Goal: Task Accomplishment & Management: Use online tool/utility

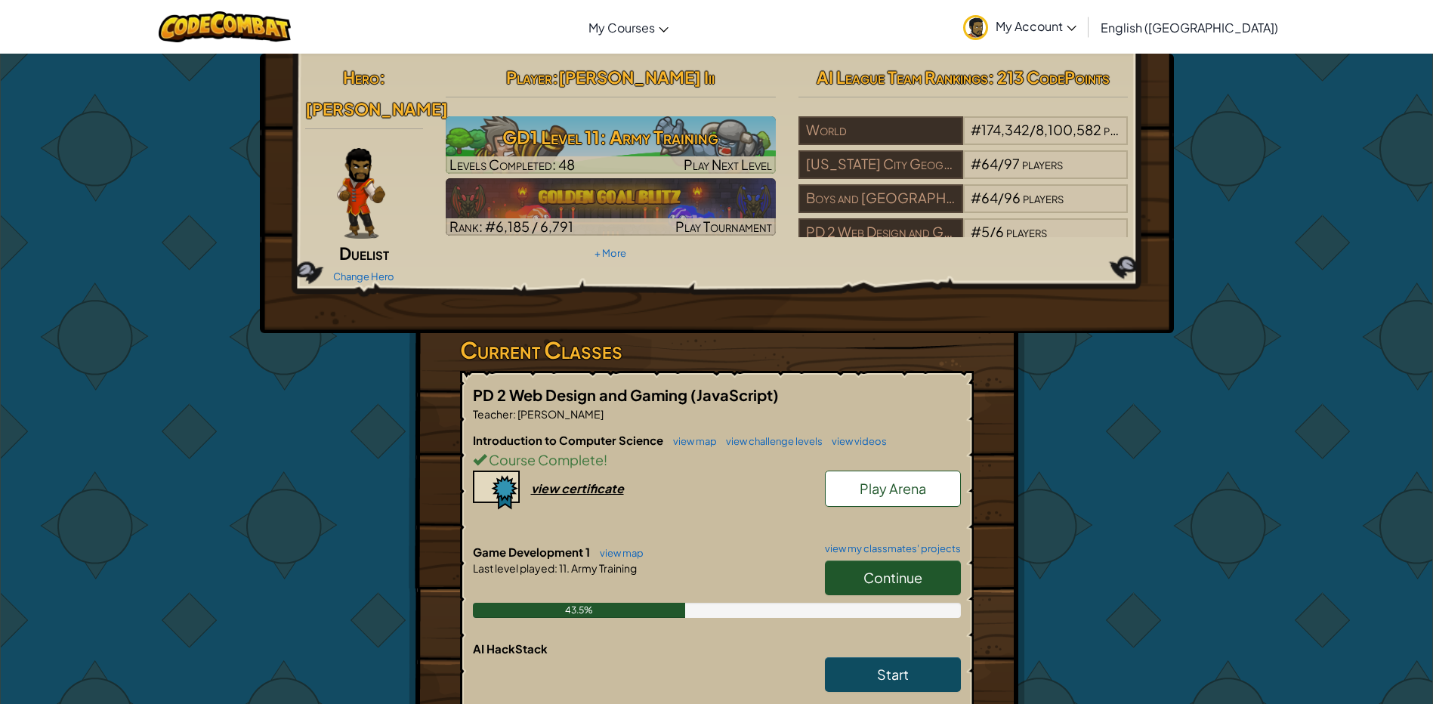
click at [883, 569] on link "Continue" at bounding box center [893, 577] width 136 height 35
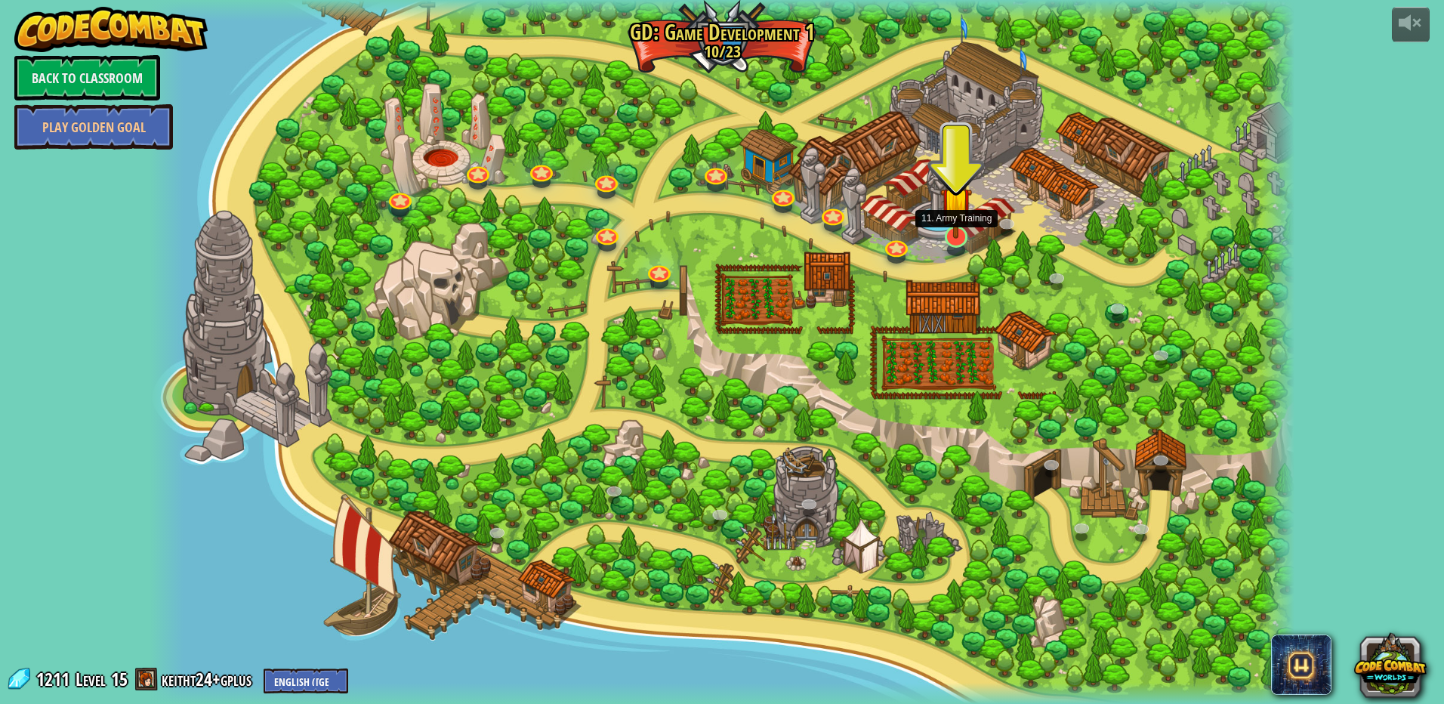
click at [957, 236] on img at bounding box center [955, 203] width 31 height 72
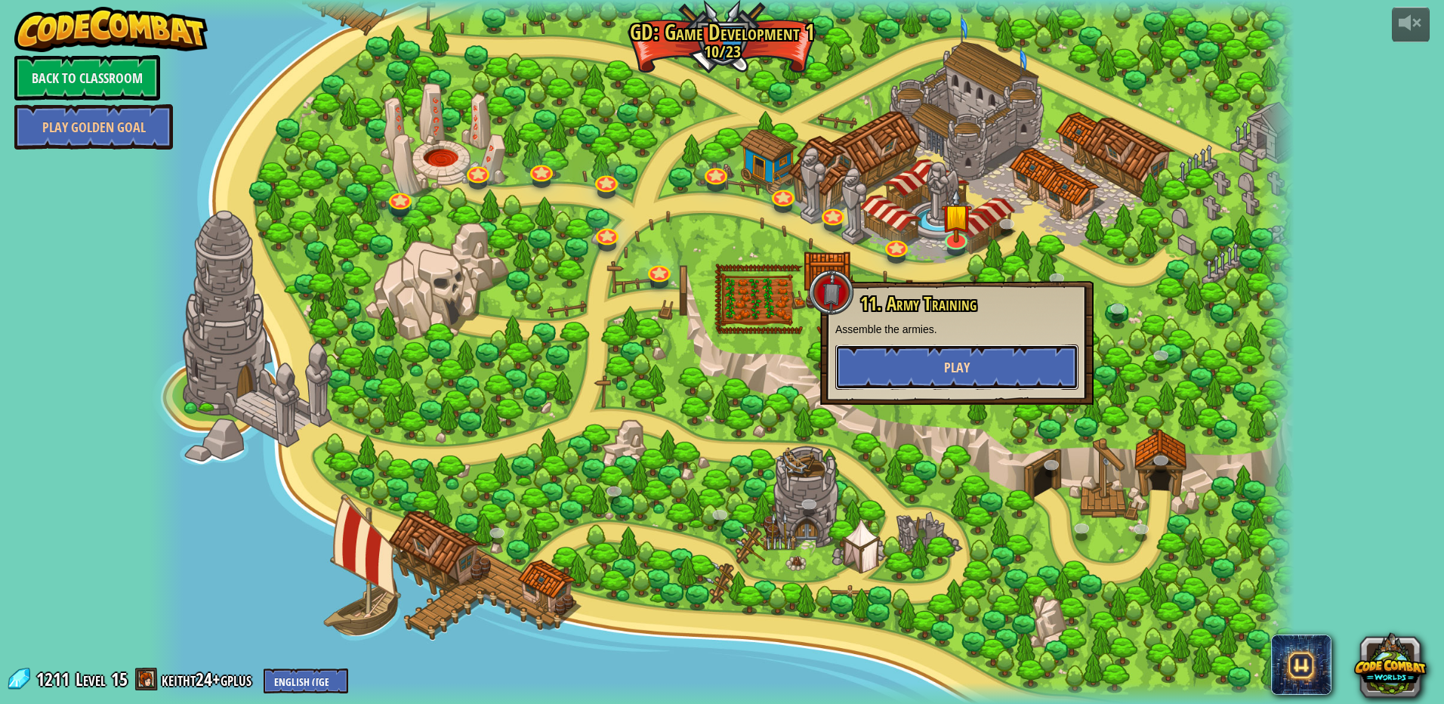
click at [943, 379] on button "Play" at bounding box center [956, 366] width 243 height 45
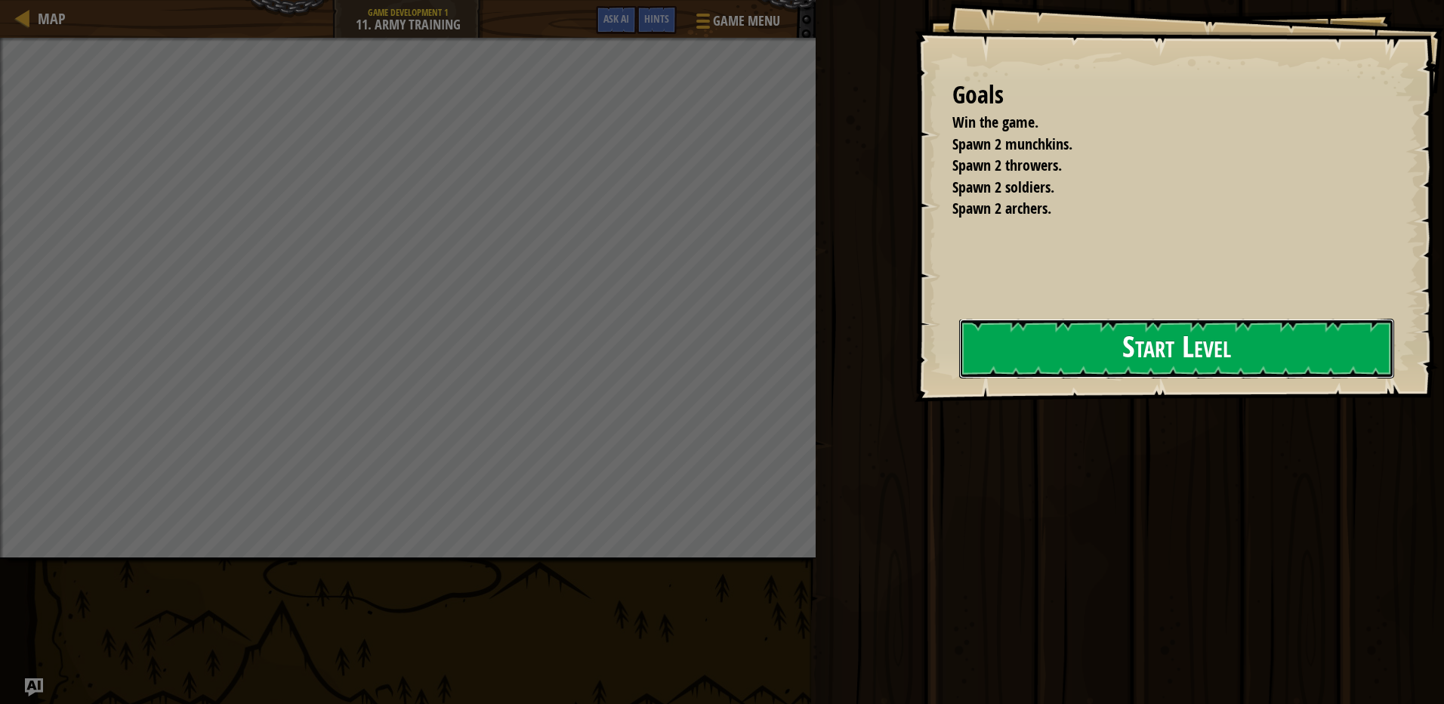
click at [1325, 328] on button "Start Level" at bounding box center [1176, 349] width 435 height 60
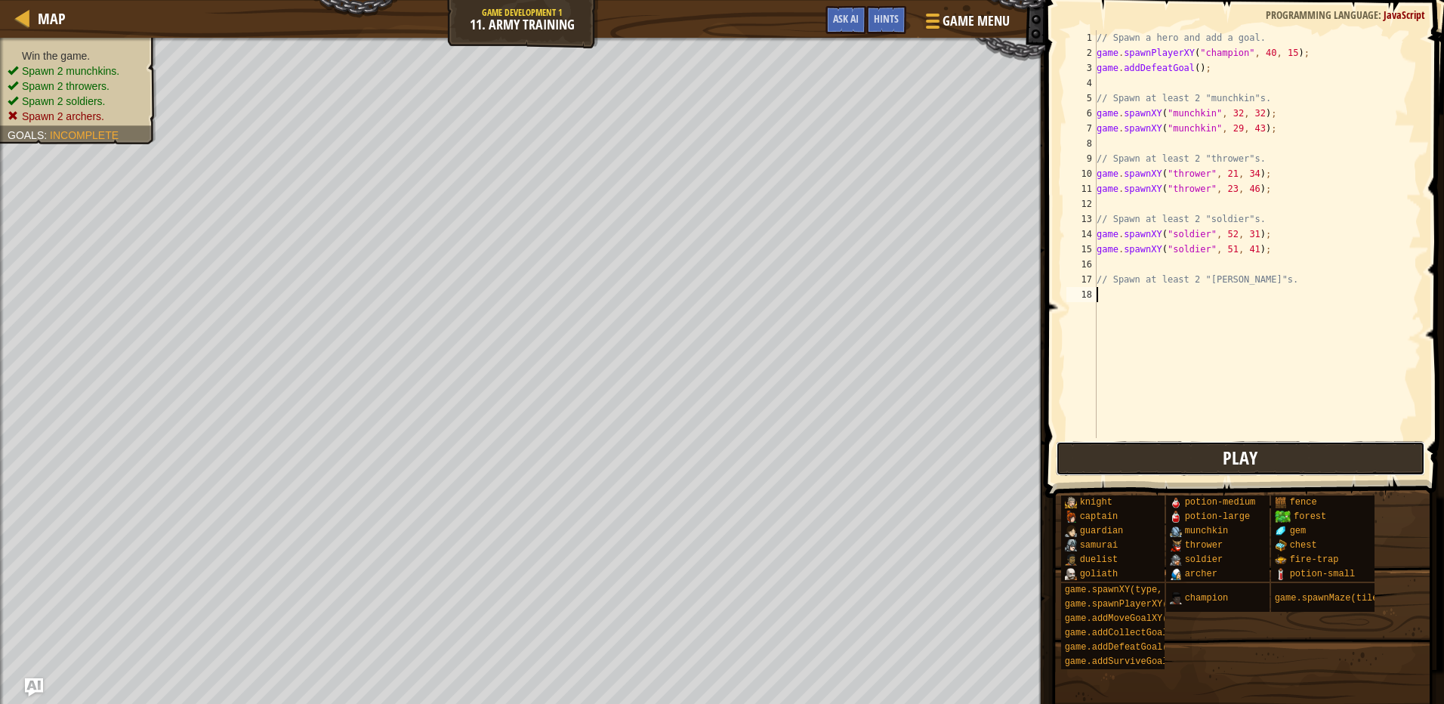
click at [1307, 459] on button "Play" at bounding box center [1240, 458] width 369 height 35
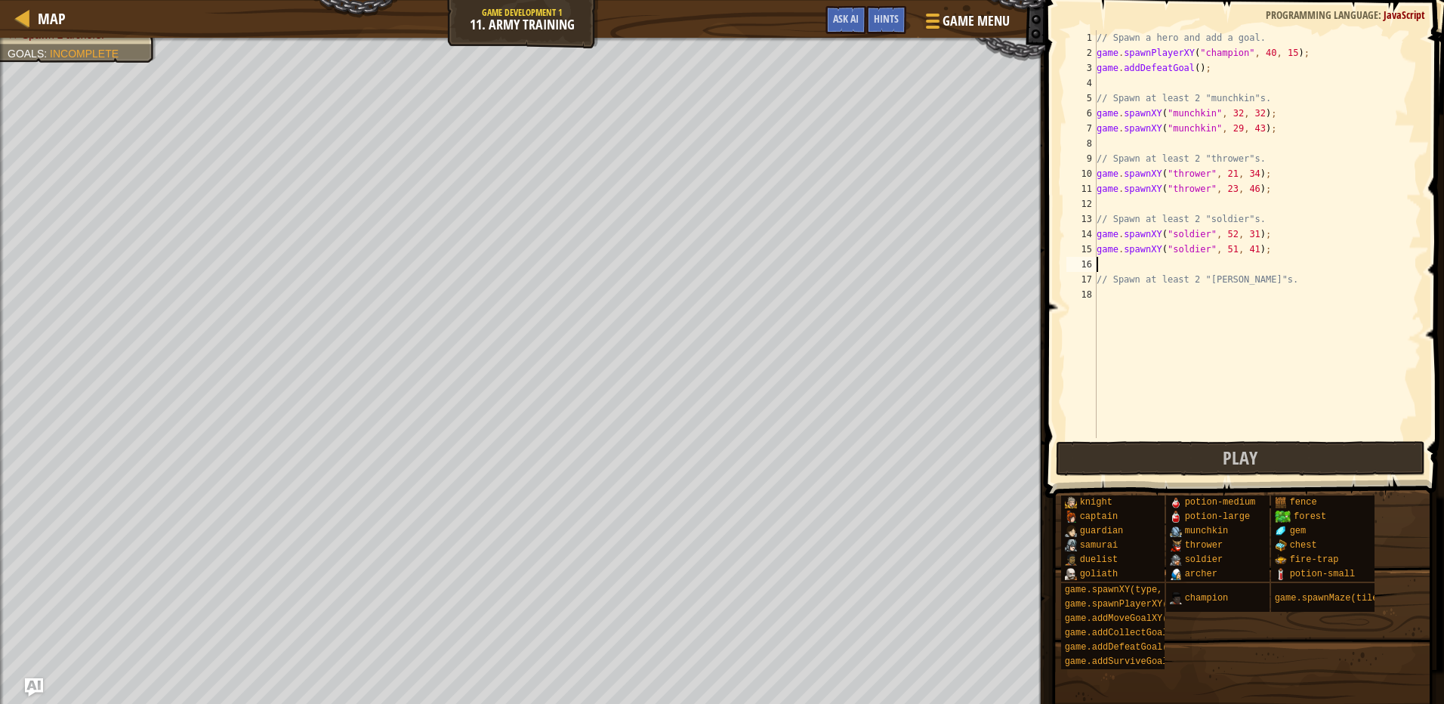
click at [1106, 263] on div "// Spawn a hero and add a goal. game . spawnPlayerXY ( "champion" , 40 , 15 ) ;…" at bounding box center [1258, 249] width 328 height 438
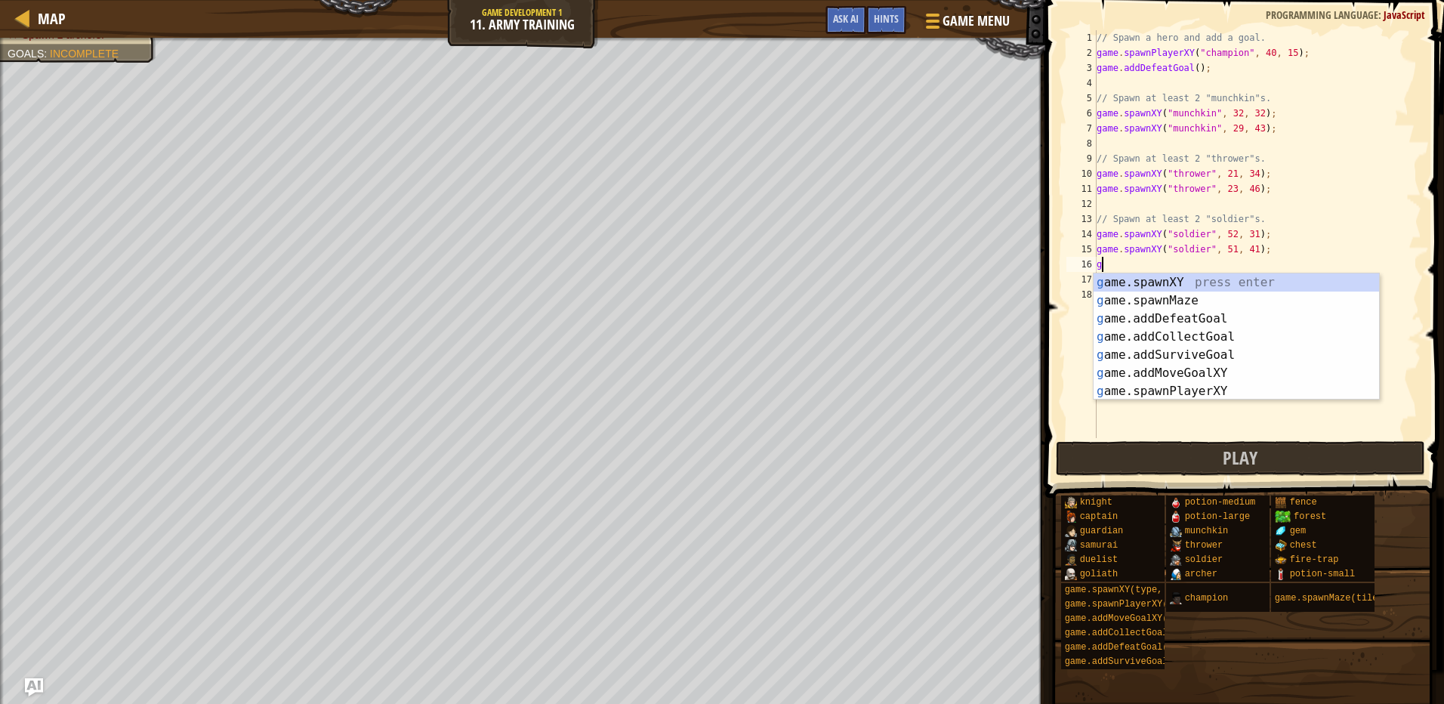
scroll to position [7, 0]
click at [1177, 279] on div "g ame.spawnXY press enter g ame.spawnMaze press enter g ame.addDefeatGoal press…" at bounding box center [1236, 354] width 285 height 163
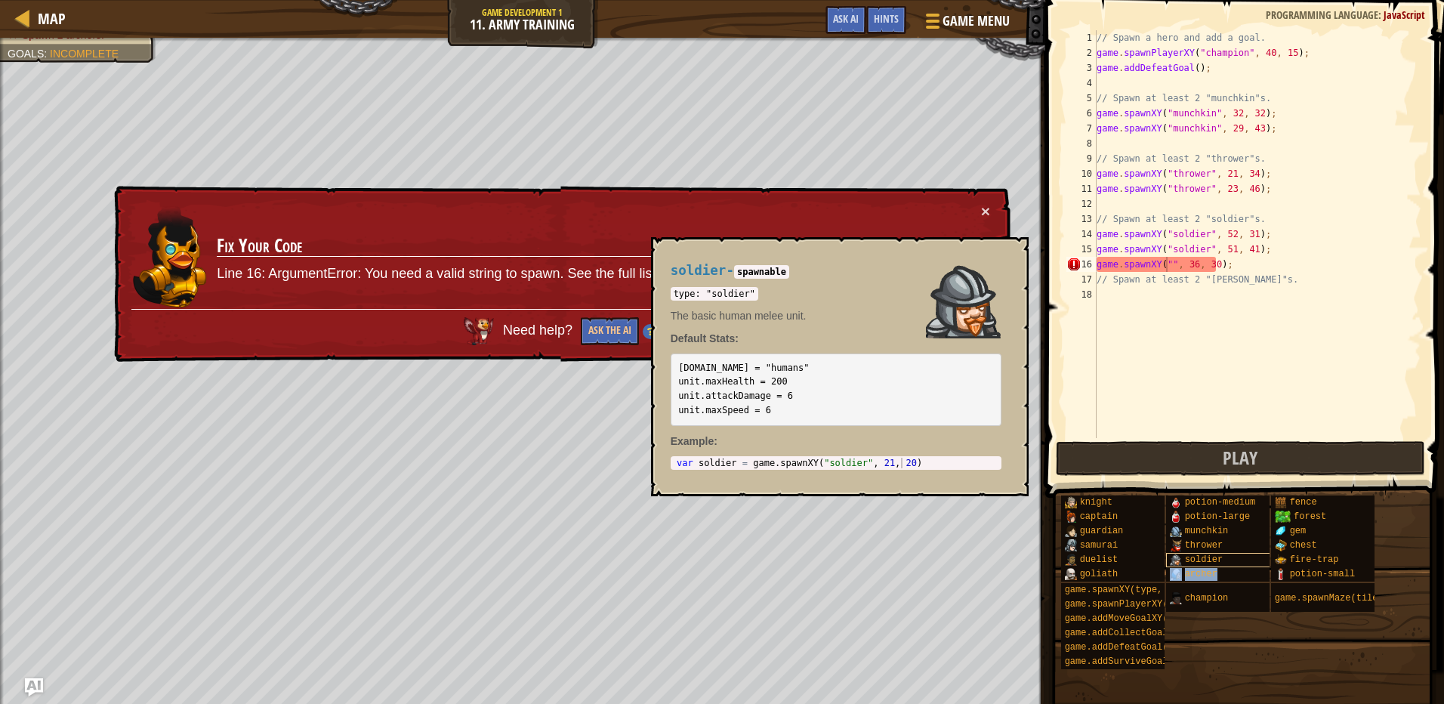
type textarea "game.spawnXY("[PERSON_NAME]", 36, 30);"
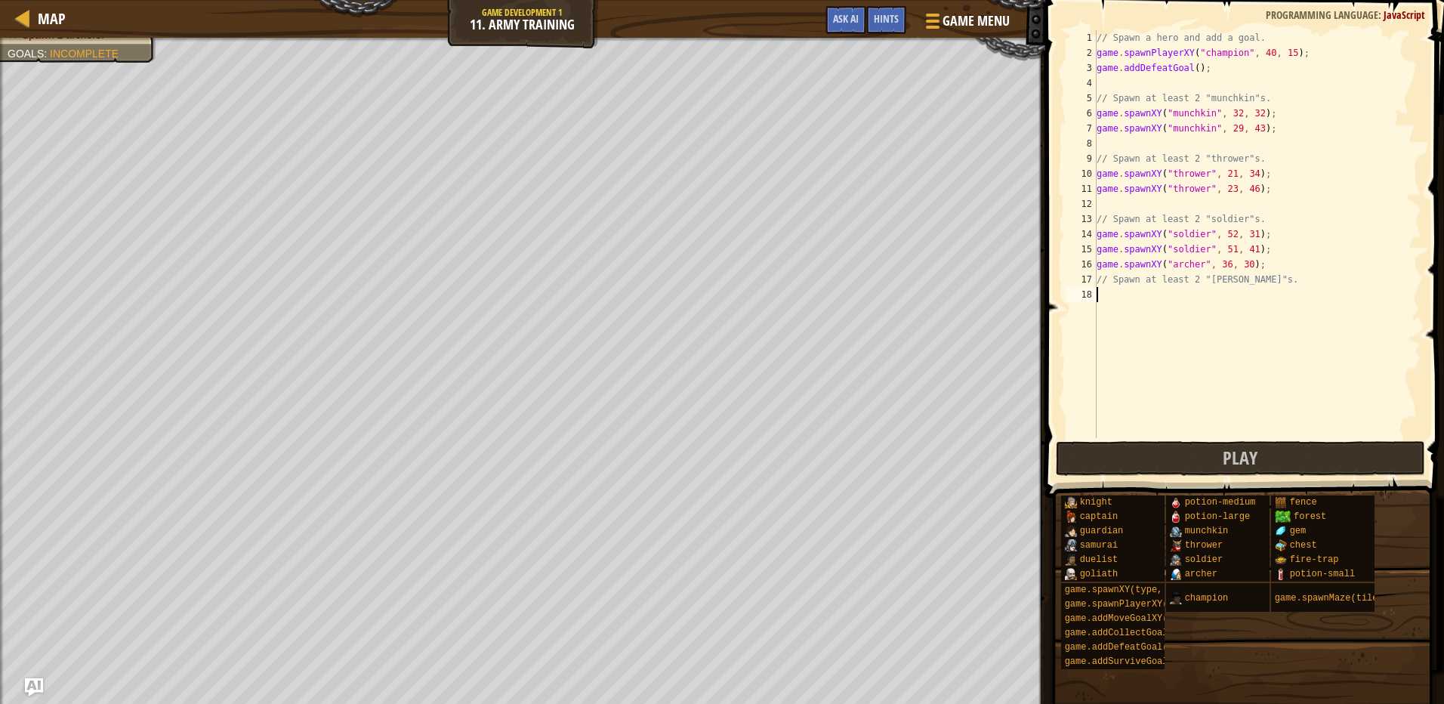
click at [1207, 350] on div "// Spawn a hero and add a goal. game . spawnPlayerXY ( "champion" , 40 , 15 ) ;…" at bounding box center [1258, 249] width 328 height 438
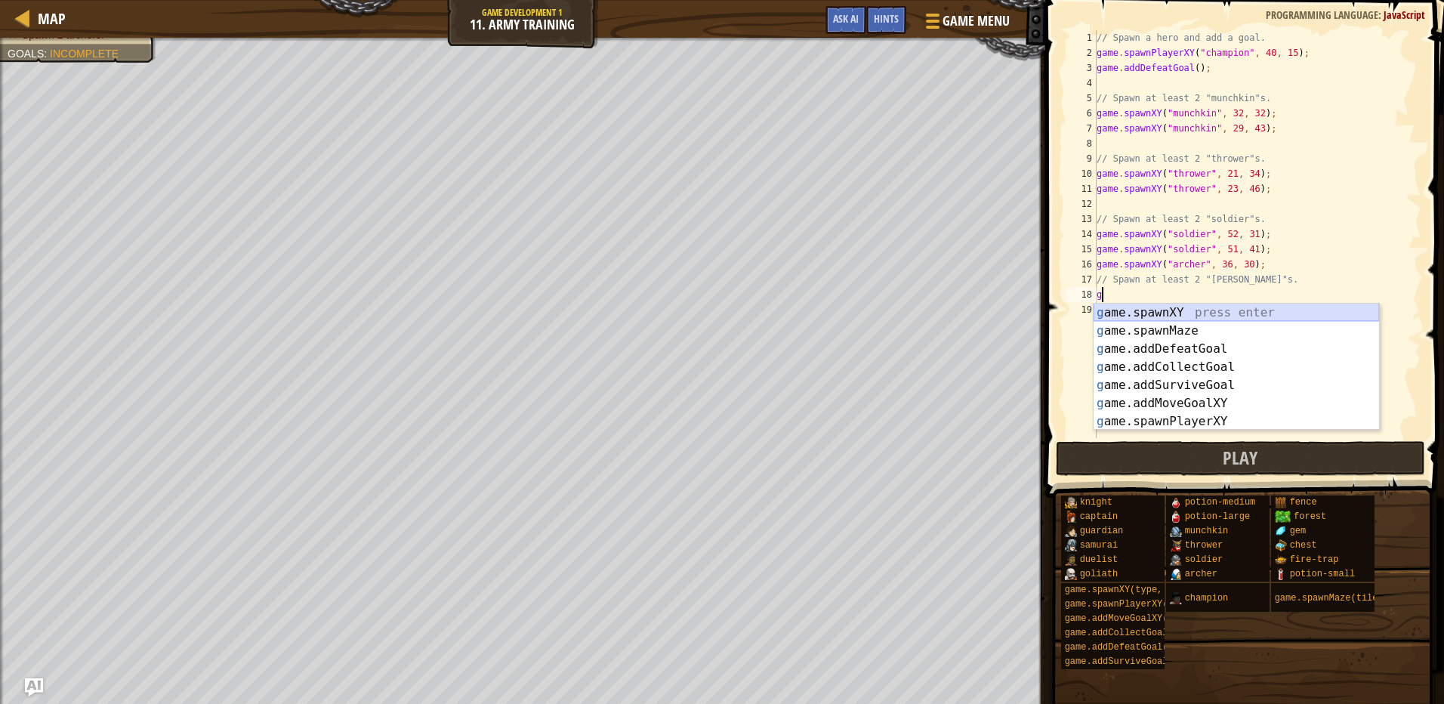
click at [1128, 310] on div "g ame.spawnXY press enter g ame.spawnMaze press enter g ame.addDefeatGoal press…" at bounding box center [1236, 385] width 285 height 163
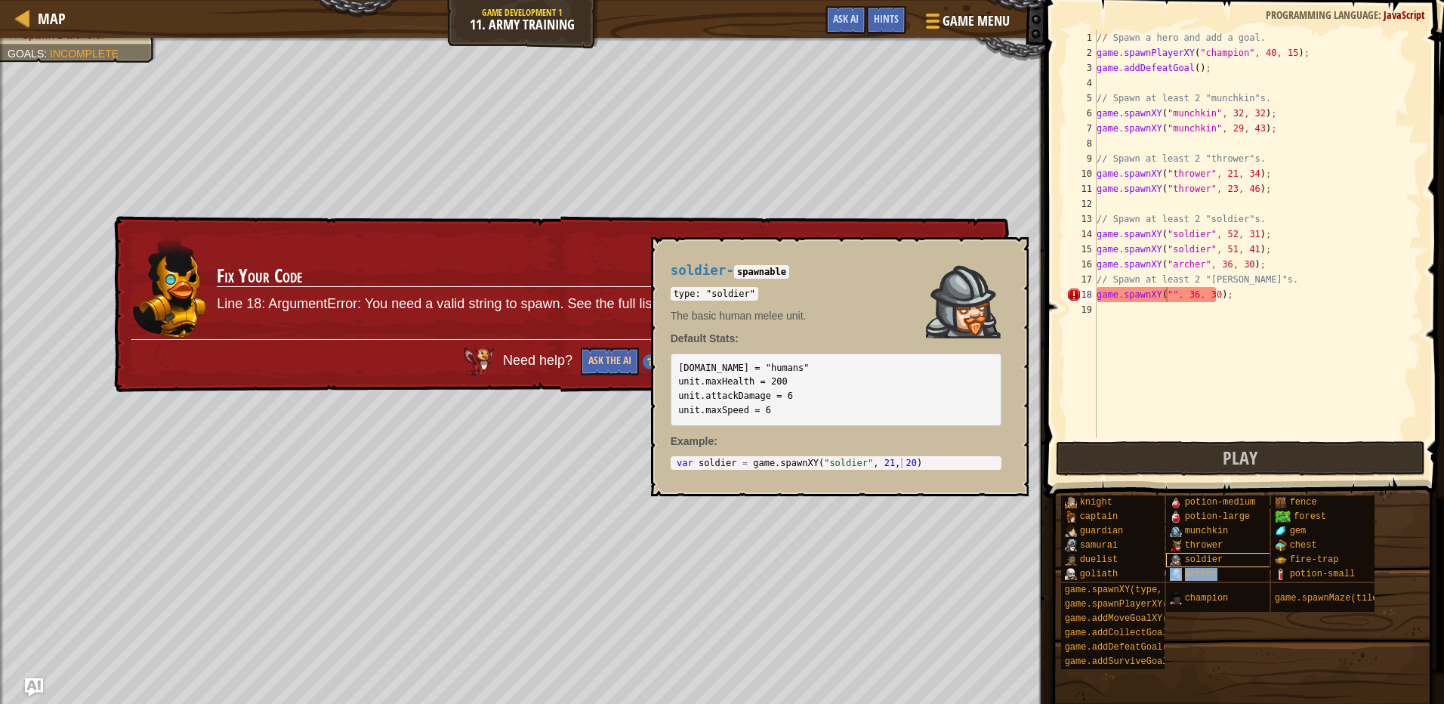
type textarea "game.spawnXY("[PERSON_NAME]", 36, 30);"
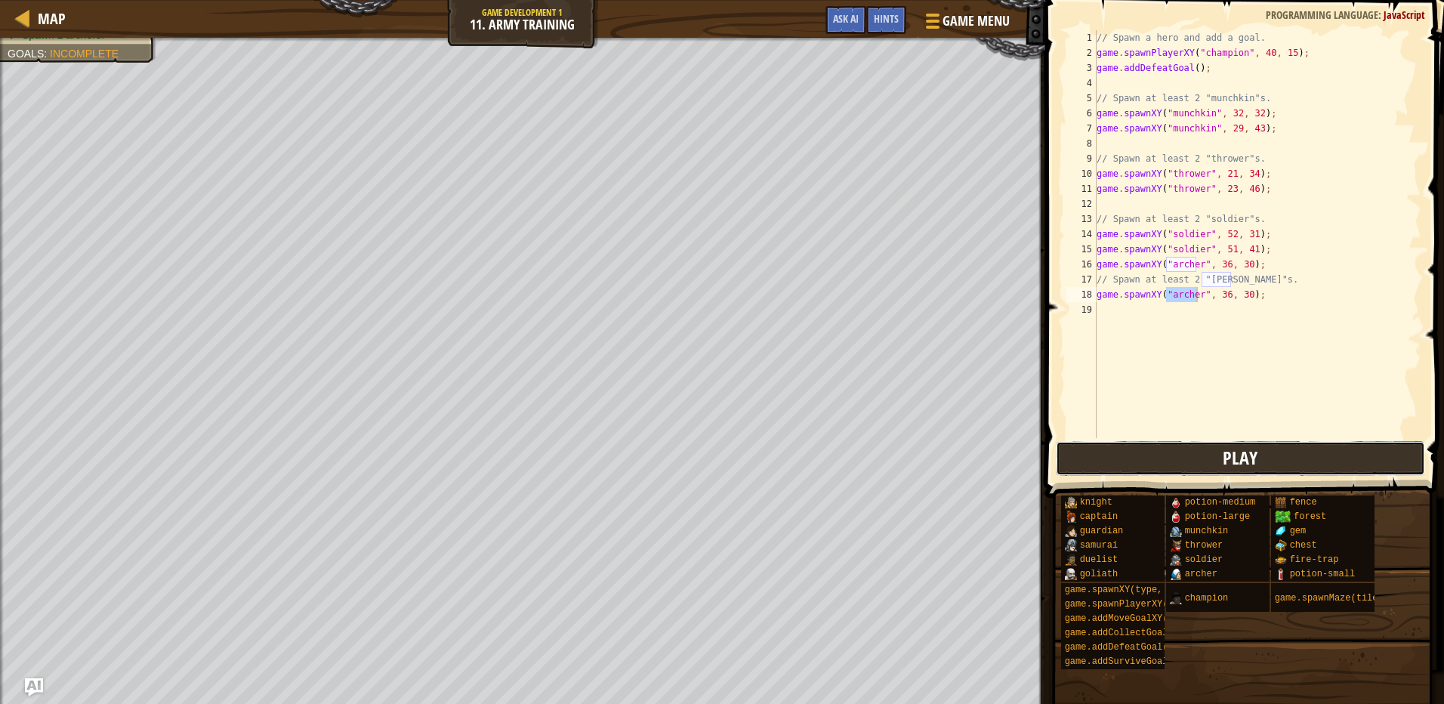
click at [1210, 446] on button "Play" at bounding box center [1240, 458] width 369 height 35
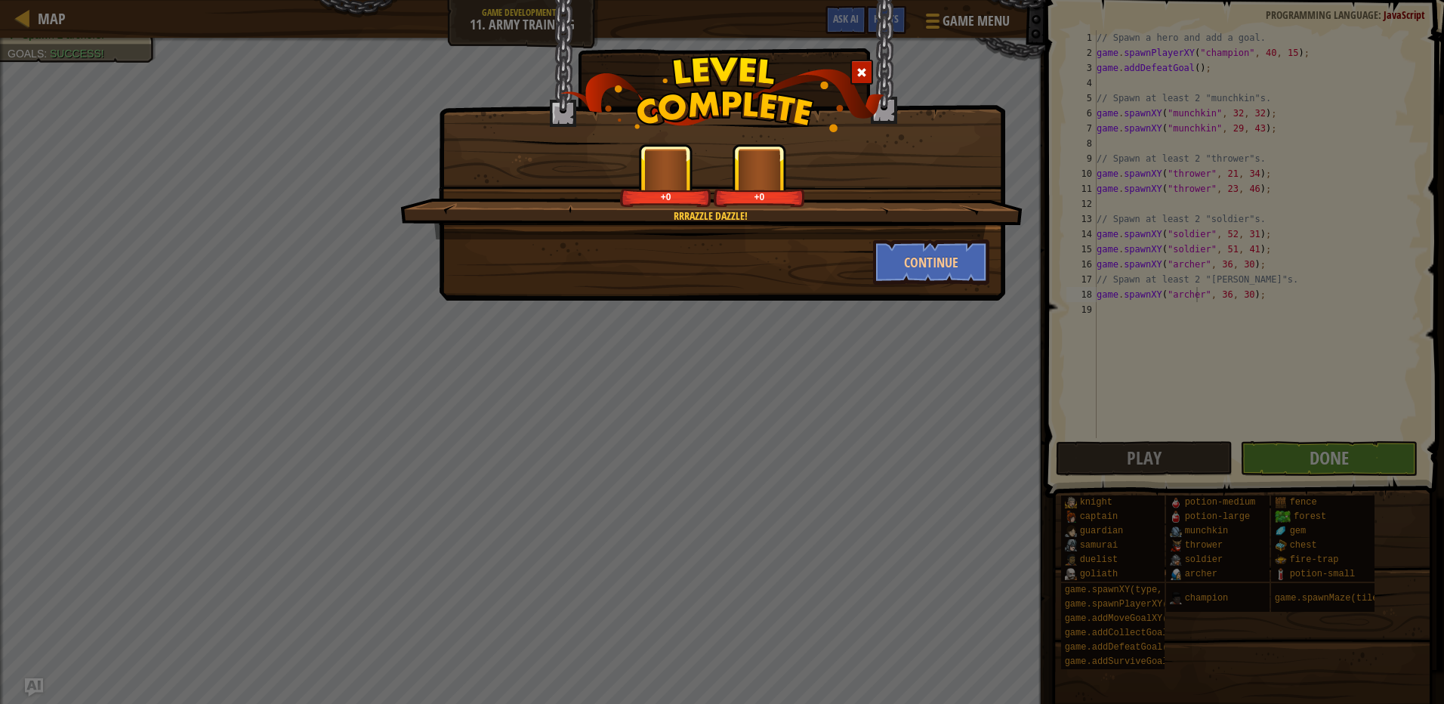
click at [1283, 442] on div "Rrrazzle dazzle! +0 +0 Continue" at bounding box center [722, 352] width 1444 height 704
click at [928, 261] on button "Continue" at bounding box center [931, 261] width 117 height 45
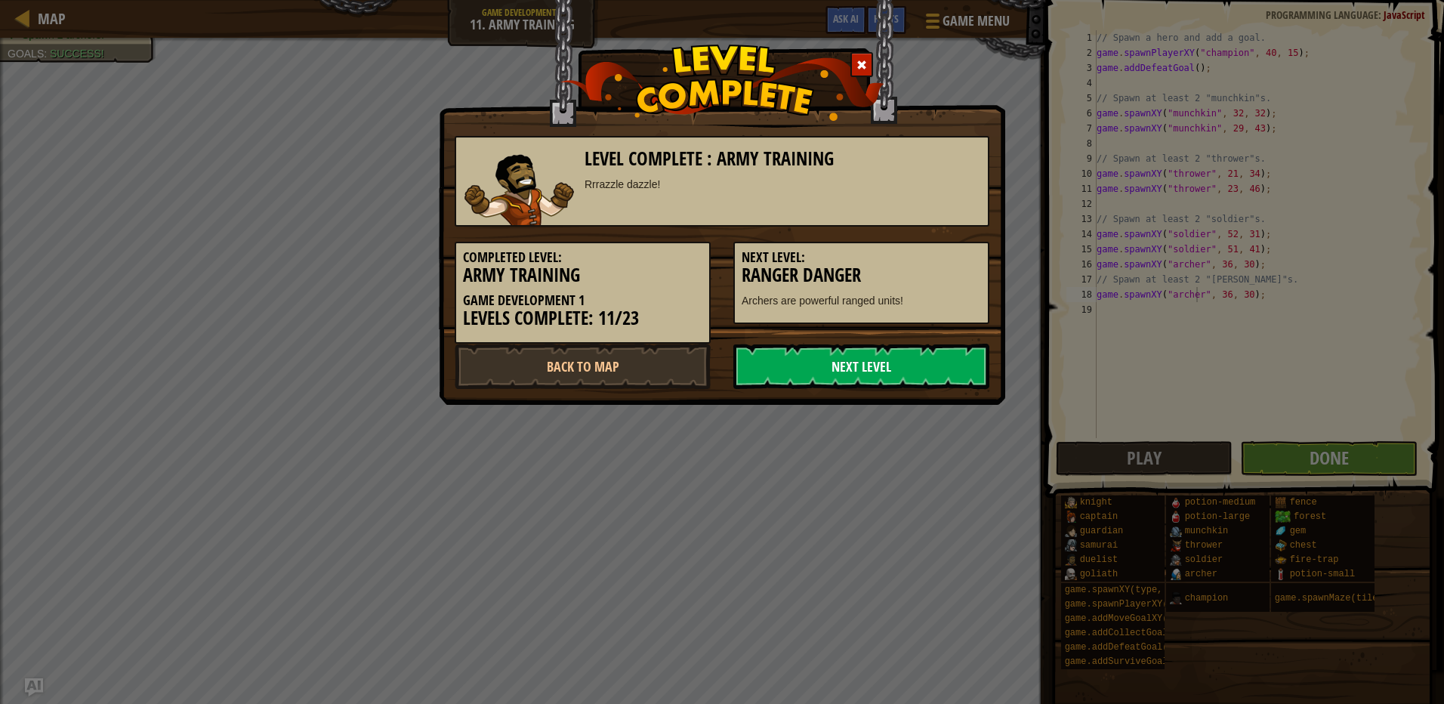
click at [956, 364] on link "Next Level" at bounding box center [861, 366] width 256 height 45
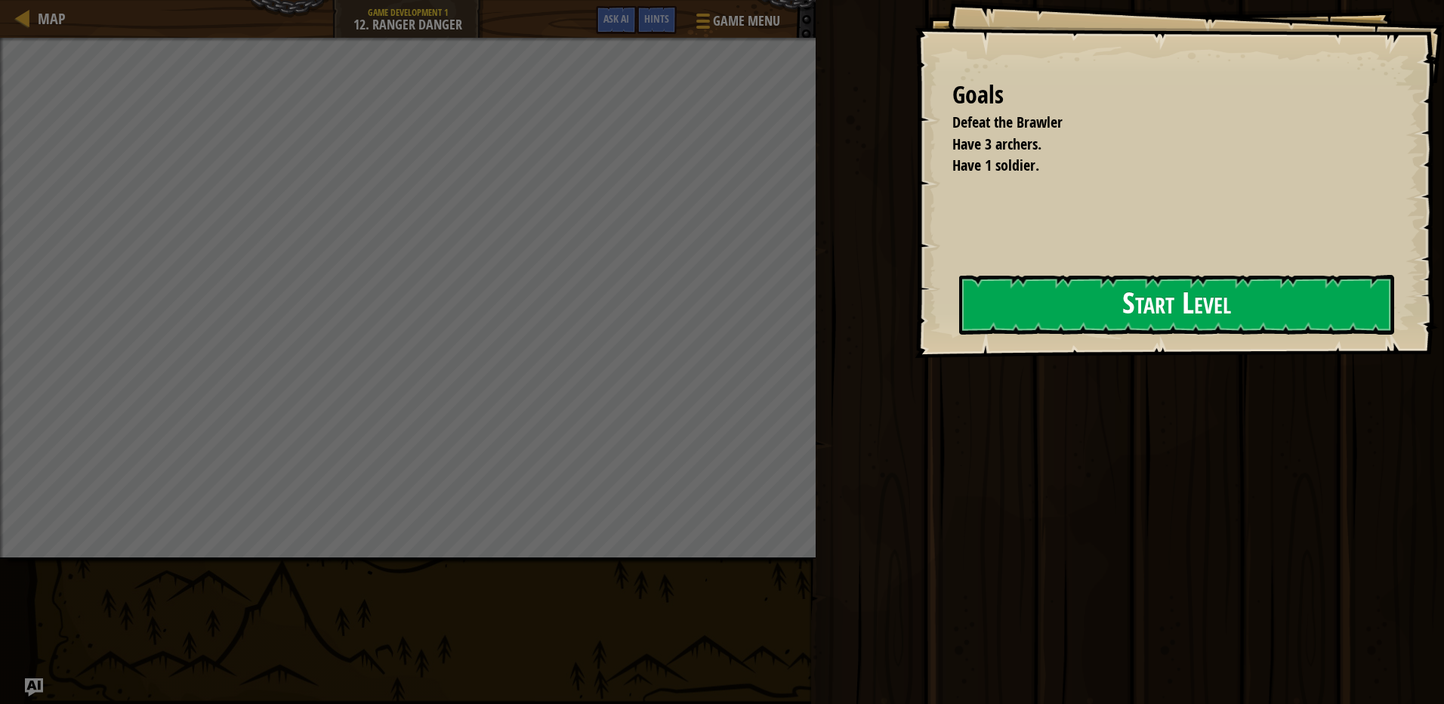
click at [1107, 287] on button "Start Level" at bounding box center [1176, 305] width 435 height 60
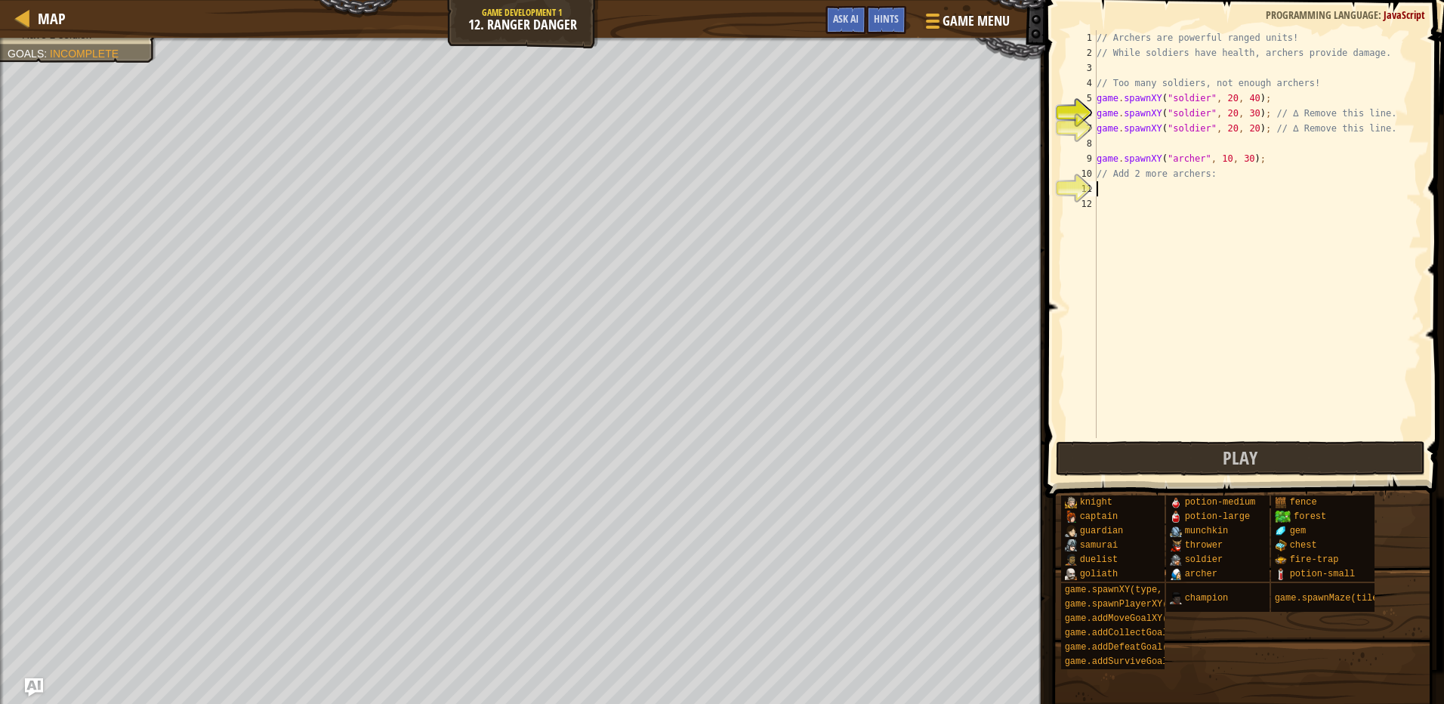
click at [1104, 189] on div "// Archers are powerful ranged units! // While soldiers have health, archers pr…" at bounding box center [1258, 249] width 328 height 438
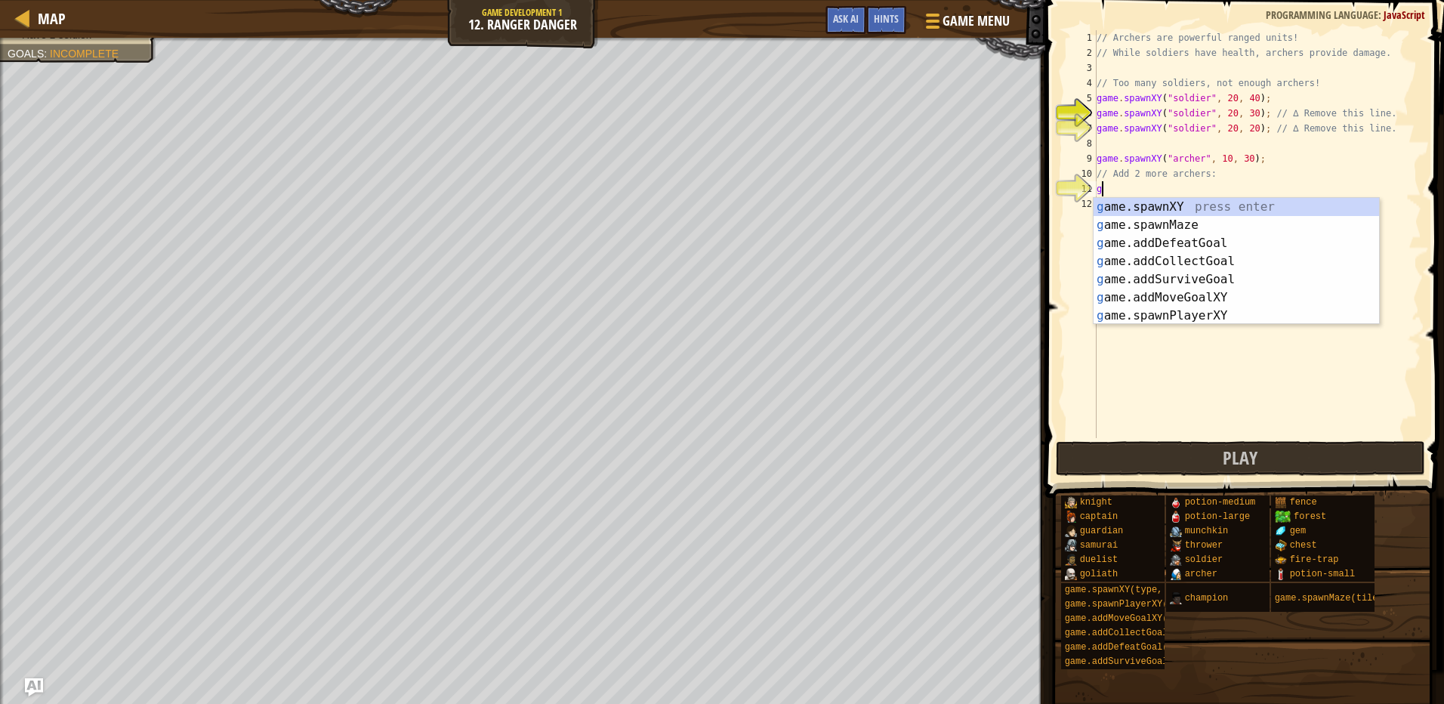
scroll to position [7, 0]
click at [1121, 208] on div "g ame.spawnXY press enter g ame.spawnMaze press enter g ame.addDefeatGoal press…" at bounding box center [1236, 279] width 285 height 163
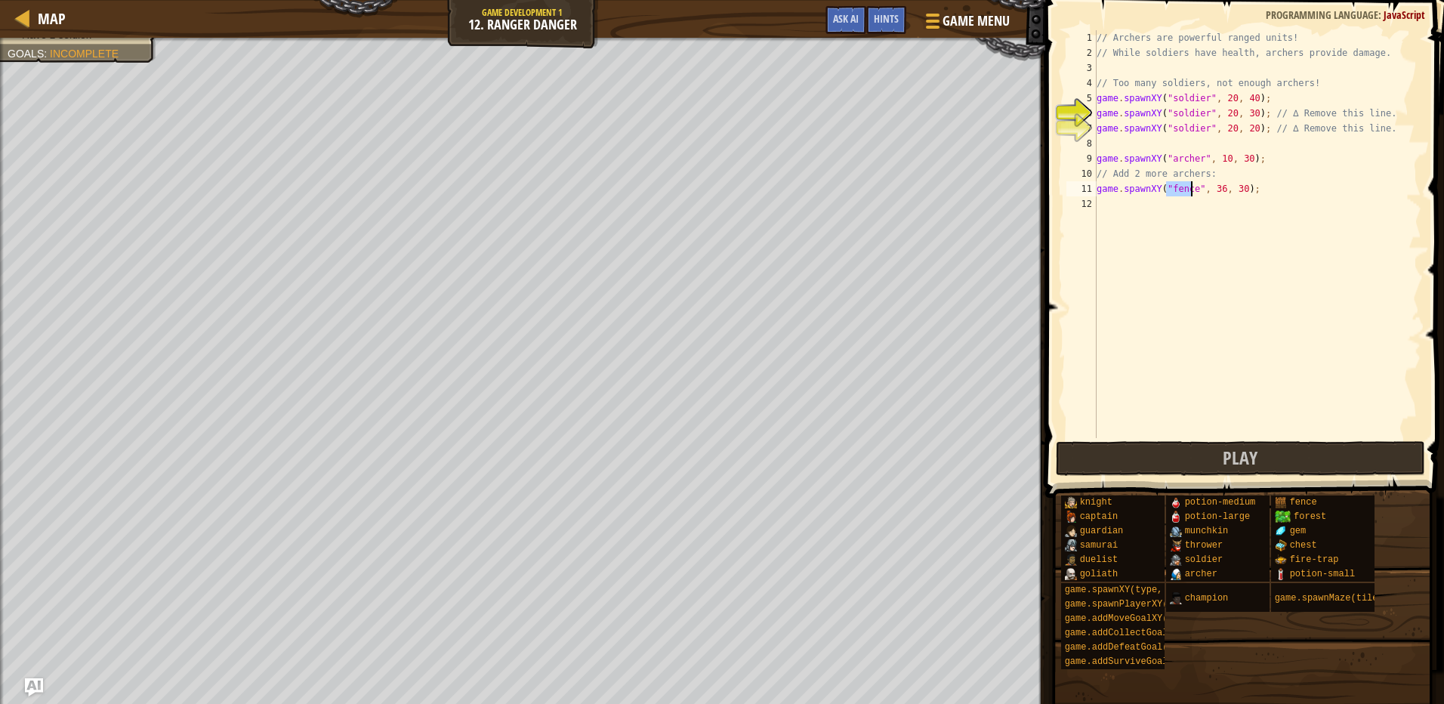
click at [1189, 192] on div "// Archers are powerful ranged units! // While soldiers have health, archers pr…" at bounding box center [1258, 234] width 328 height 408
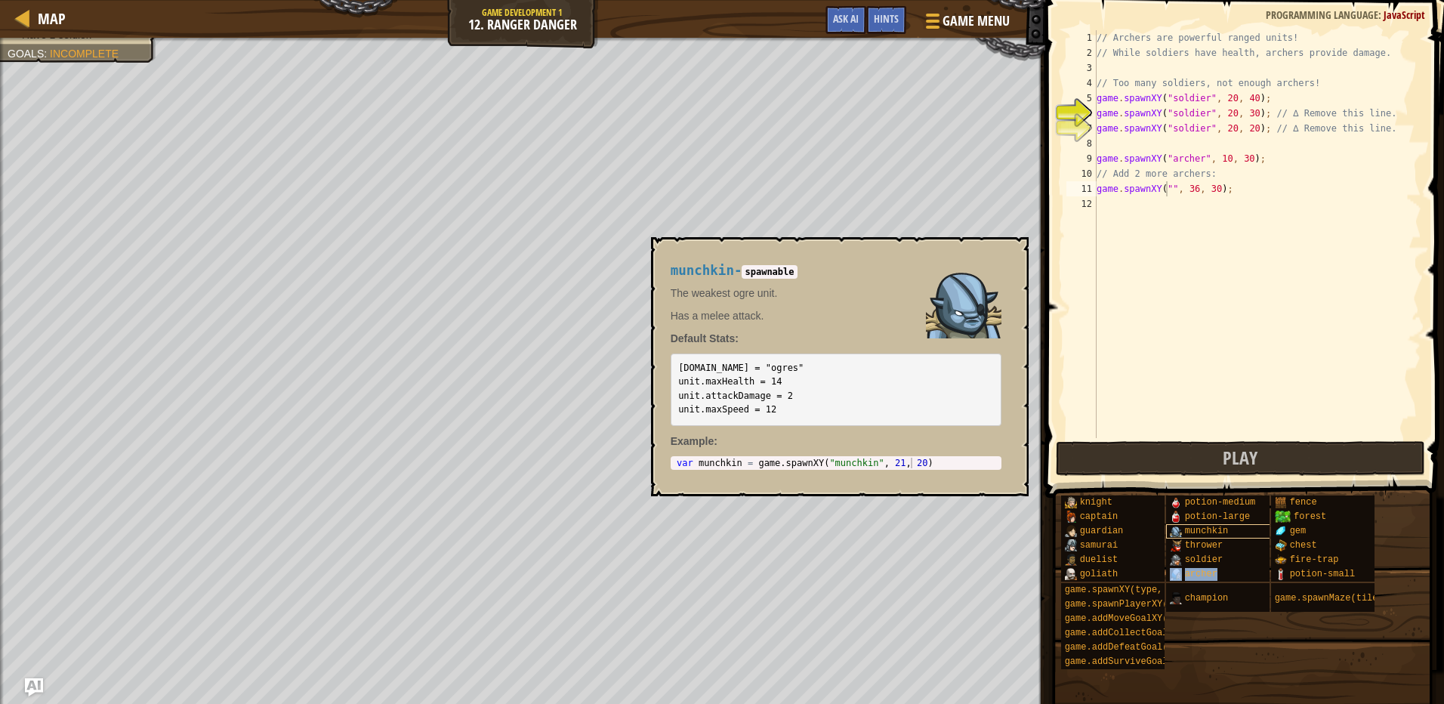
type textarea "game.spawnXY("[PERSON_NAME]", 36, 30);"
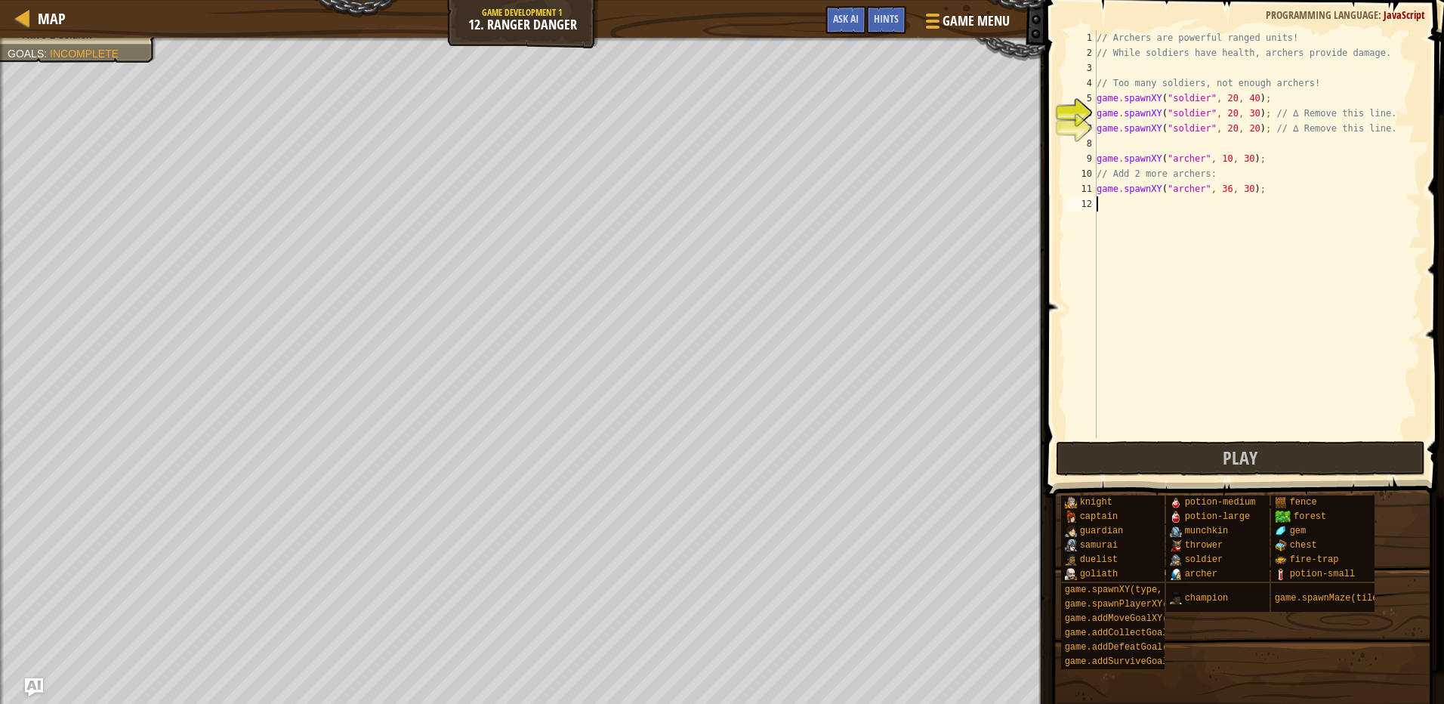
click at [1111, 216] on div "// Archers are powerful ranged units! // While soldiers have health, archers pr…" at bounding box center [1258, 249] width 328 height 438
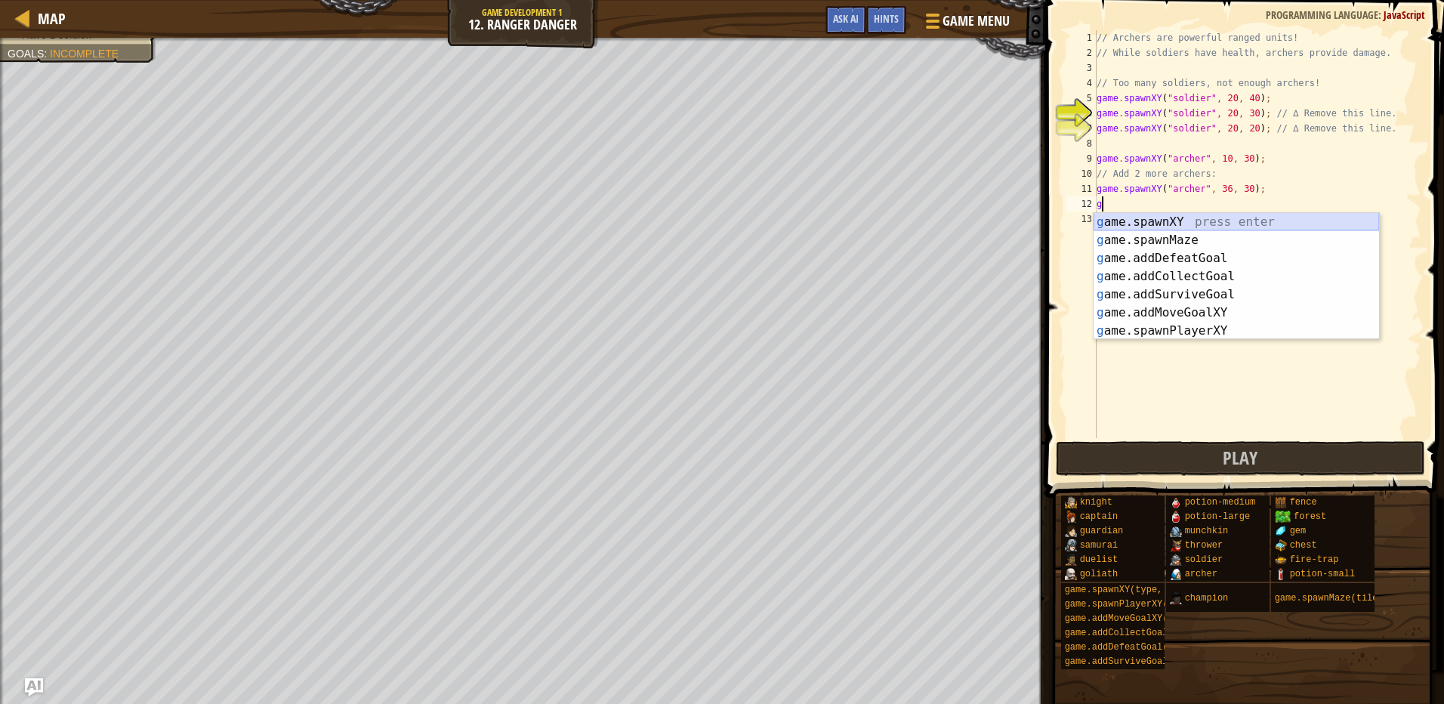
click at [1113, 223] on div "g ame.spawnXY press enter g ame.spawnMaze press enter g ame.addDefeatGoal press…" at bounding box center [1236, 294] width 285 height 163
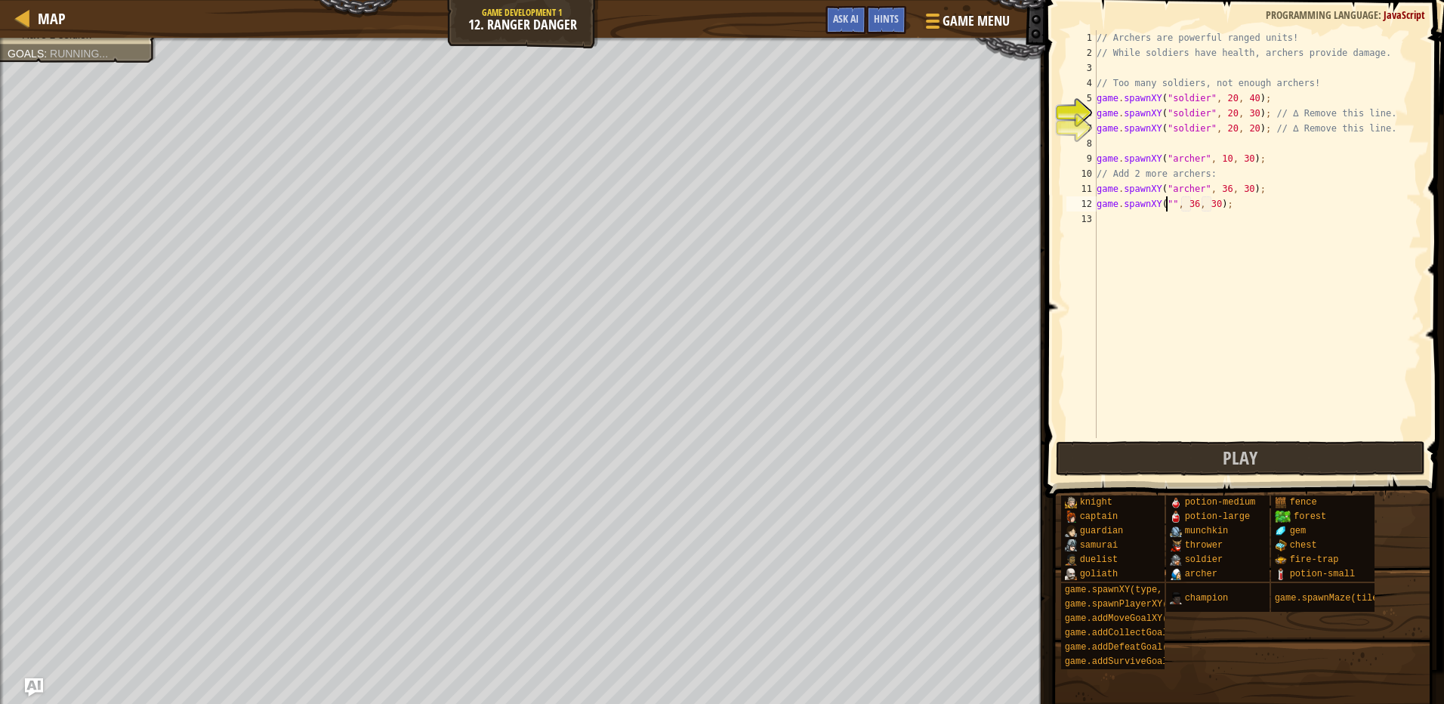
scroll to position [7, 6]
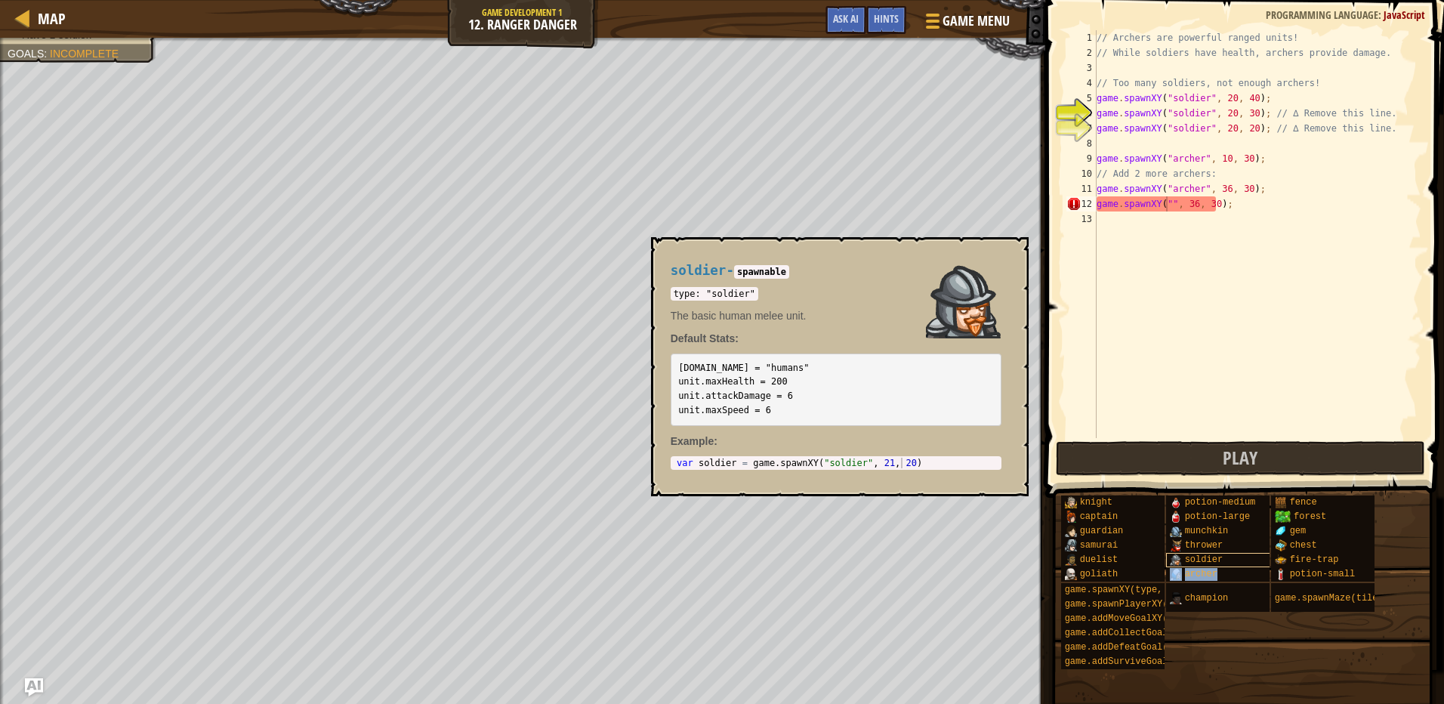
type textarea "game.spawnXY("[PERSON_NAME]", 36, 30);"
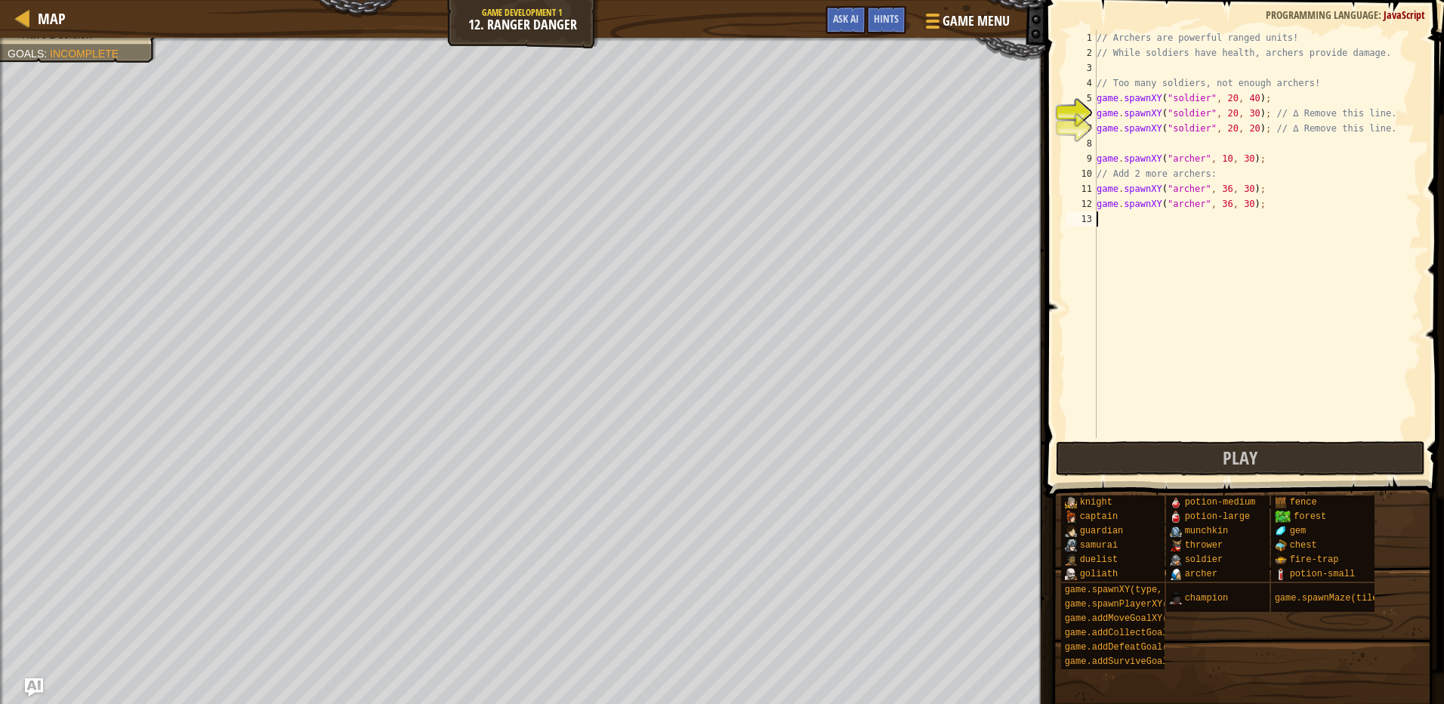
click at [1166, 321] on div "// Archers are powerful ranged units! // While soldiers have health, archers pr…" at bounding box center [1258, 249] width 328 height 438
click at [1187, 468] on button "Play" at bounding box center [1240, 458] width 369 height 35
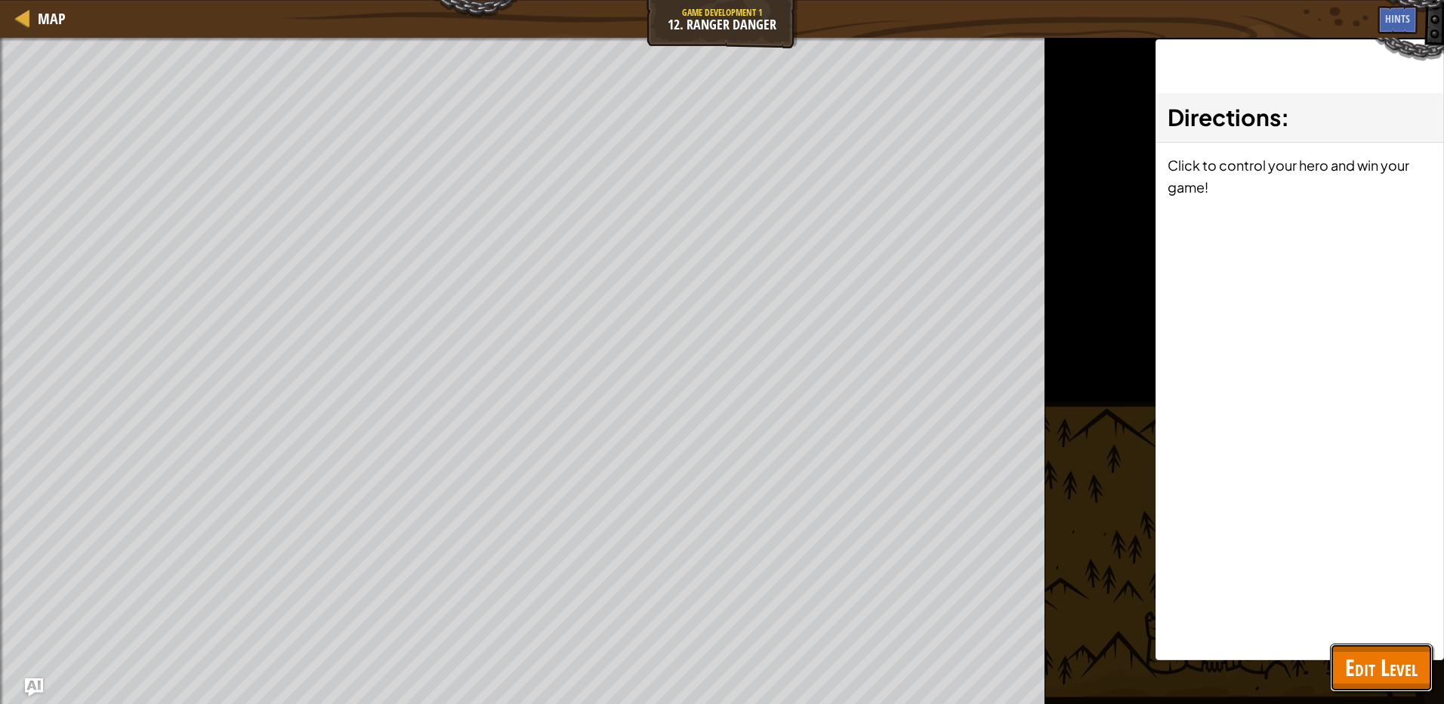
click at [1374, 668] on span "Edit Level" at bounding box center [1381, 667] width 73 height 31
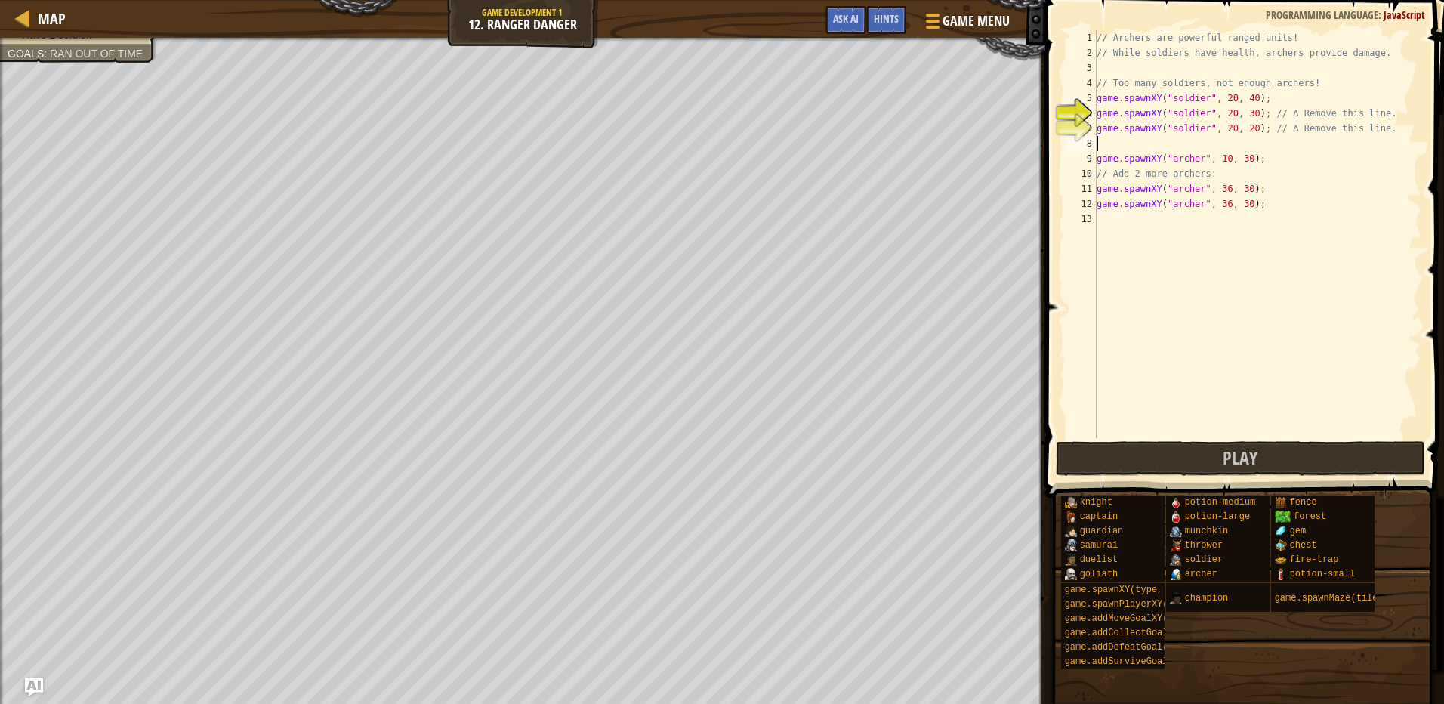
click at [1107, 147] on div "// Archers are powerful ranged units! // While soldiers have health, archers pr…" at bounding box center [1258, 249] width 328 height 438
drag, startPoint x: 1388, startPoint y: 122, endPoint x: 1085, endPoint y: 128, distance: 302.9
click at [1085, 128] on div "1 2 3 4 5 6 7 8 9 10 11 12 13 // Archers are powerful ranged units! // While so…" at bounding box center [1242, 234] width 358 height 408
type textarea "game.spawnXY("soldier", 20, 20); // ∆ Remove this line."
drag, startPoint x: 1369, startPoint y: 113, endPoint x: 1101, endPoint y: 110, distance: 268.1
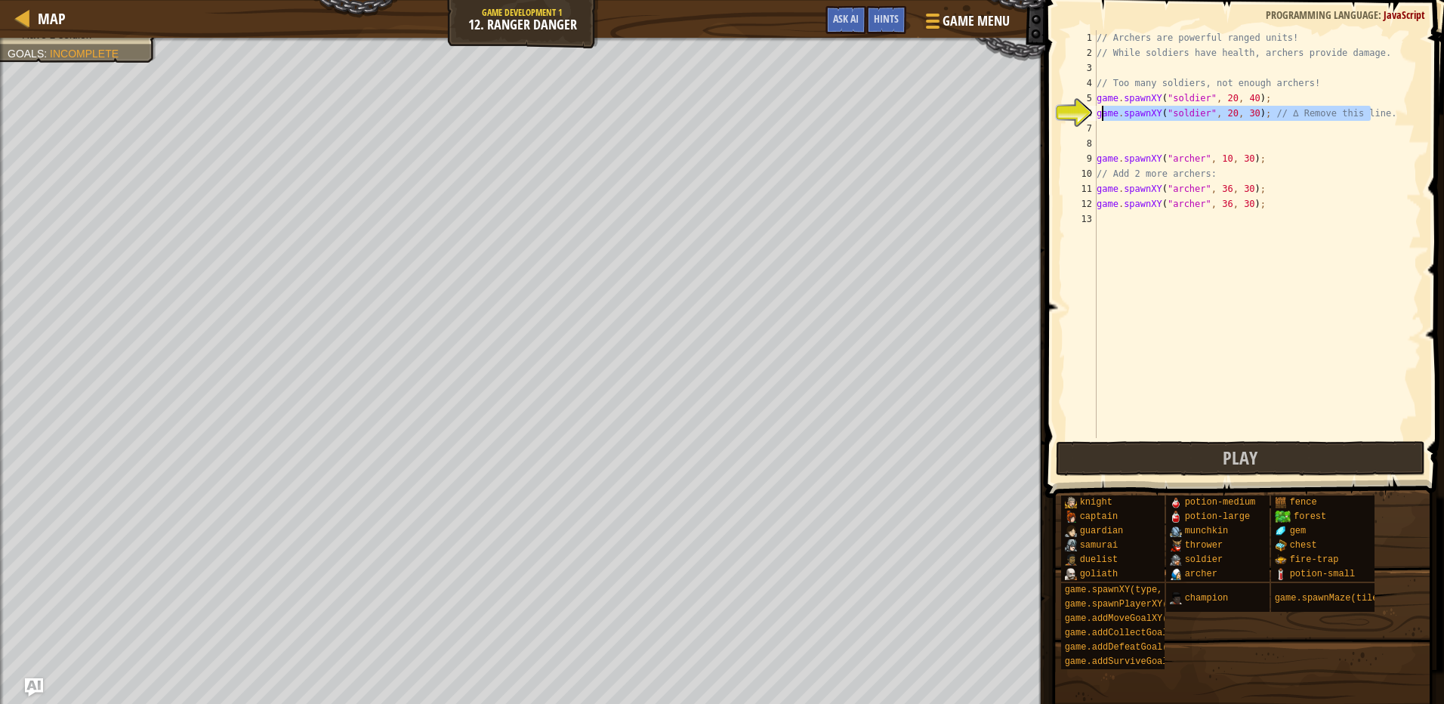
click at [1101, 110] on div "// Archers are powerful ranged units! // While soldiers have health, archers pr…" at bounding box center [1258, 249] width 328 height 438
type textarea "g"
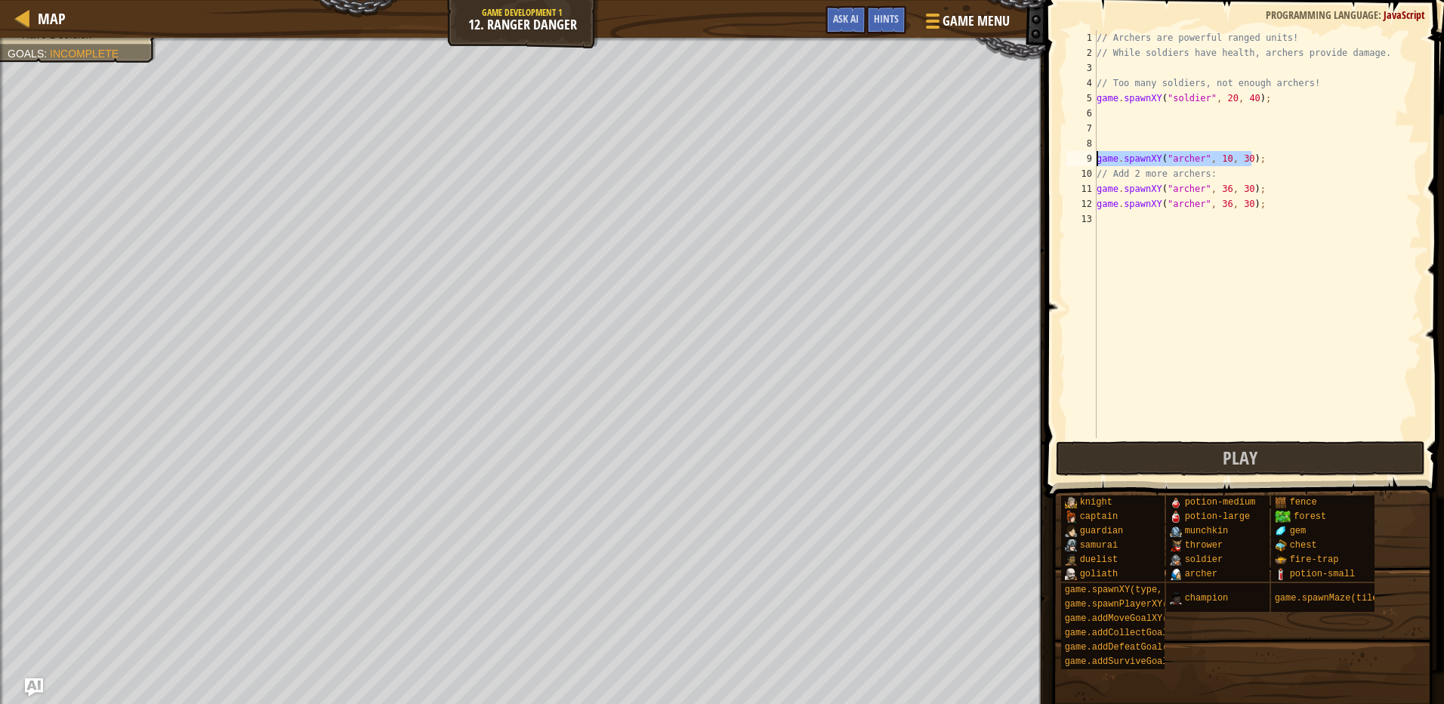
drag, startPoint x: 1263, startPoint y: 159, endPoint x: 1086, endPoint y: 159, distance: 176.7
click at [1086, 159] on div "1 2 3 4 5 6 7 8 9 10 11 12 13 // Archers are powerful ranged units! // While so…" at bounding box center [1242, 234] width 358 height 408
type textarea "game.spawnXY("[PERSON_NAME]", 10, 30);"
click at [1106, 219] on div "// Archers are powerful ranged units! // While soldiers have health, archers pr…" at bounding box center [1258, 249] width 328 height 438
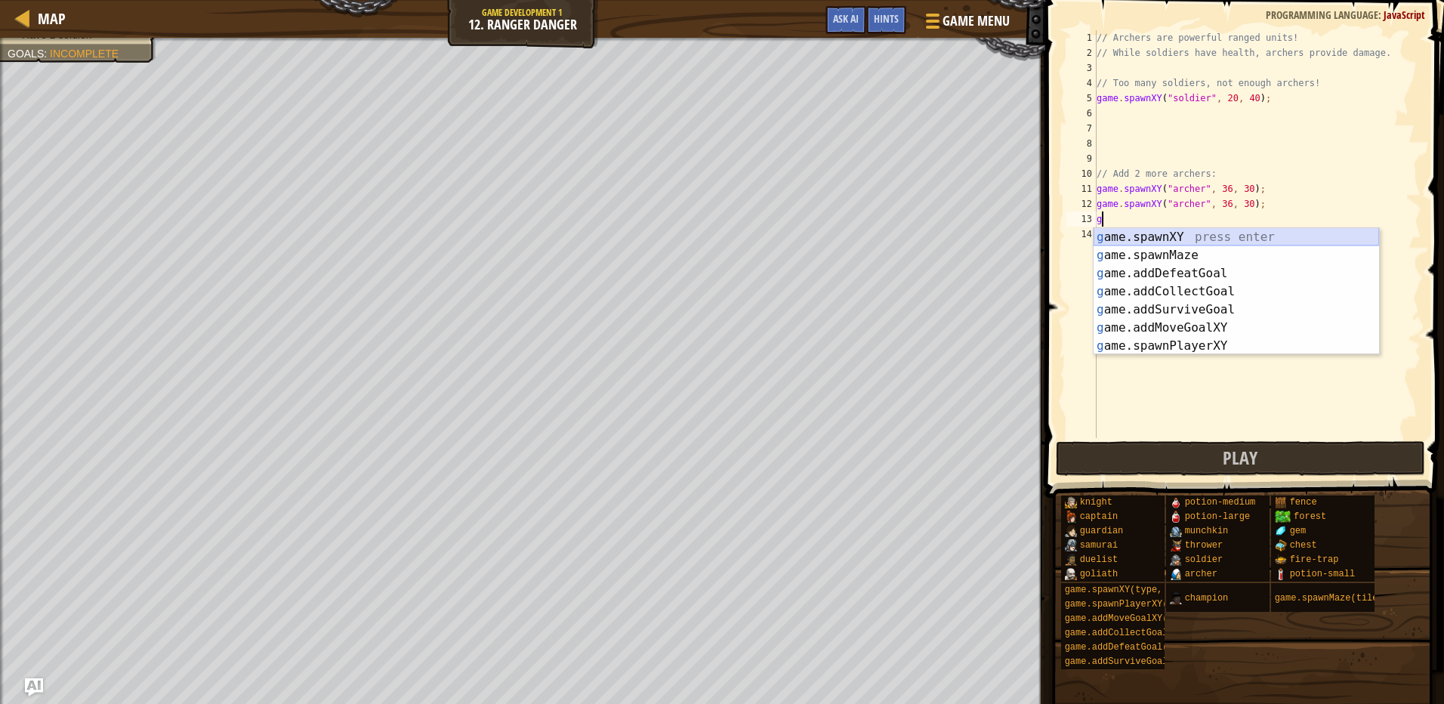
click at [1126, 232] on div "g ame.spawnXY press enter g ame.spawnMaze press enter g ame.addDefeatGoal press…" at bounding box center [1236, 309] width 285 height 163
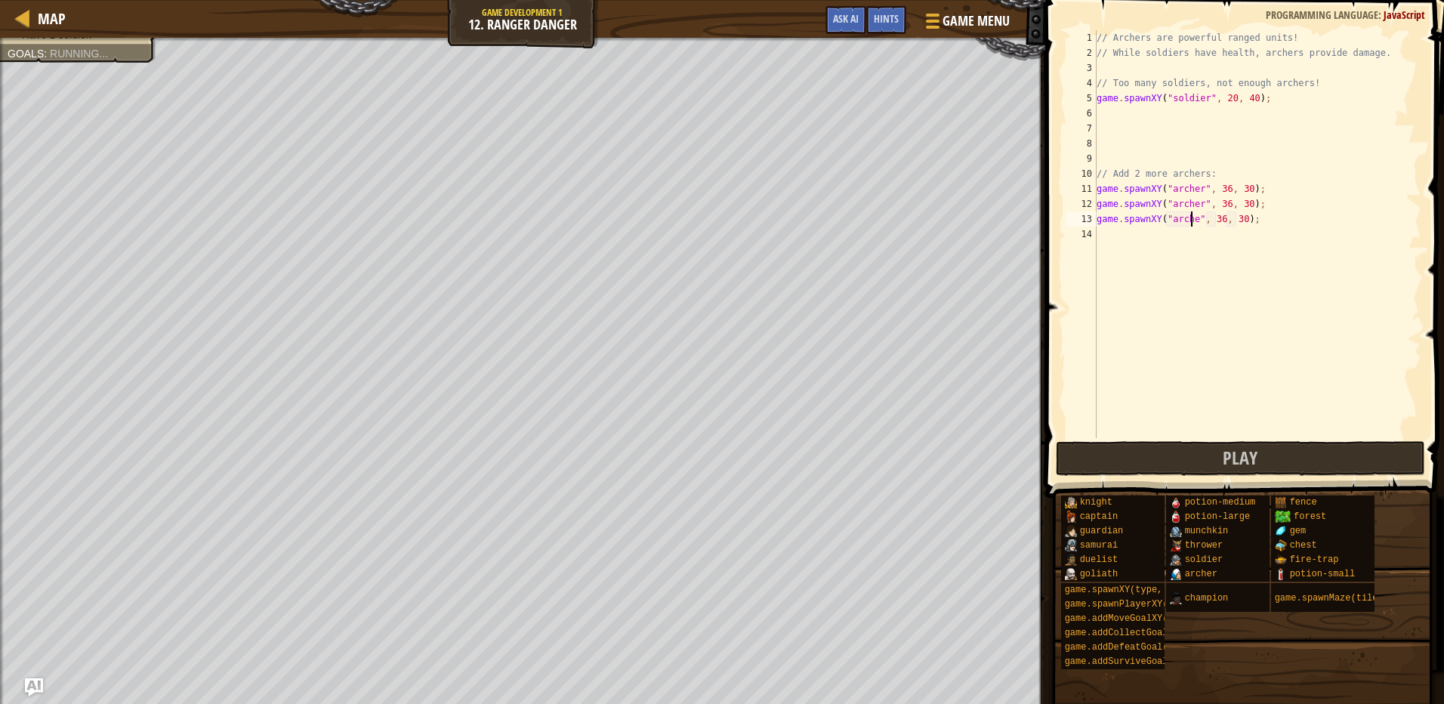
scroll to position [7, 8]
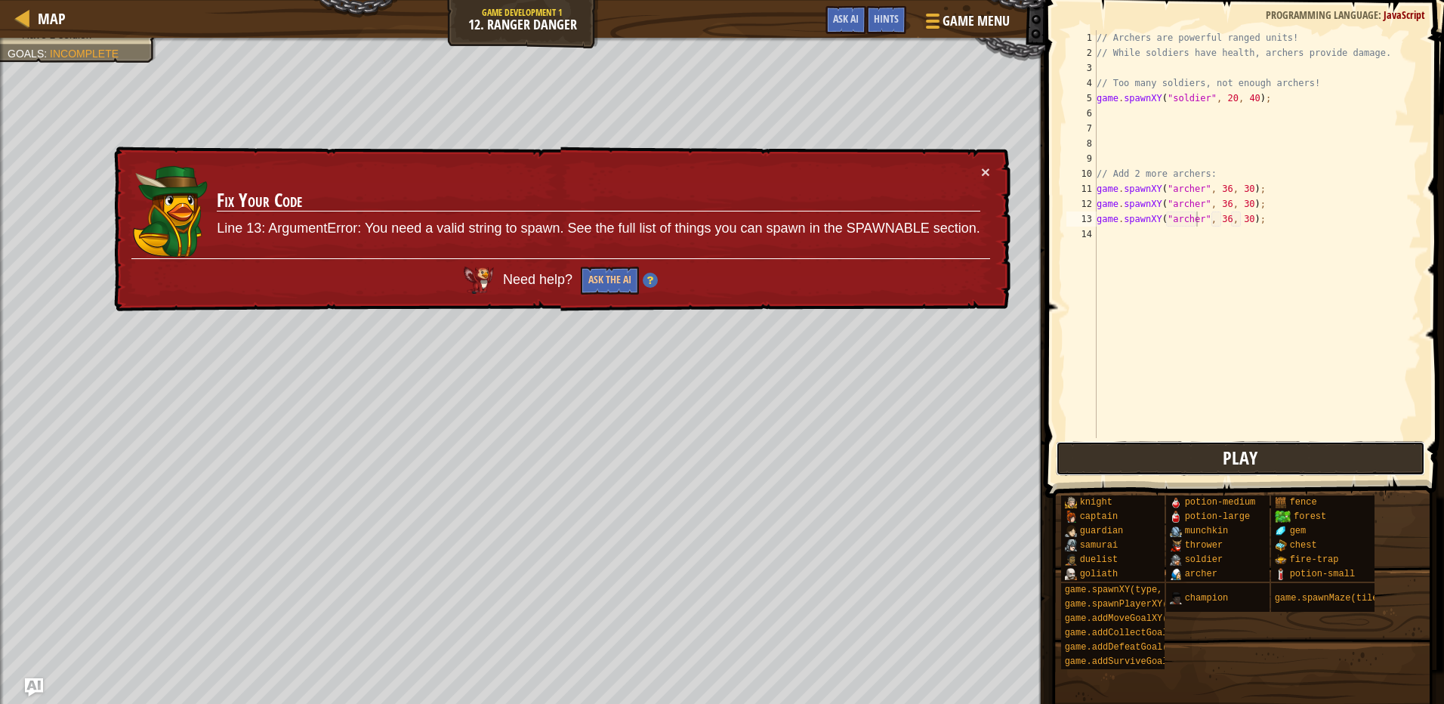
click at [1202, 471] on button "Play" at bounding box center [1240, 458] width 369 height 35
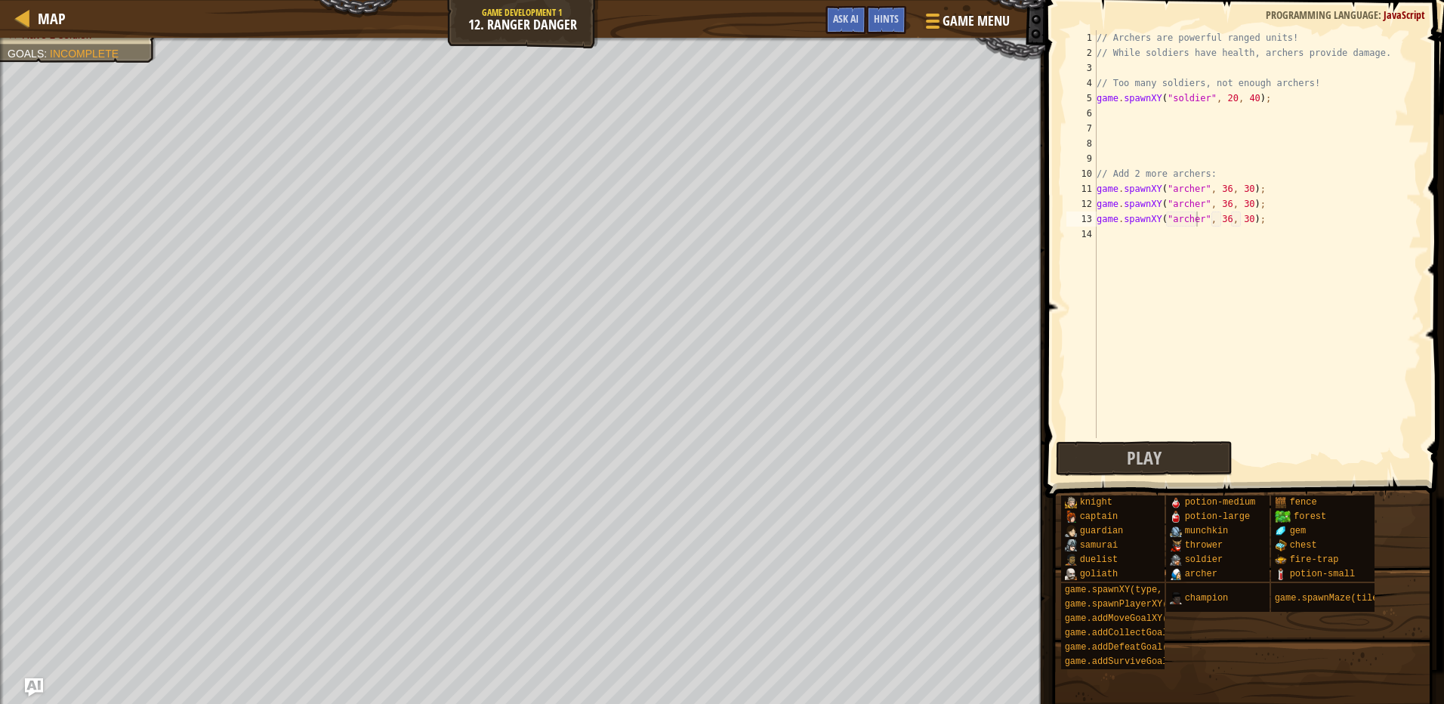
type textarea "// Add 2 more archers:"
drag, startPoint x: 1221, startPoint y: 167, endPoint x: 1241, endPoint y: 168, distance: 19.7
click at [1241, 168] on div "// Archers are powerful ranged units! // While soldiers have health, archers pr…" at bounding box center [1258, 249] width 328 height 438
click at [1103, 111] on div "// Archers are powerful ranged units! // While soldiers have health, archers pr…" at bounding box center [1258, 249] width 328 height 438
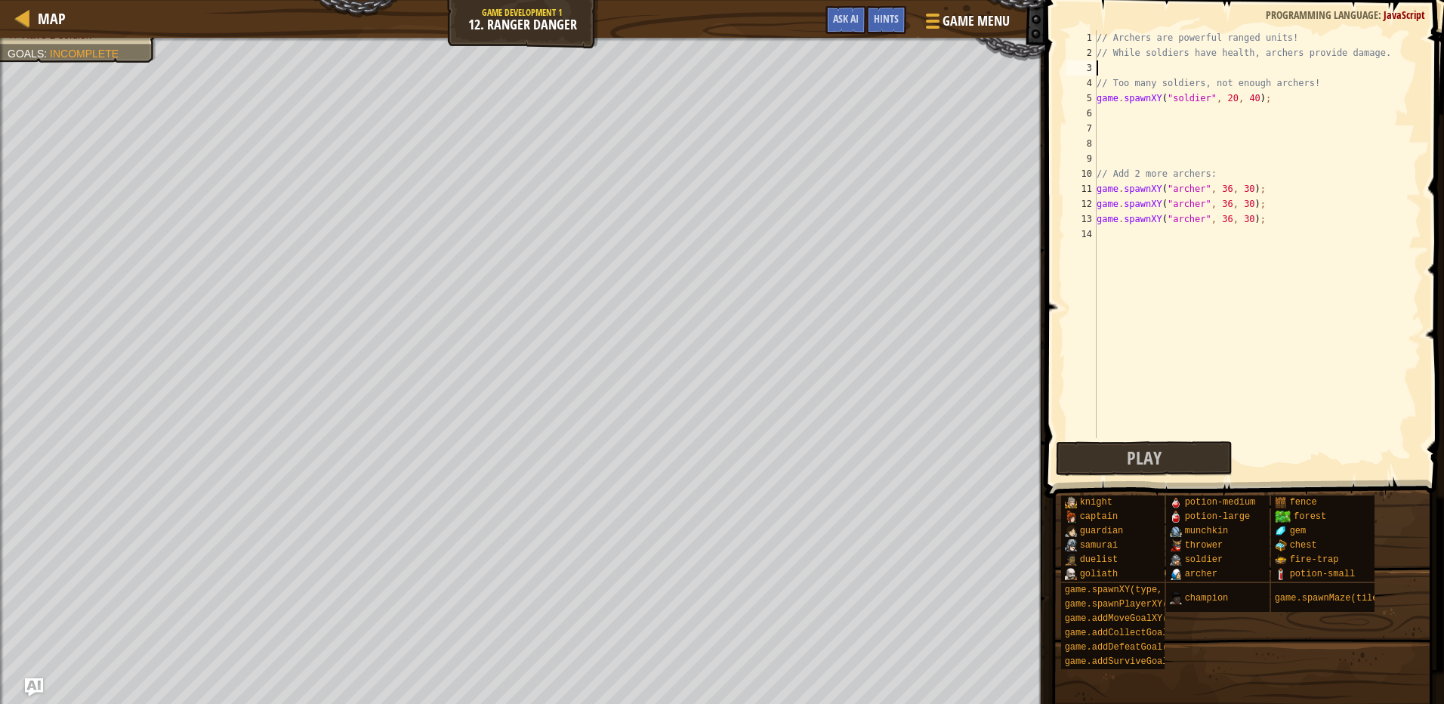
click at [1105, 70] on div "// Archers are powerful ranged units! // While soldiers have health, archers pr…" at bounding box center [1258, 249] width 328 height 438
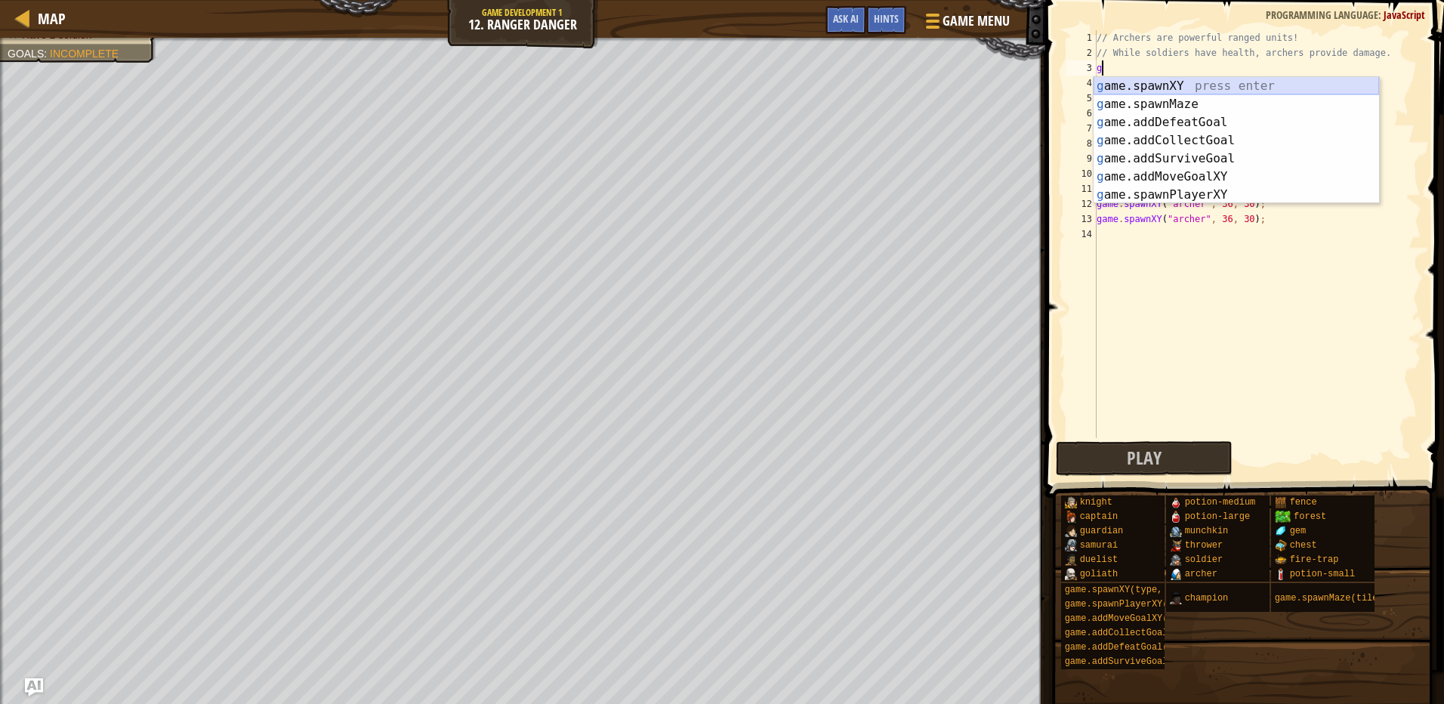
click at [1159, 91] on div "g ame.spawnXY press enter g ame.spawnMaze press enter g ame.addDefeatGoal press…" at bounding box center [1236, 158] width 285 height 163
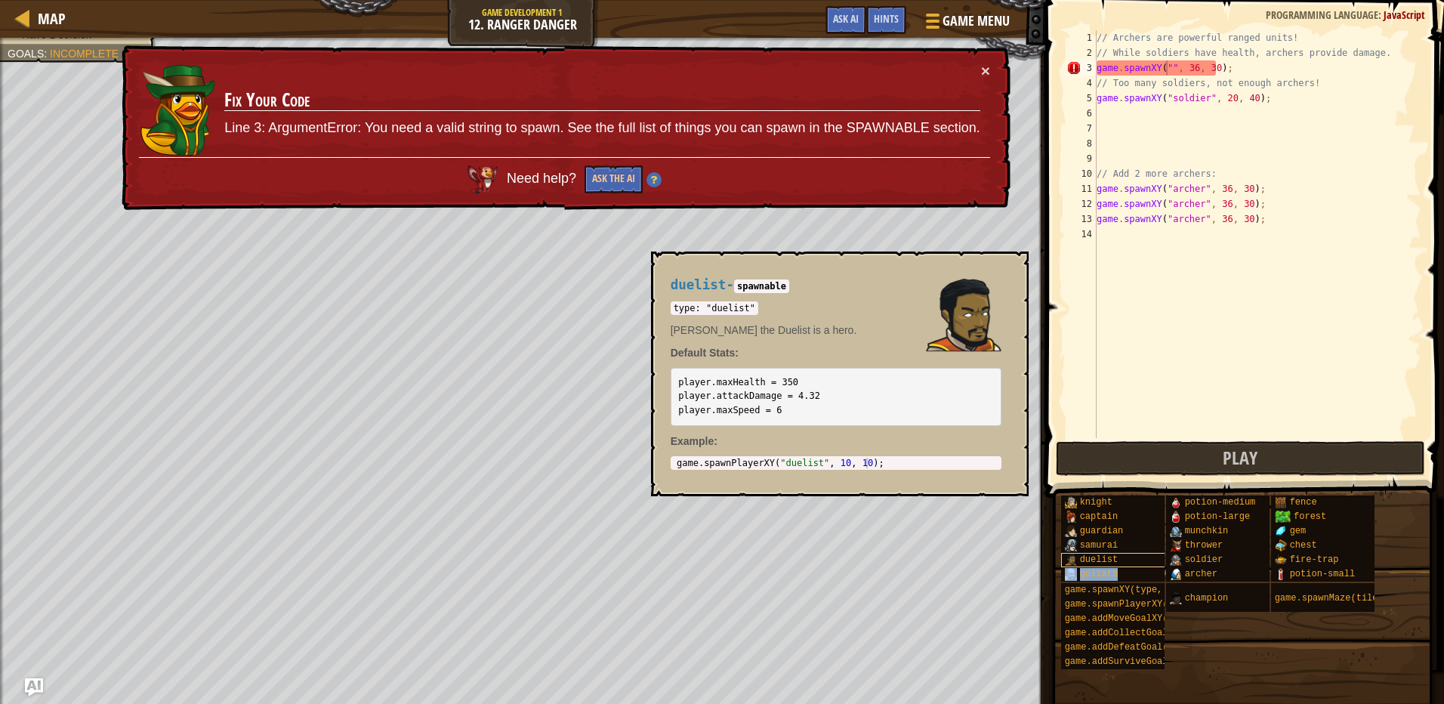
type textarea "game.spawnXY("goliath", 36, 30);"
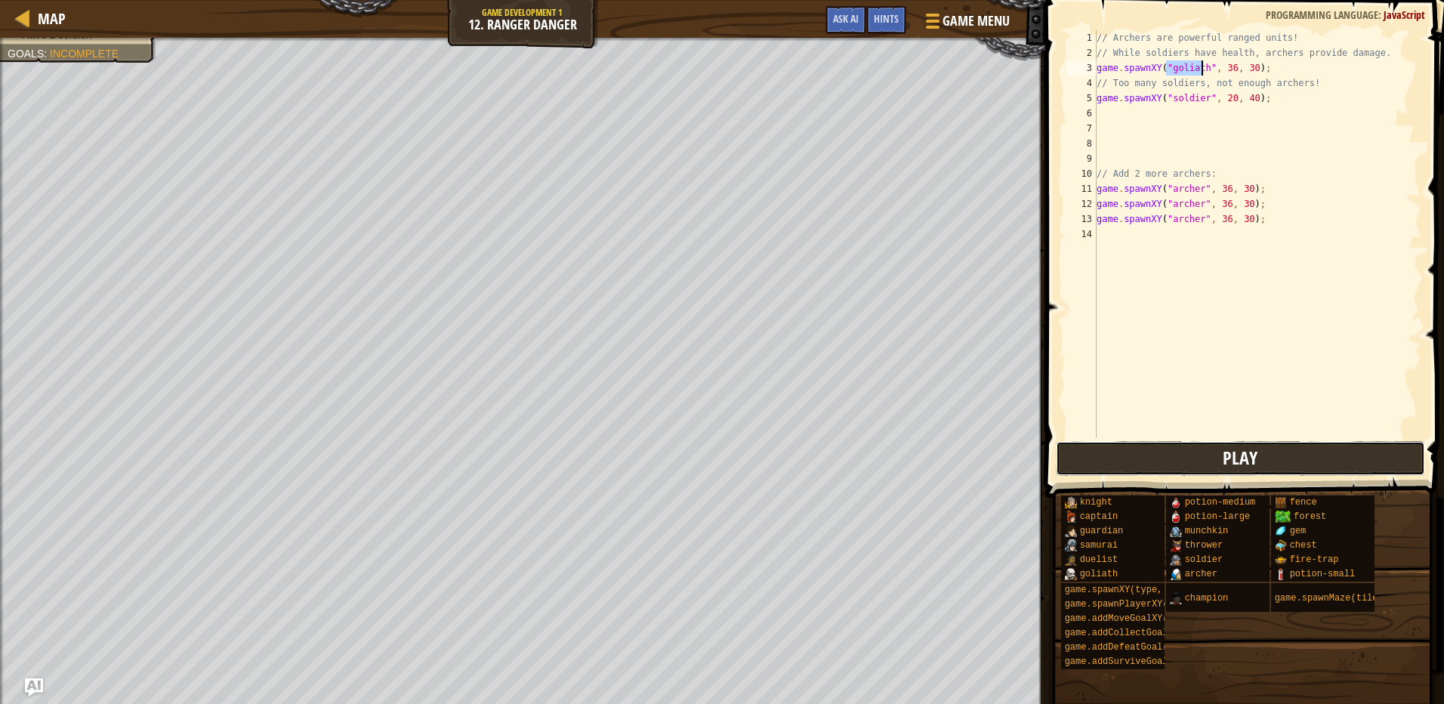
click at [1196, 469] on button "Play" at bounding box center [1240, 458] width 369 height 35
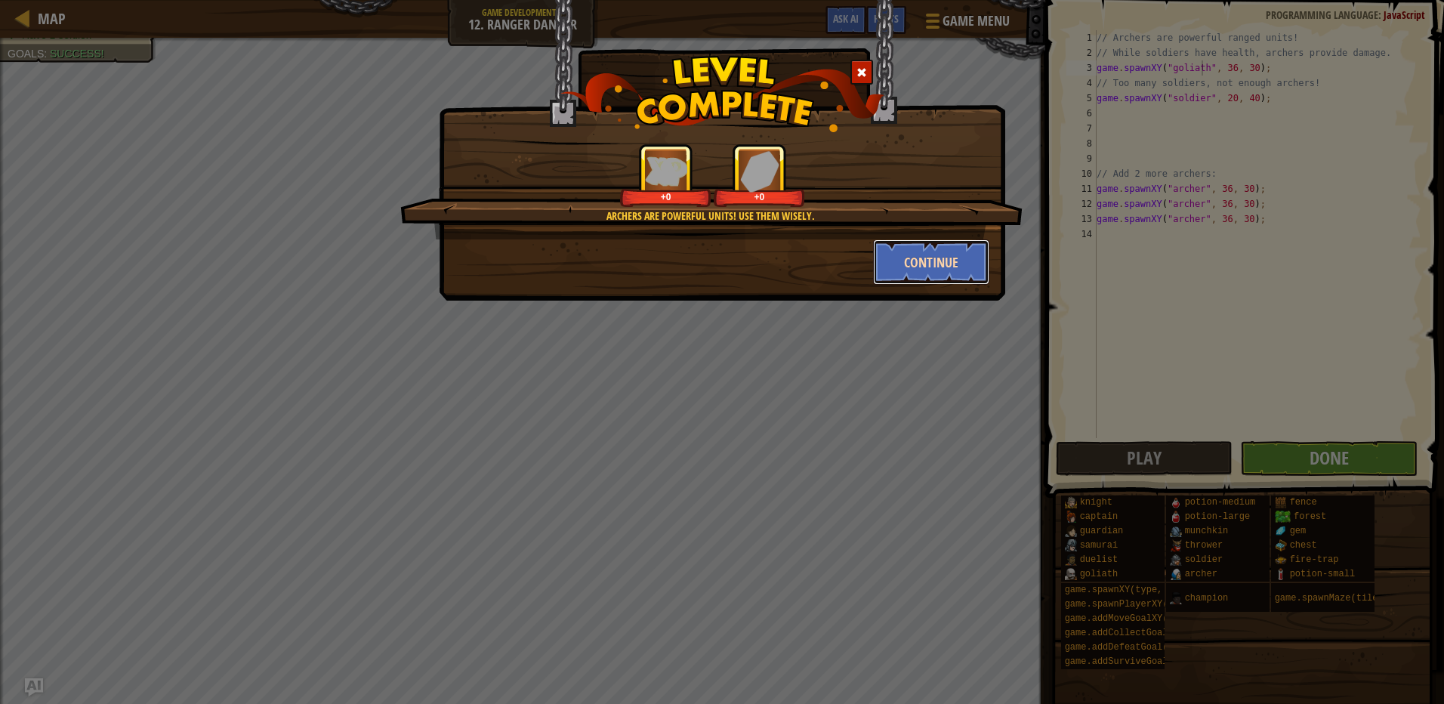
click at [917, 255] on button "Continue" at bounding box center [931, 261] width 117 height 45
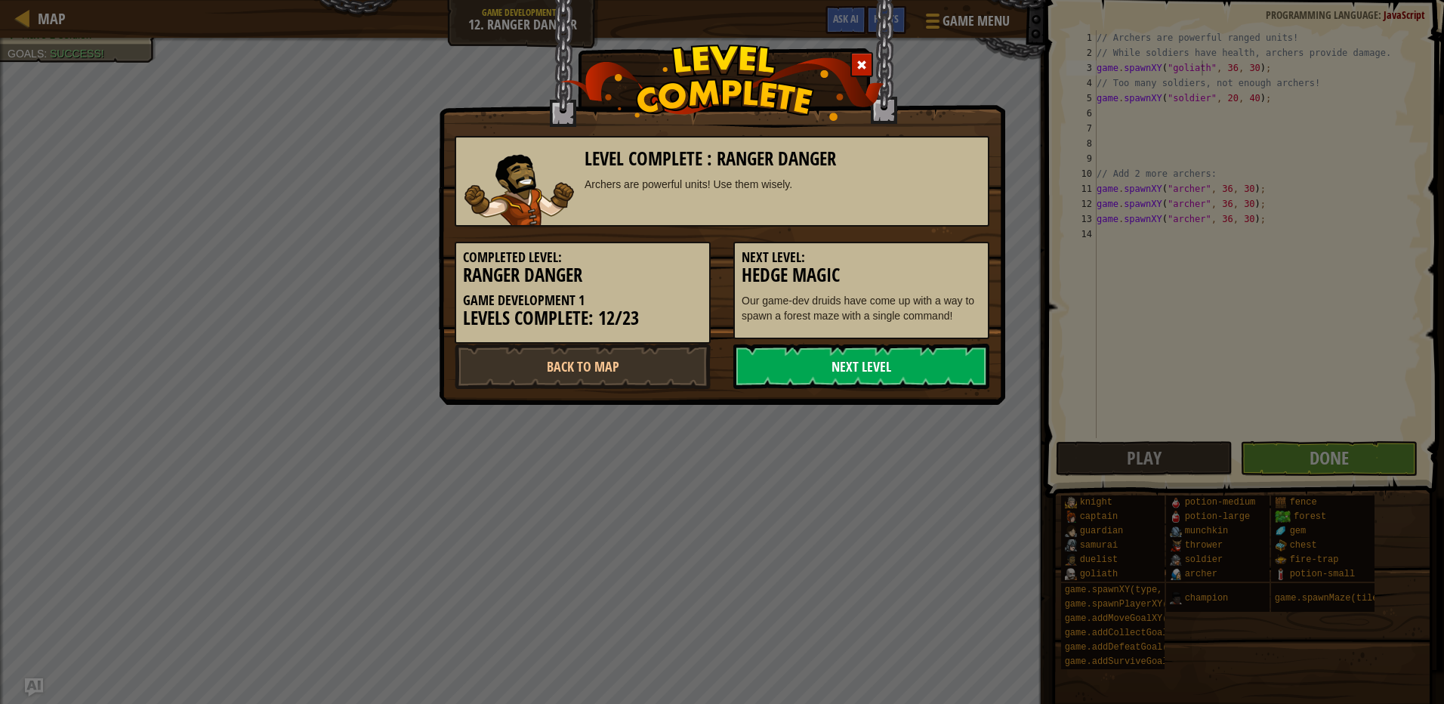
click at [768, 357] on link "Next Level" at bounding box center [861, 366] width 256 height 45
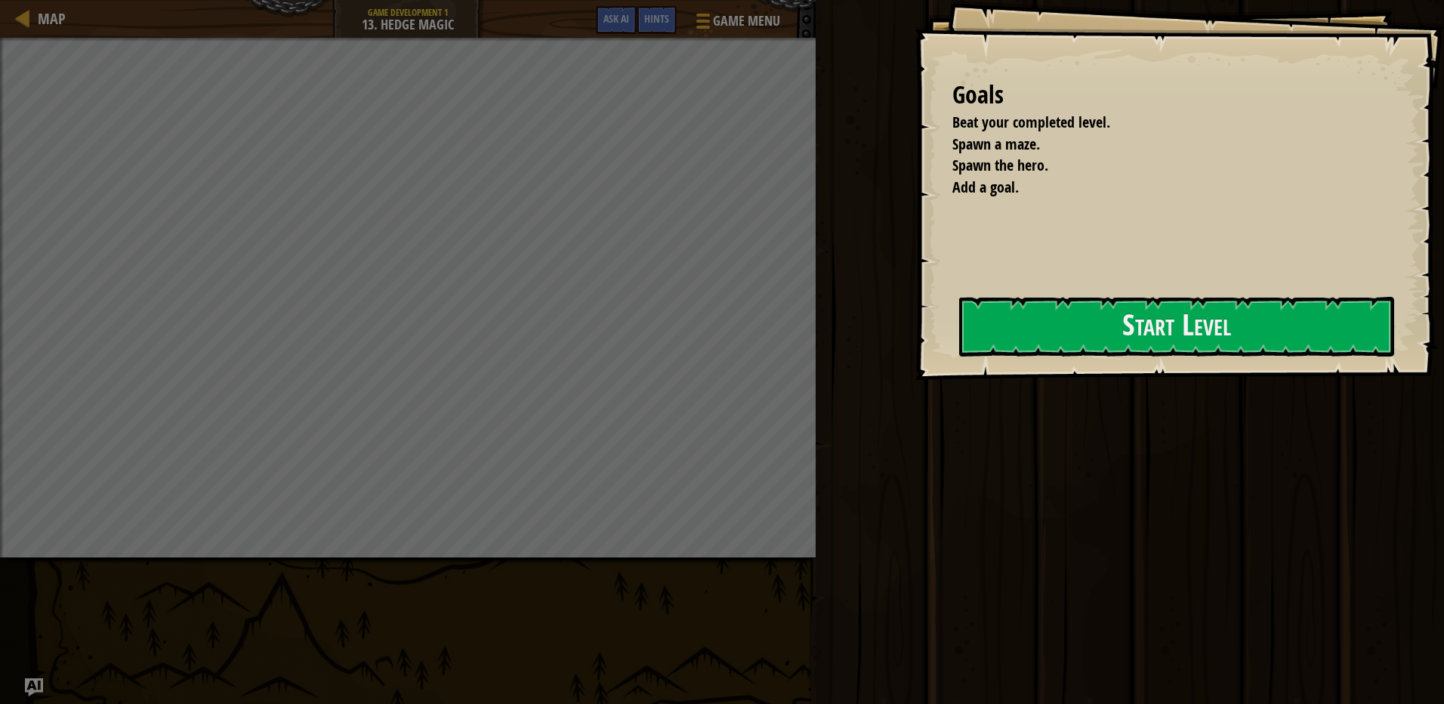
click at [1242, 277] on div "Goals Beat your completed level. Spawn a maze. Spawn the hero. Add a goal. Star…" at bounding box center [1179, 190] width 529 height 380
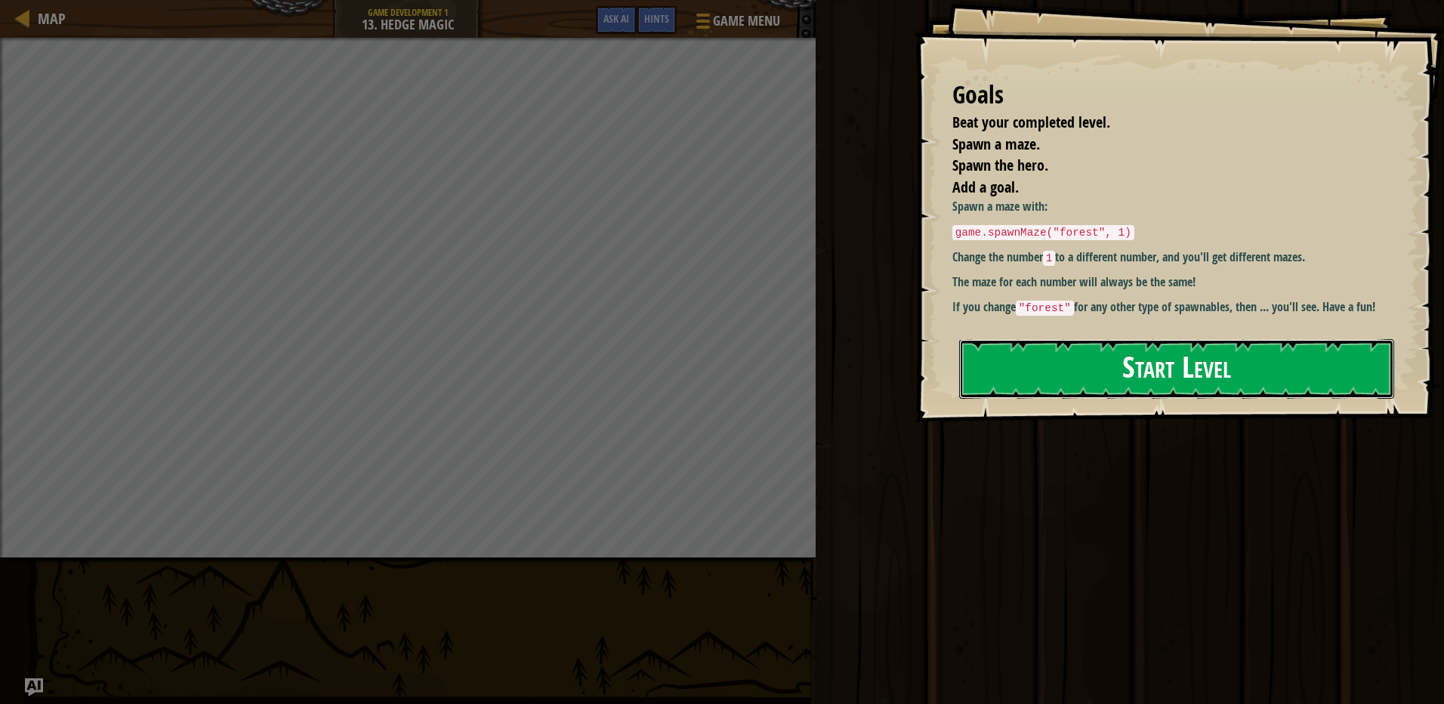
click at [1254, 339] on button "Start Level" at bounding box center [1176, 369] width 435 height 60
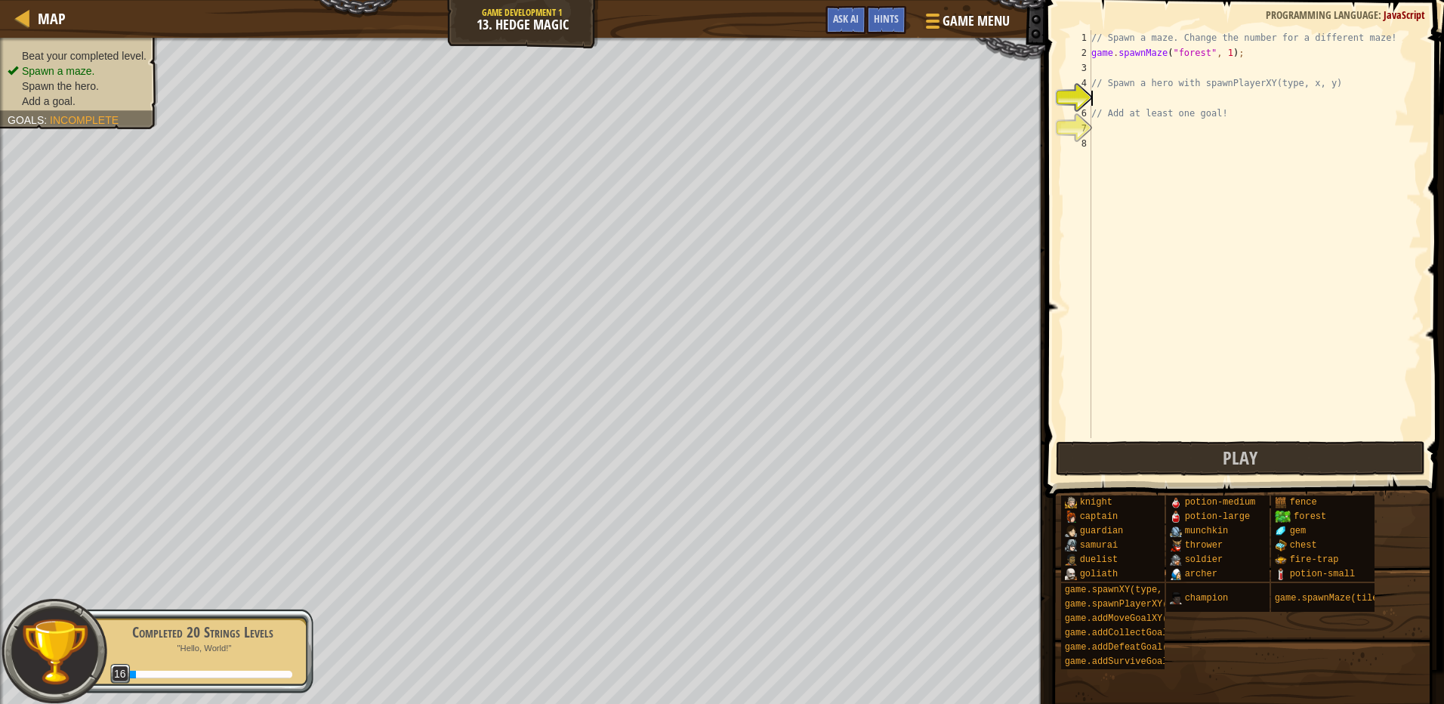
scroll to position [7, 0]
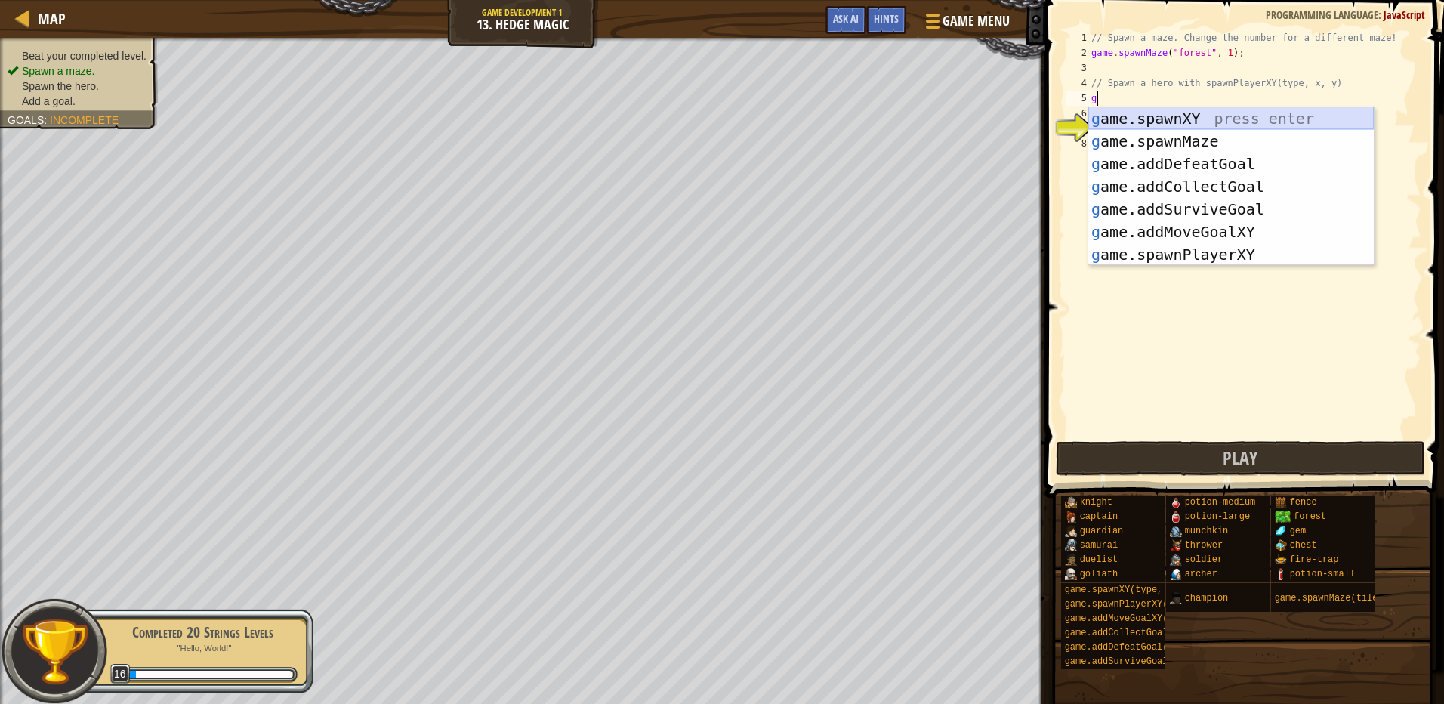
click at [1122, 111] on div "g ame.spawnXY press enter g ame.spawnMaze press enter g ame.addDefeatGoal press…" at bounding box center [1230, 209] width 285 height 204
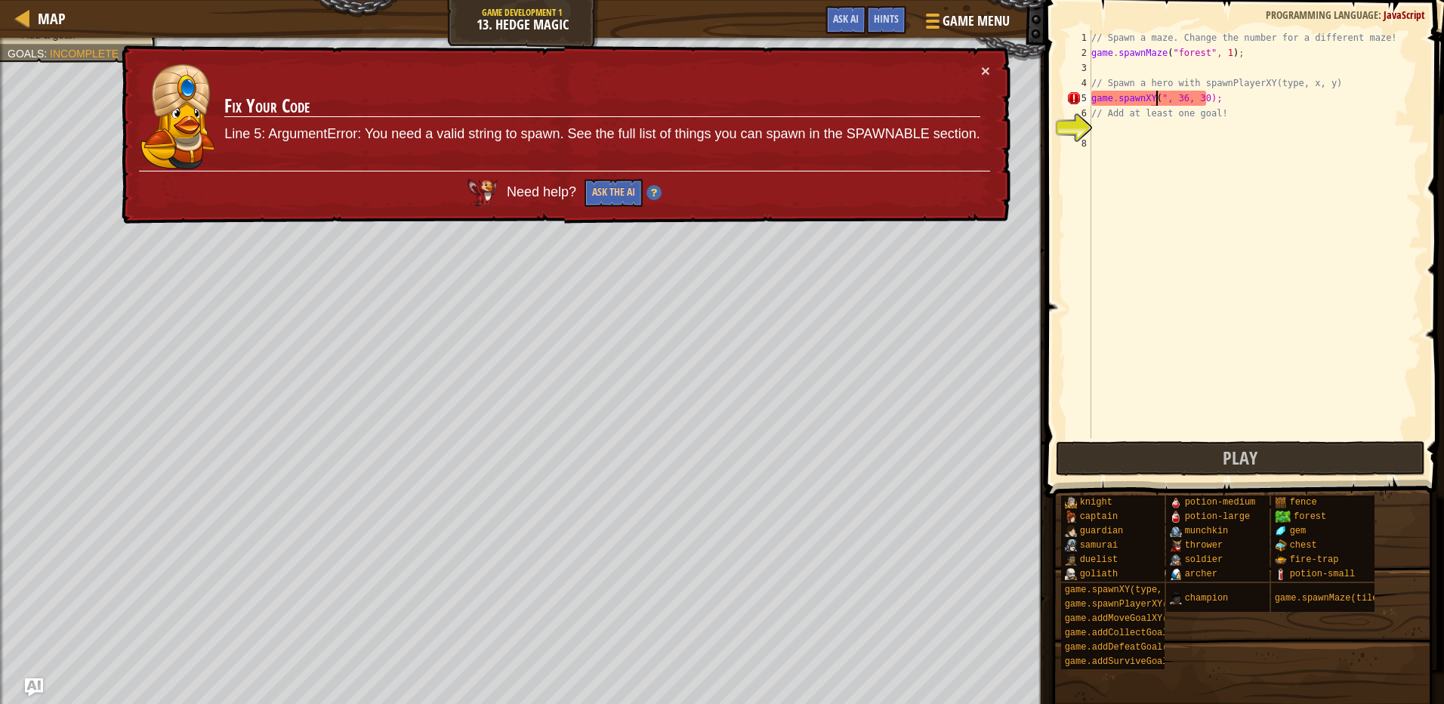
scroll to position [7, 5]
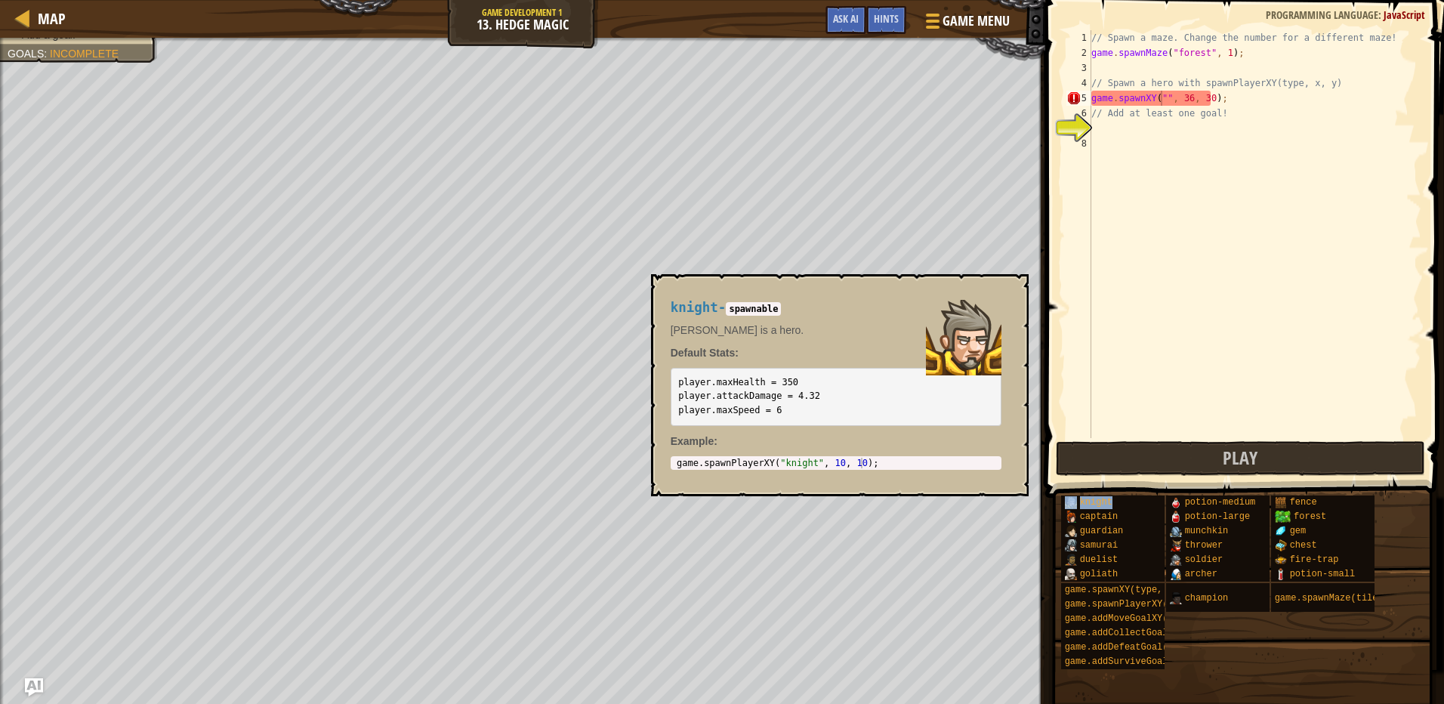
type textarea "game.spawnXY("knight", 36, 30);"
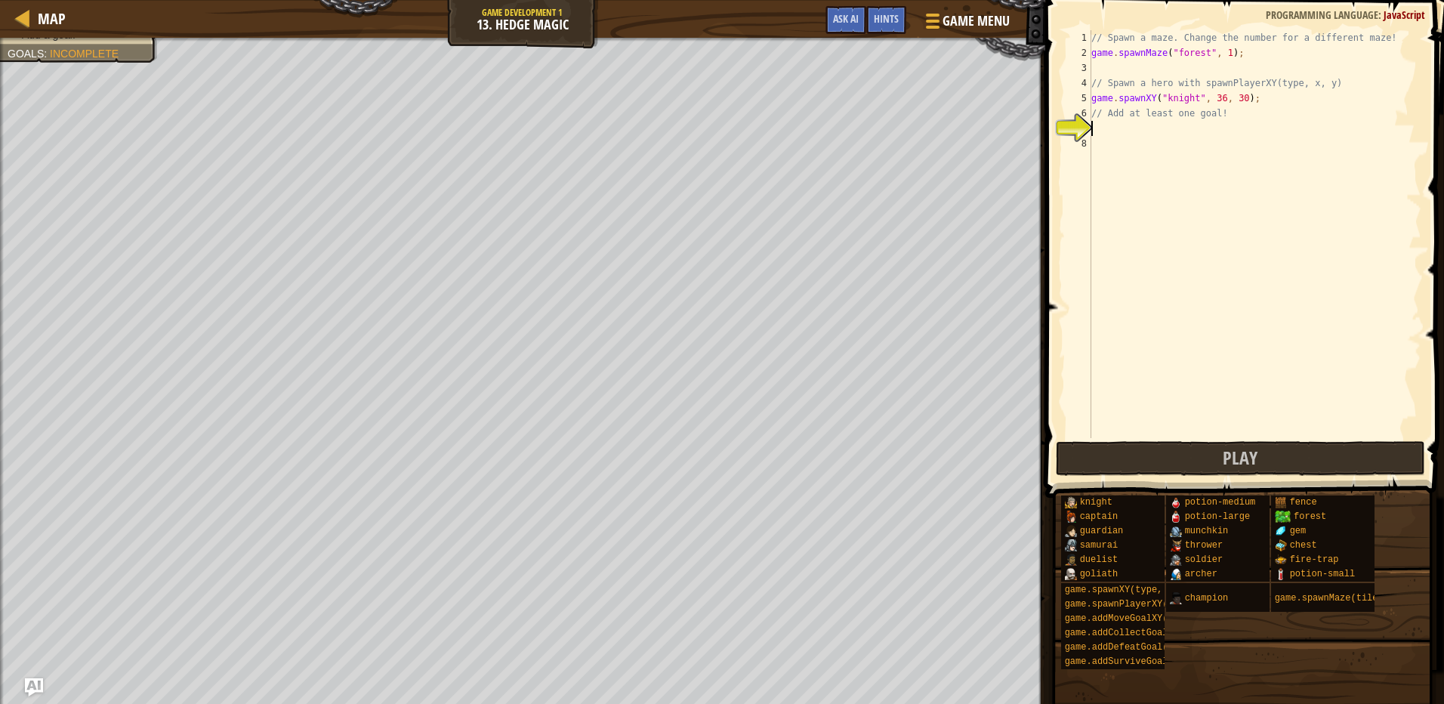
click at [1100, 122] on div "// Spawn a maze. Change the number for a different maze! game . spawnMaze ( "fo…" at bounding box center [1254, 249] width 333 height 438
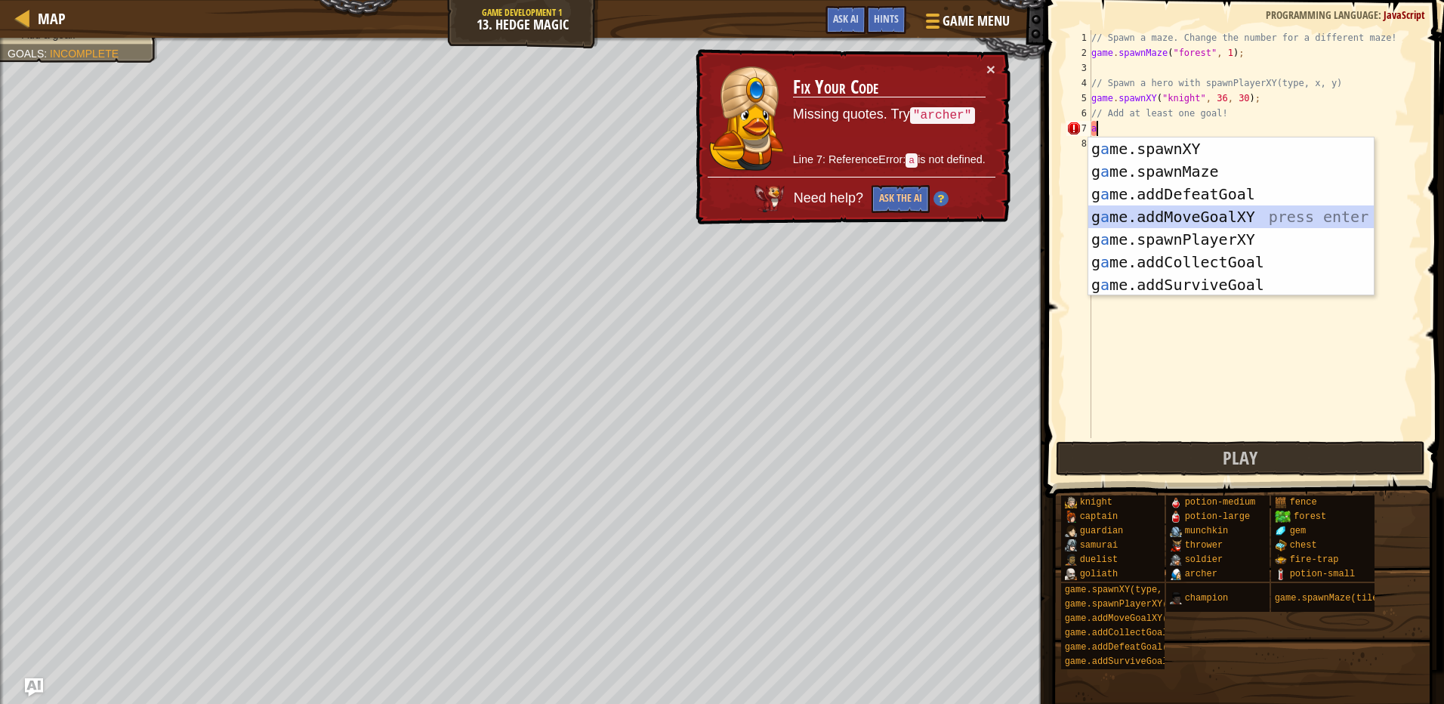
click at [1177, 215] on div "g a me.spawnXY press enter g a me.spawnMaze press enter g a me.addDefeatGoal pr…" at bounding box center [1230, 239] width 285 height 204
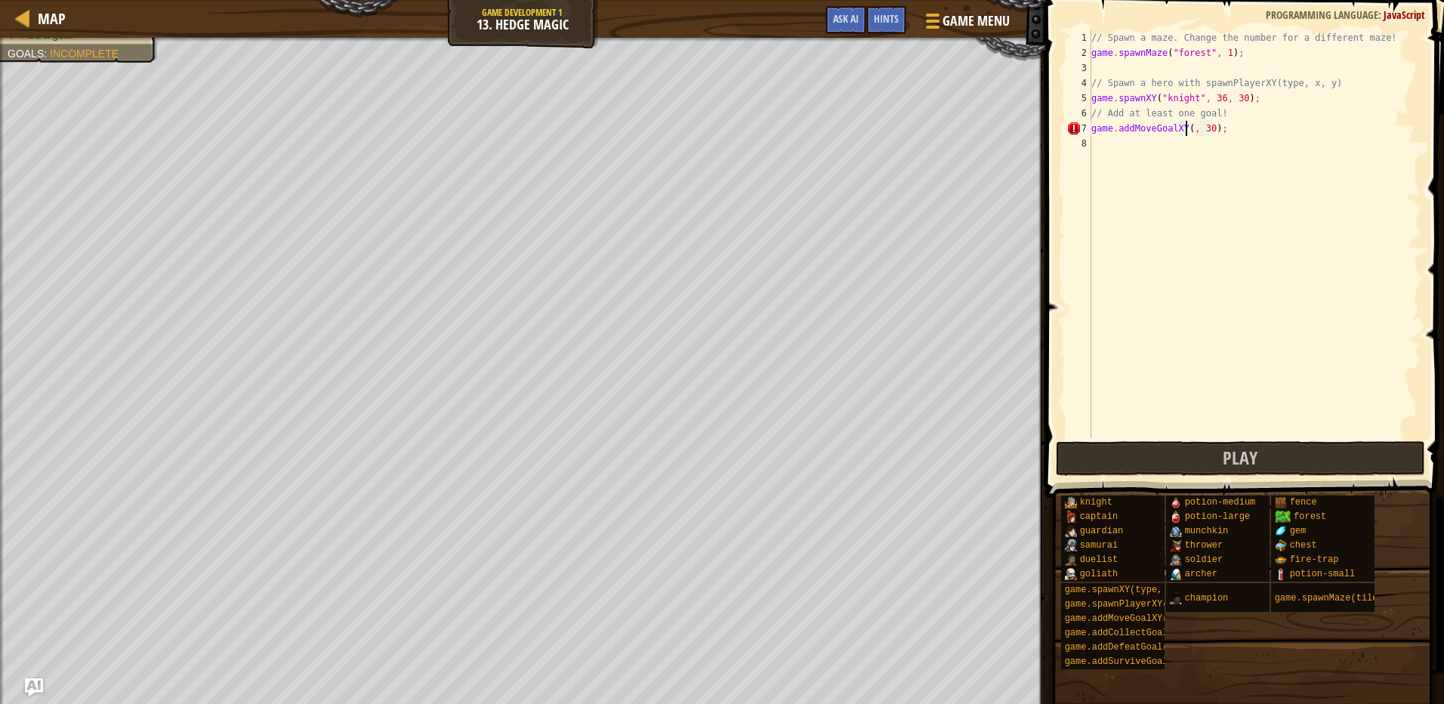
scroll to position [7, 8]
click at [1220, 126] on div "// Spawn a maze. Change the number for a different maze! game . spawnMaze ( "fo…" at bounding box center [1254, 249] width 333 height 438
click at [1214, 131] on div "// Spawn a maze. Change the number for a different maze! game . spawnMaze ( "fo…" at bounding box center [1254, 249] width 333 height 438
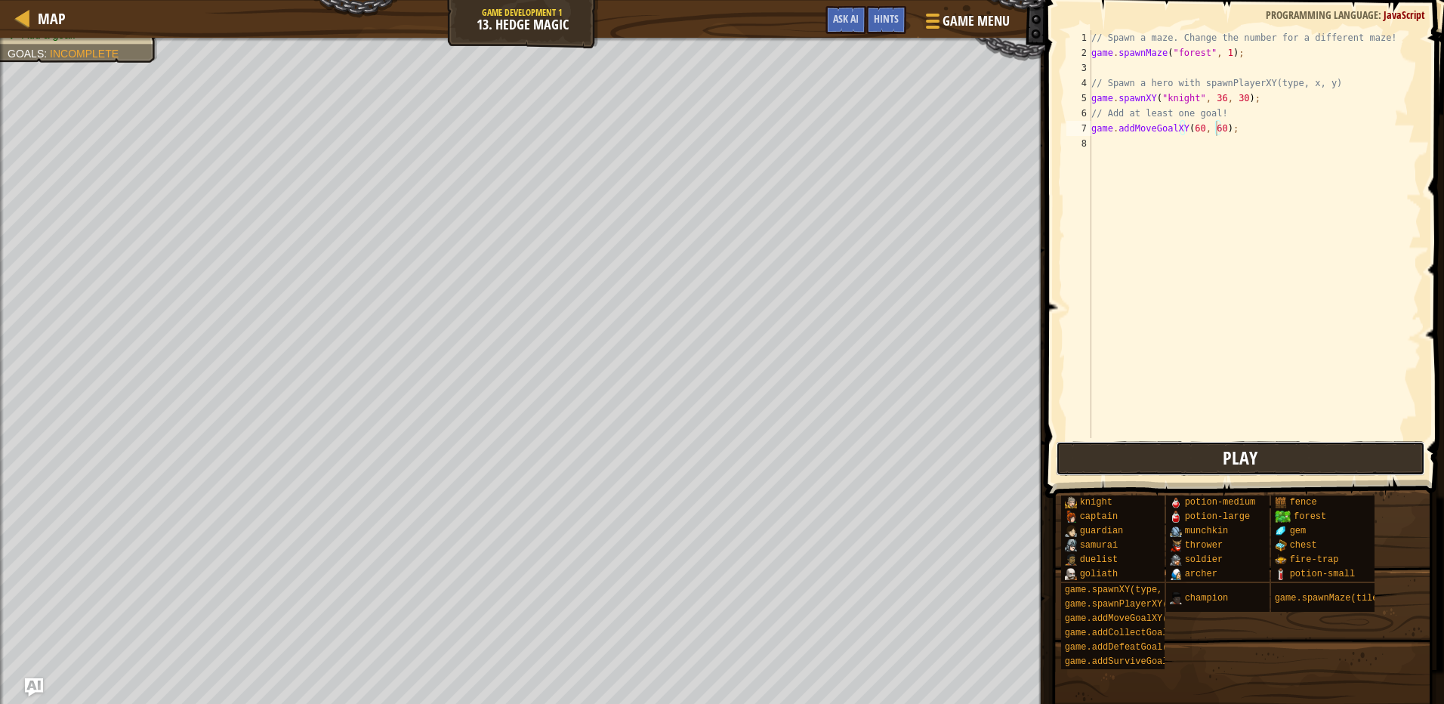
click at [1326, 445] on button "Play" at bounding box center [1240, 458] width 369 height 35
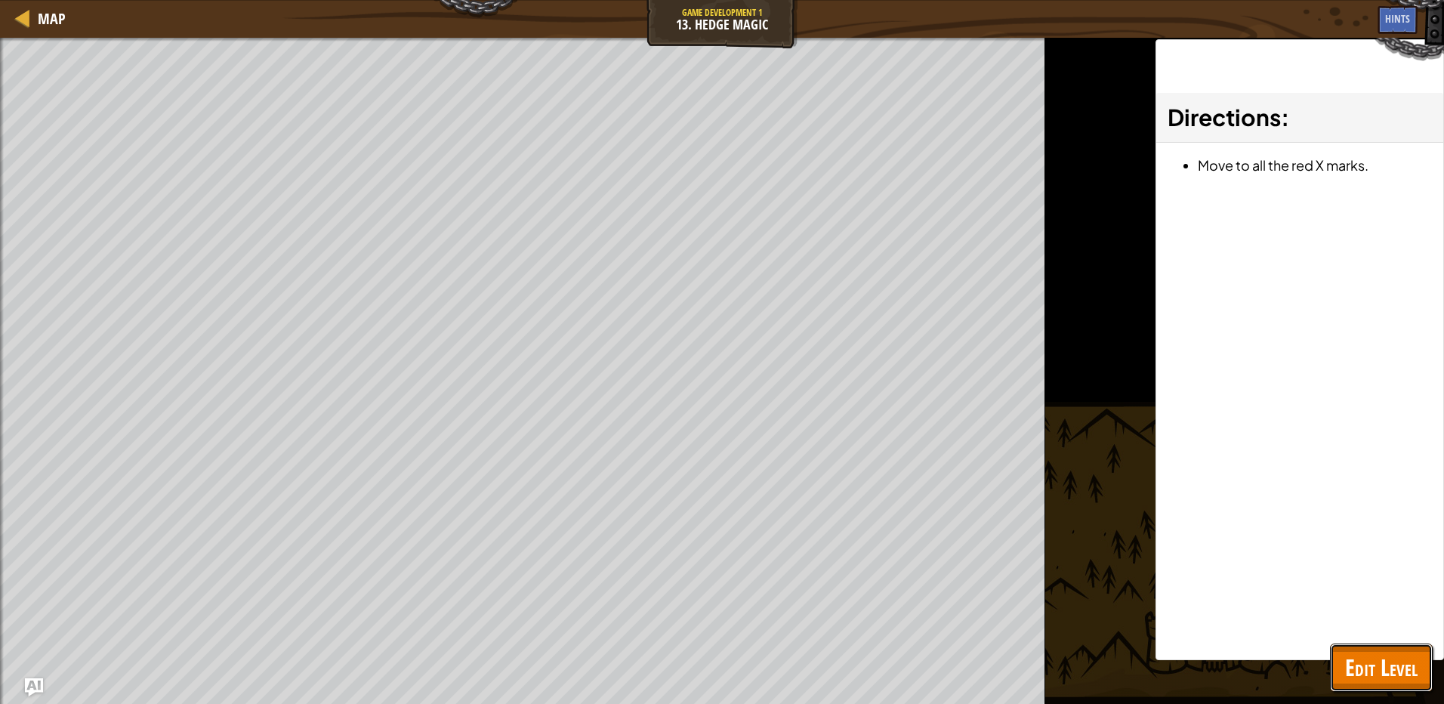
click at [1383, 672] on span "Edit Level" at bounding box center [1381, 667] width 73 height 31
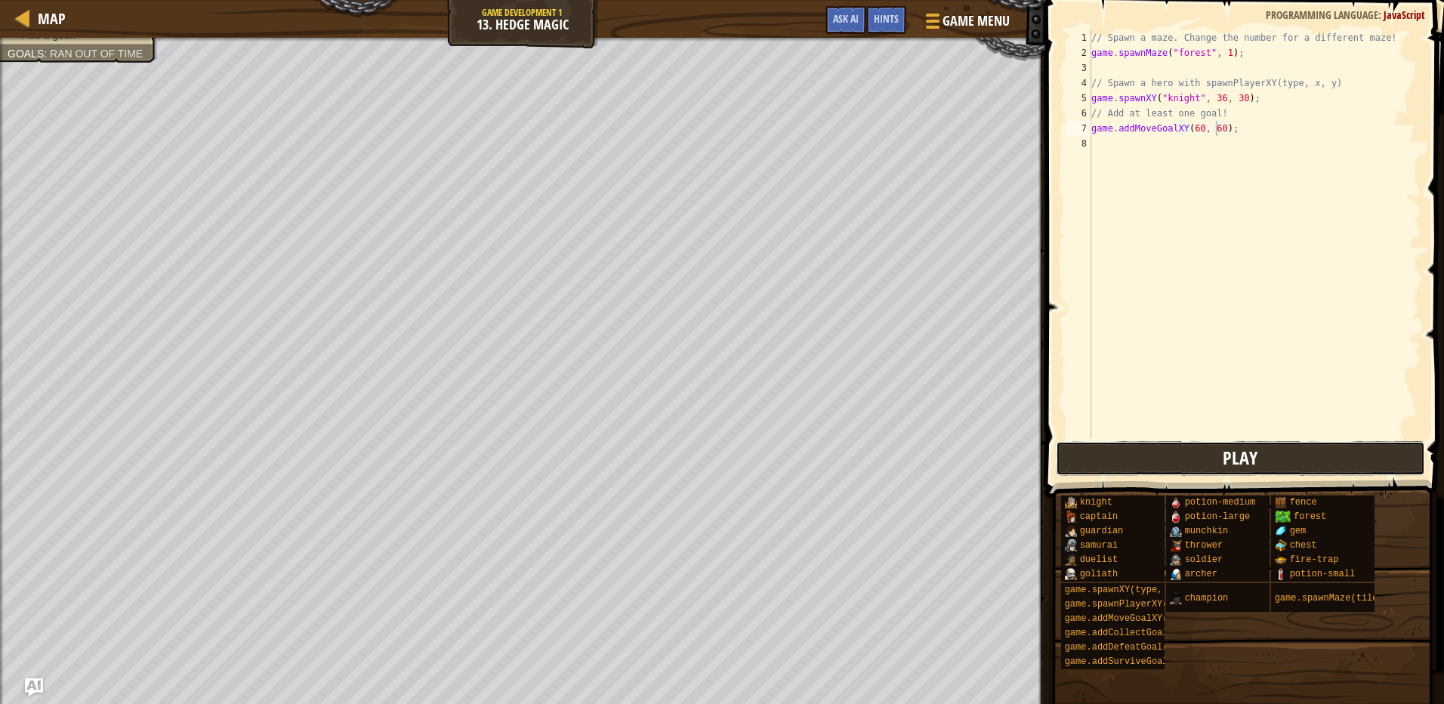
drag, startPoint x: 1108, startPoint y: 468, endPoint x: 1066, endPoint y: 468, distance: 41.5
click at [1066, 468] on button "Play" at bounding box center [1240, 458] width 369 height 35
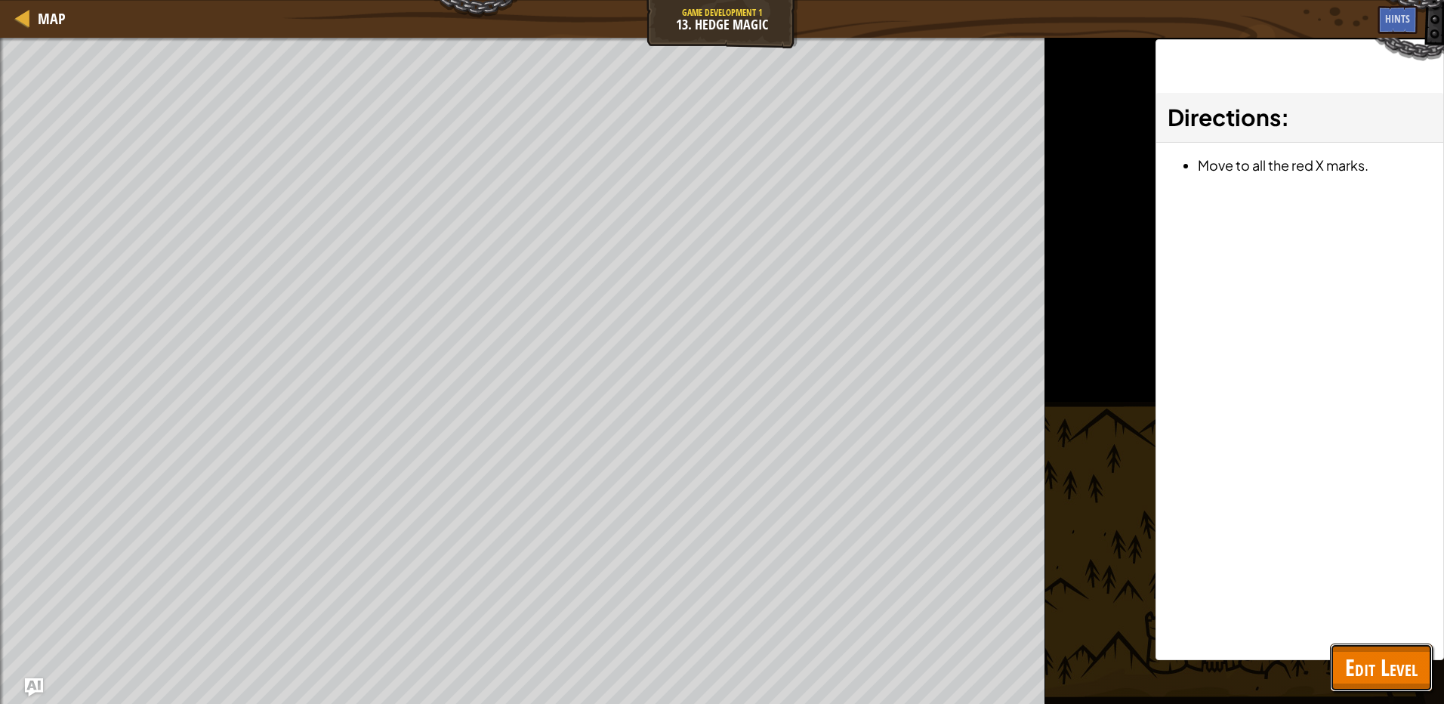
click at [1348, 667] on span "Edit Level" at bounding box center [1381, 667] width 73 height 31
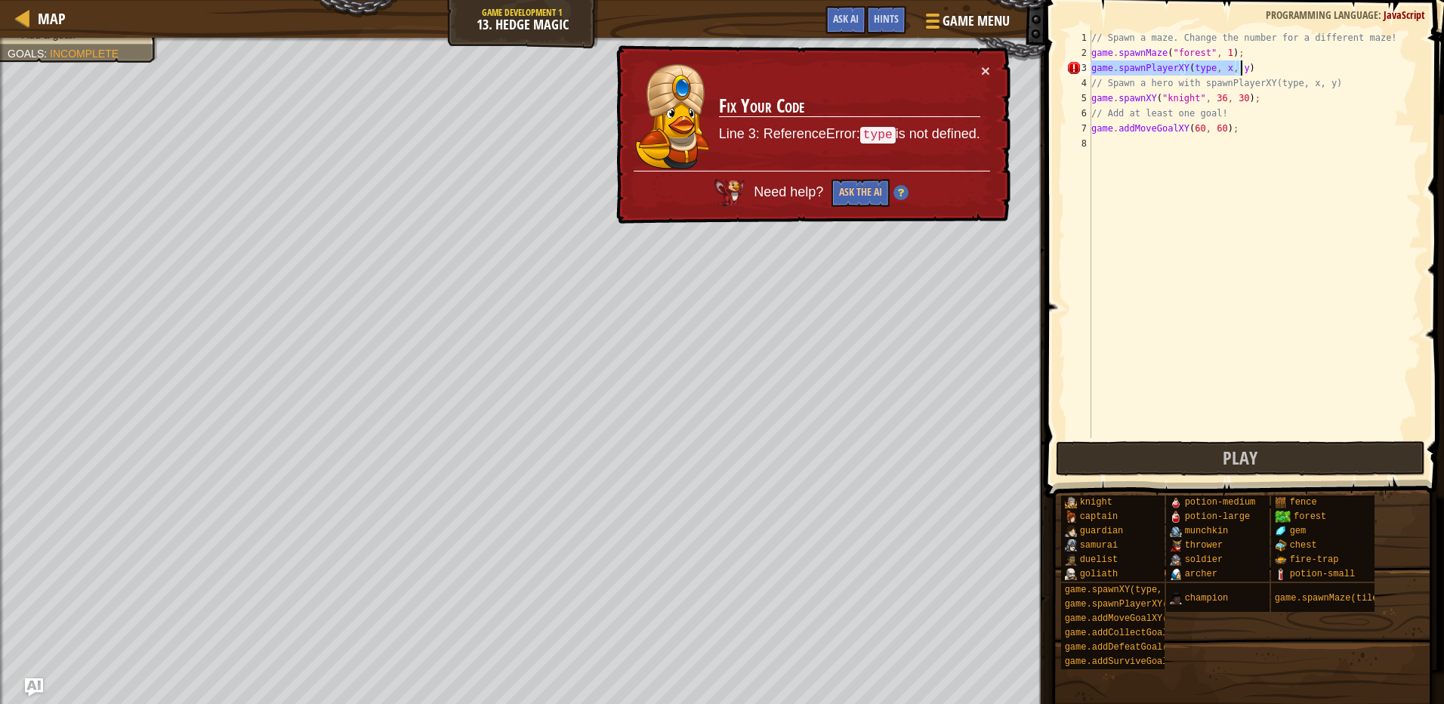
click at [1205, 70] on div "// Spawn a maze. Change the number for a different maze! game . spawnMaze ( "fo…" at bounding box center [1254, 234] width 333 height 408
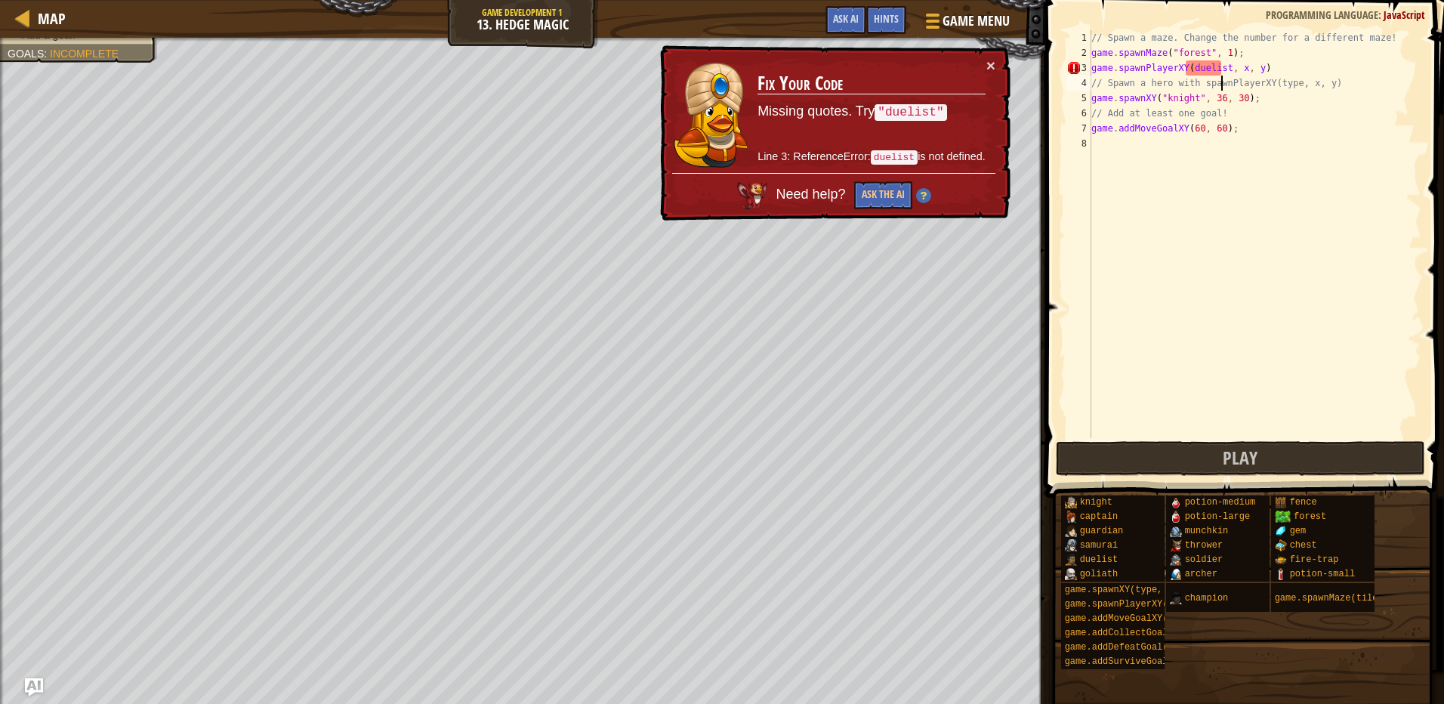
click at [1221, 78] on div "// Spawn a maze. Change the number for a different maze! game . spawnMaze ( "fo…" at bounding box center [1254, 249] width 333 height 438
click at [1222, 69] on div "// Spawn a maze. Change the number for a different maze! game . spawnMaze ( "fo…" at bounding box center [1254, 249] width 333 height 438
click at [1187, 60] on div "// Spawn a maze. Change the number for a different maze! game . spawnMaze ( "fo…" at bounding box center [1254, 249] width 333 height 438
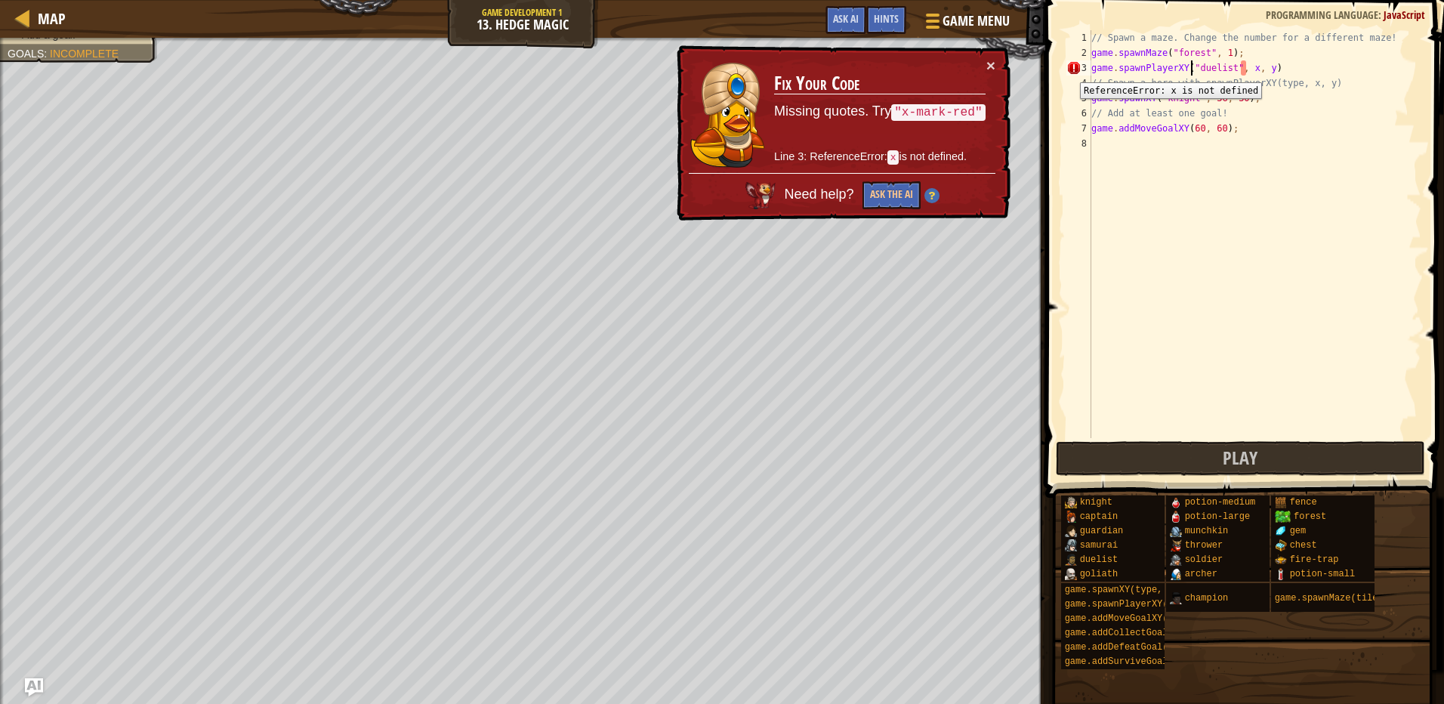
click at [1069, 71] on div "3" at bounding box center [1078, 67] width 25 height 15
type textarea "game.spawnPlayerXY("duelist", x, y)"
click at [840, 18] on span "Ask AI" at bounding box center [846, 18] width 26 height 14
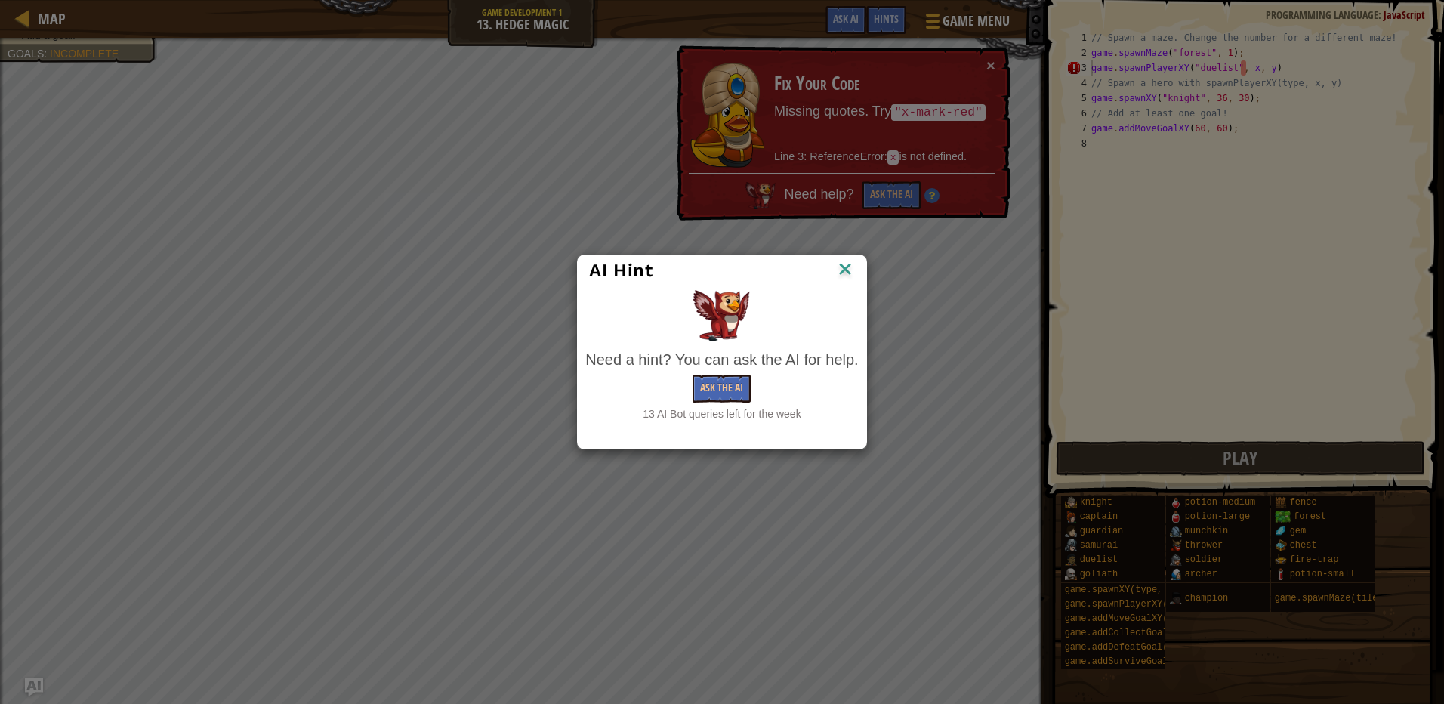
click at [743, 409] on div "13 AI Bot queries left for the week" at bounding box center [721, 413] width 273 height 15
click at [737, 390] on button "Ask the AI" at bounding box center [722, 389] width 58 height 28
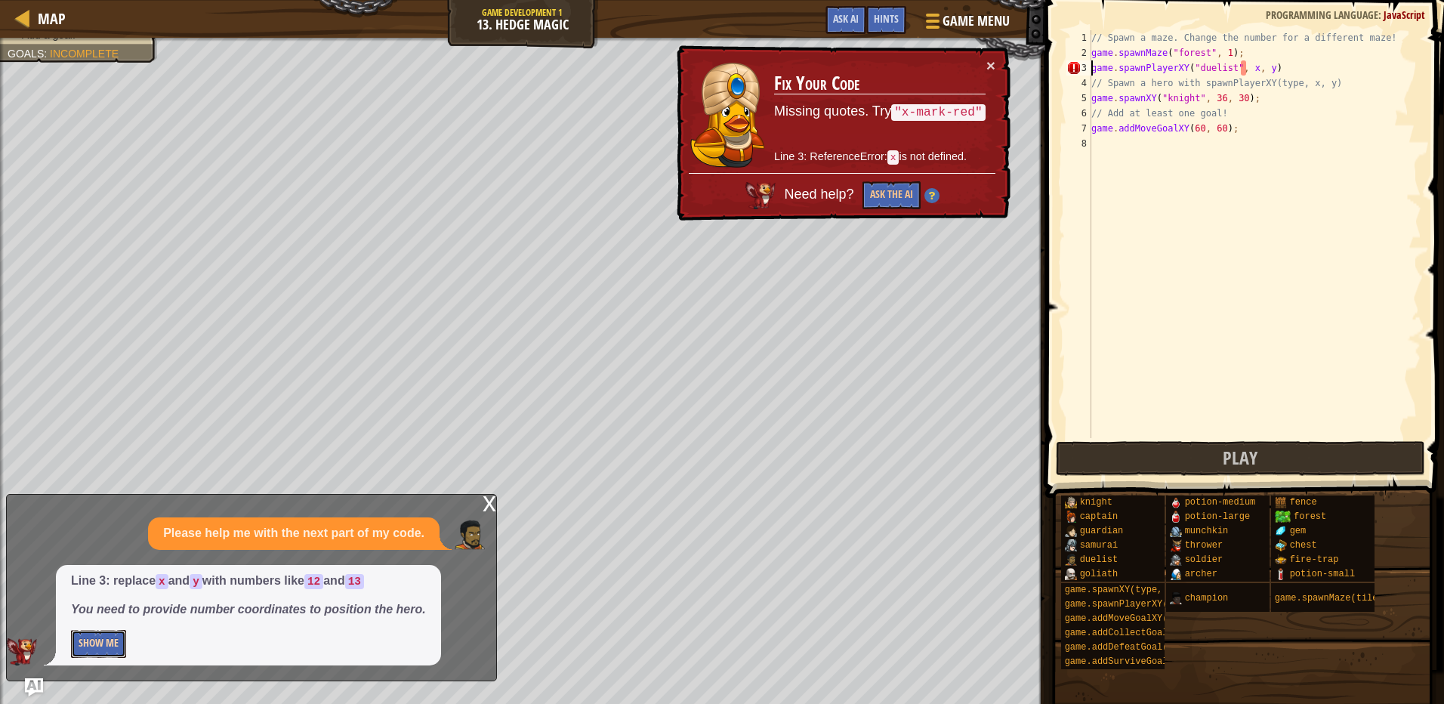
click at [100, 634] on button "Show Me" at bounding box center [98, 644] width 55 height 28
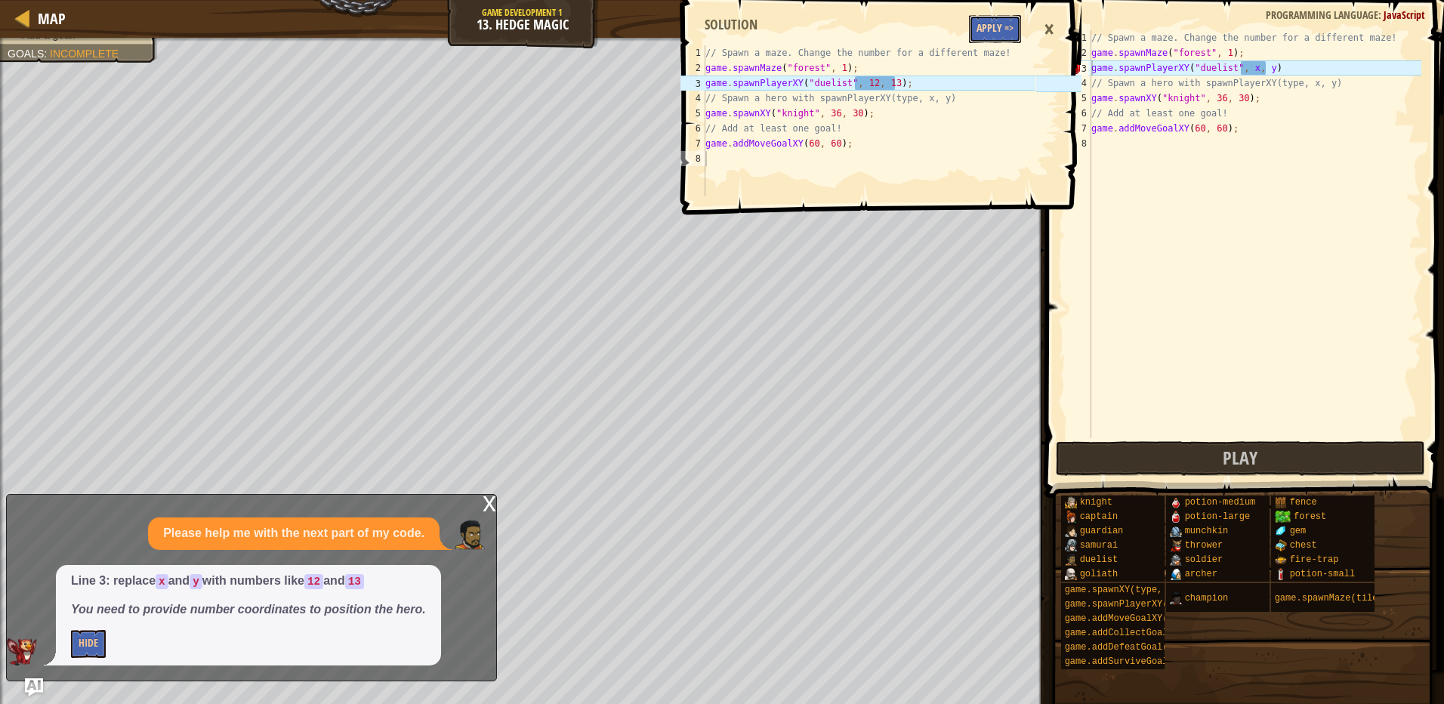
click at [1009, 31] on button "Apply =>" at bounding box center [995, 29] width 52 height 28
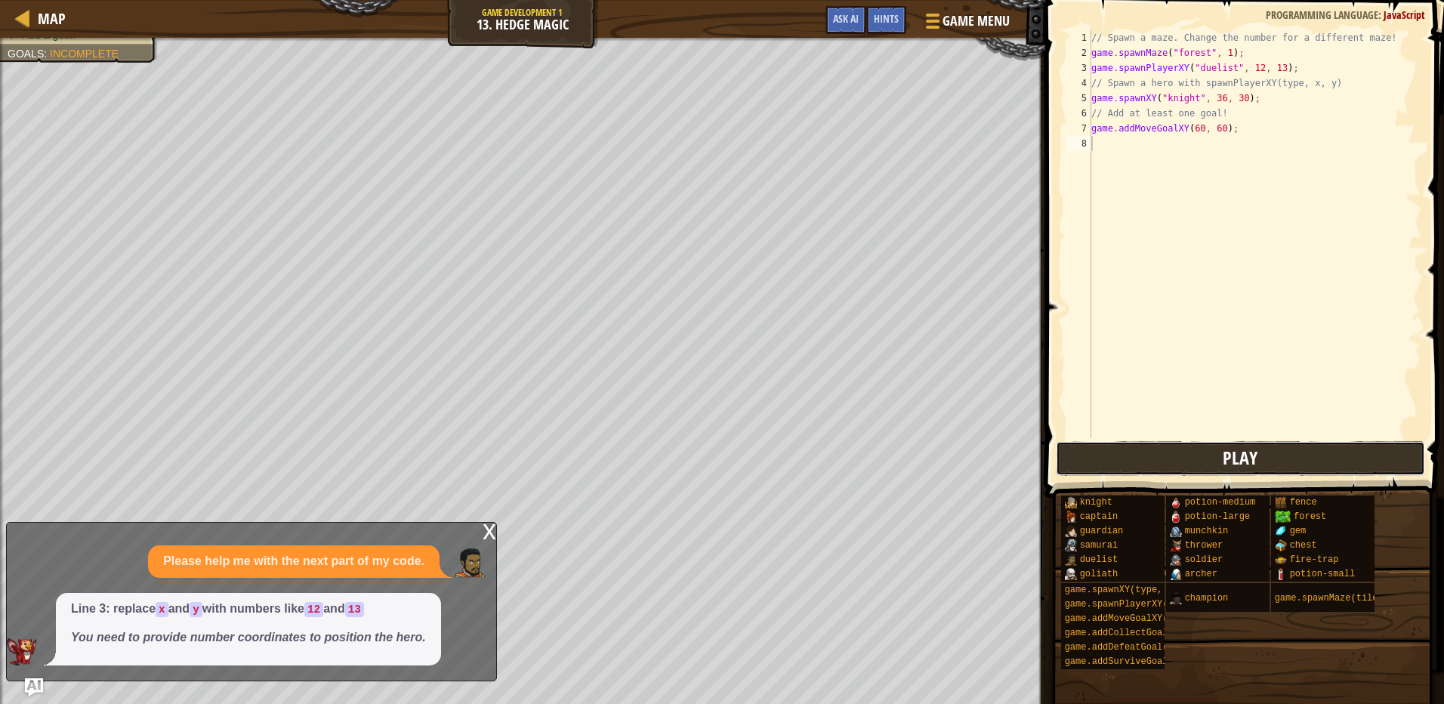
click at [1159, 465] on button "Play" at bounding box center [1240, 458] width 369 height 35
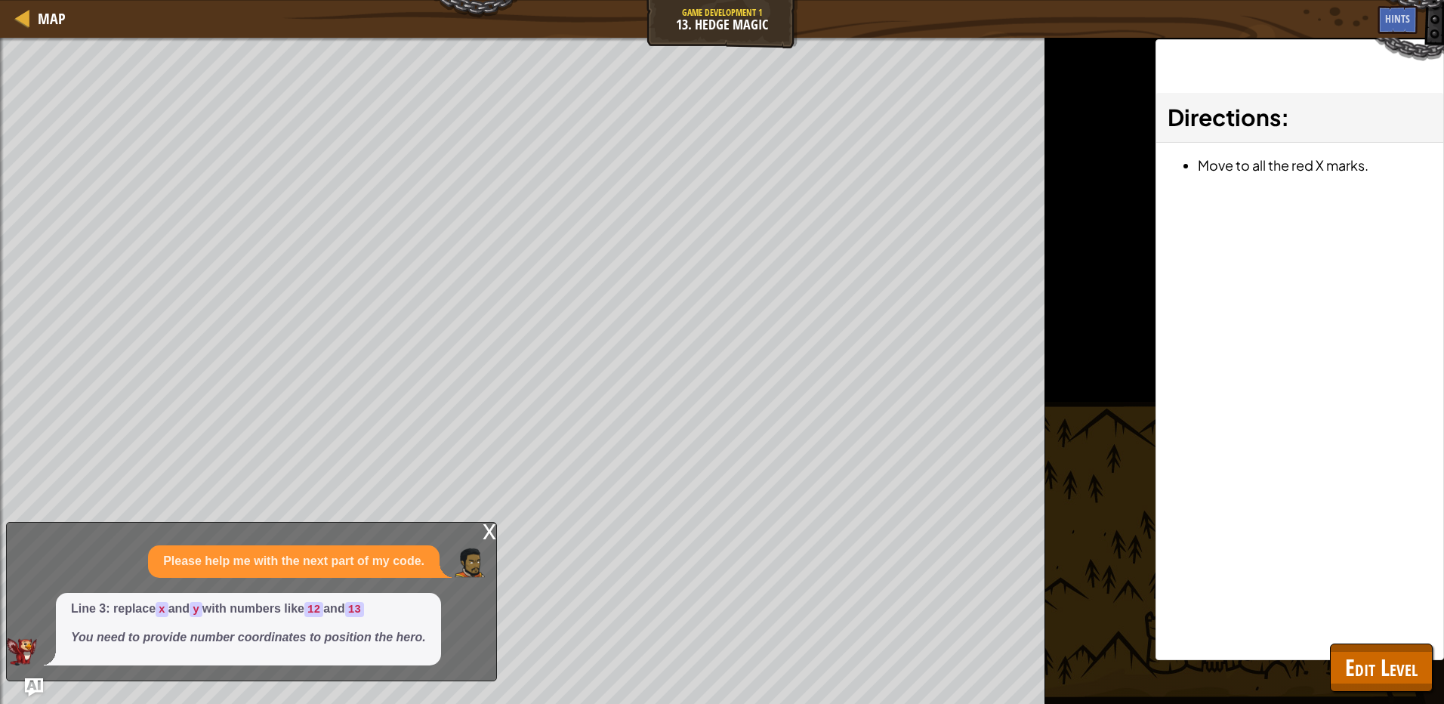
click at [491, 536] on div "x" at bounding box center [490, 530] width 14 height 15
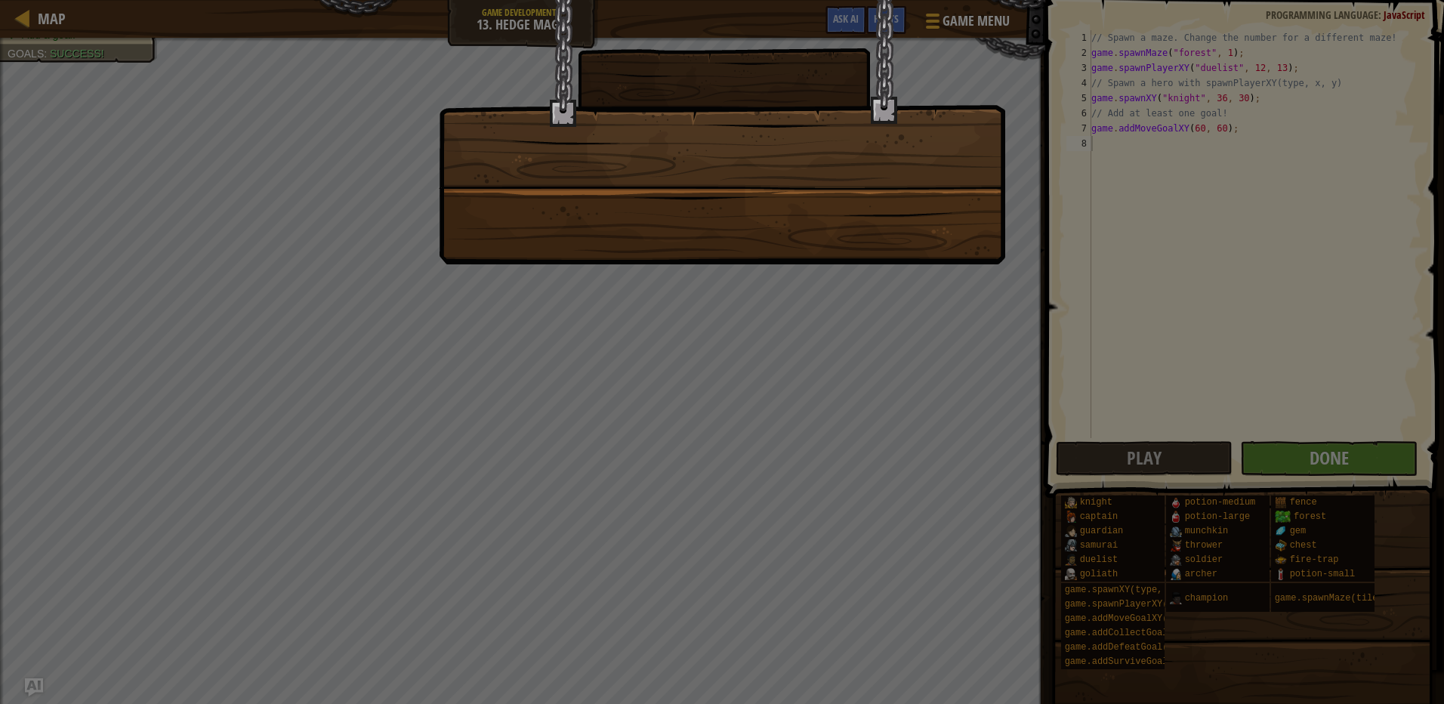
click at [1316, 453] on div at bounding box center [722, 352] width 1444 height 704
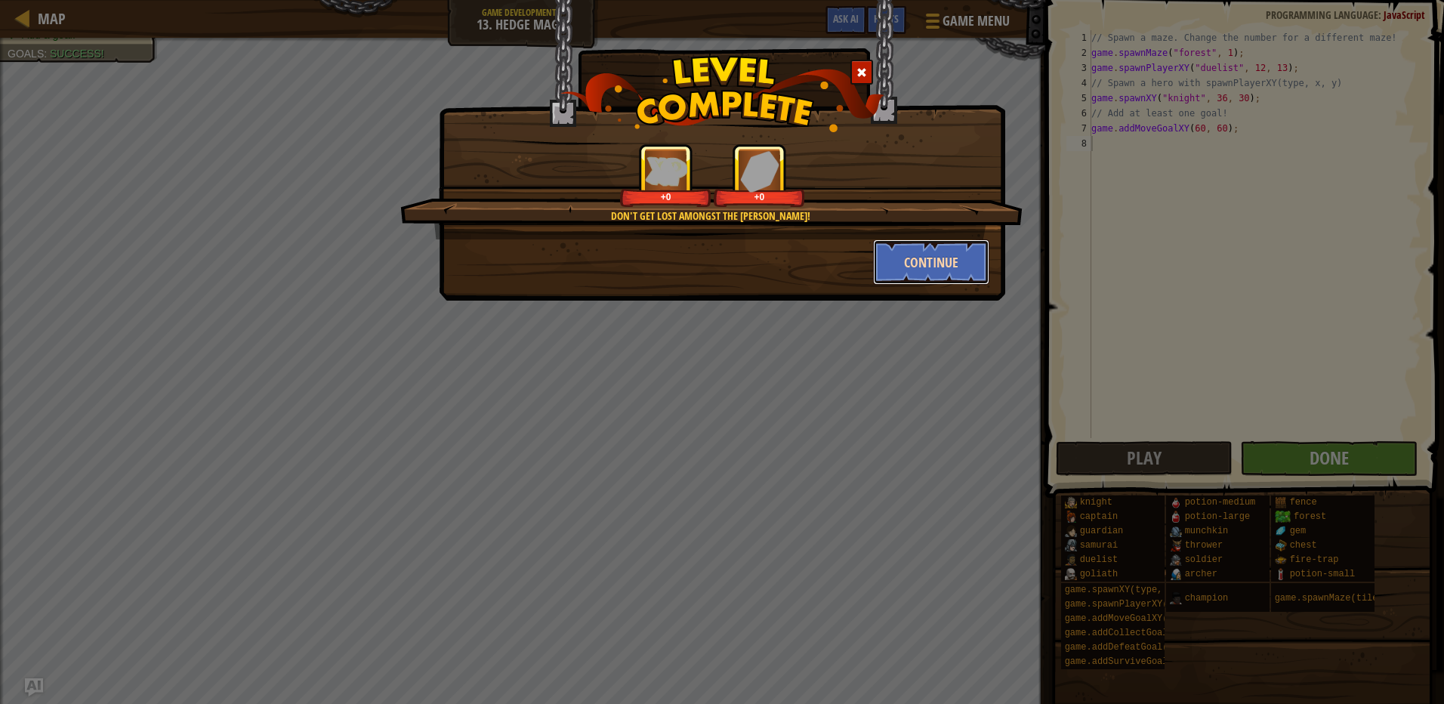
click at [945, 261] on button "Continue" at bounding box center [931, 261] width 117 height 45
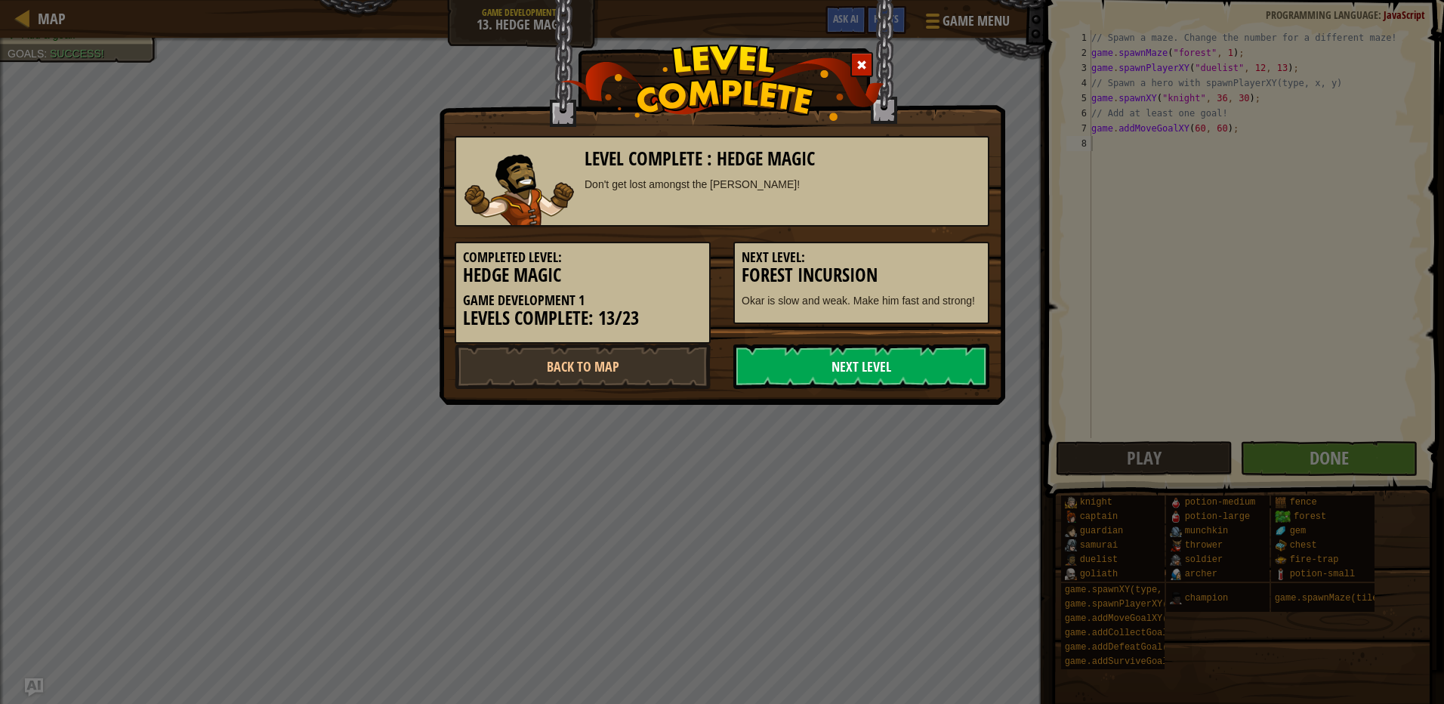
click at [876, 374] on link "Next Level" at bounding box center [861, 366] width 256 height 45
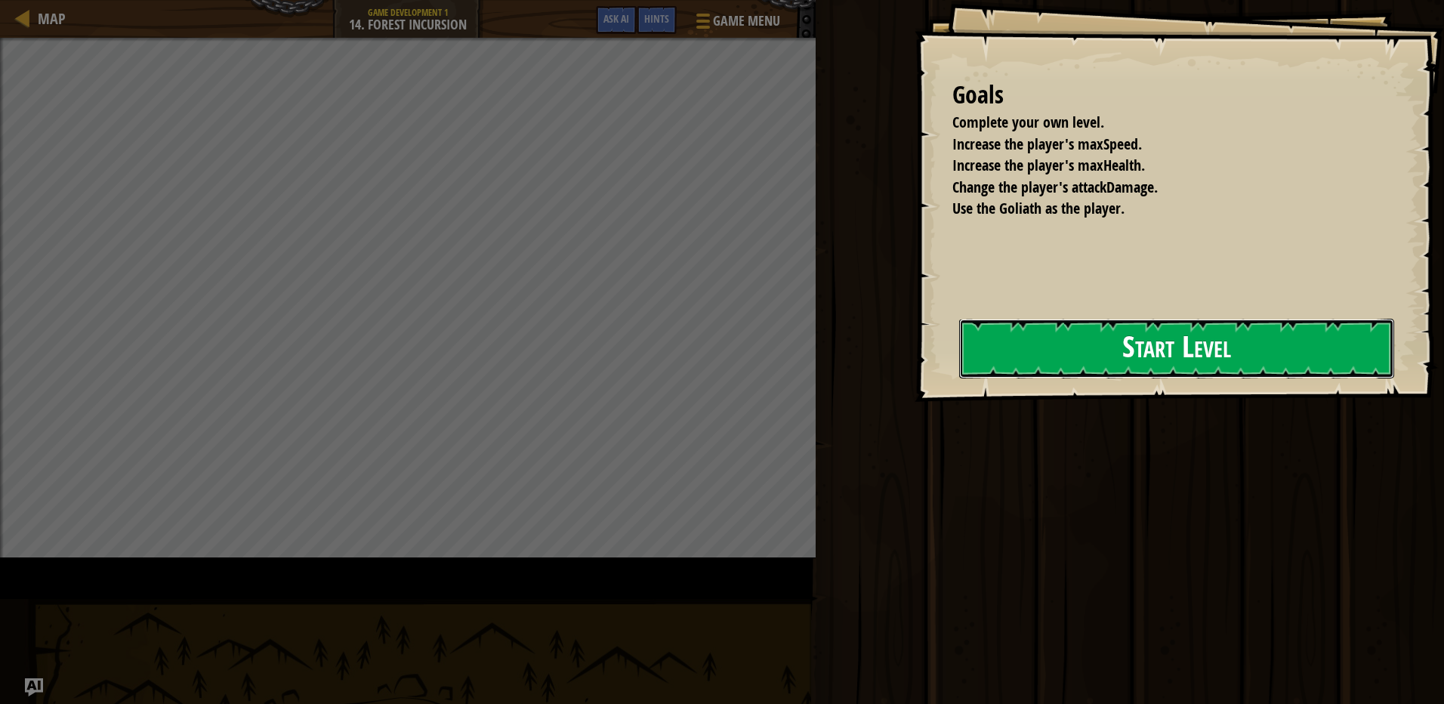
click at [959, 378] on button "Start Level" at bounding box center [1176, 349] width 435 height 60
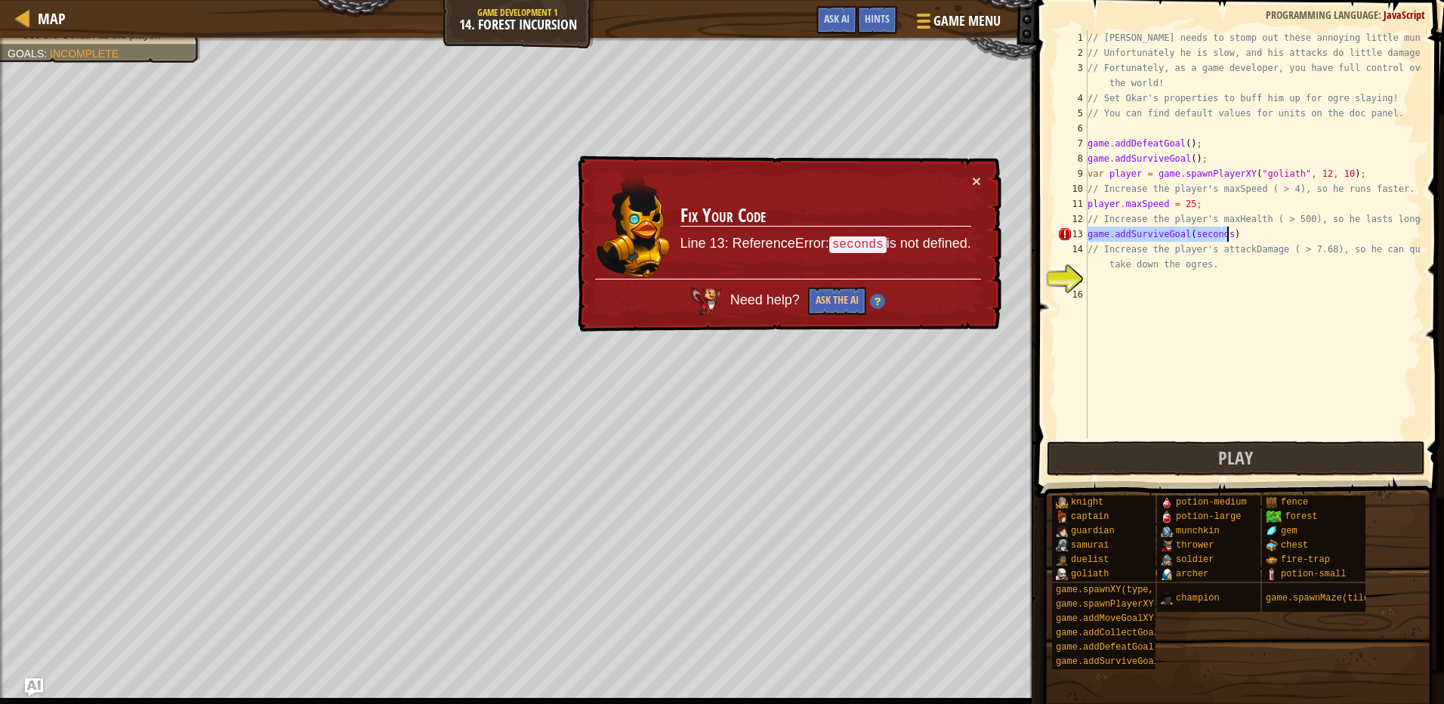
click at [1222, 231] on div "// [PERSON_NAME] needs to stomp out these annoying little munchkins! // Unfortu…" at bounding box center [1253, 234] width 337 height 408
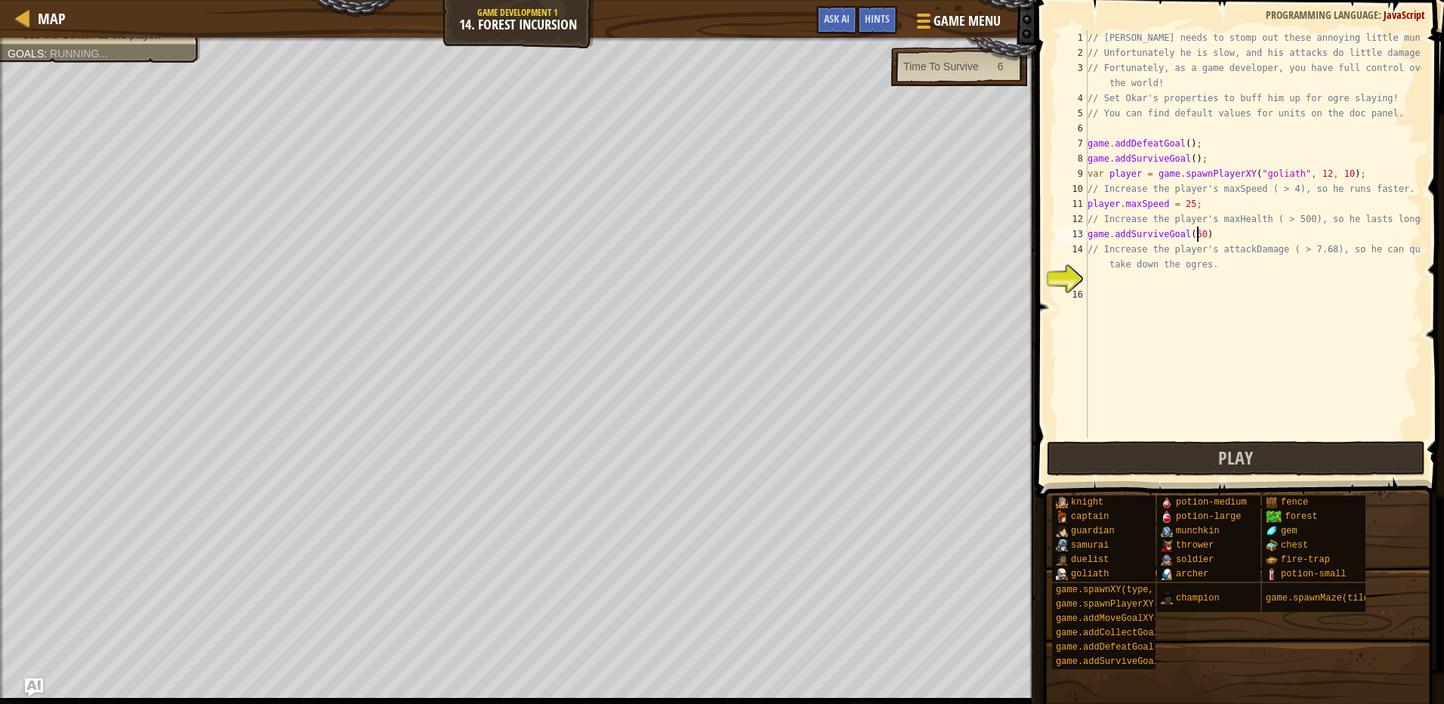
type textarea "game.addSurviveGoal(600)"
click at [1104, 286] on div "// [PERSON_NAME] needs to stomp out these annoying little munchkins! // Unfortu…" at bounding box center [1253, 249] width 337 height 438
click at [1115, 277] on div "// [PERSON_NAME] needs to stomp out these annoying little munchkins! // Unfortu…" at bounding box center [1253, 249] width 337 height 438
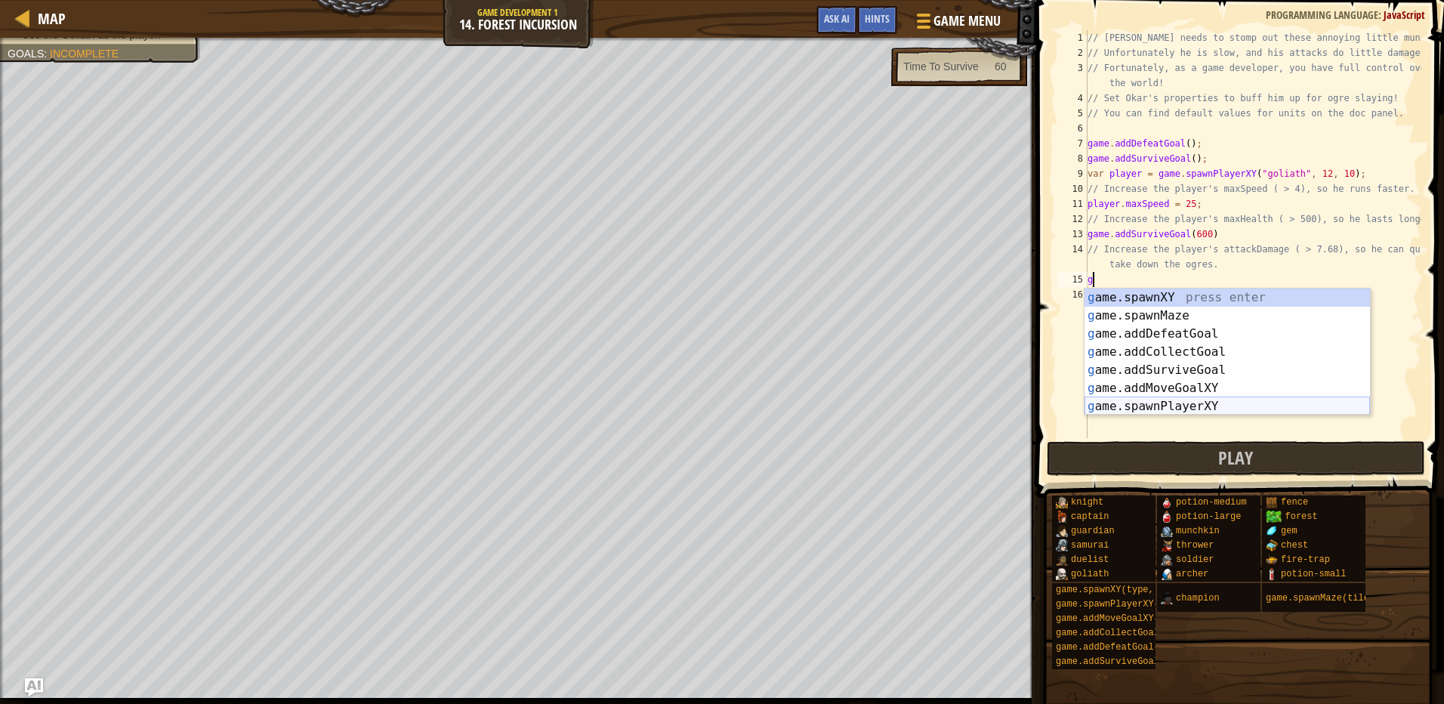
drag, startPoint x: 1155, startPoint y: 405, endPoint x: 1150, endPoint y: 387, distance: 18.0
click at [1155, 404] on div "g ame.spawnXY press enter g ame.spawnMaze press enter g ame.addDefeatGoal press…" at bounding box center [1227, 370] width 285 height 163
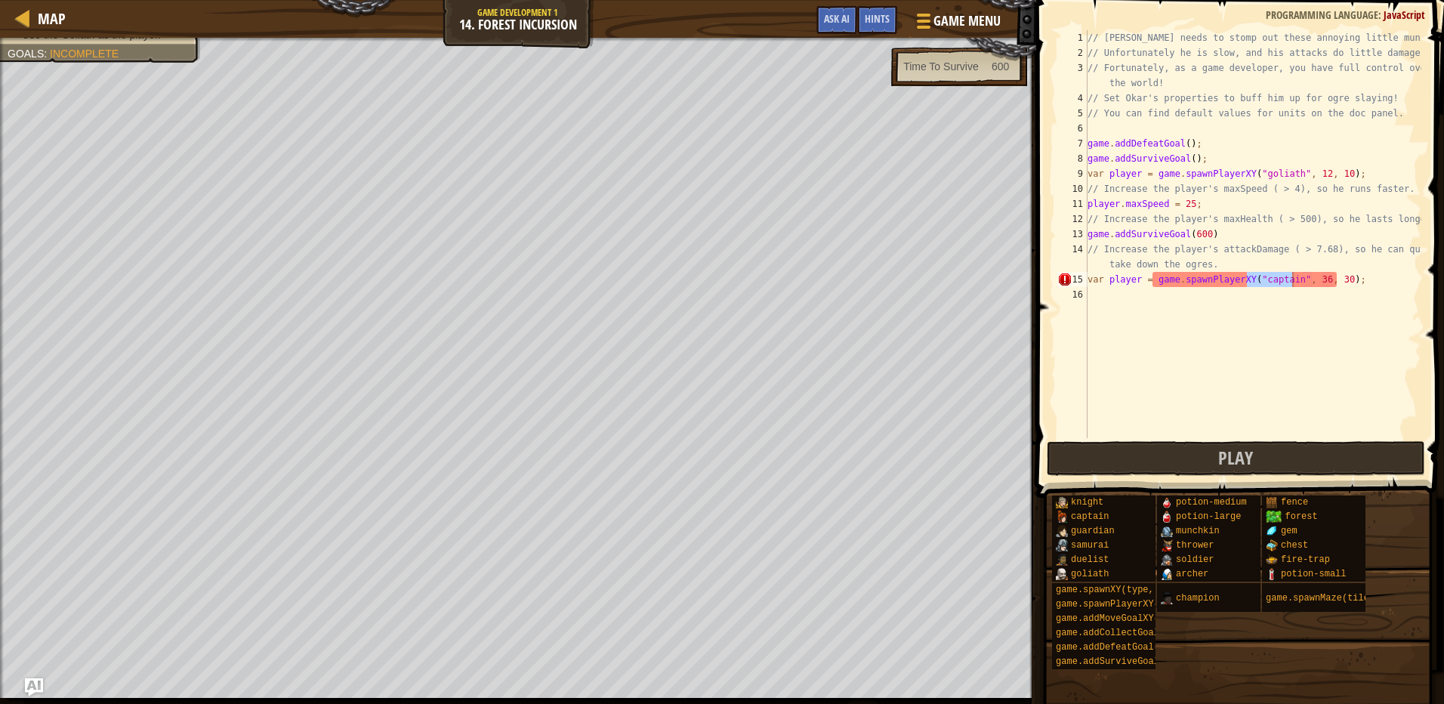
click at [1285, 282] on div "// [PERSON_NAME] needs to stomp out these annoying little munchkins! // Unfortu…" at bounding box center [1253, 234] width 337 height 408
click at [1285, 292] on div "// [PERSON_NAME] needs to stomp out these annoying little munchkins! // Unfortu…" at bounding box center [1253, 249] width 337 height 438
type textarea "var player = game.spawnPlayerXY("captain", 36, 30);"
click at [1285, 287] on div "// [PERSON_NAME] needs to stomp out these annoying little munchkins! // Unfortu…" at bounding box center [1253, 234] width 337 height 408
click at [1285, 285] on div "// [PERSON_NAME] needs to stomp out these annoying little munchkins! // Unfortu…" at bounding box center [1253, 249] width 337 height 438
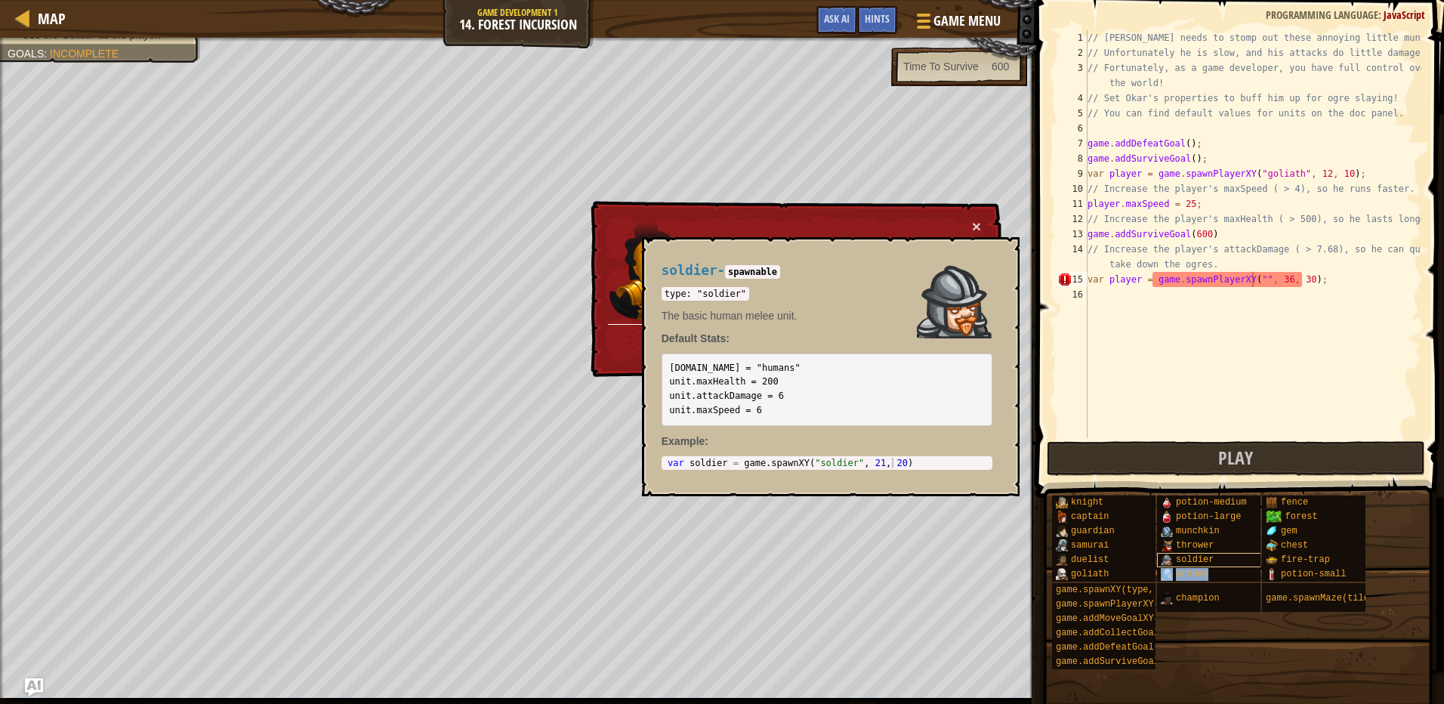
type textarea "var player = game.spawnPlayerXY("[PERSON_NAME]", 36, 30);"
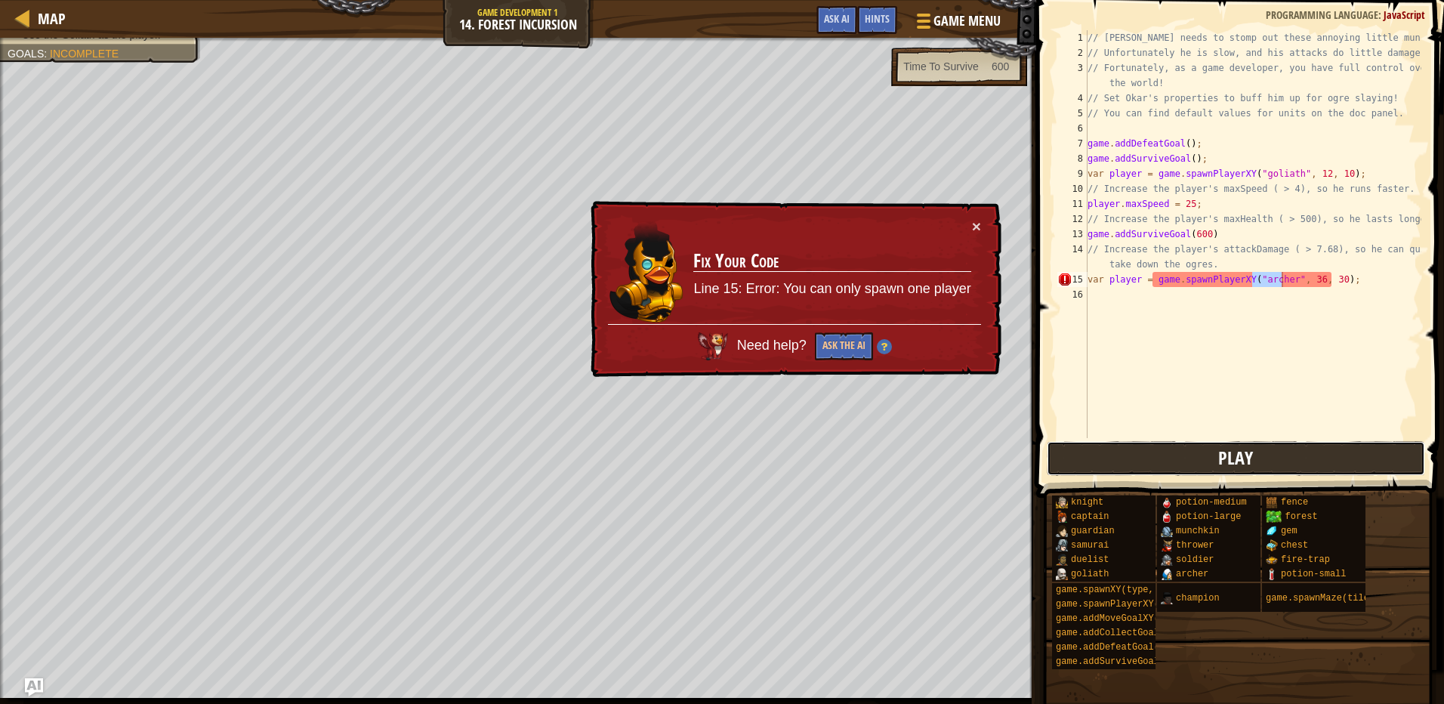
click at [1233, 455] on span "Play" at bounding box center [1235, 458] width 35 height 24
click at [1063, 278] on div "15" at bounding box center [1072, 279] width 30 height 15
drag, startPoint x: 1335, startPoint y: 279, endPoint x: 1067, endPoint y: 285, distance: 267.4
click at [1067, 285] on div "var player = game.spawnPlayerXY("[PERSON_NAME]", 36, 30); 1 2 3 4 5 6 7 8 9 10 …" at bounding box center [1237, 234] width 367 height 408
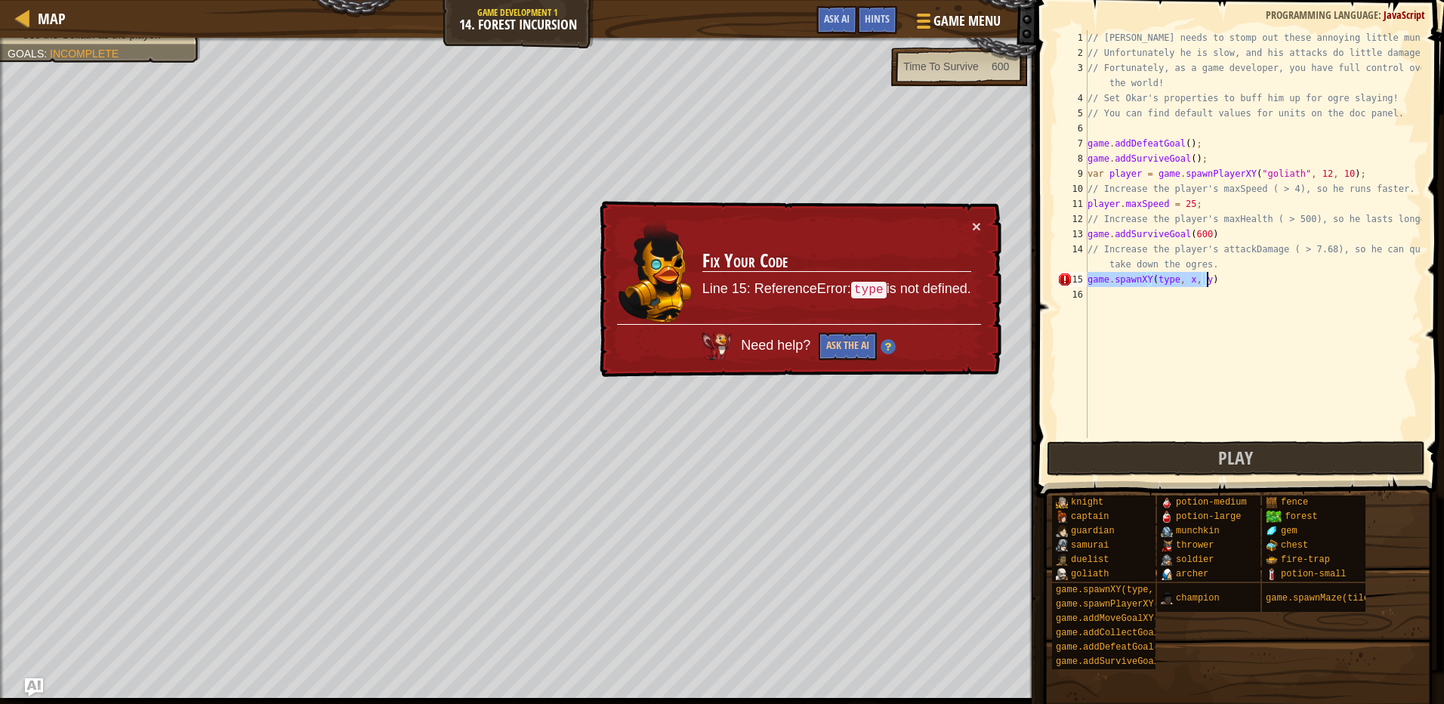
click at [1171, 279] on div "// [PERSON_NAME] needs to stomp out these annoying little munchkins! // Unfortu…" at bounding box center [1253, 234] width 337 height 408
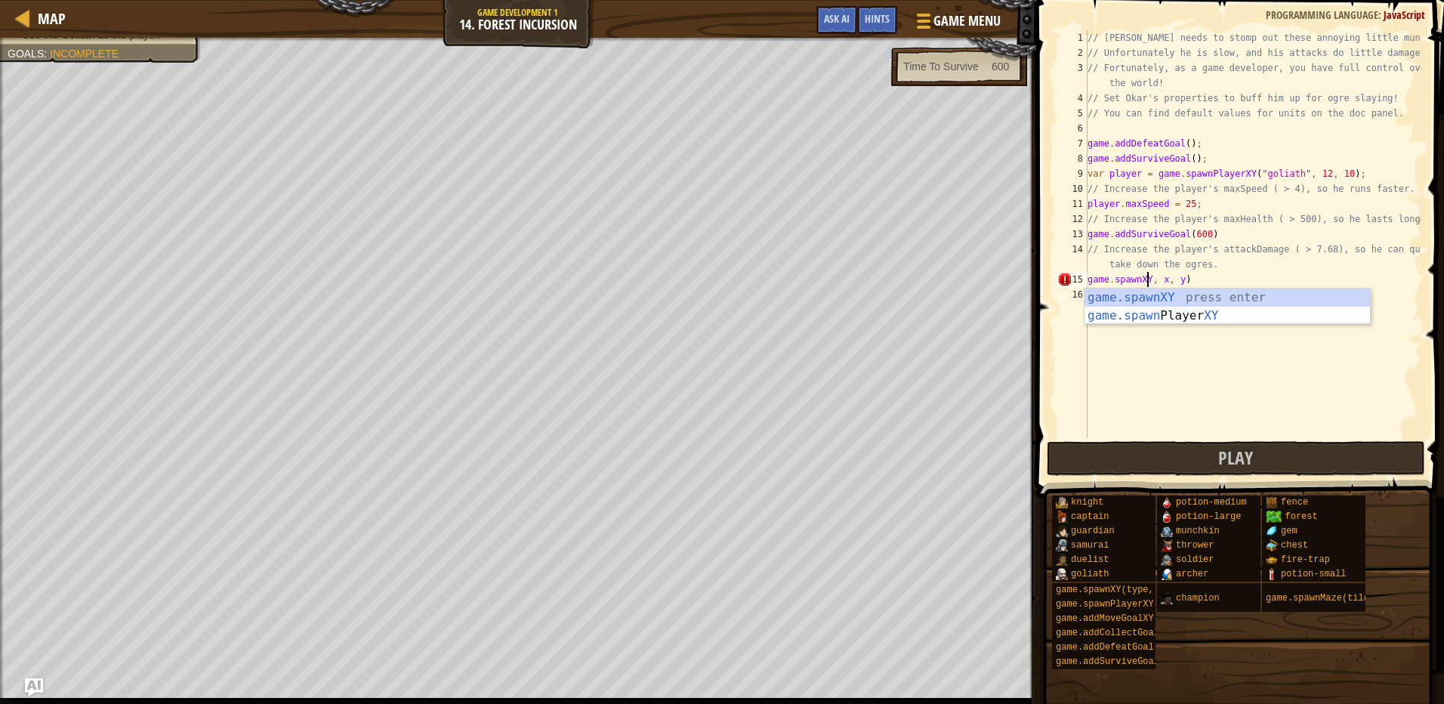
scroll to position [7, 5]
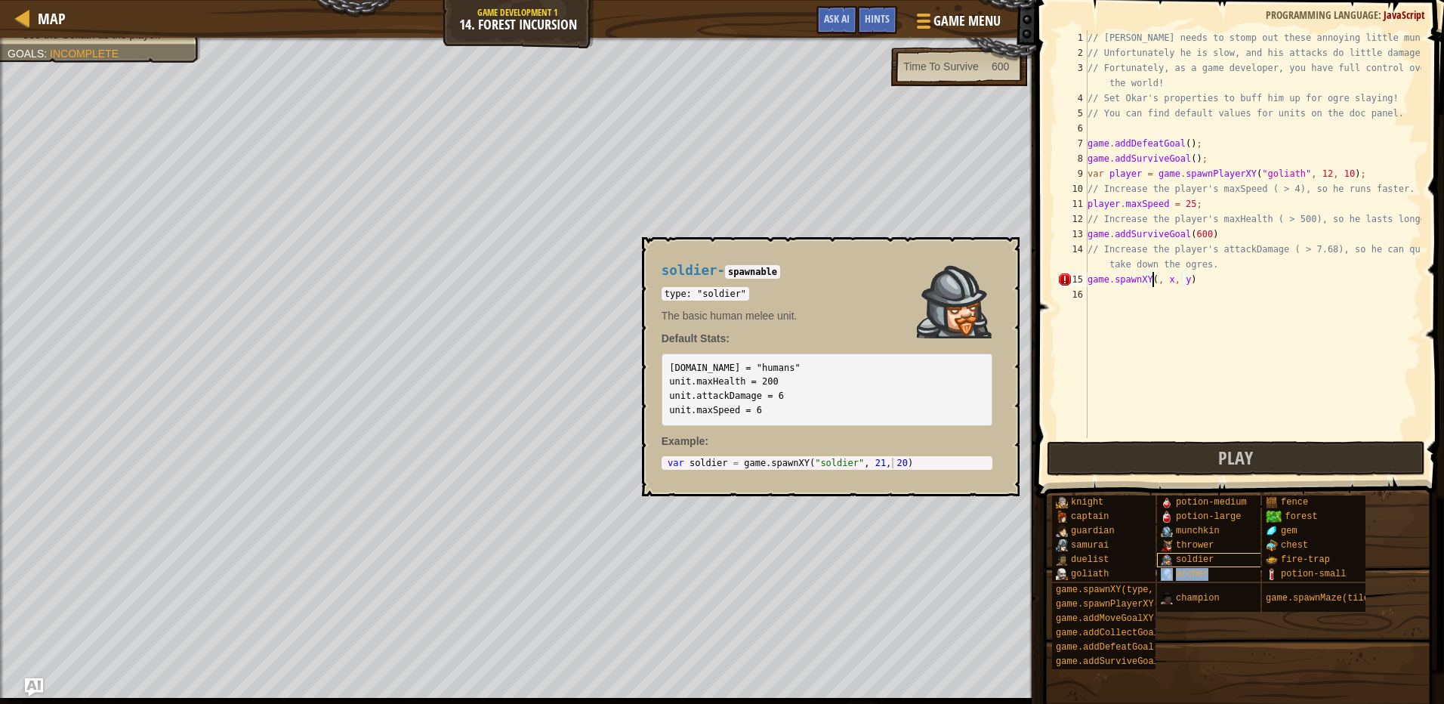
type textarea "game.spawnXY([PERSON_NAME], x, y)"
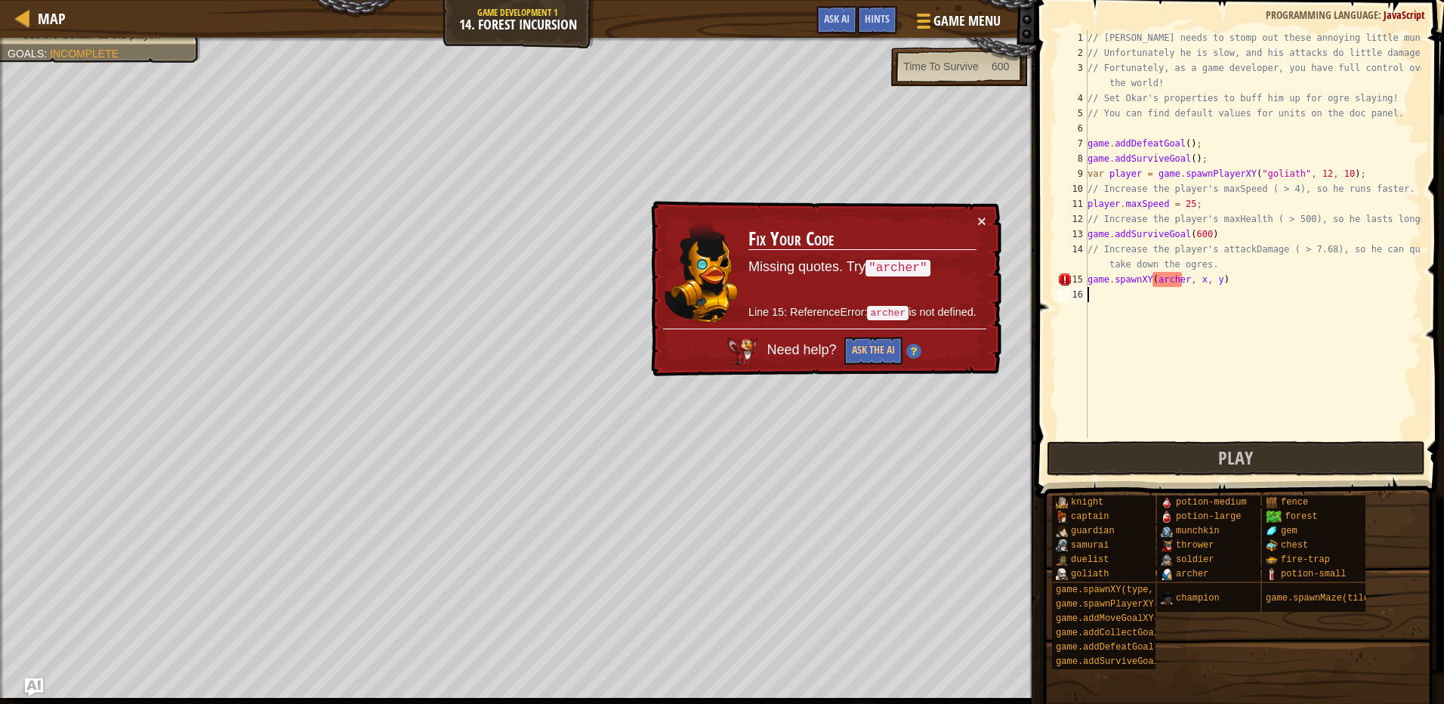
click at [1183, 295] on div "// [PERSON_NAME] needs to stomp out these annoying little munchkins! // Unfortu…" at bounding box center [1253, 249] width 337 height 438
click at [1061, 277] on div "15" at bounding box center [1072, 279] width 30 height 15
click at [1153, 283] on div "// [PERSON_NAME] needs to stomp out these annoying little munchkins! // Unfortu…" at bounding box center [1253, 249] width 337 height 438
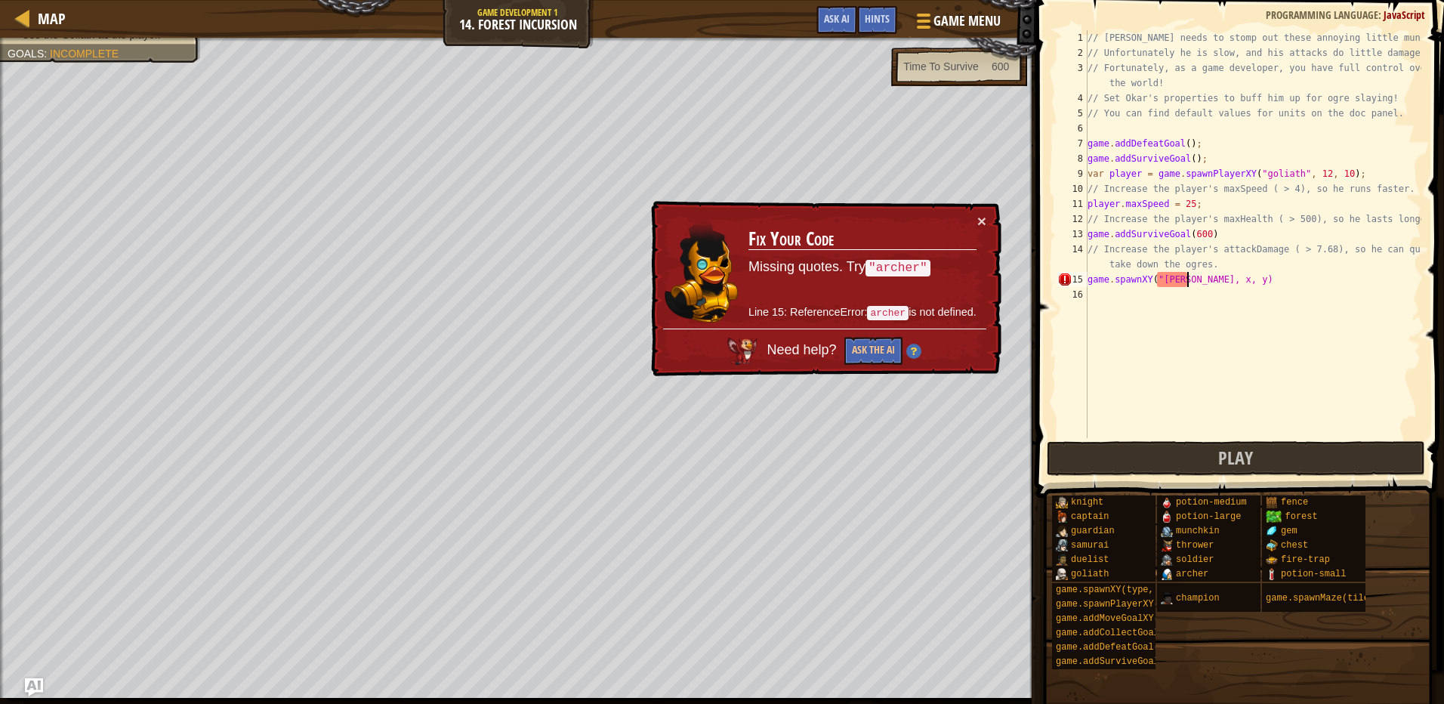
click at [1189, 282] on div "// [PERSON_NAME] needs to stomp out these annoying little munchkins! // Unfortu…" at bounding box center [1253, 249] width 337 height 438
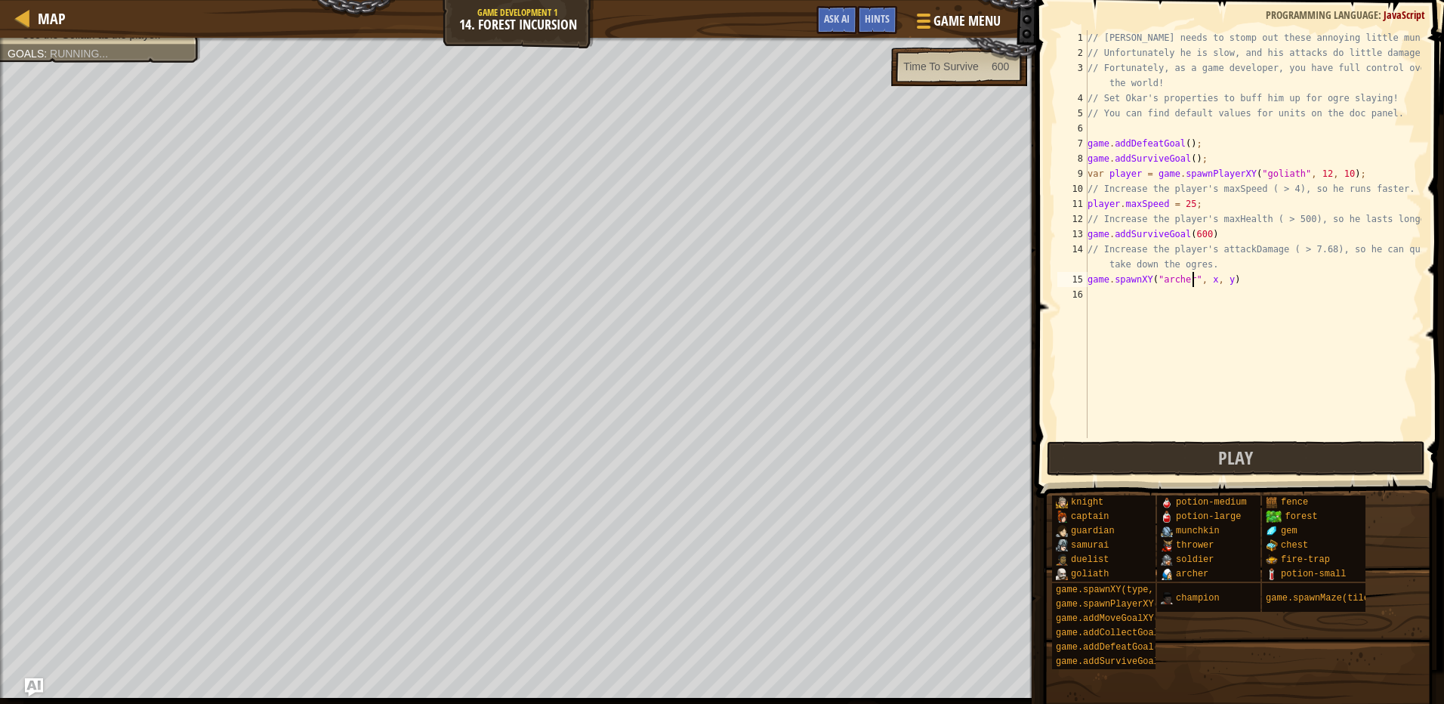
scroll to position [7, 8]
type textarea "game.spawnXY("[PERSON_NAME]", x, y)"
click at [1205, 453] on button "Play" at bounding box center [1236, 458] width 378 height 35
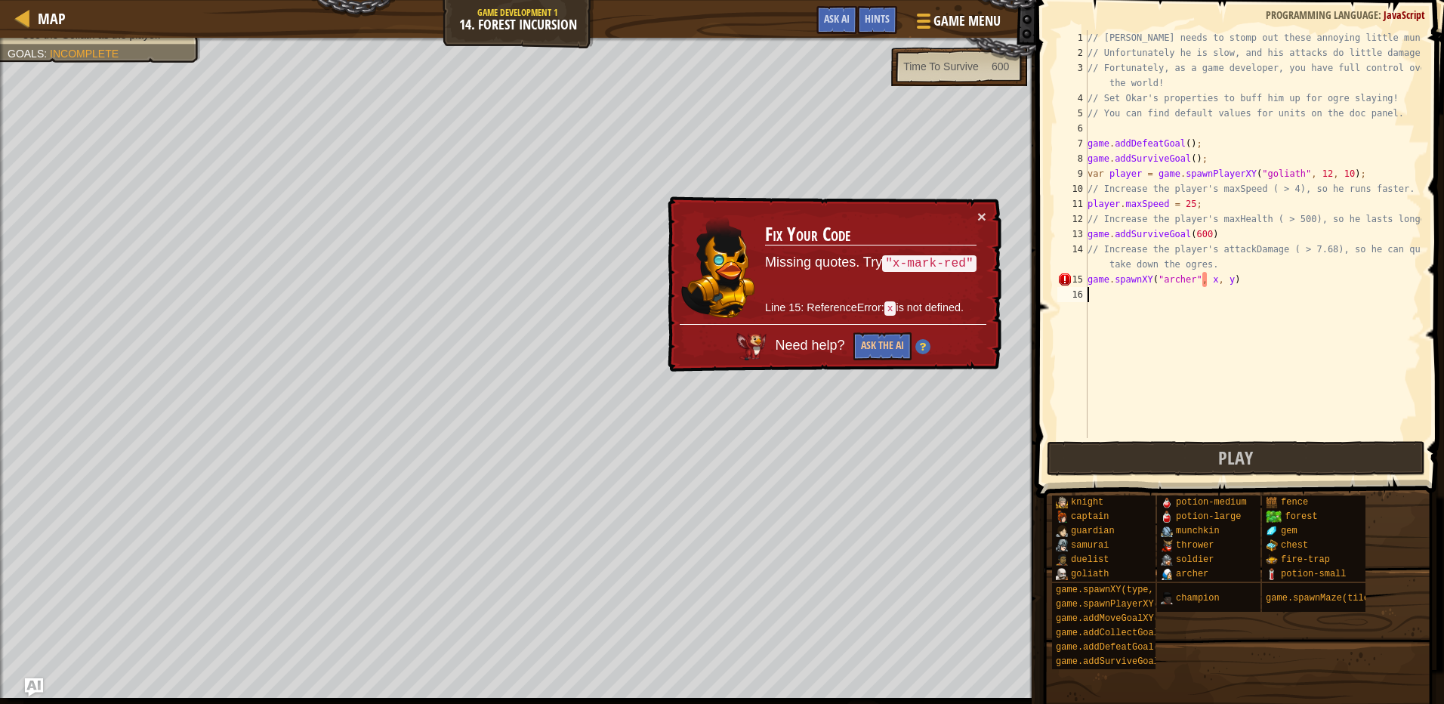
scroll to position [7, 0]
click at [1207, 287] on div "// [PERSON_NAME] needs to stomp out these annoying little munchkins! // Unfortu…" at bounding box center [1253, 249] width 337 height 438
click at [1209, 281] on div "// [PERSON_NAME] needs to stomp out these annoying little munchkins! // Unfortu…" at bounding box center [1253, 249] width 337 height 438
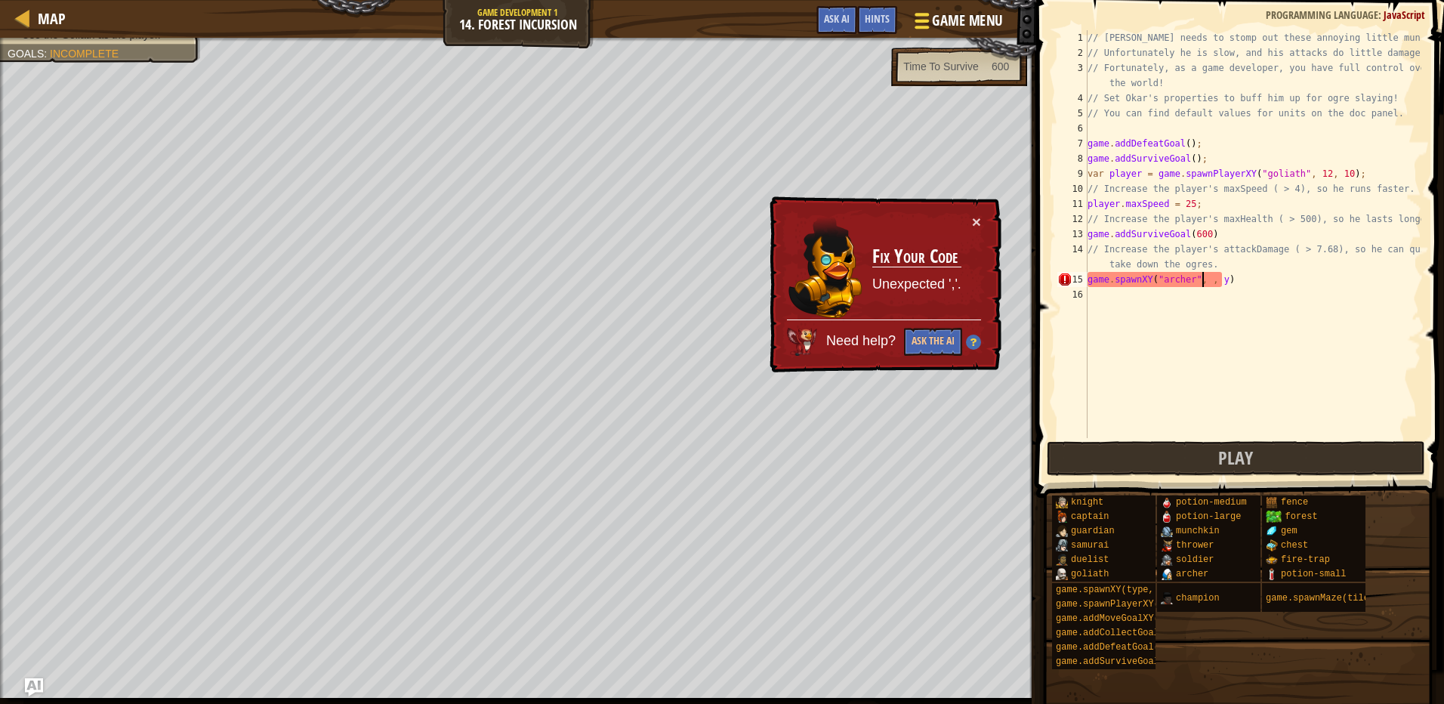
scroll to position [7, 10]
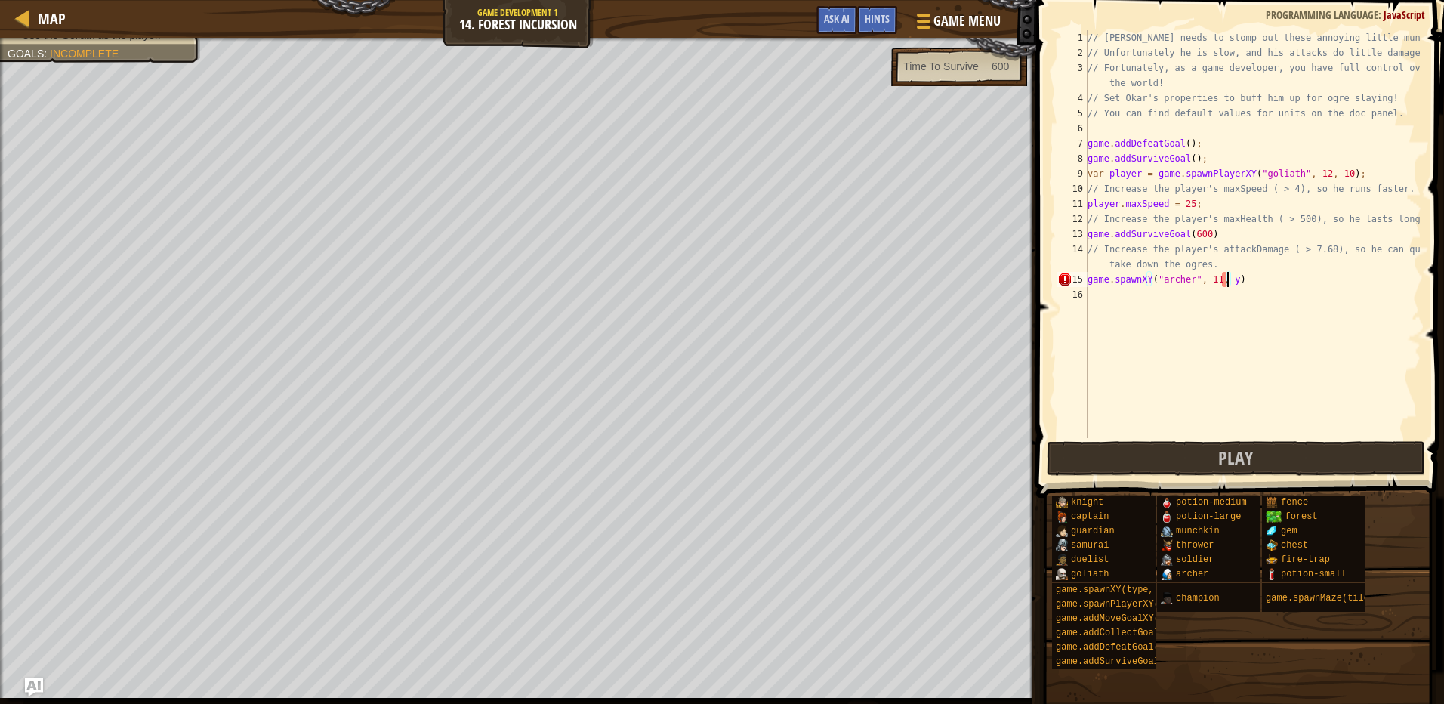
click at [1226, 280] on div "// [PERSON_NAME] needs to stomp out these annoying little munchkins! // Unfortu…" at bounding box center [1253, 249] width 337 height 438
click at [1340, 480] on span at bounding box center [1237, 703] width 397 height 447
click at [1298, 461] on button "Play" at bounding box center [1236, 458] width 378 height 35
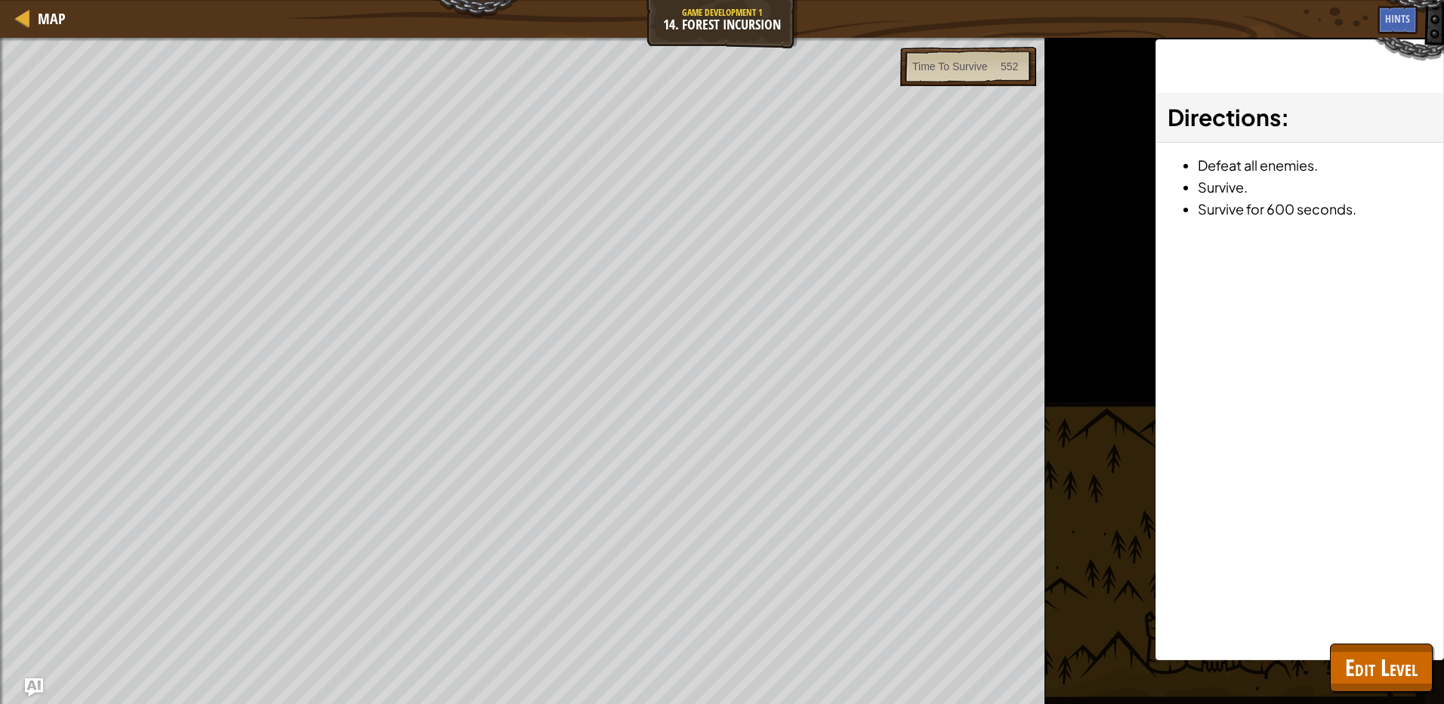
click at [1356, 694] on div "Complete your own level. Increase the player's maxSpeed. Increase the player's …" at bounding box center [722, 371] width 1444 height 666
click at [1369, 660] on span "Edit Level" at bounding box center [1381, 667] width 73 height 31
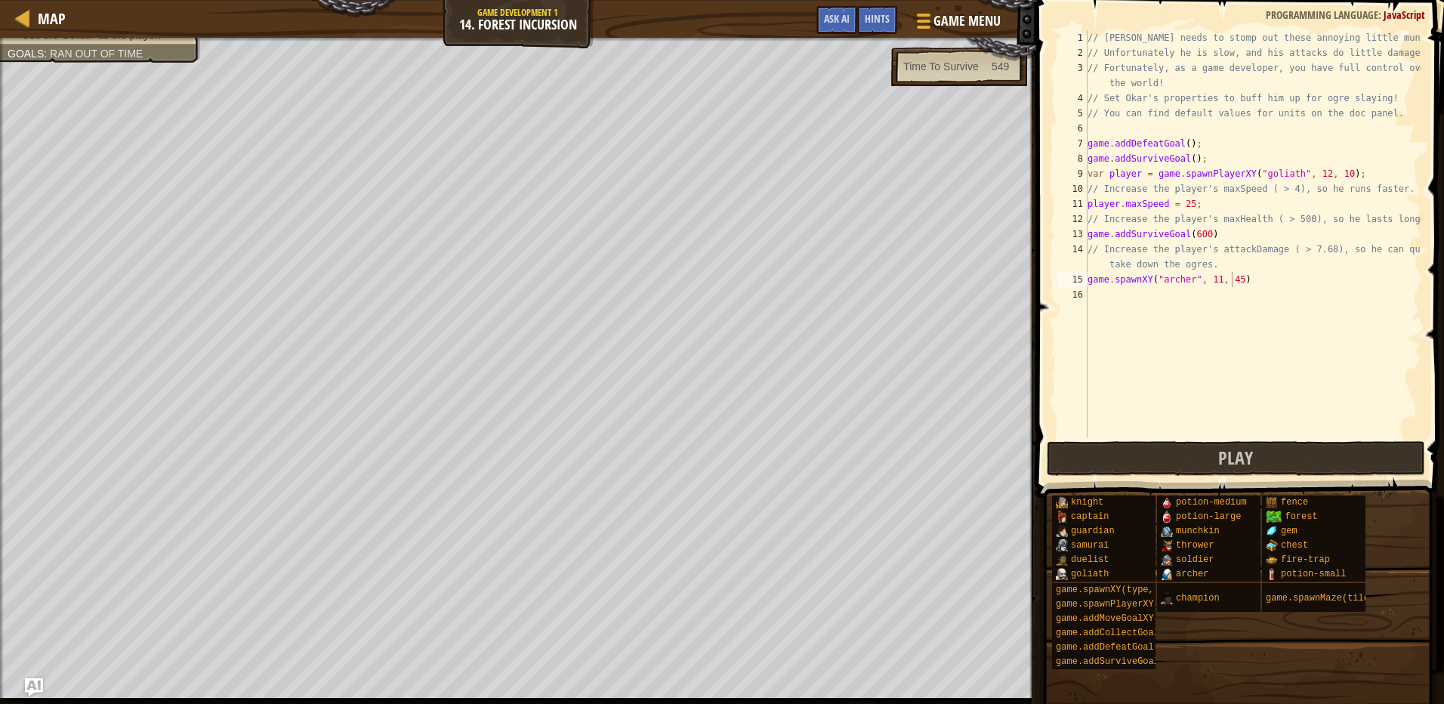
scroll to position [7, 9]
click at [1201, 239] on div "// [PERSON_NAME] needs to stomp out these annoying little munchkins! // Unfortu…" at bounding box center [1253, 249] width 337 height 438
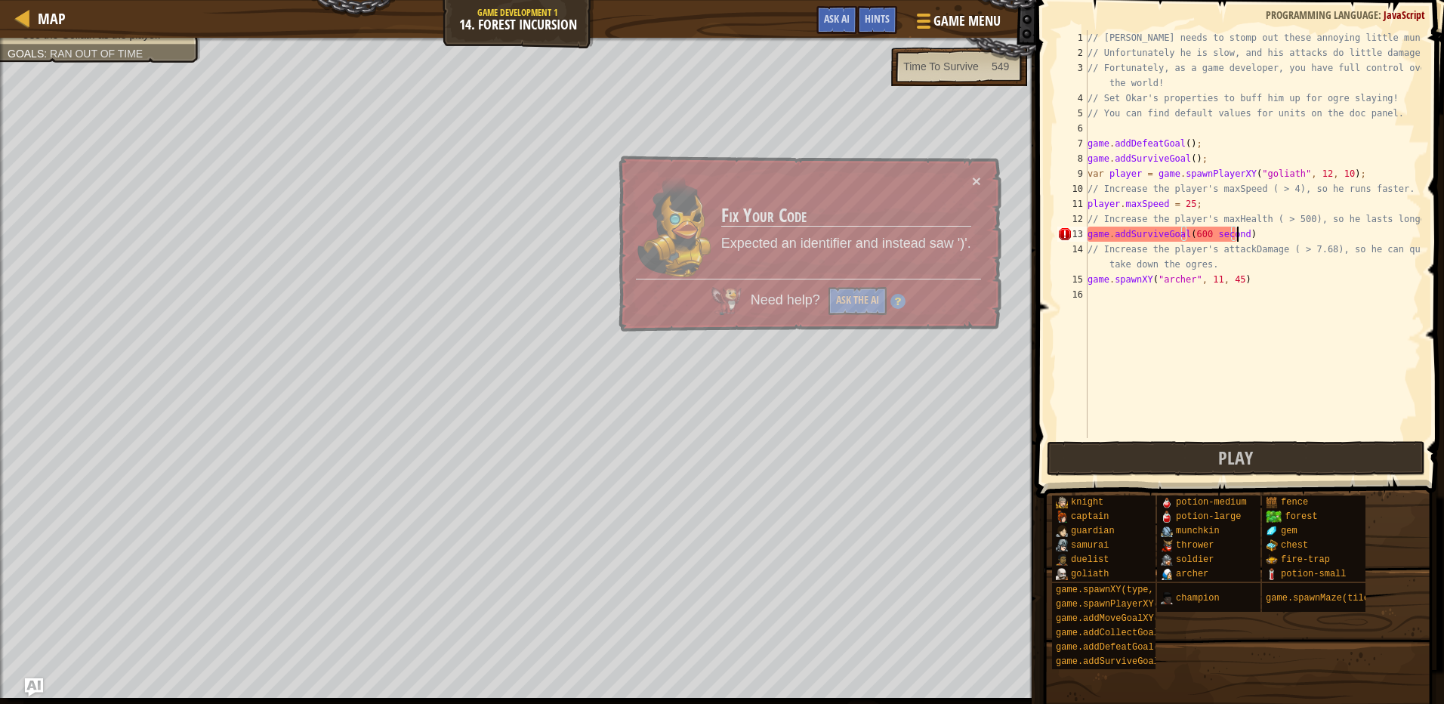
scroll to position [7, 12]
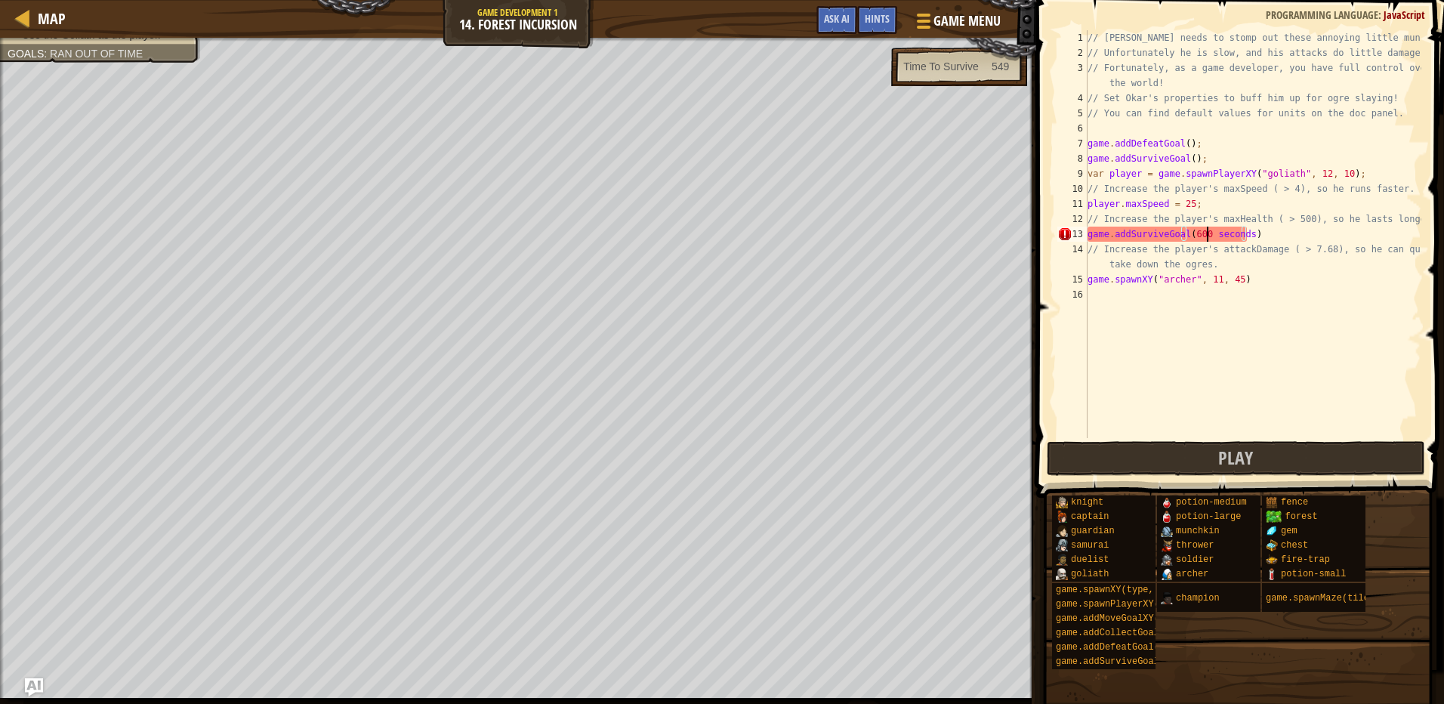
drag, startPoint x: 1205, startPoint y: 234, endPoint x: 1270, endPoint y: 251, distance: 67.8
click at [1205, 234] on div "// [PERSON_NAME] needs to stomp out these annoying little munchkins! // Unfortu…" at bounding box center [1253, 249] width 337 height 438
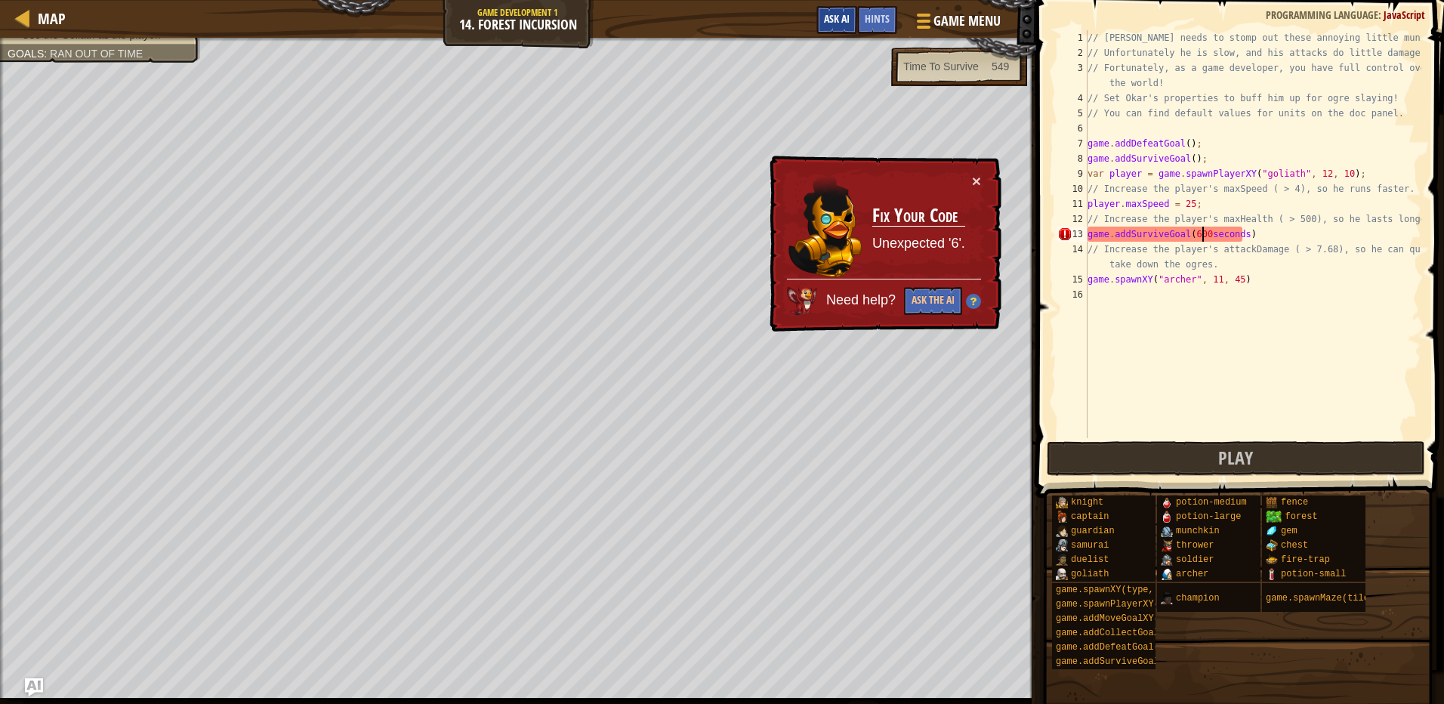
type textarea "game.addSurviveGoal(600seconds)"
click at [843, 32] on button "Ask AI" at bounding box center [836, 20] width 41 height 28
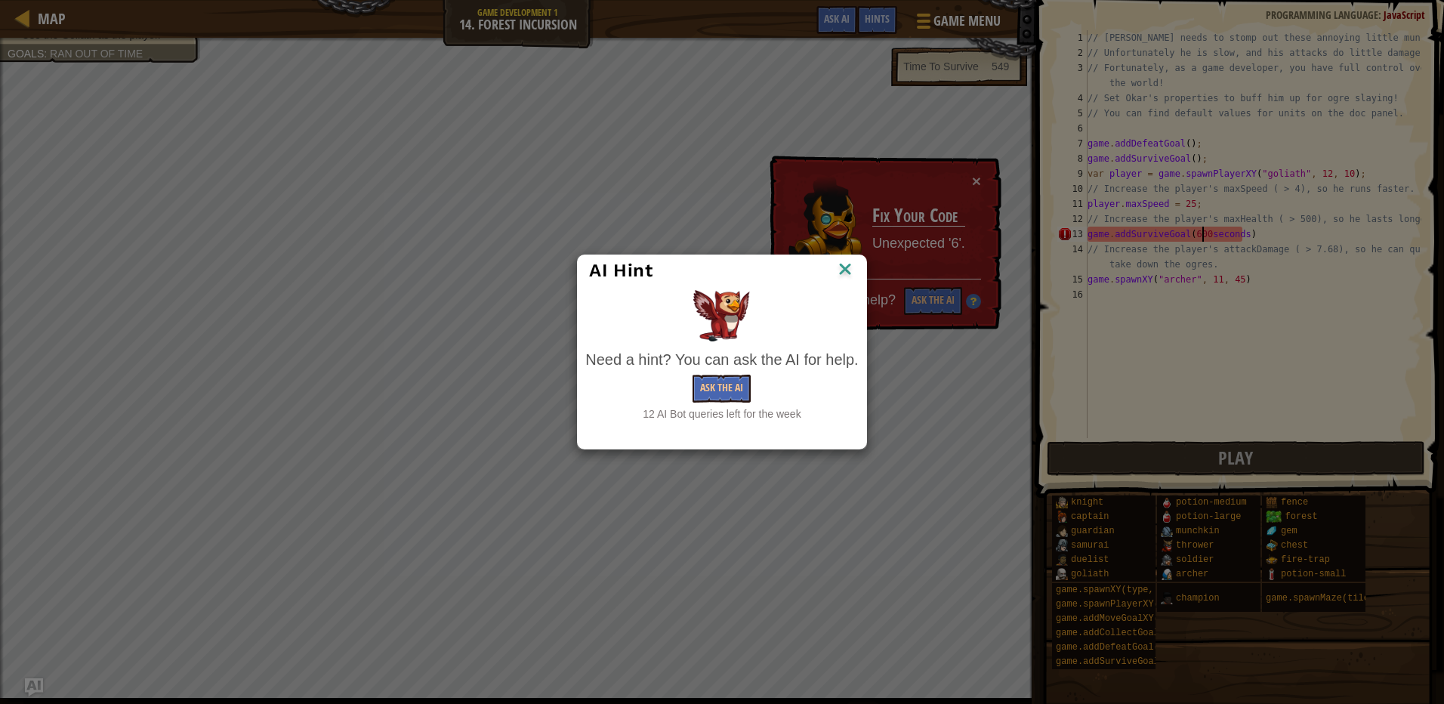
click at [736, 372] on div "Need a hint? You can ask the AI for help. Ask the AI 12 AI Bot queries left for…" at bounding box center [721, 385] width 273 height 73
click at [732, 389] on button "Ask the AI" at bounding box center [722, 389] width 58 height 28
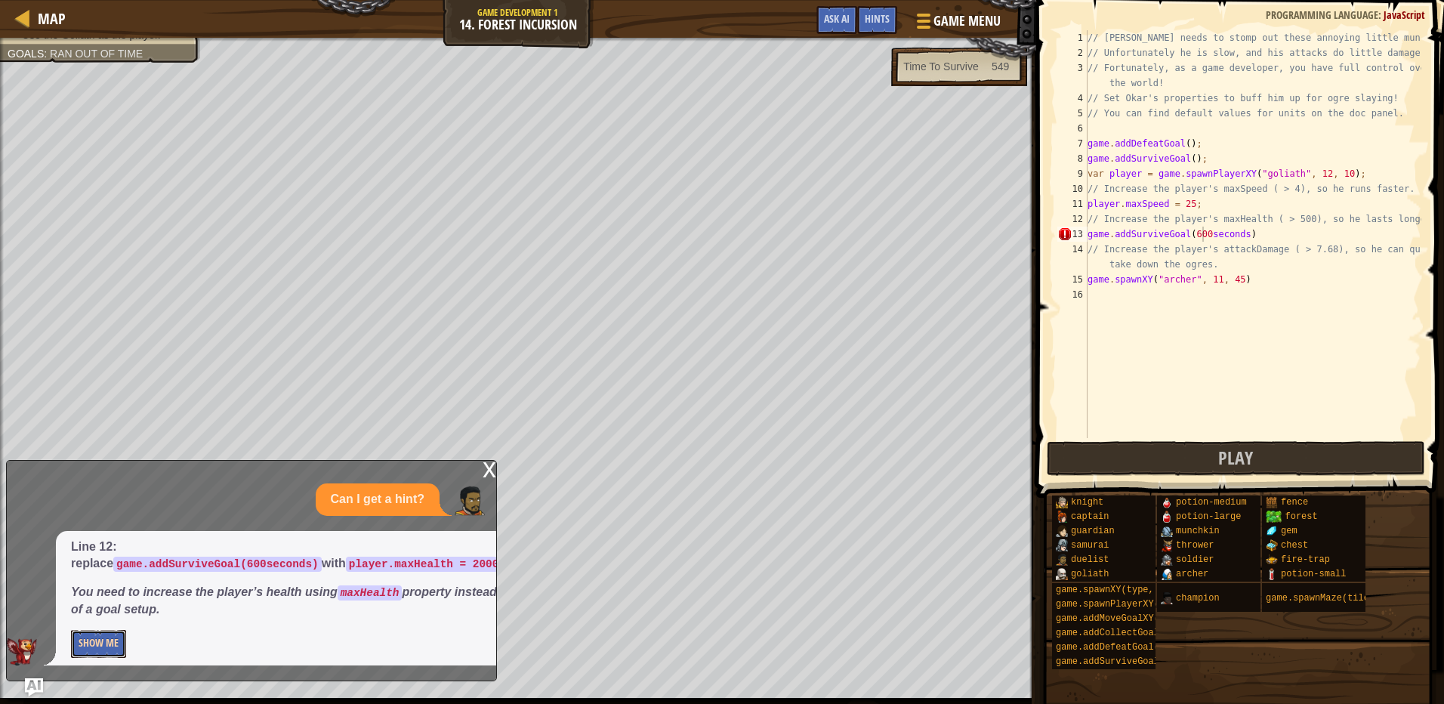
click at [97, 648] on button "Show Me" at bounding box center [98, 644] width 55 height 28
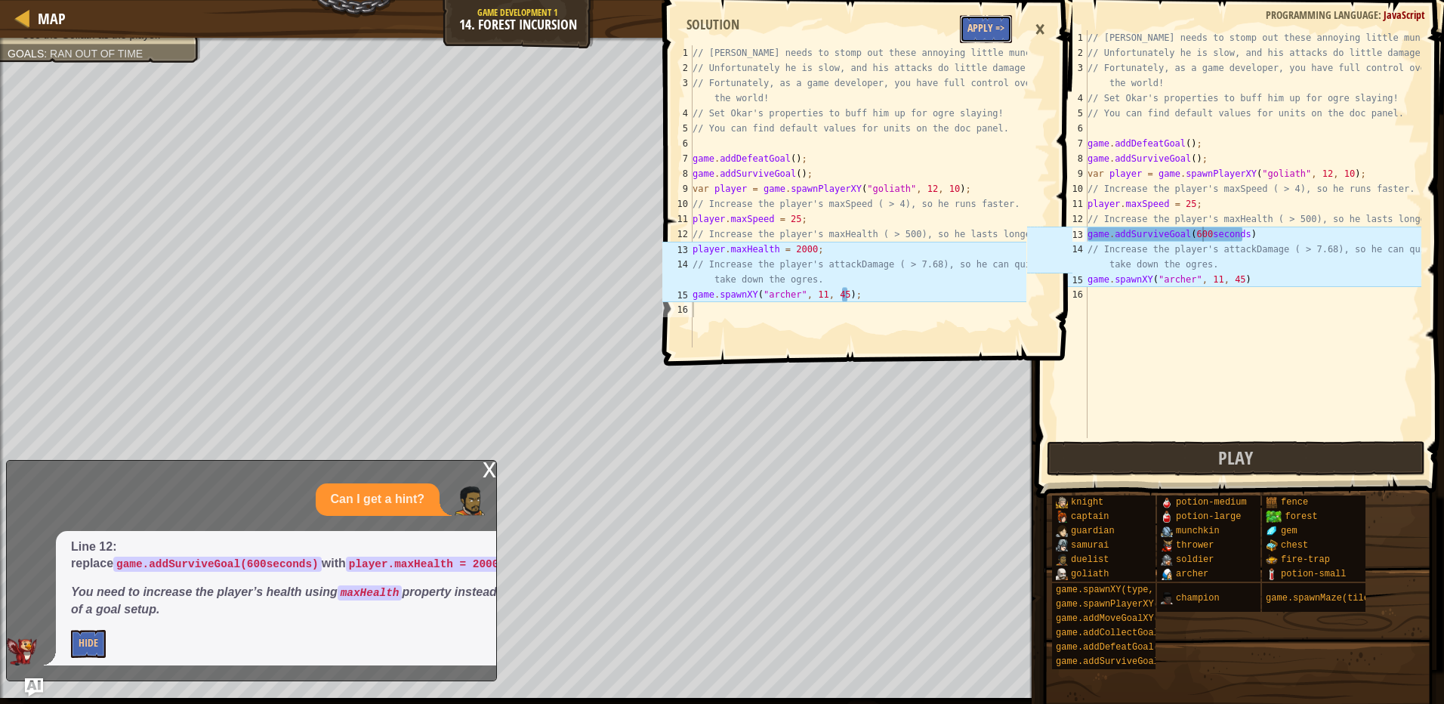
click at [974, 20] on button "Apply =>" at bounding box center [986, 29] width 52 height 28
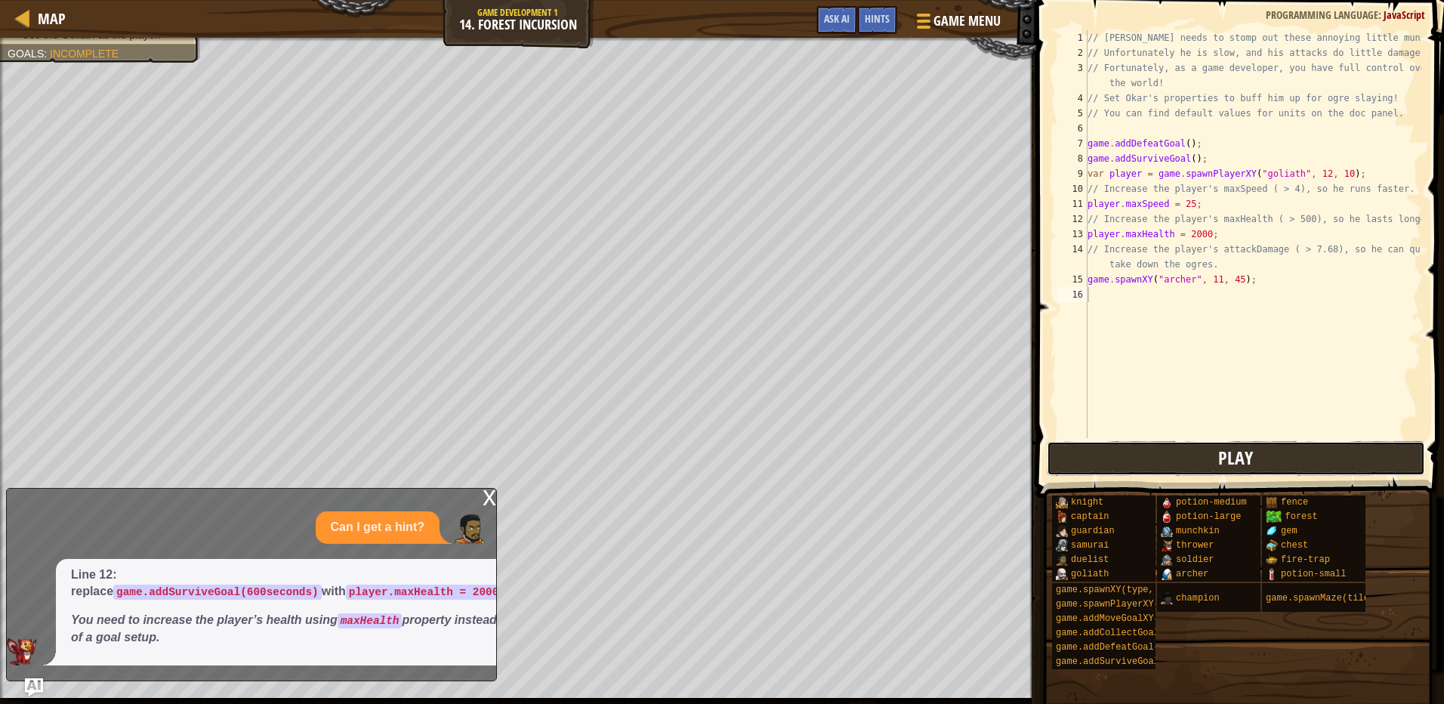
click at [1134, 458] on button "Play" at bounding box center [1236, 458] width 378 height 35
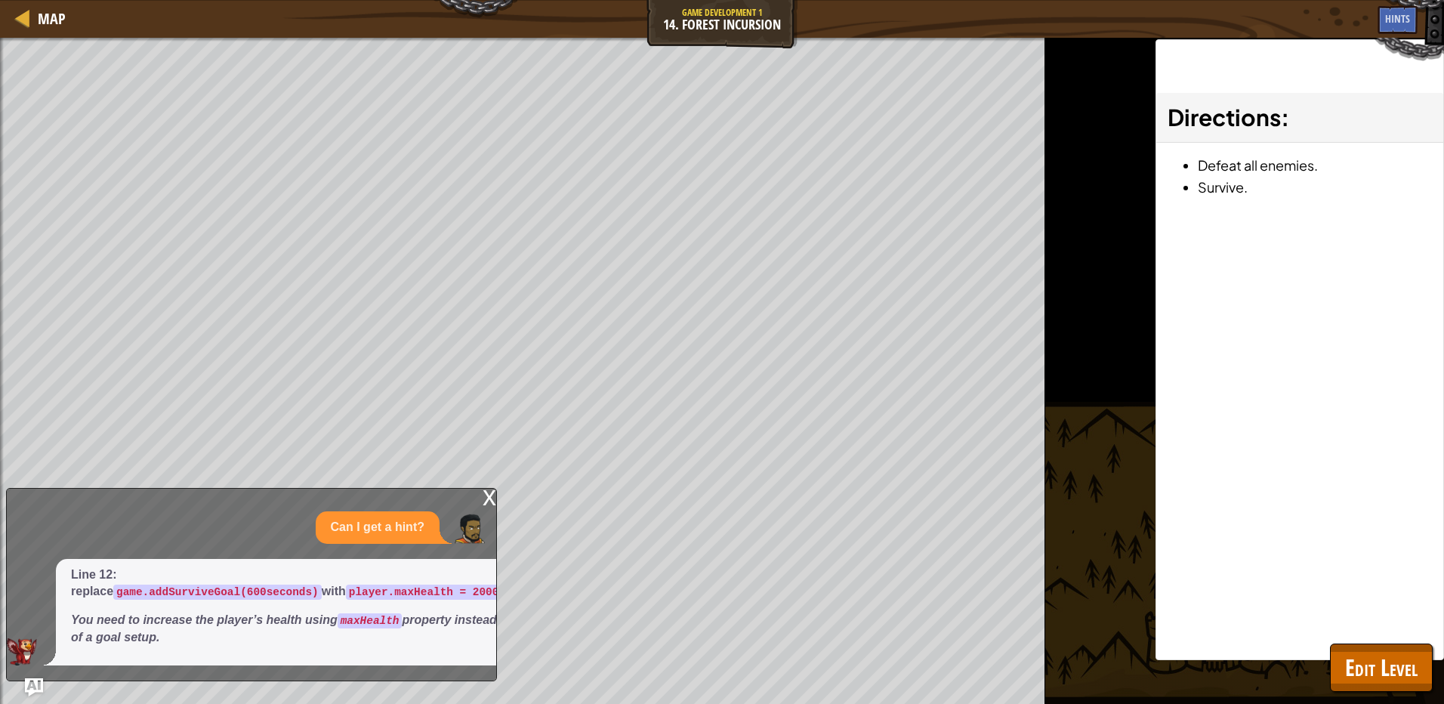
click at [489, 495] on div "x" at bounding box center [490, 496] width 14 height 15
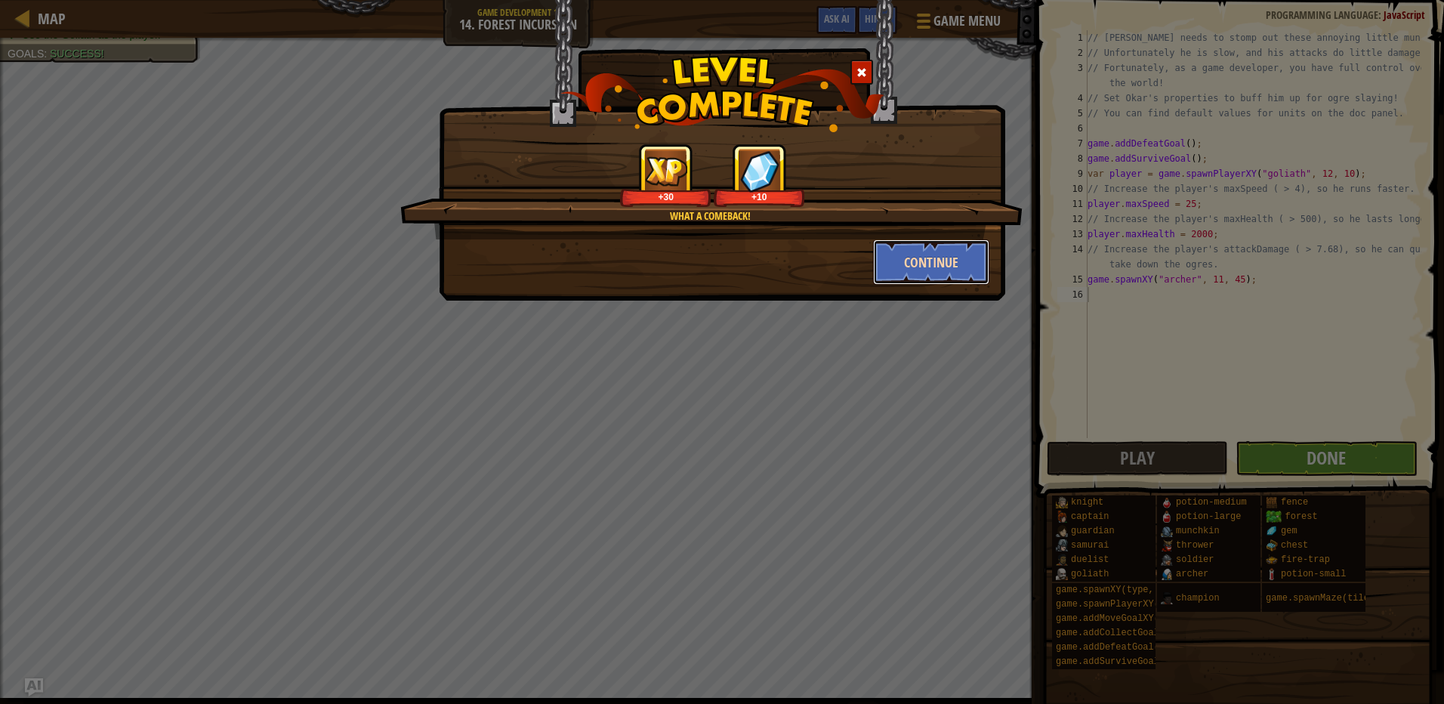
click at [952, 270] on button "Continue" at bounding box center [931, 261] width 117 height 45
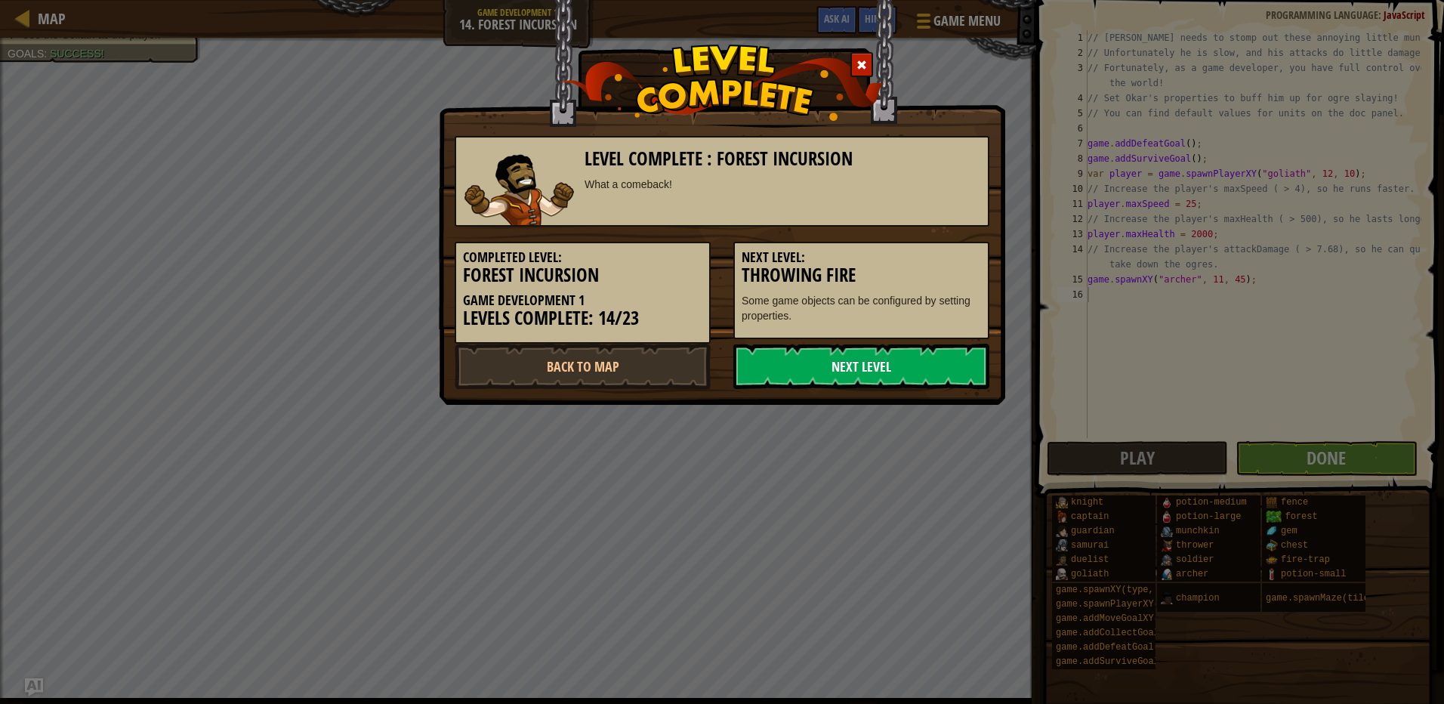
click at [778, 359] on link "Next Level" at bounding box center [861, 366] width 256 height 45
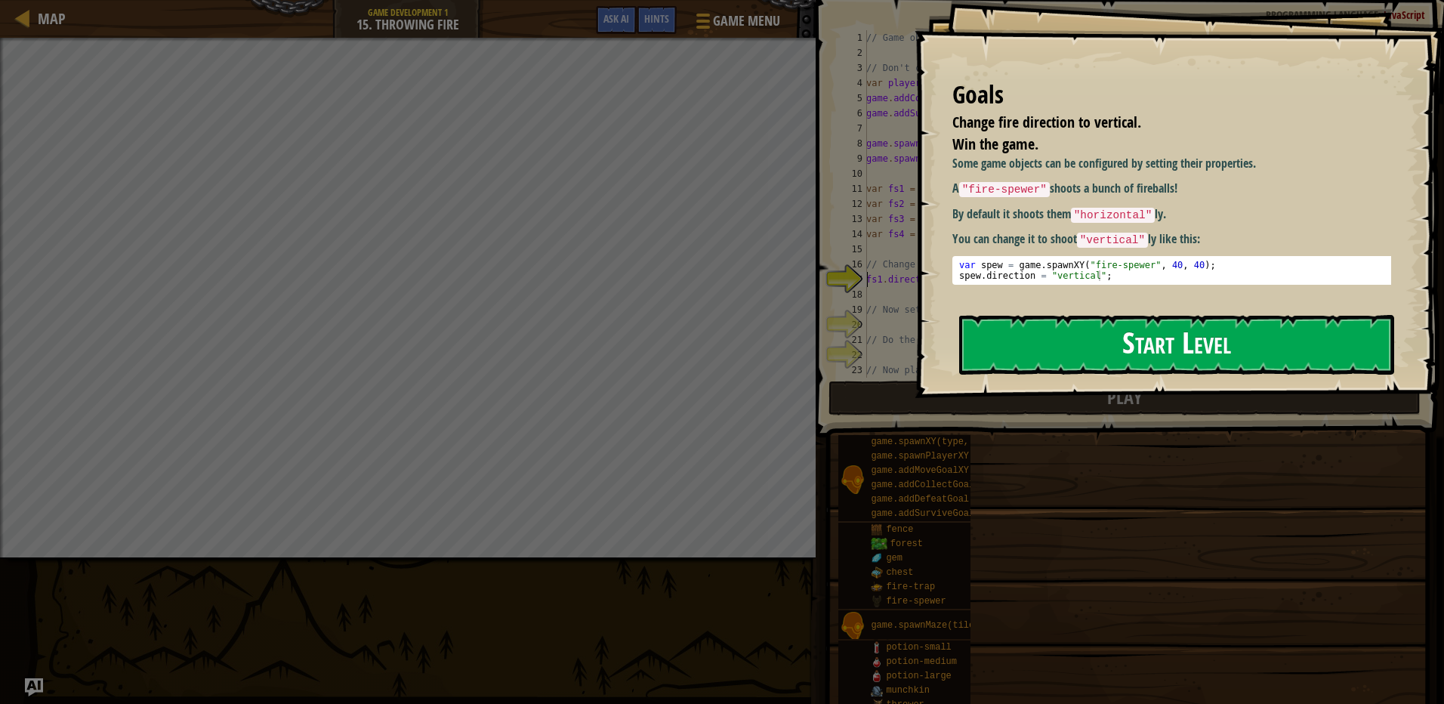
click at [1095, 326] on button "Start Level" at bounding box center [1176, 345] width 435 height 60
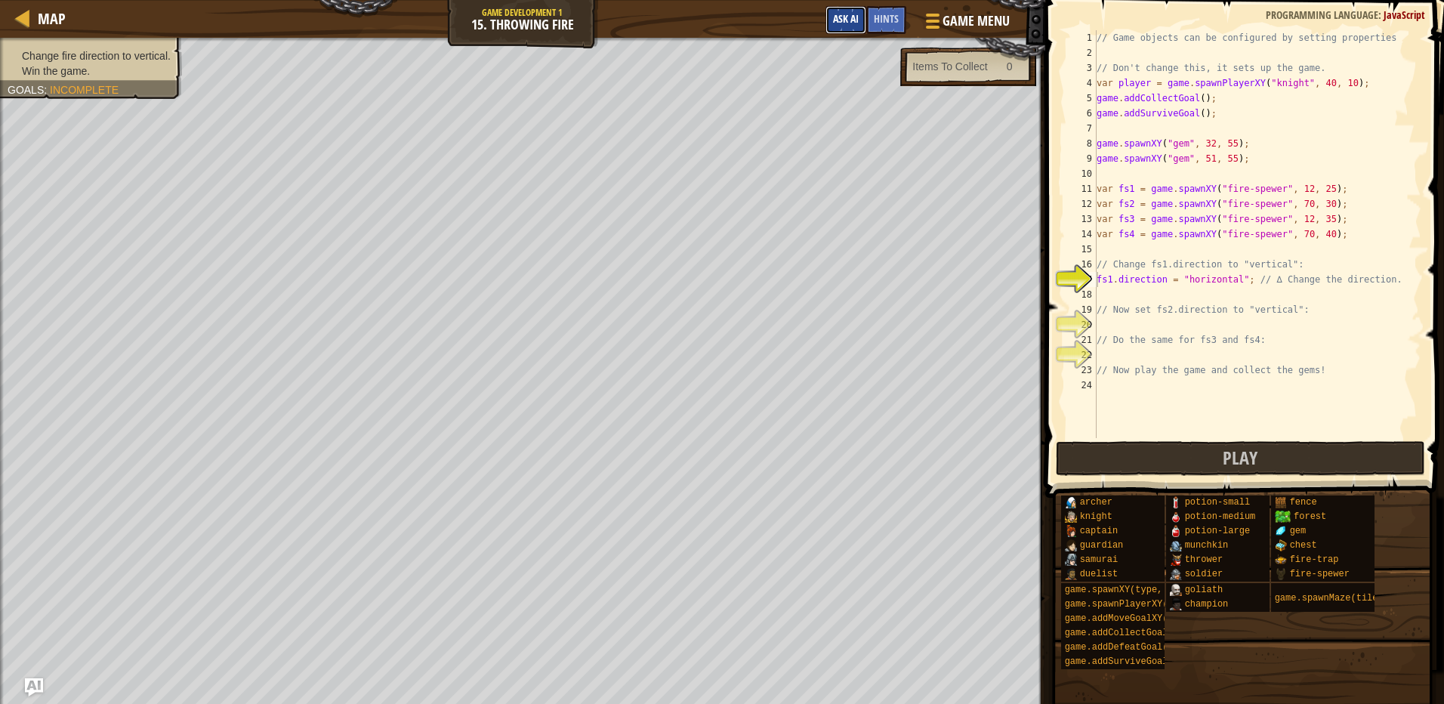
click at [847, 24] on span "Ask AI" at bounding box center [846, 18] width 26 height 14
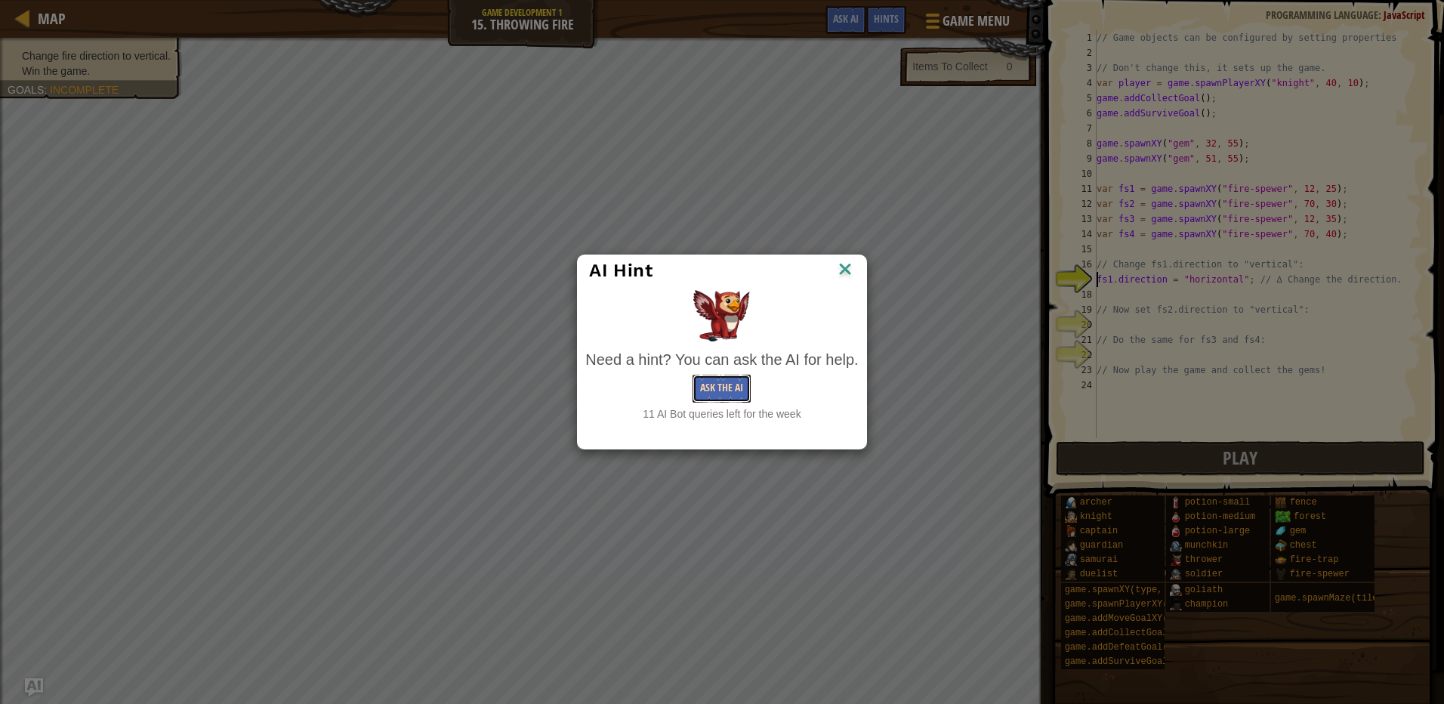
click at [730, 390] on button "Ask the AI" at bounding box center [722, 389] width 58 height 28
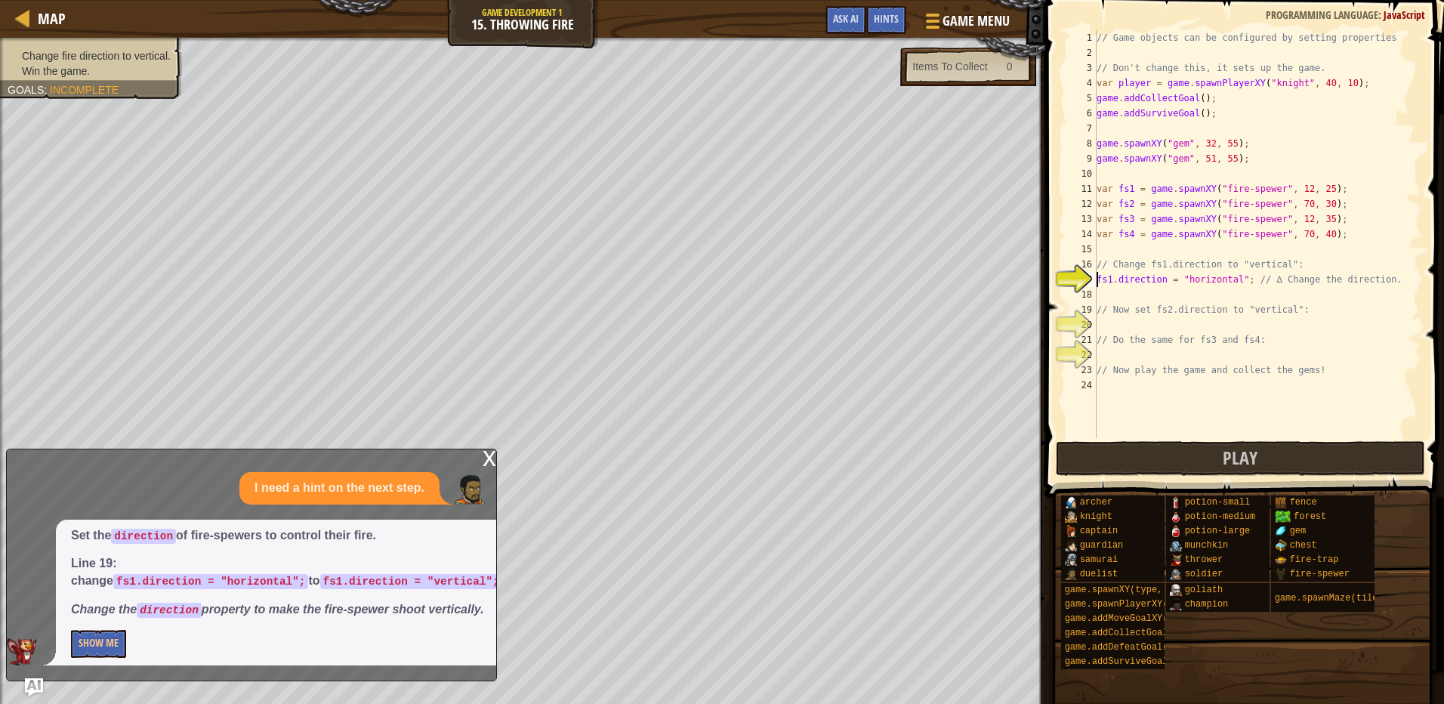
drag, startPoint x: 127, startPoint y: 621, endPoint x: 118, endPoint y: 629, distance: 12.3
click at [122, 625] on div "Set the direction of fire-spewers to control their fire. Line 19: change fs1.di…" at bounding box center [286, 593] width 461 height 146
click at [116, 631] on button "Show Me" at bounding box center [98, 644] width 55 height 28
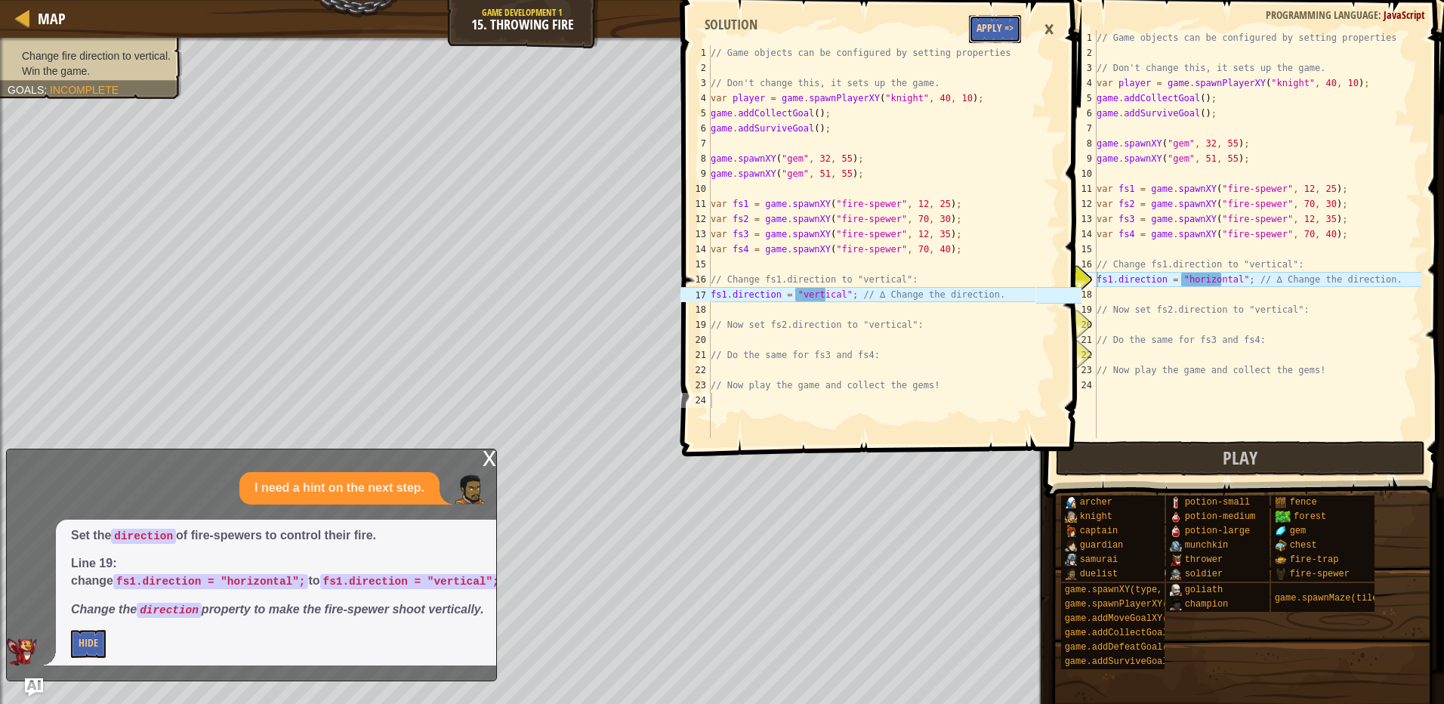
click at [980, 40] on button "Apply =>" at bounding box center [995, 29] width 52 height 28
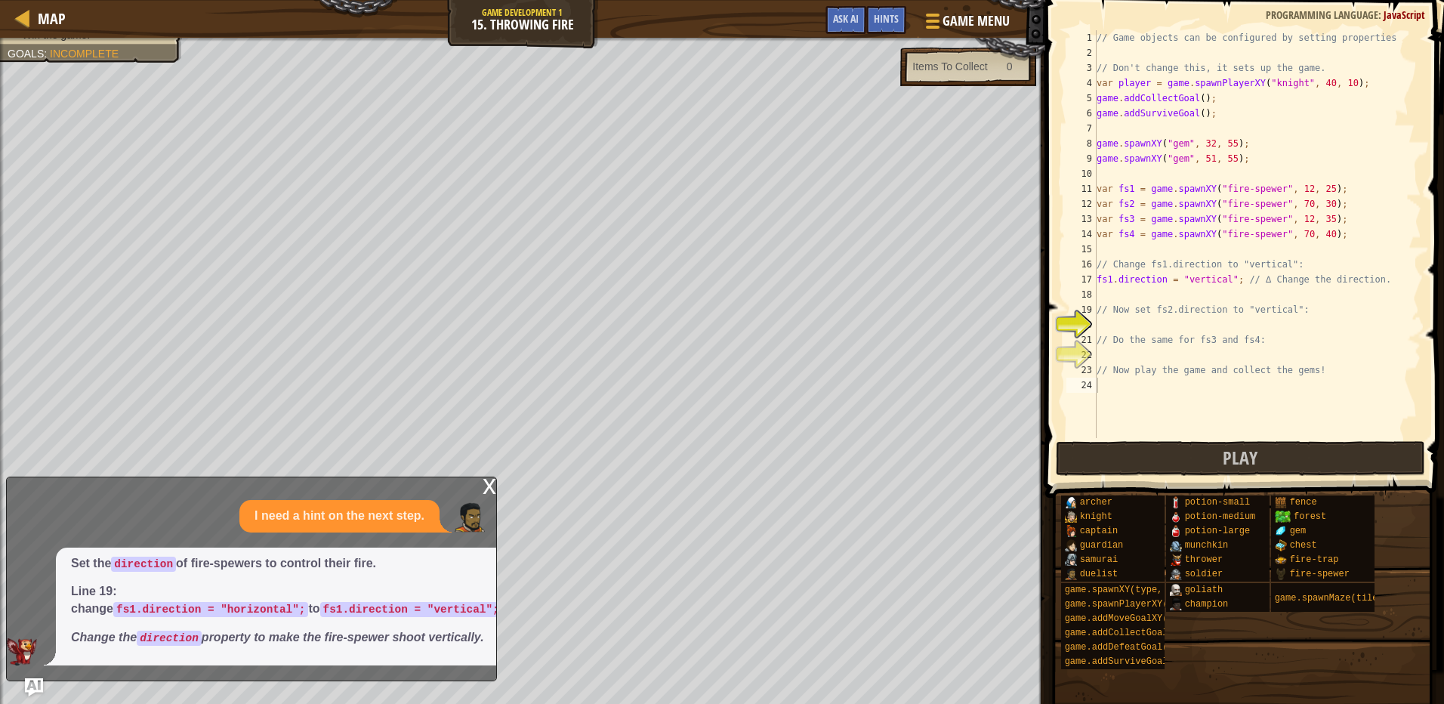
click at [1102, 319] on div "// Game objects can be configured by setting properties // Don't change this, i…" at bounding box center [1258, 249] width 328 height 438
click at [847, 17] on span "Ask AI" at bounding box center [846, 18] width 26 height 14
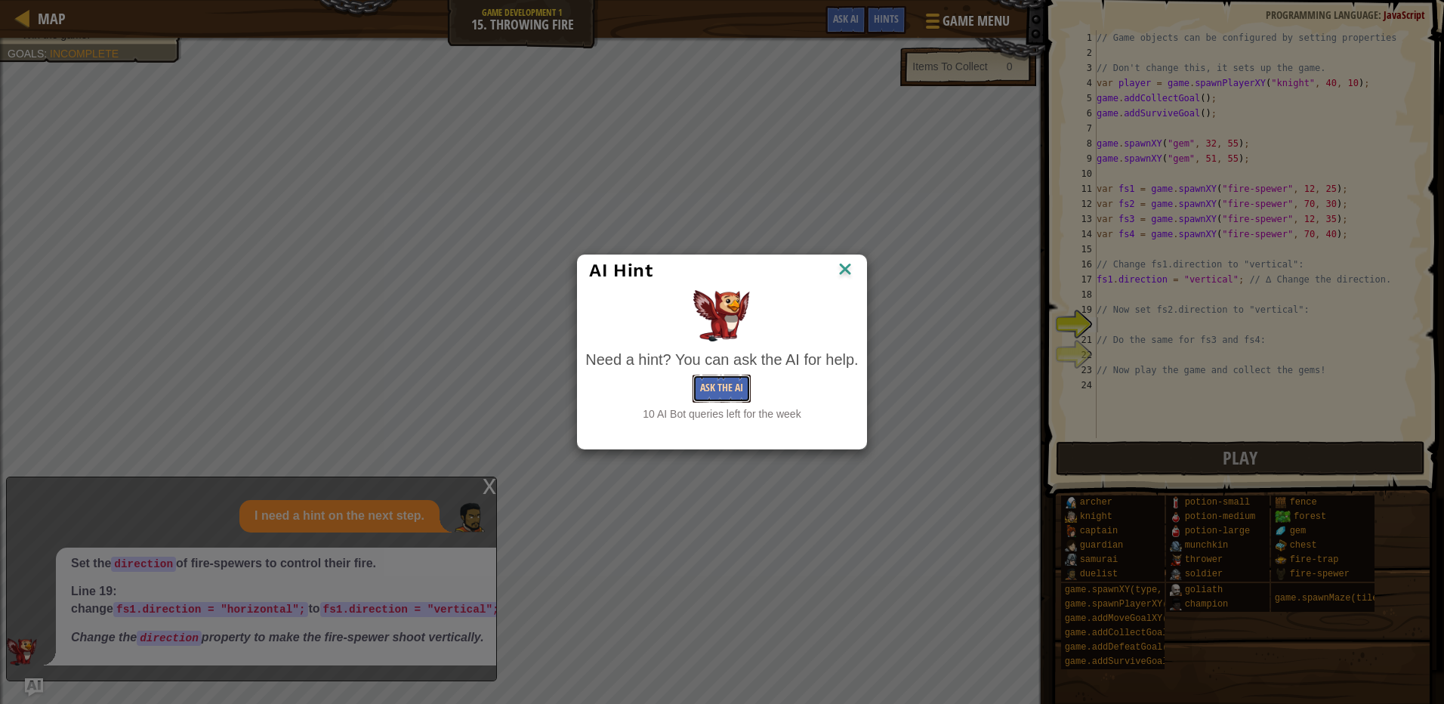
click at [717, 384] on button "Ask the AI" at bounding box center [722, 389] width 58 height 28
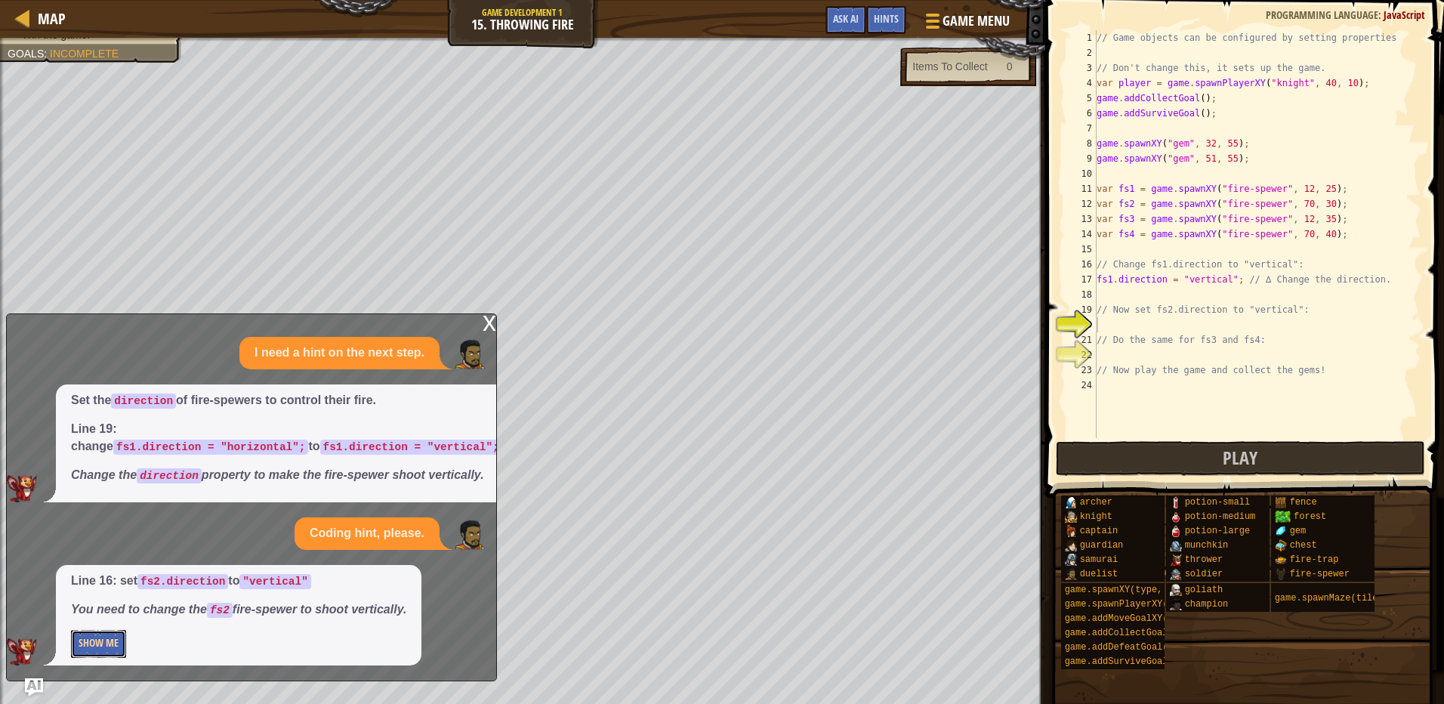
click at [113, 646] on button "Show Me" at bounding box center [98, 644] width 55 height 28
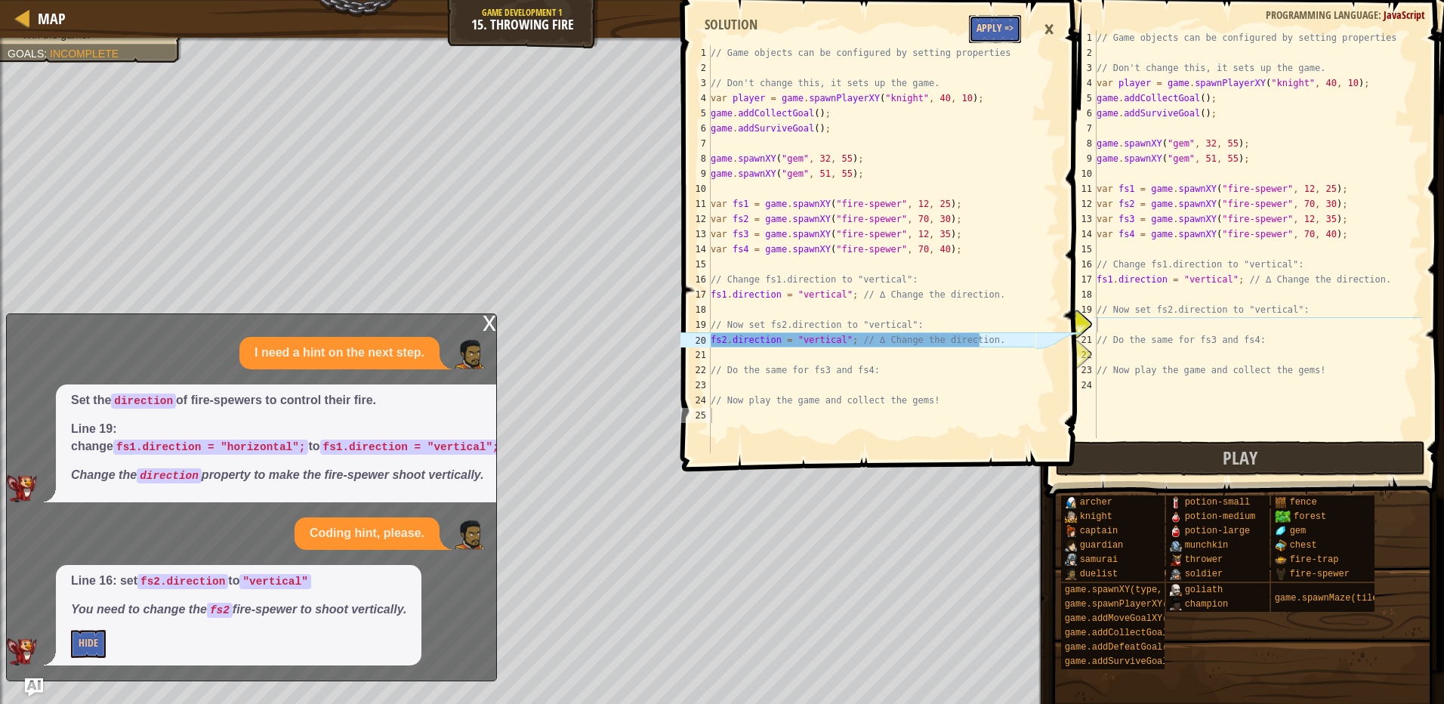
click at [1002, 32] on button "Apply =>" at bounding box center [995, 29] width 52 height 28
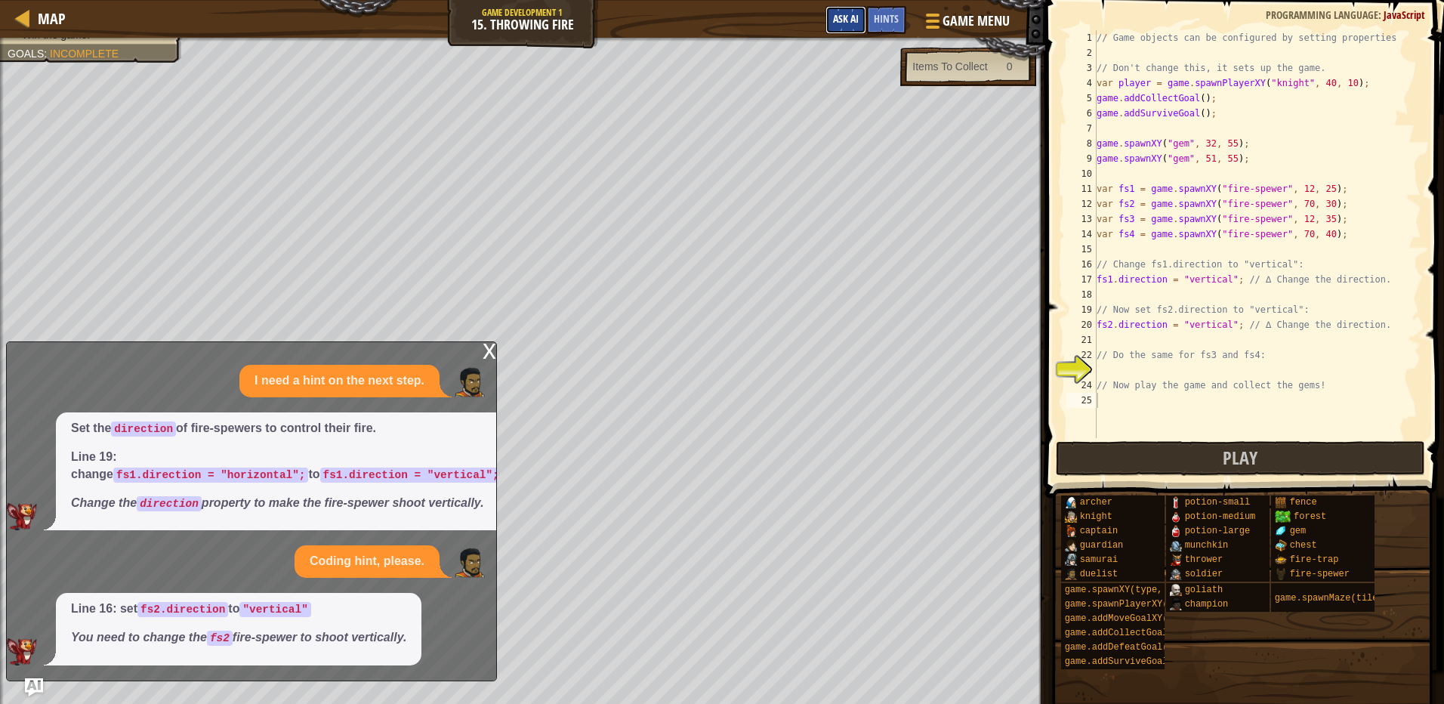
click at [856, 23] on span "Ask AI" at bounding box center [846, 18] width 26 height 14
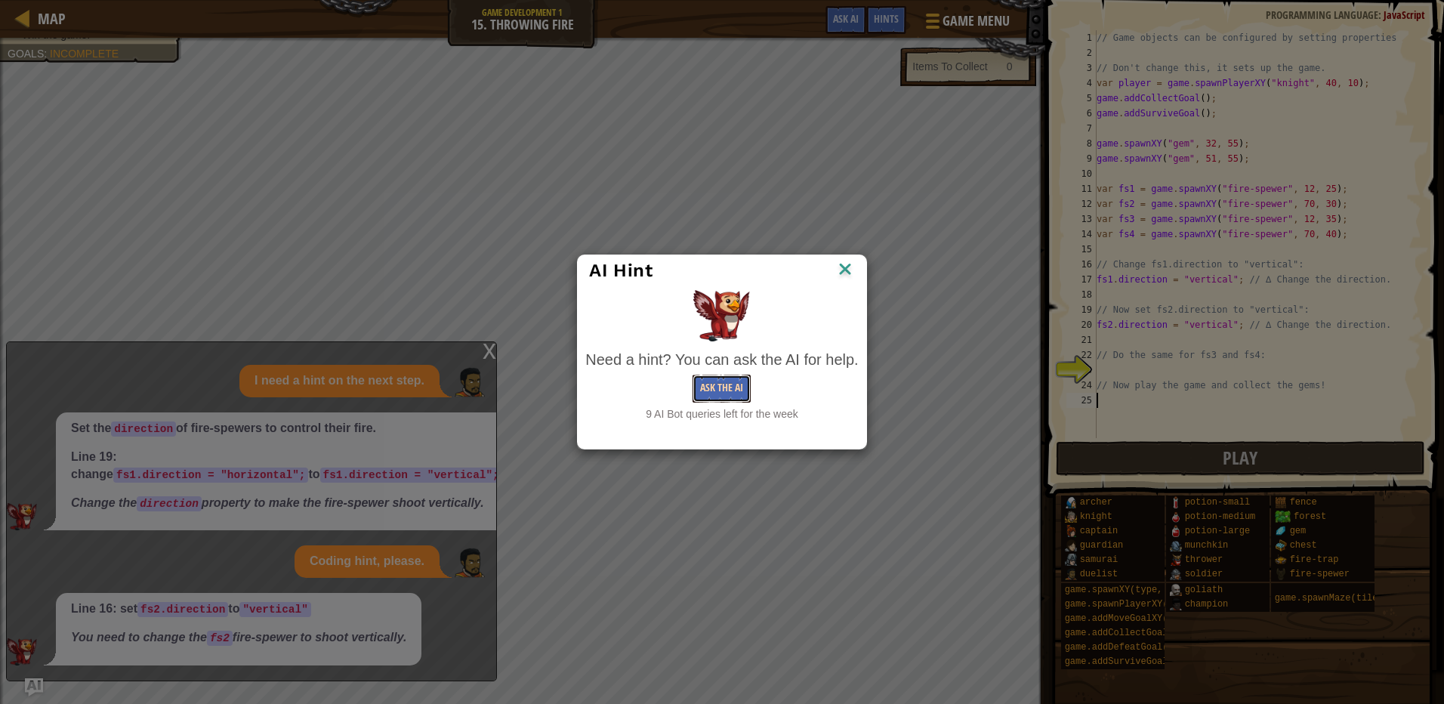
click at [736, 382] on button "Ask the AI" at bounding box center [722, 389] width 58 height 28
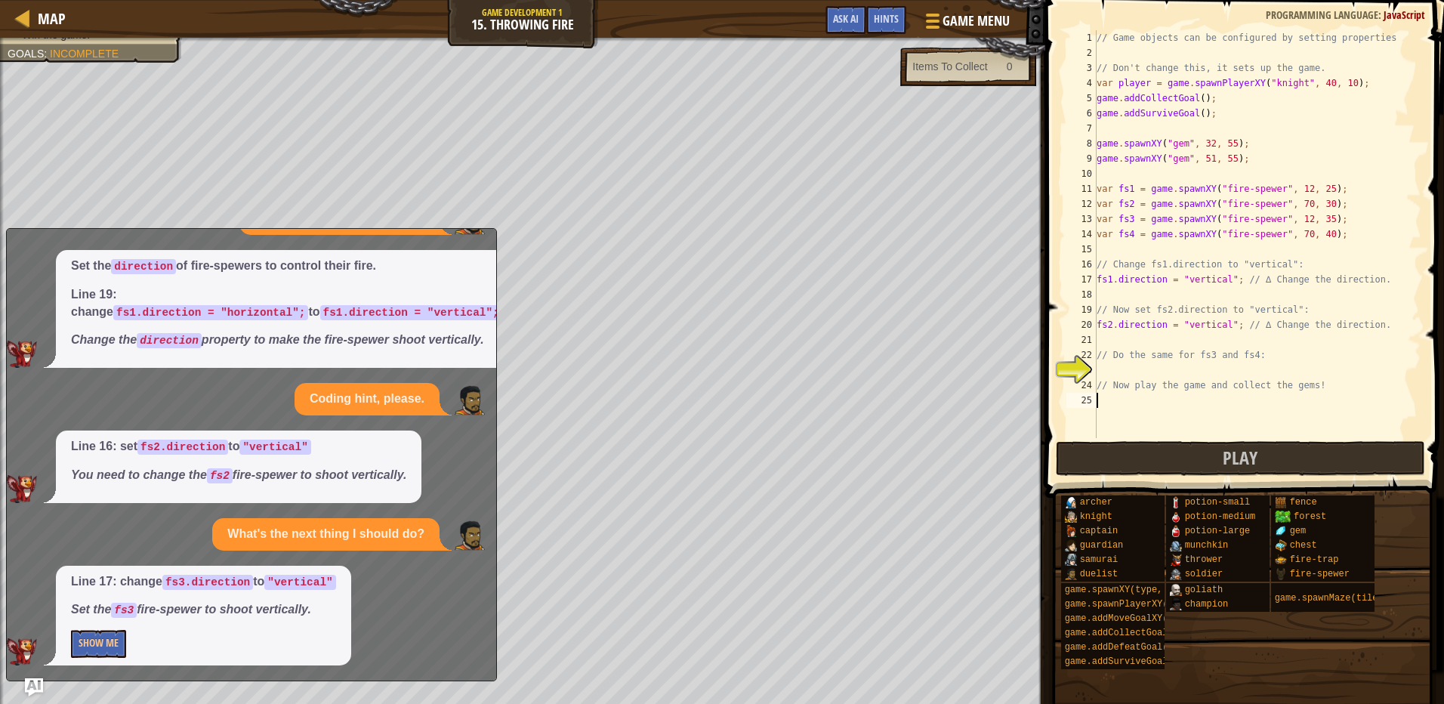
scroll to position [66, 0]
click at [110, 643] on button "Show Me" at bounding box center [98, 644] width 55 height 28
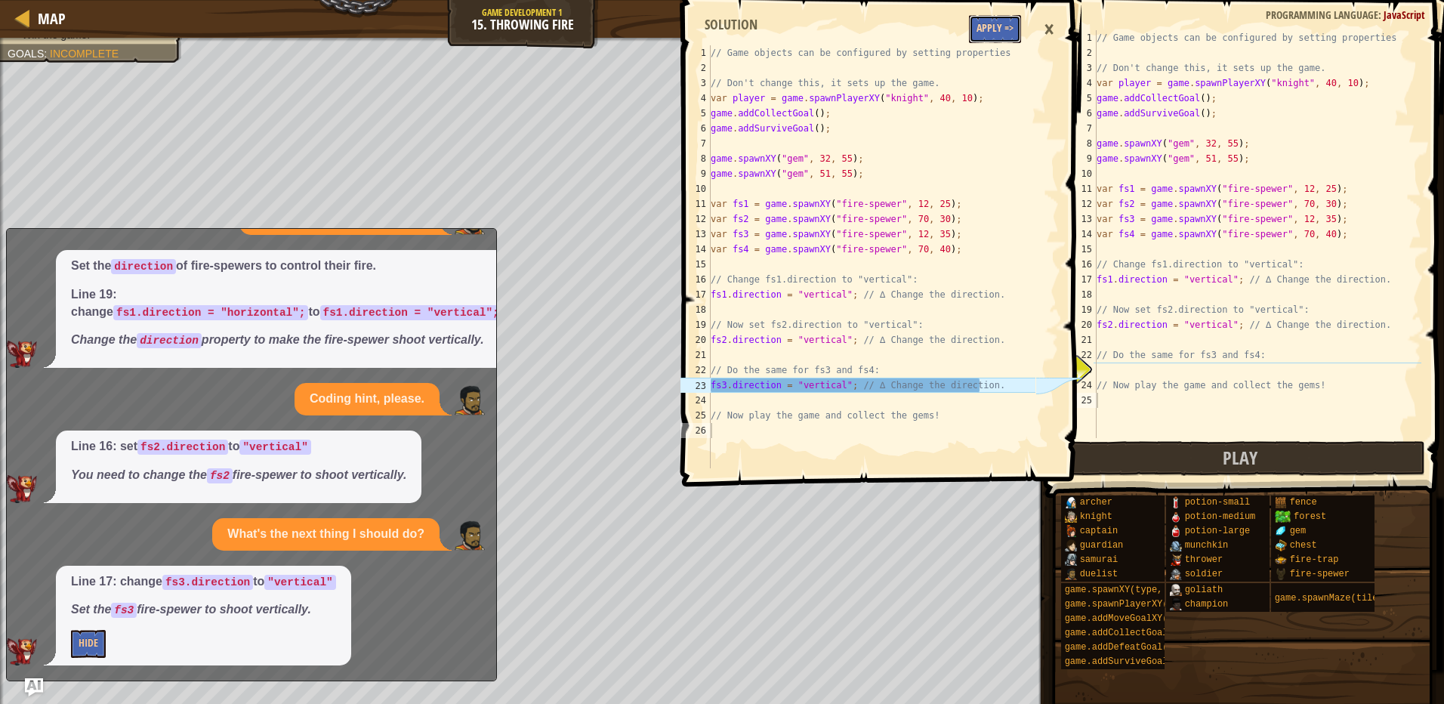
click at [1008, 31] on button "Apply =>" at bounding box center [995, 29] width 52 height 28
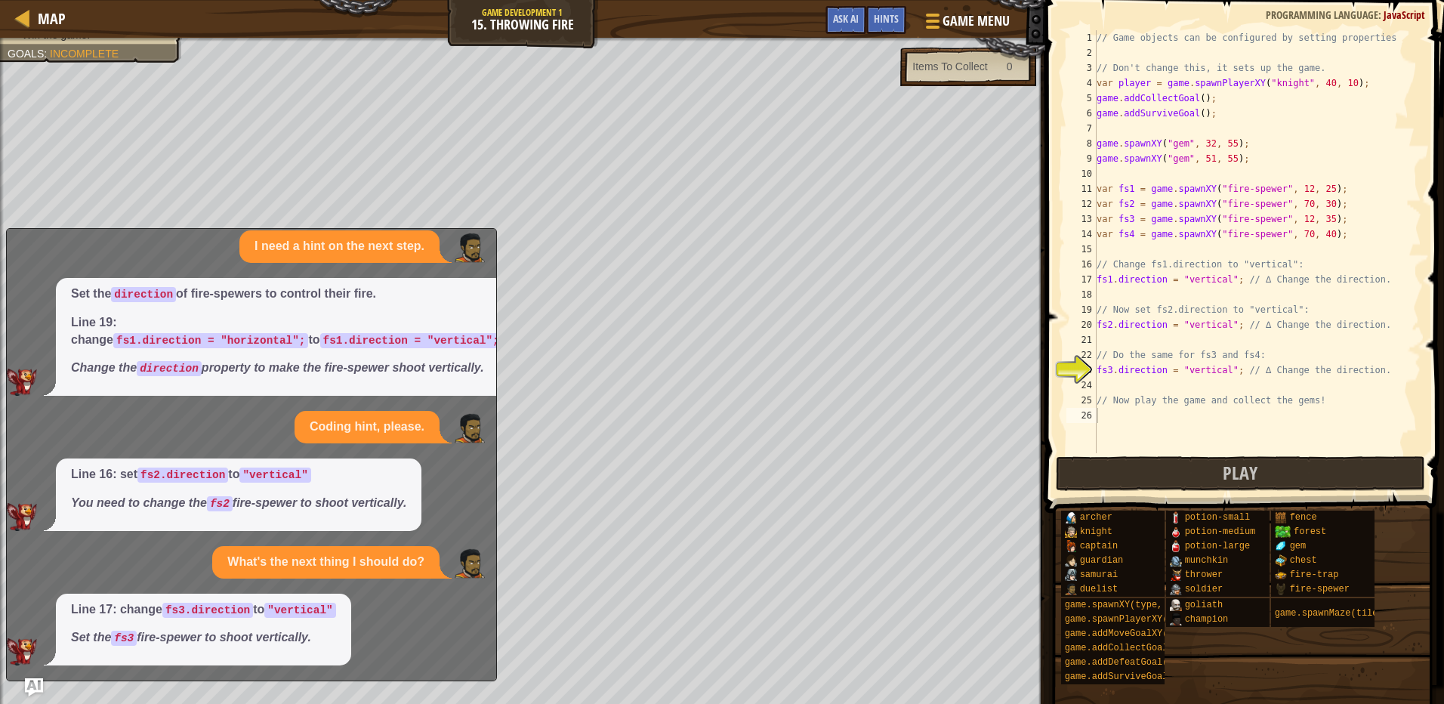
scroll to position [39, 0]
click at [1095, 462] on button "Play" at bounding box center [1240, 473] width 369 height 35
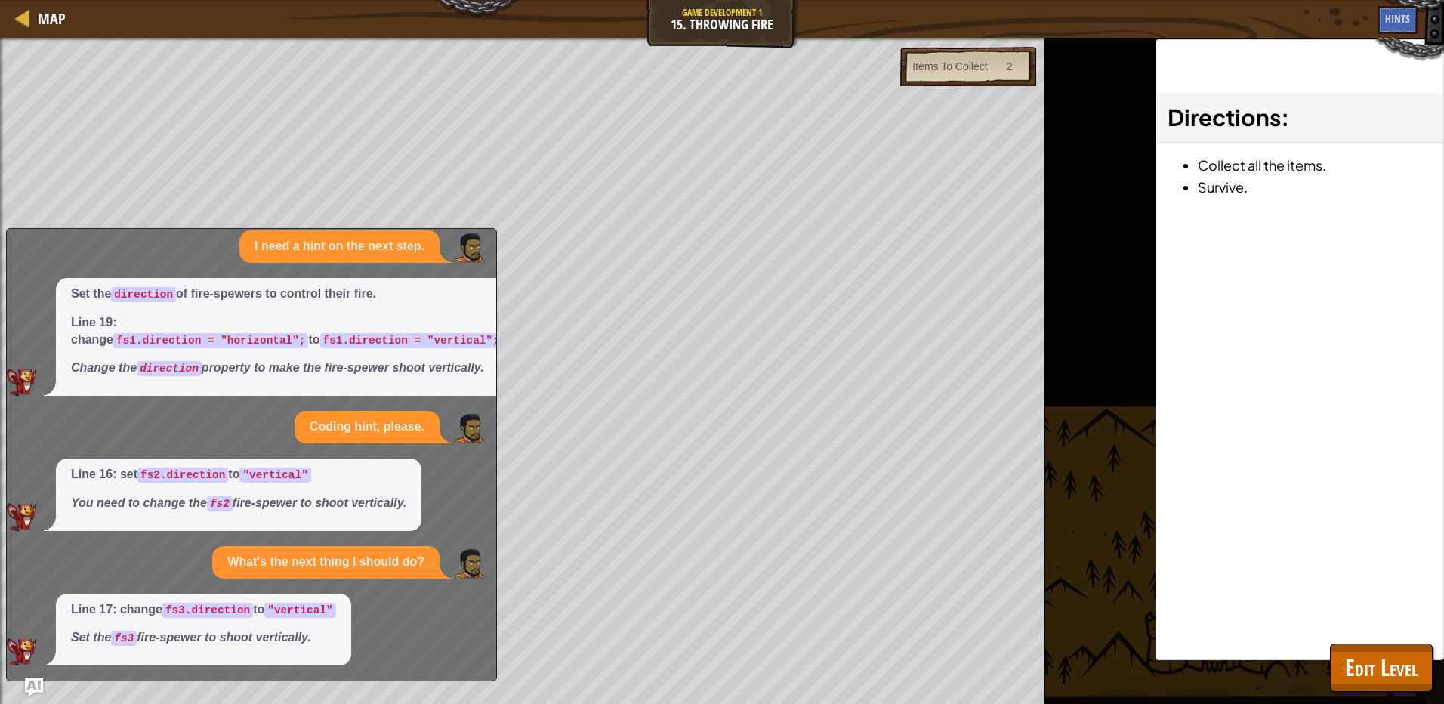
click at [439, 285] on p "Set the direction of fire-spewers to control their fire." at bounding box center [286, 293] width 431 height 17
drag, startPoint x: 346, startPoint y: 574, endPoint x: 301, endPoint y: 505, distance: 82.3
click at [310, 578] on div "What's the next thing I should do?" at bounding box center [325, 562] width 227 height 32
click at [430, 464] on div "Line 16: set fs2.direction to "vertical" You need to change the fs2 fire-spewer…" at bounding box center [248, 494] width 482 height 73
click at [129, 285] on p "Set the direction of fire-spewers to control their fire." at bounding box center [286, 293] width 431 height 17
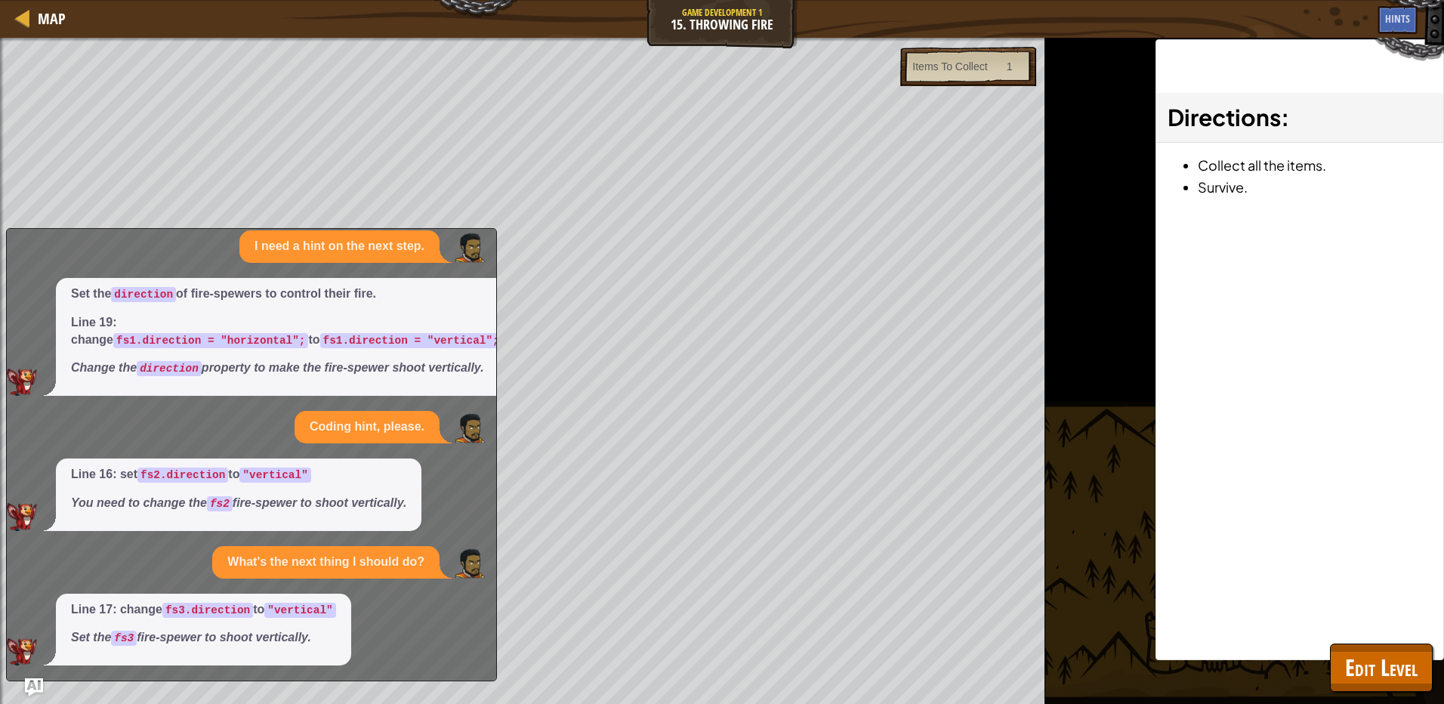
drag, startPoint x: 319, startPoint y: 410, endPoint x: 285, endPoint y: 464, distance: 63.5
click at [304, 464] on div "I need a hint on the next step. Set the direction of fire-spewers to control th…" at bounding box center [248, 447] width 482 height 435
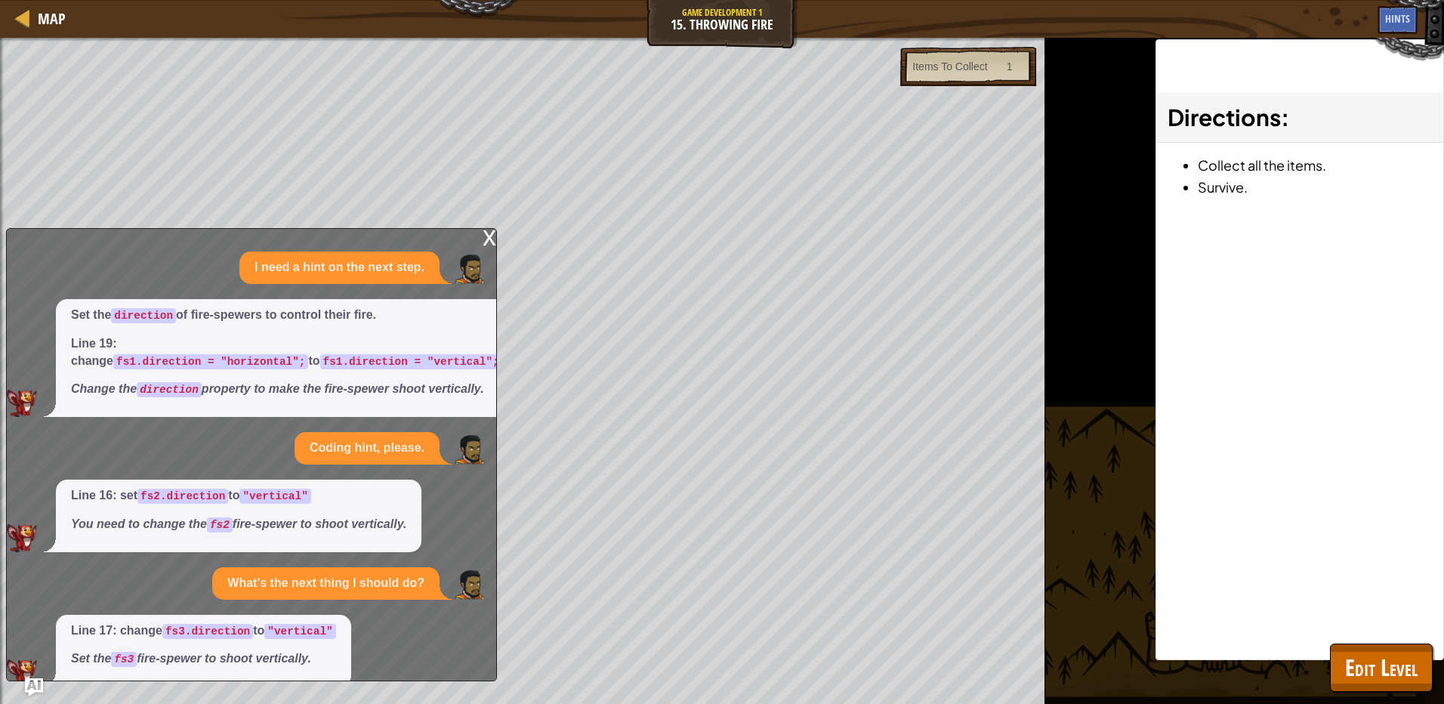
drag, startPoint x: 477, startPoint y: 237, endPoint x: 489, endPoint y: 233, distance: 12.2
click at [485, 234] on div "x I need a hint on the next step. Set the direction of fire-spewers to control …" at bounding box center [251, 454] width 491 height 453
click at [486, 230] on div "x" at bounding box center [490, 236] width 14 height 15
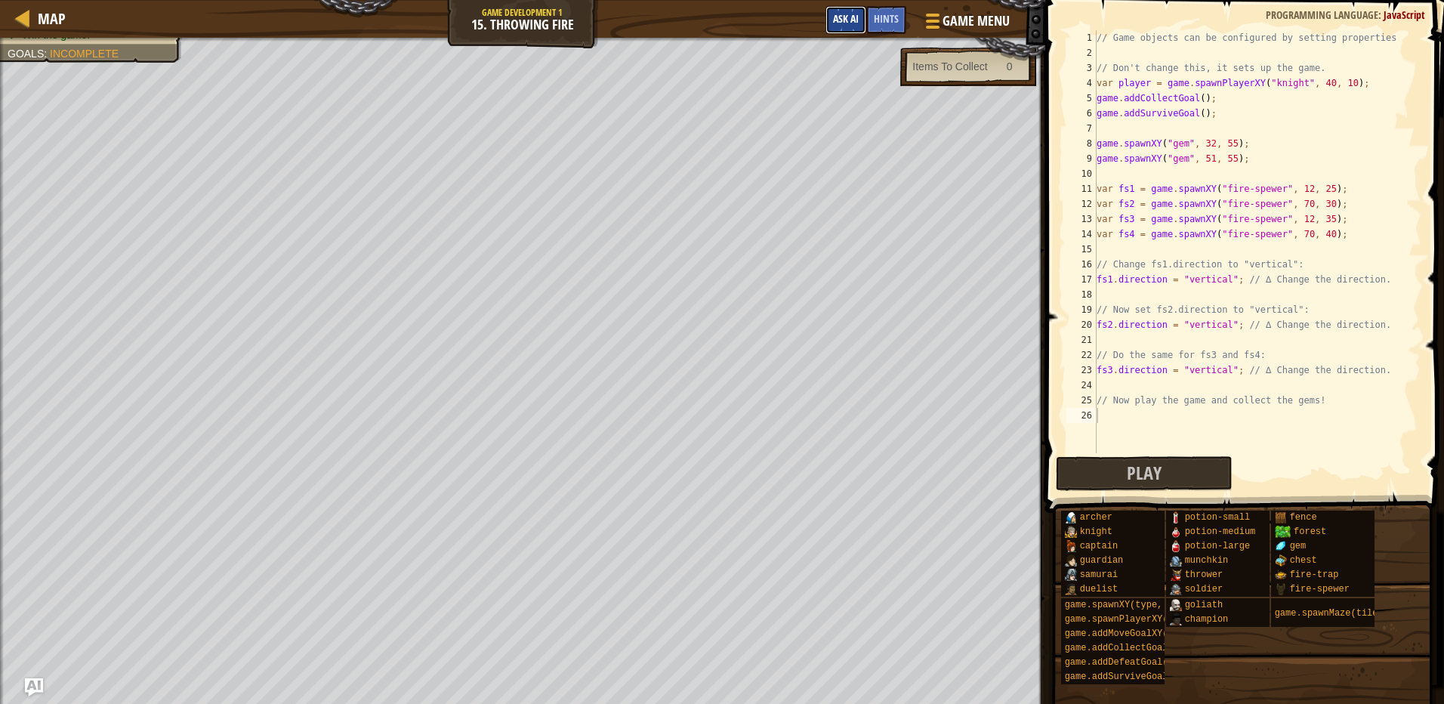
click at [849, 14] on span "Ask AI" at bounding box center [846, 18] width 26 height 14
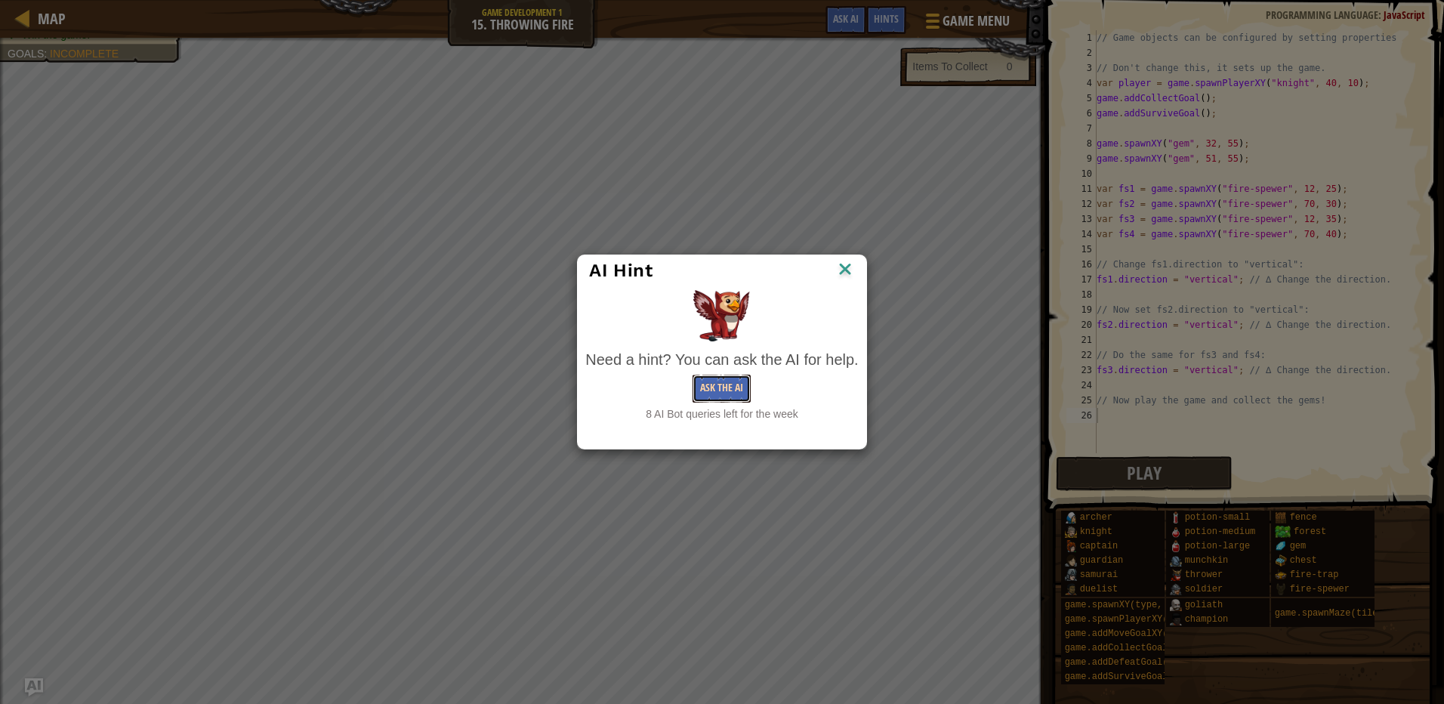
click at [733, 388] on button "Ask the AI" at bounding box center [722, 389] width 58 height 28
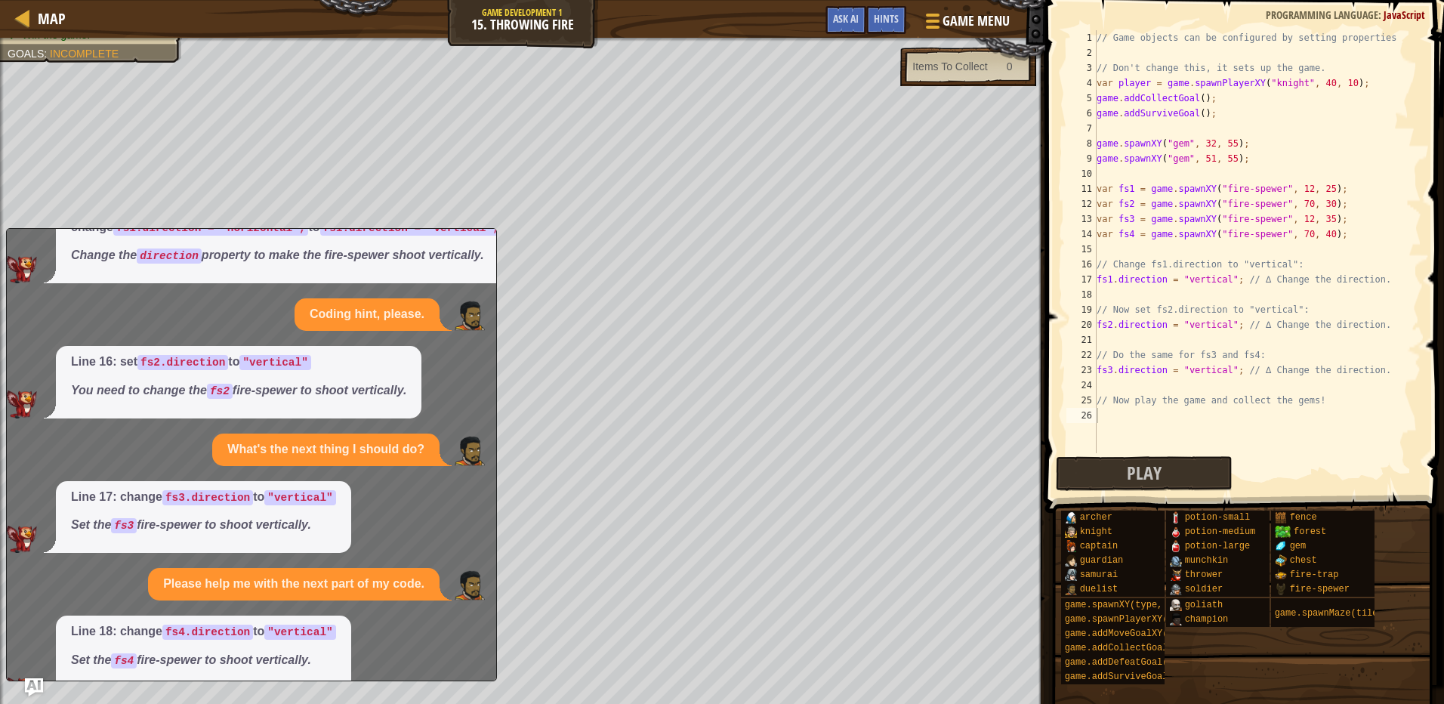
scroll to position [191, 0]
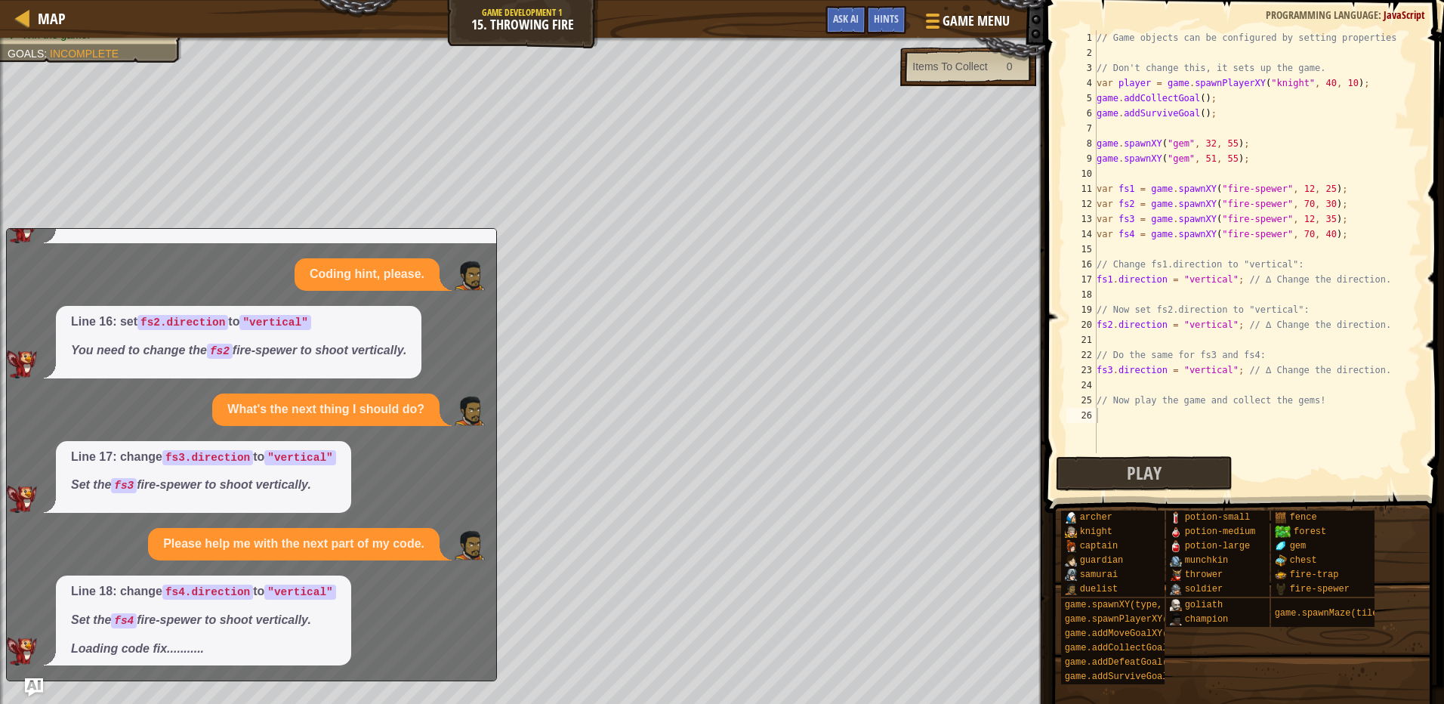
drag, startPoint x: 366, startPoint y: 393, endPoint x: 241, endPoint y: 489, distance: 157.3
click at [241, 489] on em "Set the fs3 fire-spewer to shoot vertically." at bounding box center [191, 484] width 240 height 13
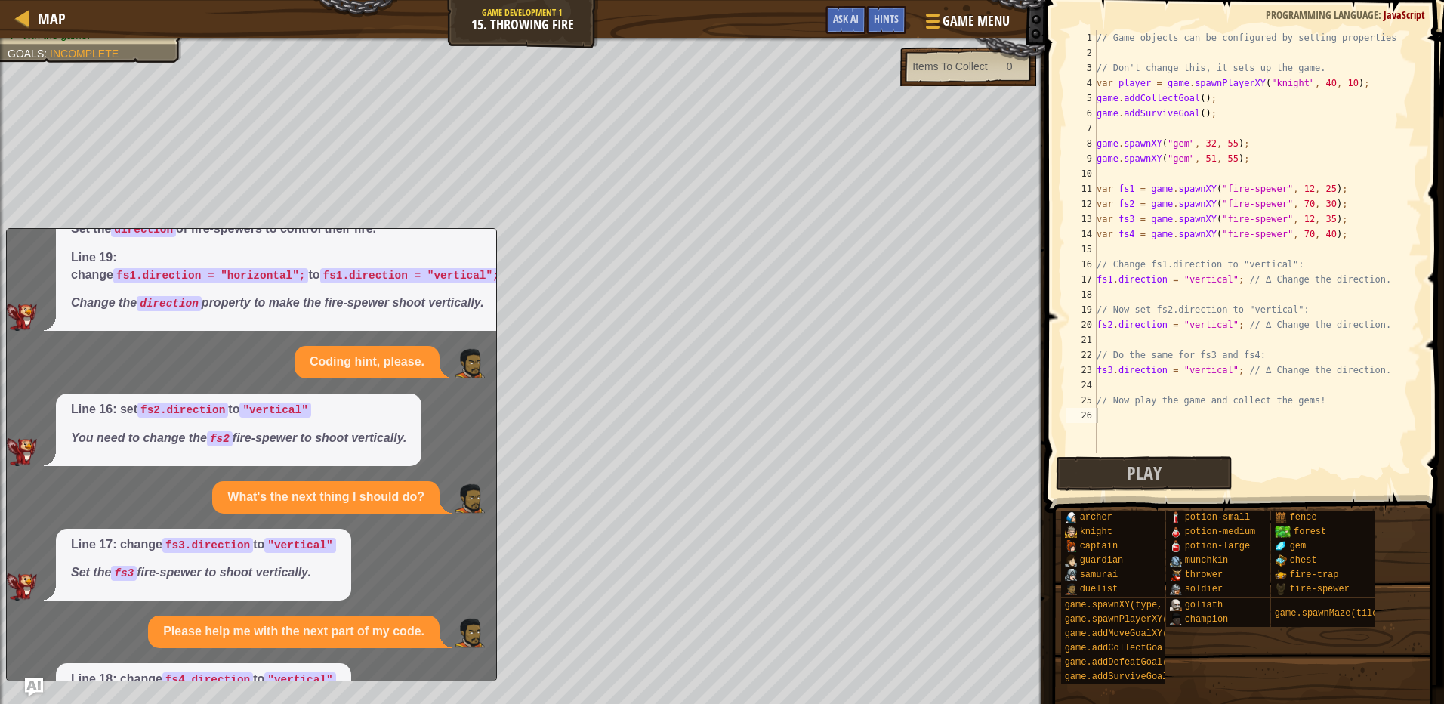
scroll to position [202, 0]
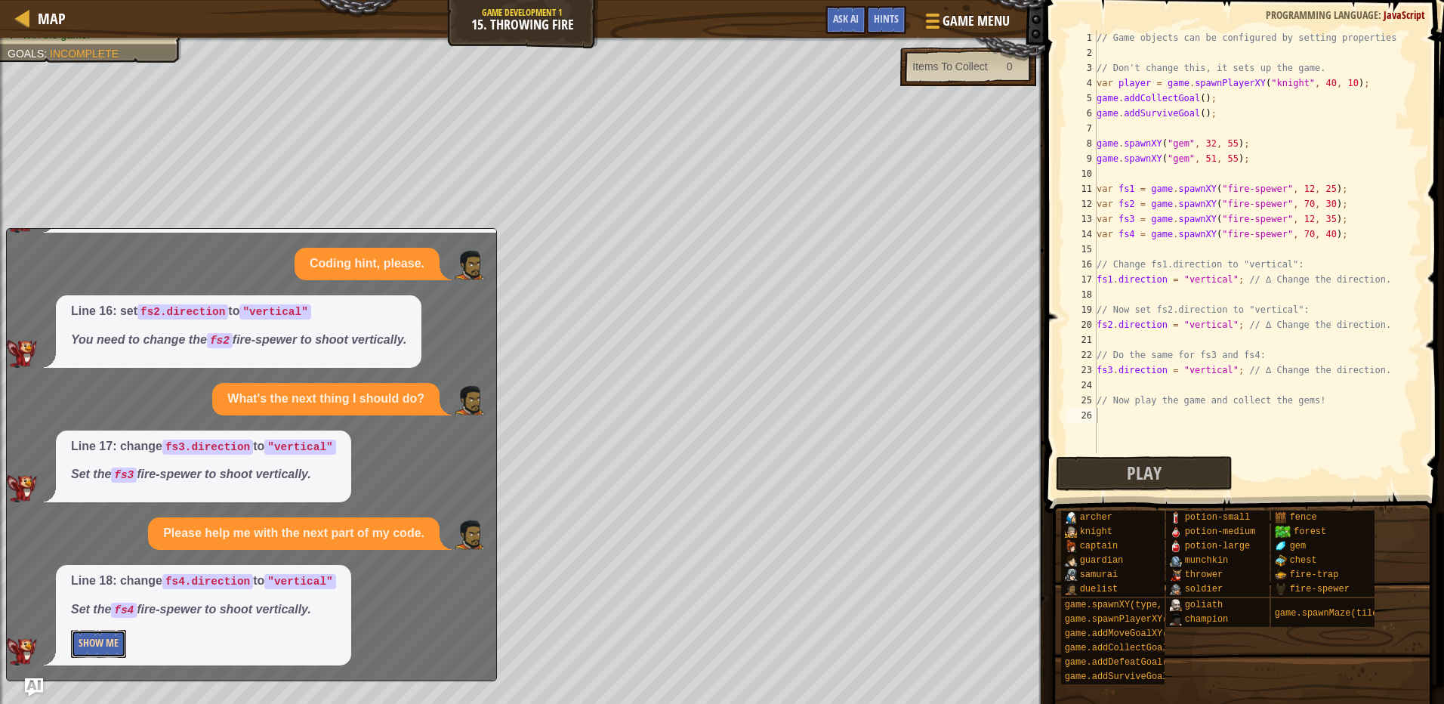
click at [97, 636] on button "Show Me" at bounding box center [98, 644] width 55 height 28
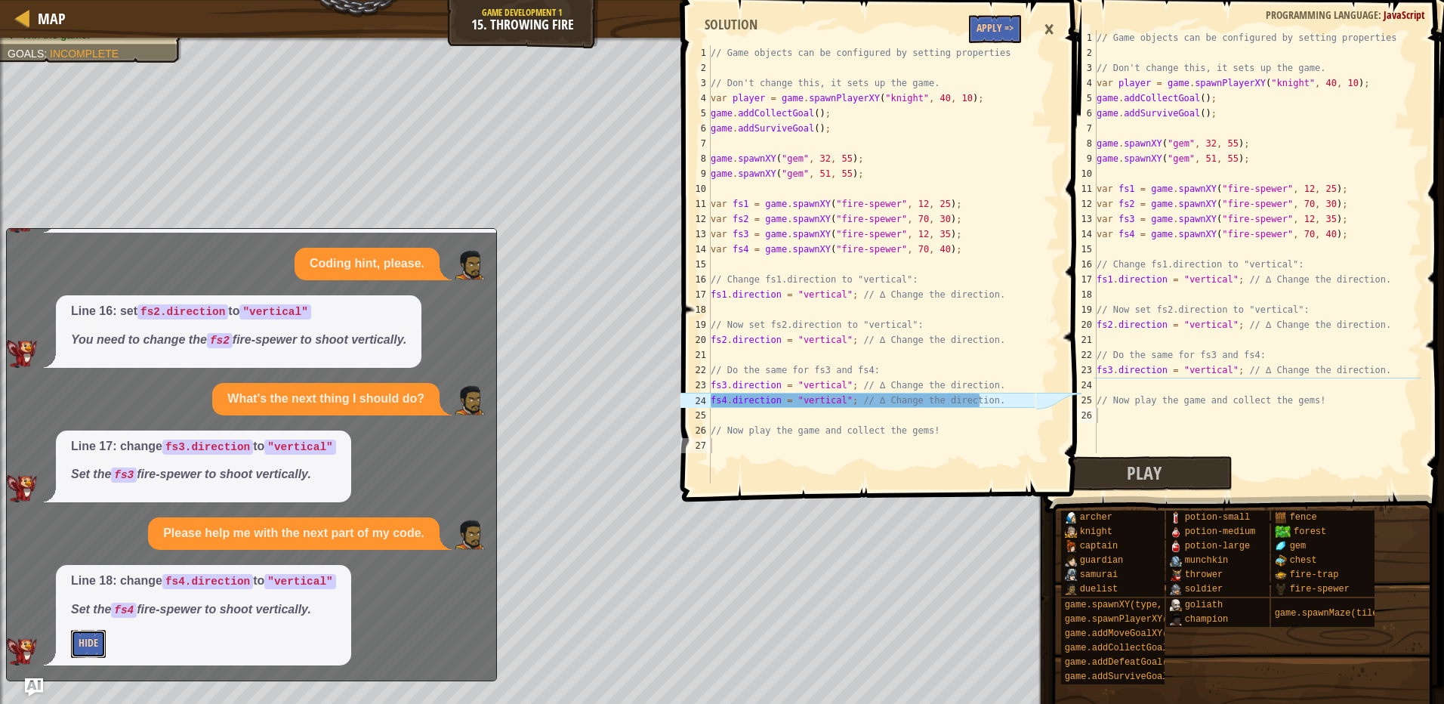
click at [94, 633] on button "Hide" at bounding box center [88, 644] width 35 height 28
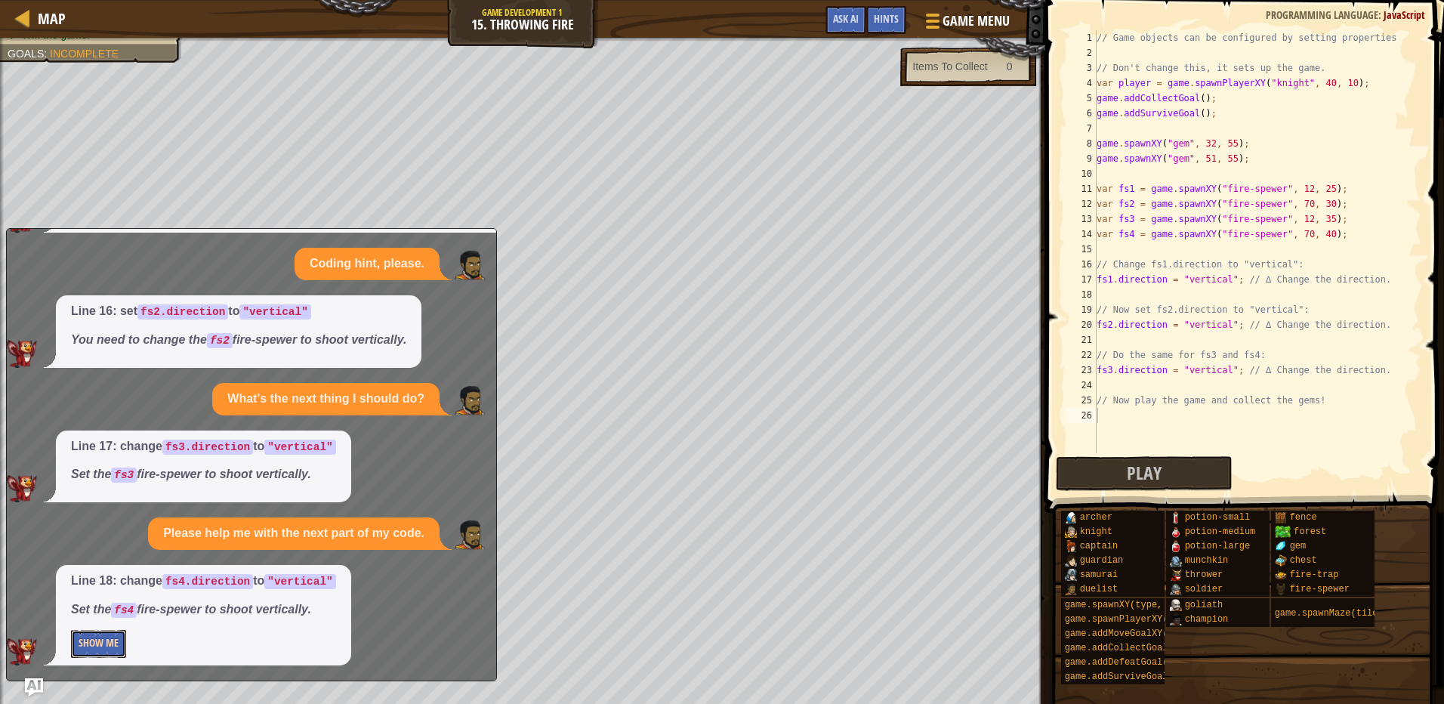
click at [97, 632] on button "Show Me" at bounding box center [98, 644] width 55 height 28
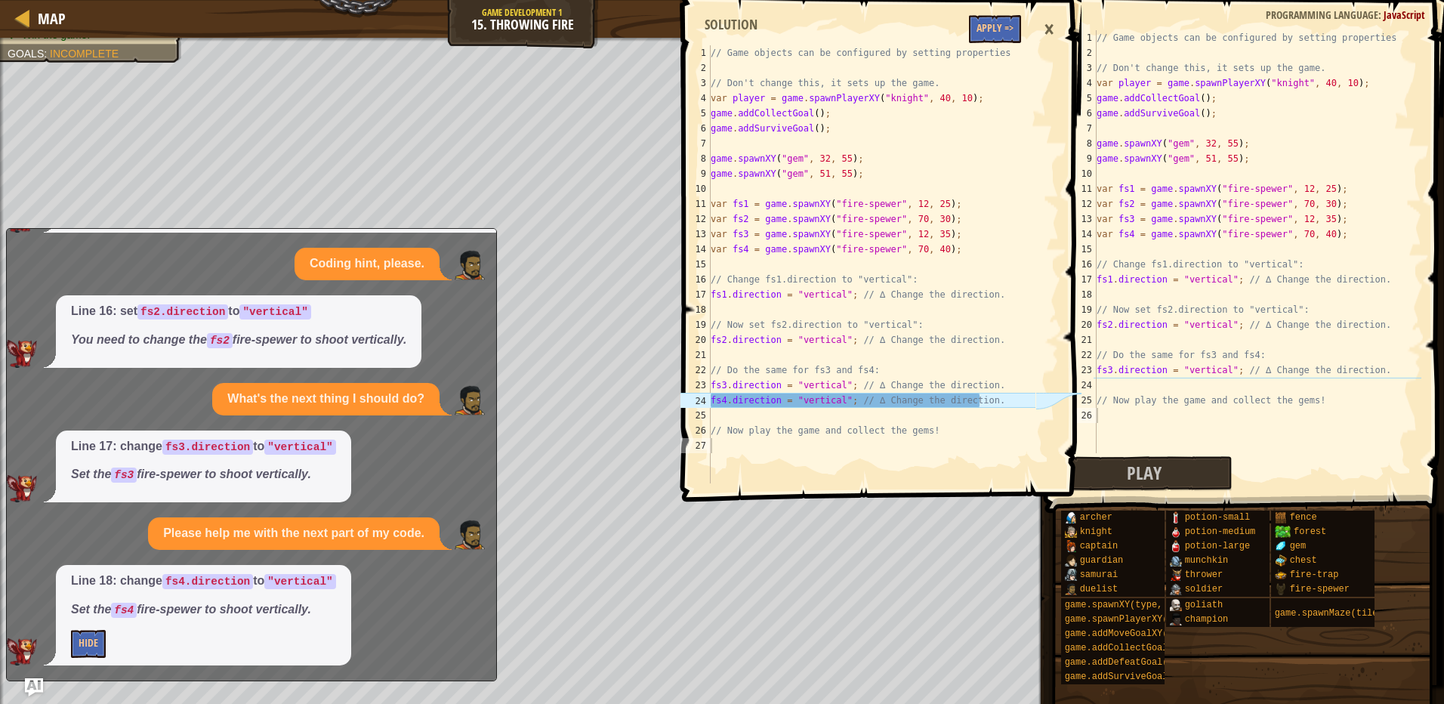
click at [995, 14] on span at bounding box center [882, 229] width 411 height 546
click at [991, 29] on button "Apply =>" at bounding box center [995, 29] width 52 height 28
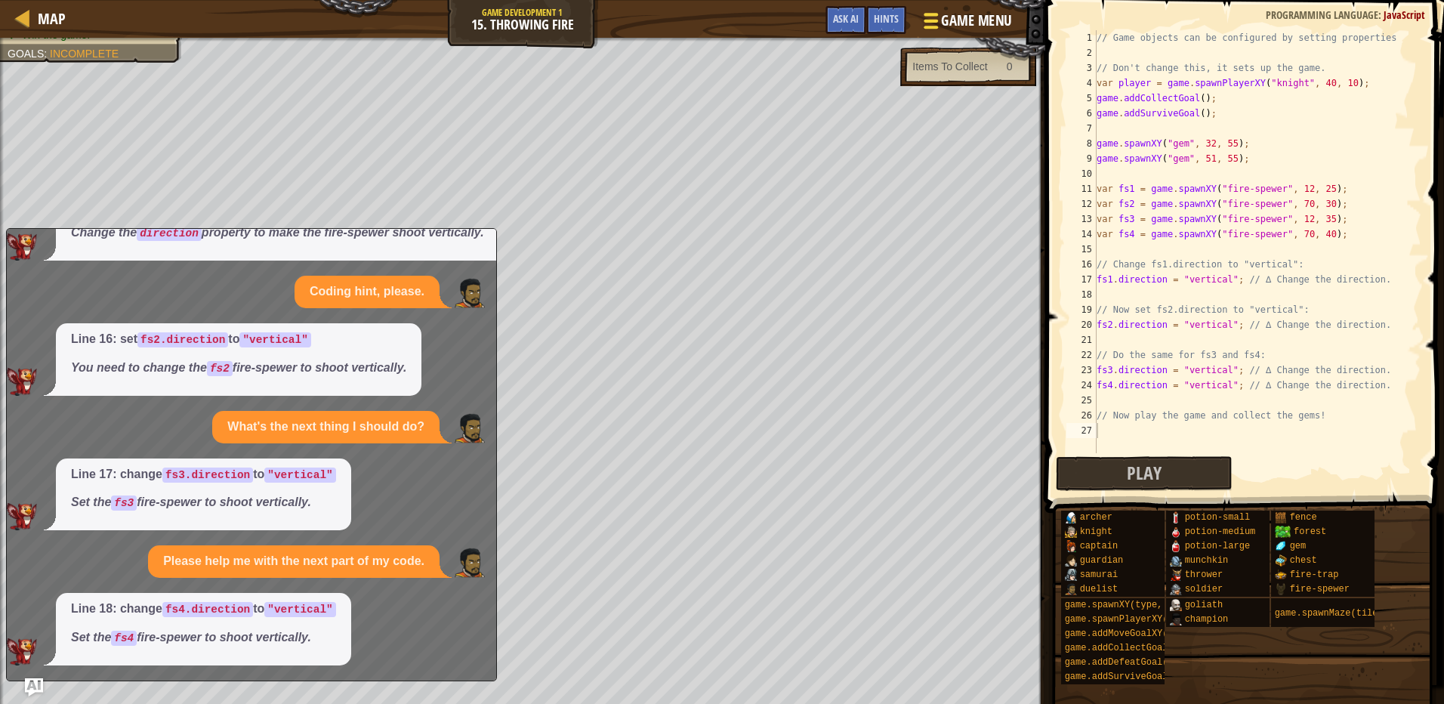
scroll to position [174, 0]
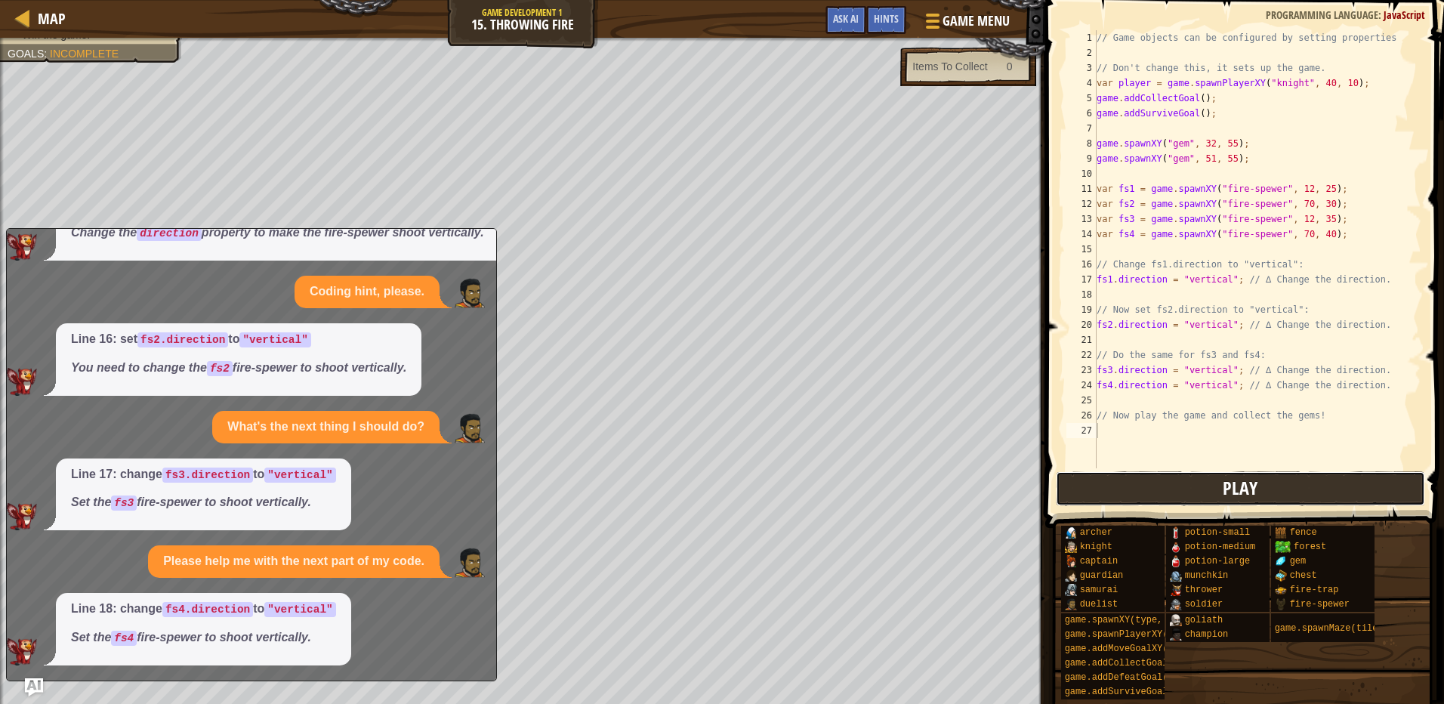
click at [1212, 481] on button "Play" at bounding box center [1240, 488] width 369 height 35
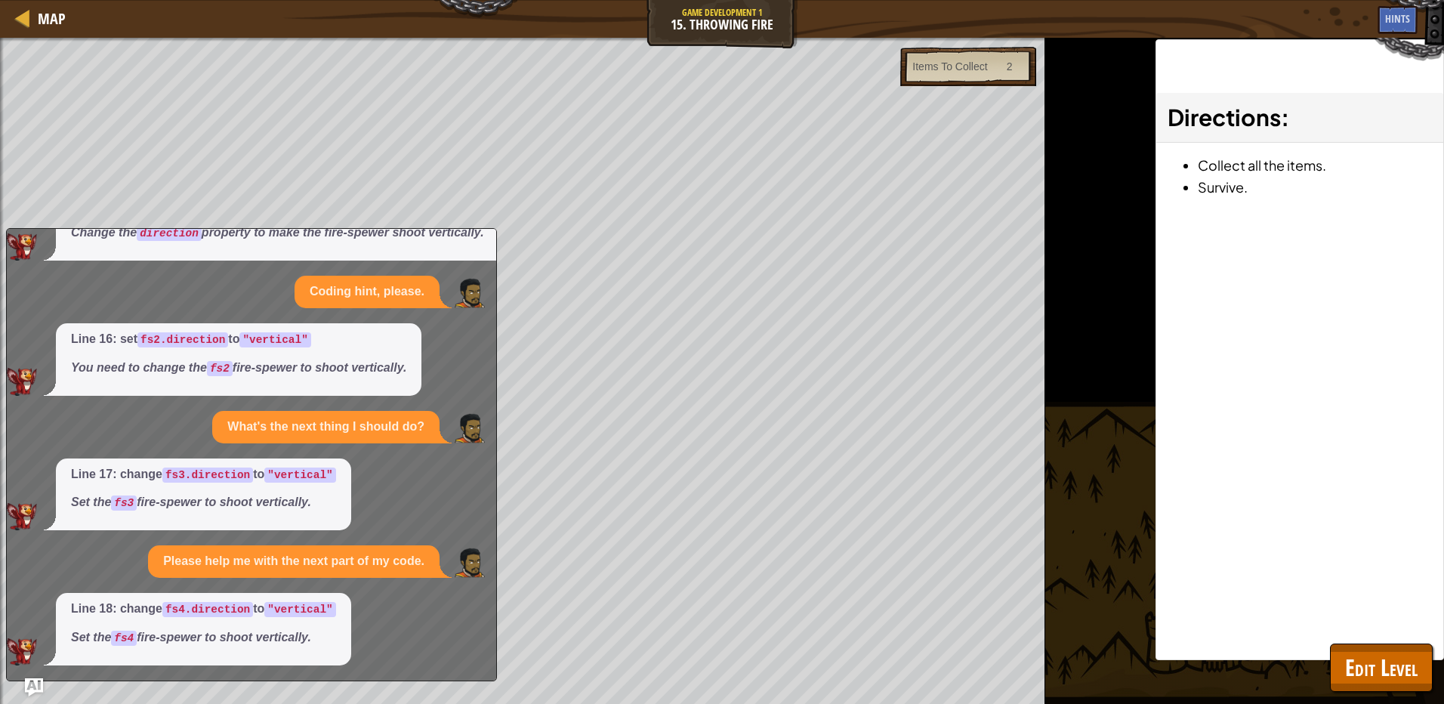
scroll to position [0, 0]
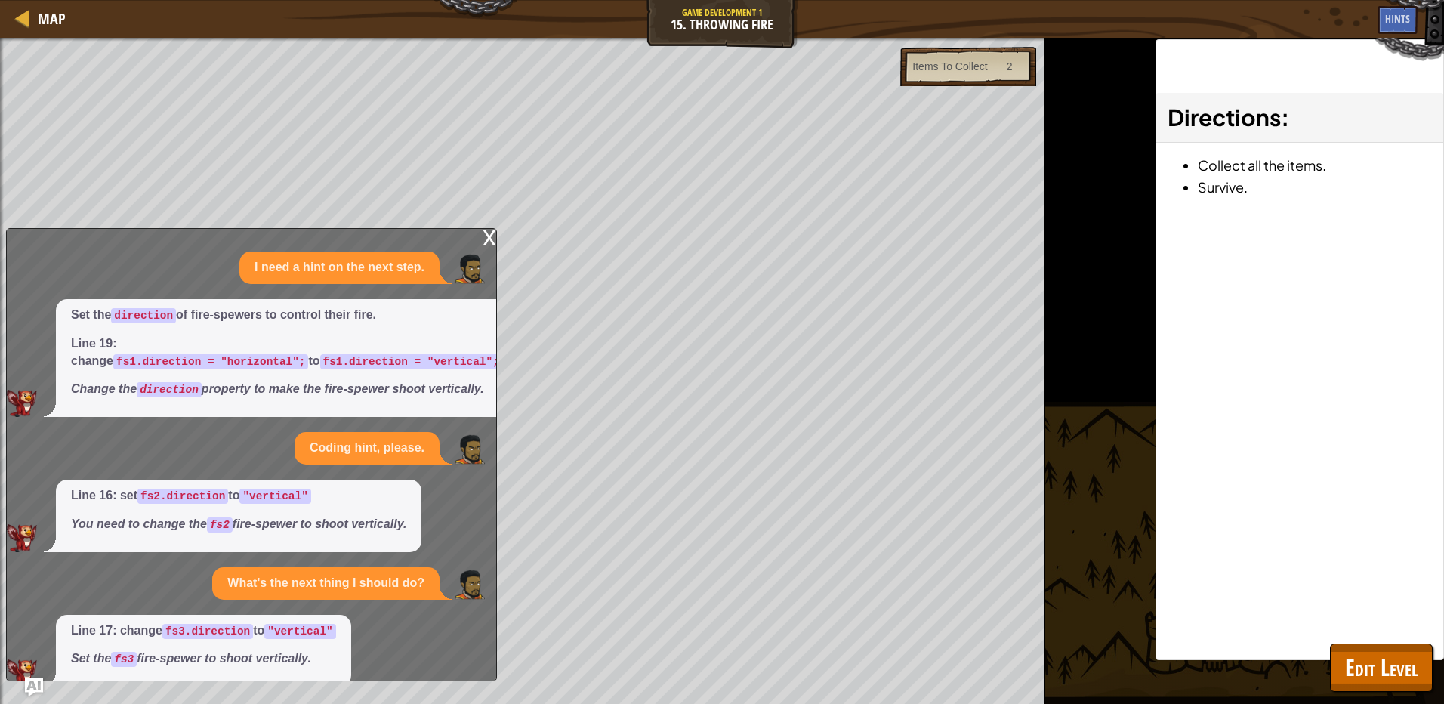
click at [485, 240] on div "x" at bounding box center [490, 236] width 14 height 15
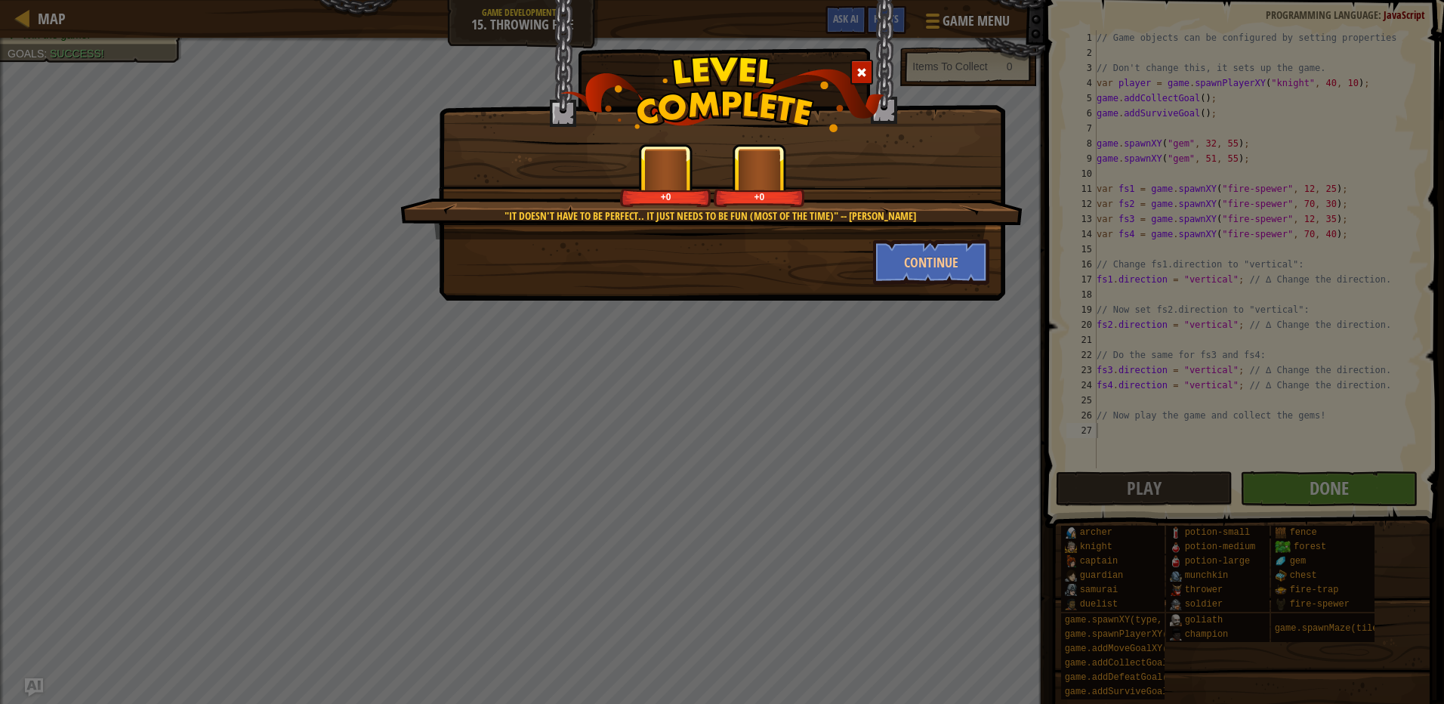
click at [1313, 494] on div ""It doesn't have to be perfect.. It just needs to be fun (most of the time)" --…" at bounding box center [722, 352] width 1444 height 704
click at [942, 279] on button "Continue" at bounding box center [931, 261] width 117 height 45
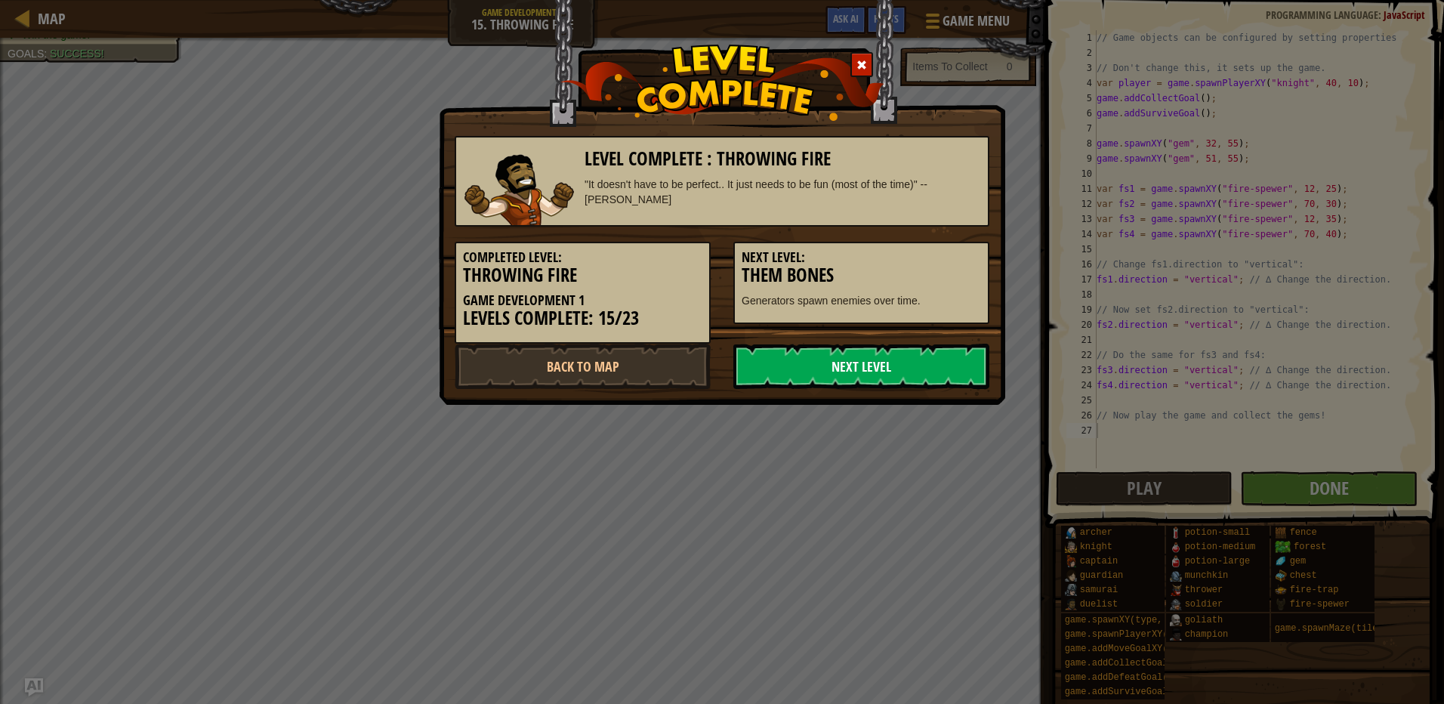
click at [930, 384] on link "Next Level" at bounding box center [861, 366] width 256 height 45
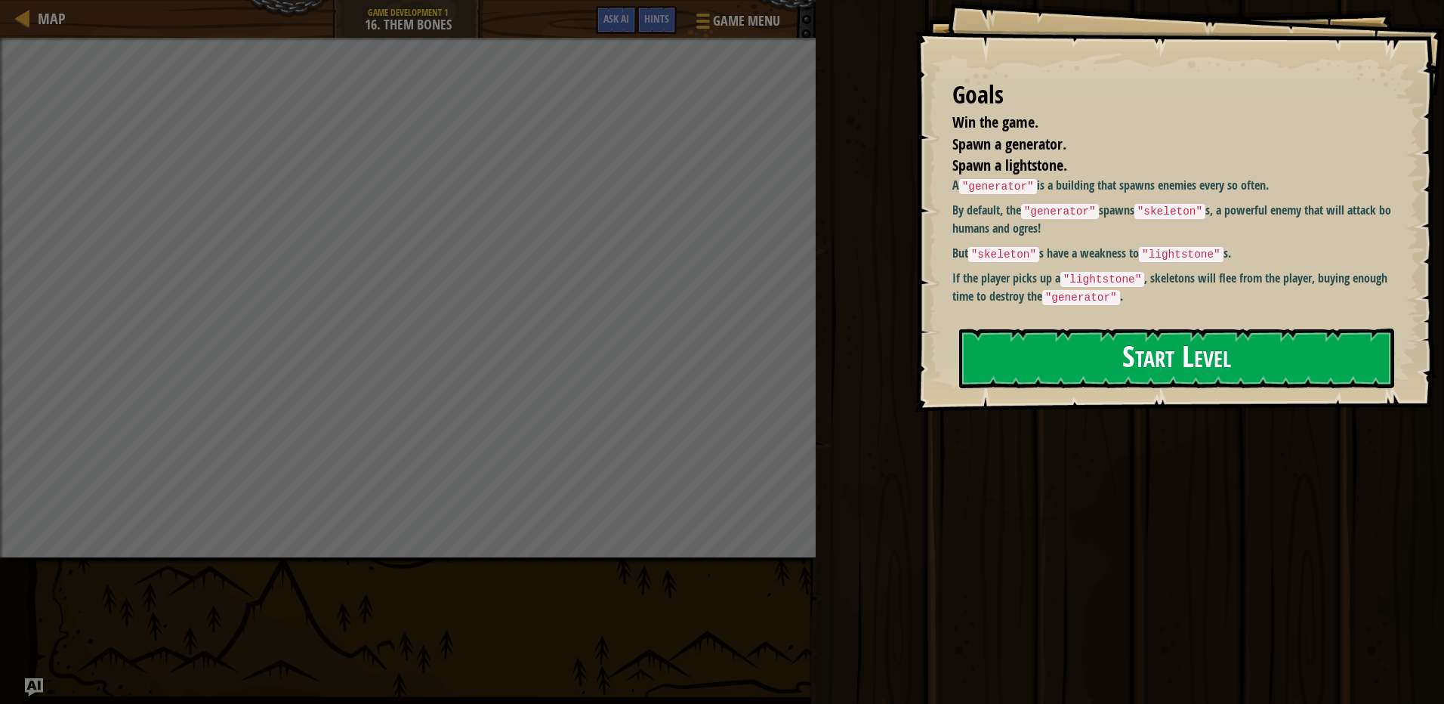
click at [1057, 329] on button "Start Level" at bounding box center [1176, 359] width 435 height 60
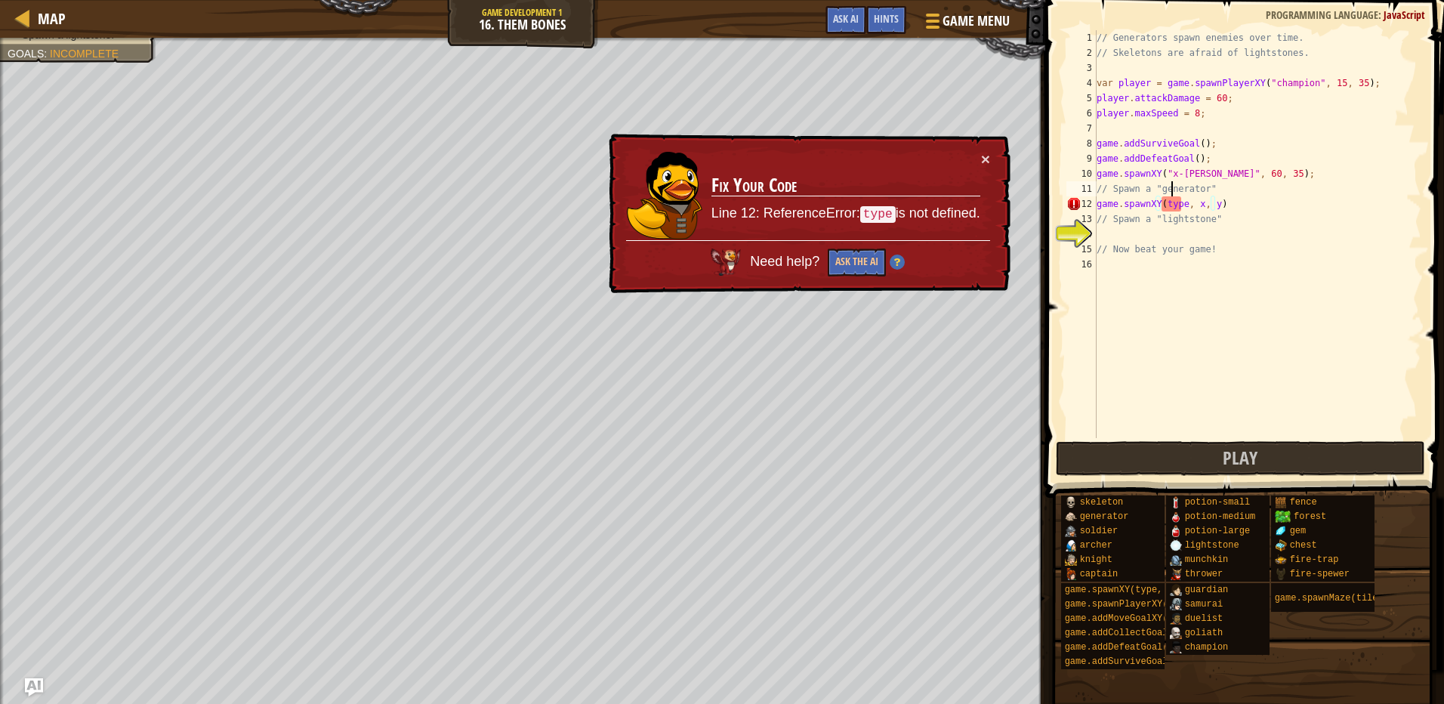
drag, startPoint x: 1171, startPoint y: 196, endPoint x: 1179, endPoint y: 199, distance: 7.9
click at [1174, 199] on div "// Generators spawn enemies over time. // Skeletons are afraid of lightstones. …" at bounding box center [1258, 249] width 328 height 438
click at [1180, 199] on div "// Generators spawn enemies over time. // Skeletons are afraid of lightstones. …" at bounding box center [1258, 249] width 328 height 438
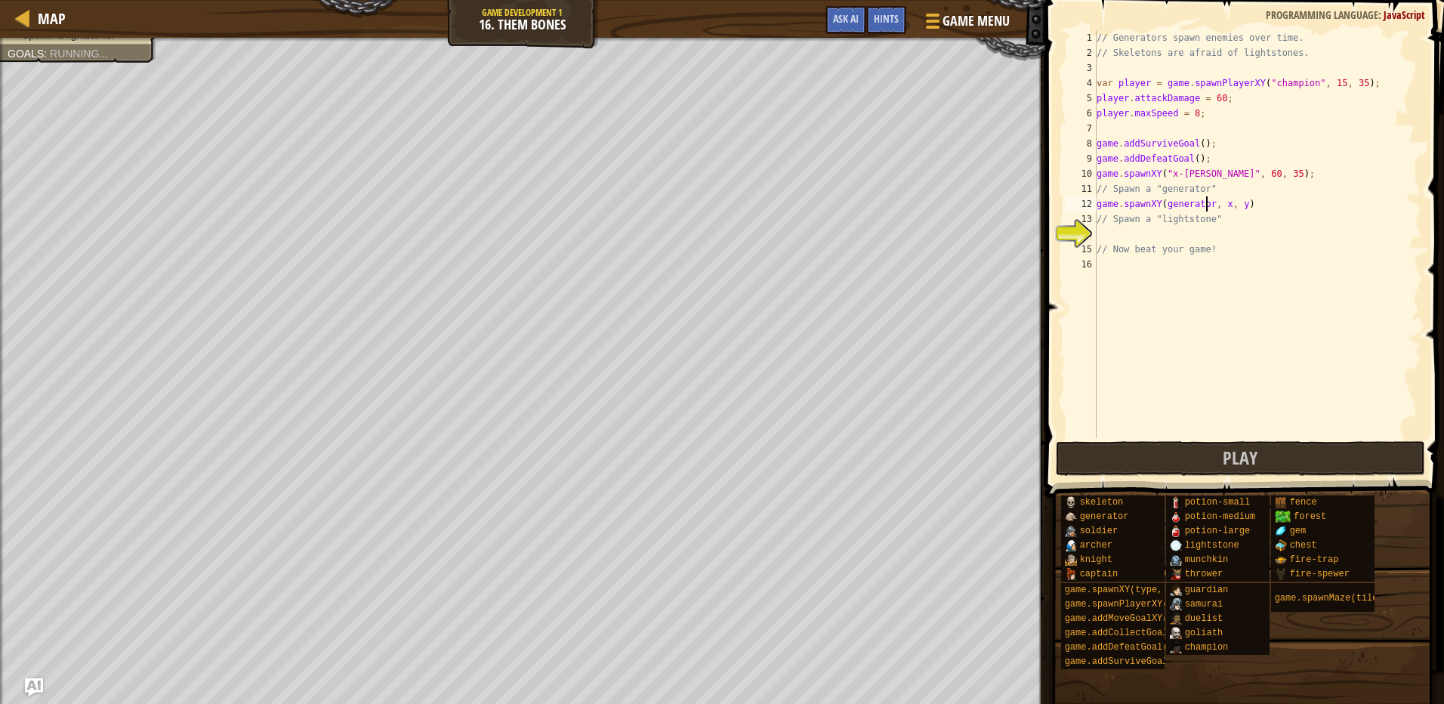
scroll to position [7, 9]
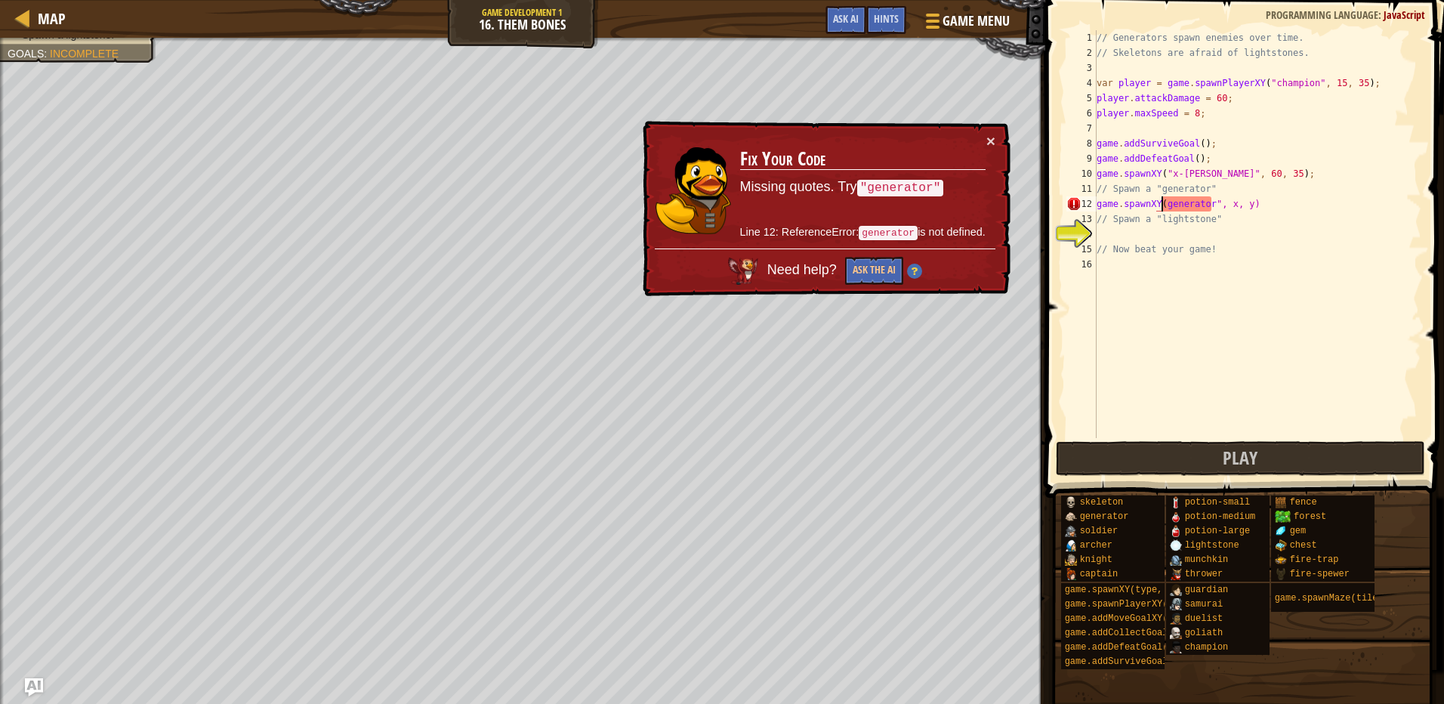
click at [1162, 205] on div "// Generators spawn enemies over time. // Skeletons are afraid of lightstones. …" at bounding box center [1258, 249] width 328 height 438
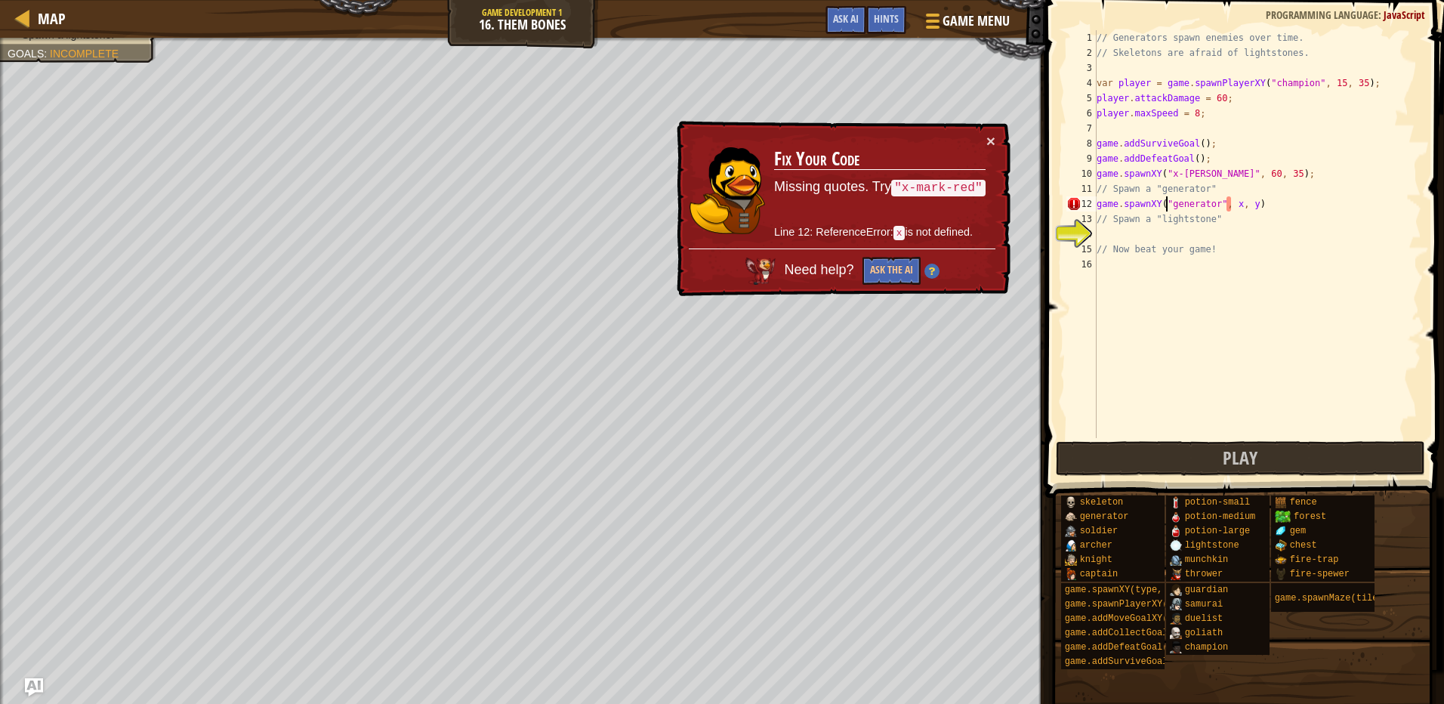
click at [1230, 200] on div "// Generators spawn enemies over time. // Skeletons are afraid of lightstones. …" at bounding box center [1258, 249] width 328 height 438
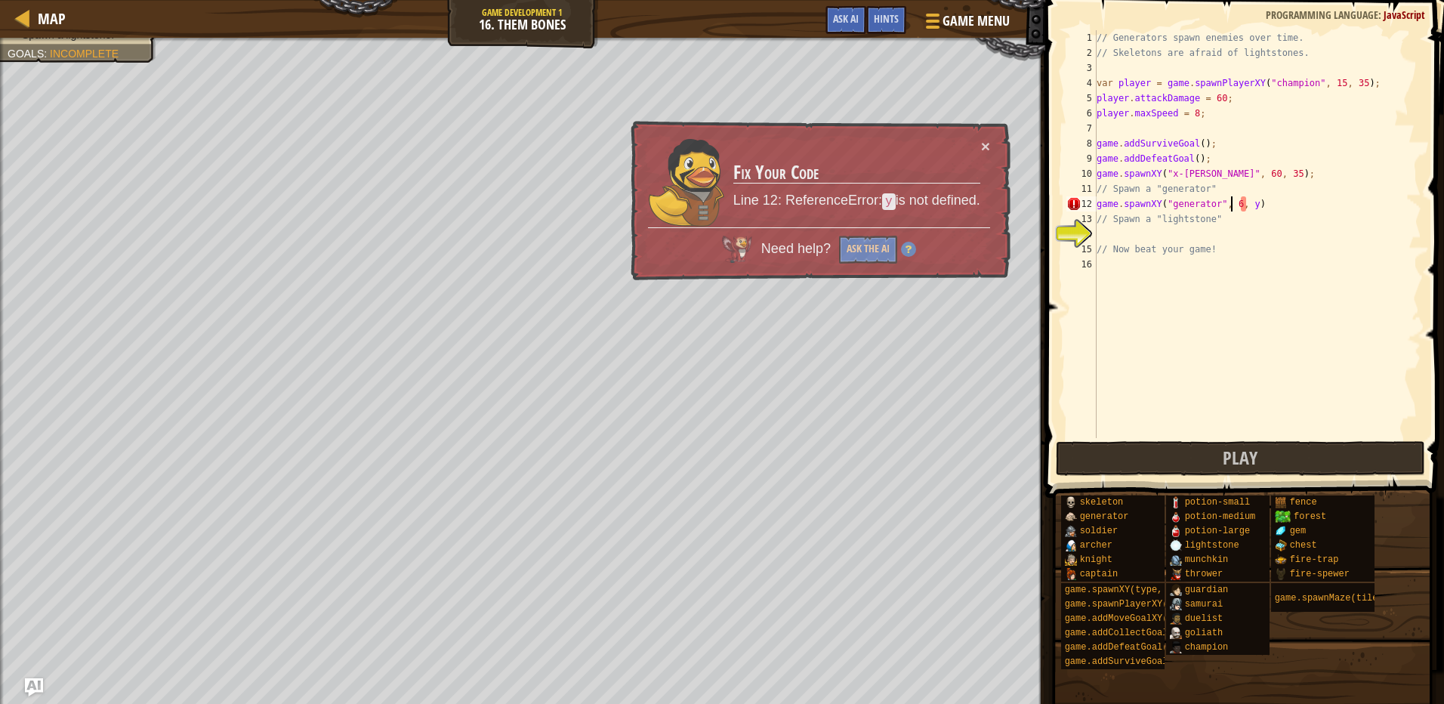
scroll to position [7, 11]
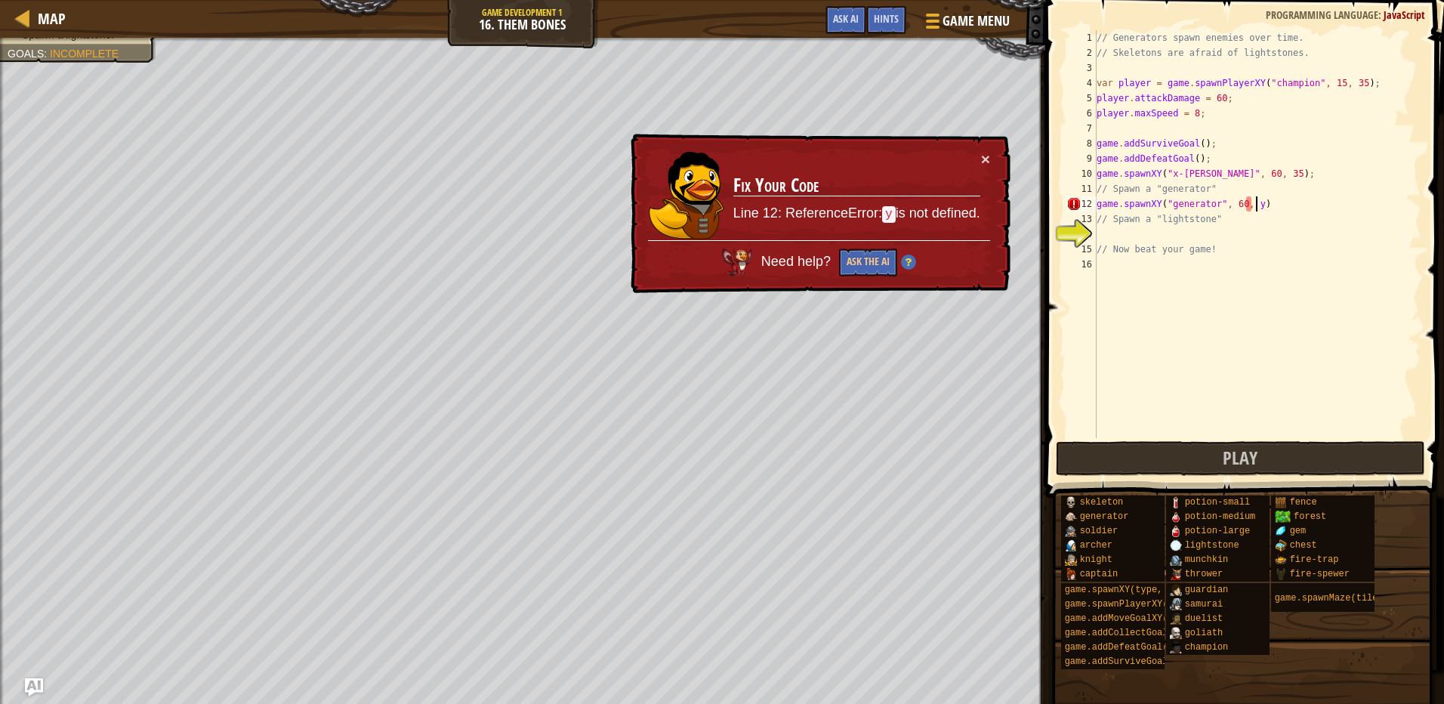
click at [1258, 208] on div "// Generators spawn enemies over time. // Skeletons are afraid of lightstones. …" at bounding box center [1258, 249] width 328 height 438
click at [1253, 211] on div "// Generators spawn enemies over time. // Skeletons are afraid of lightstones. …" at bounding box center [1258, 249] width 328 height 438
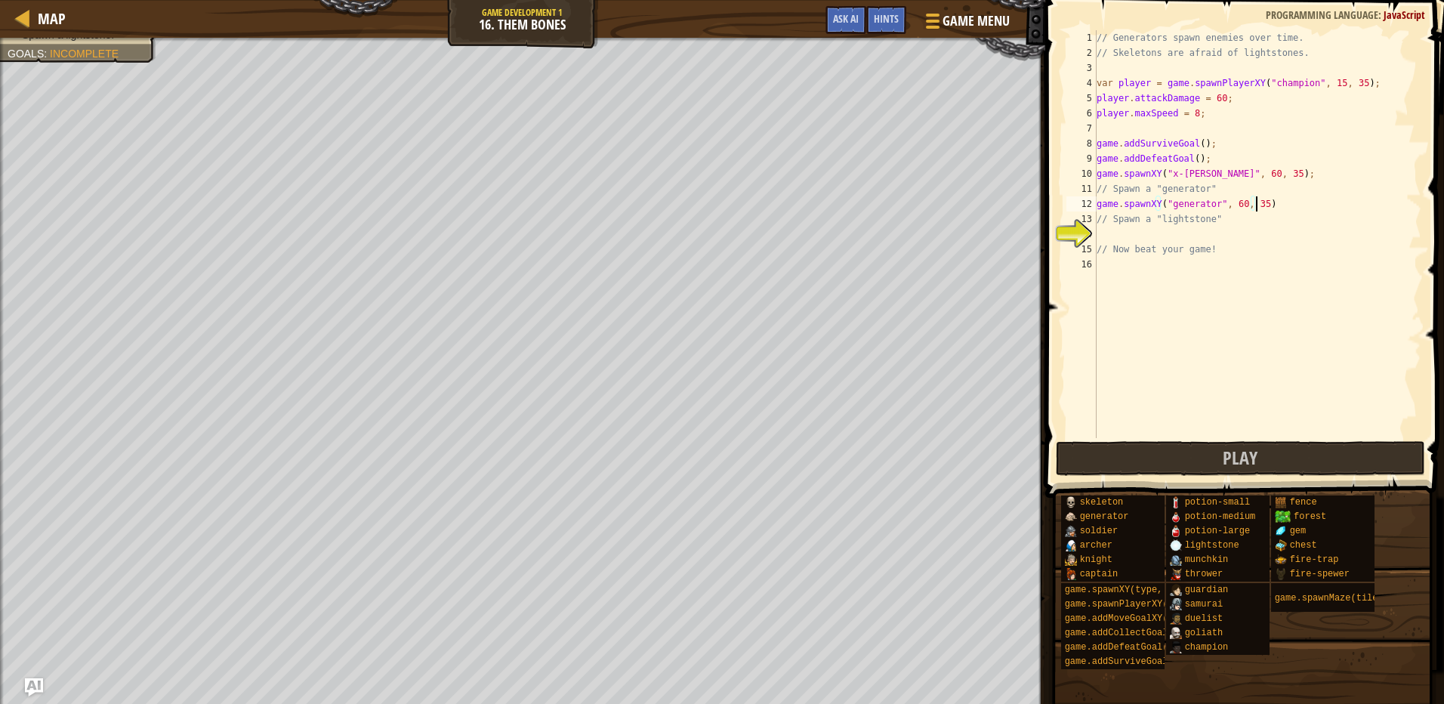
type textarea "game.spawnXY("generator", 60, 35)"
click at [1097, 230] on div "// Generators spawn enemies over time. // Skeletons are afraid of lightstones. …" at bounding box center [1258, 249] width 328 height 438
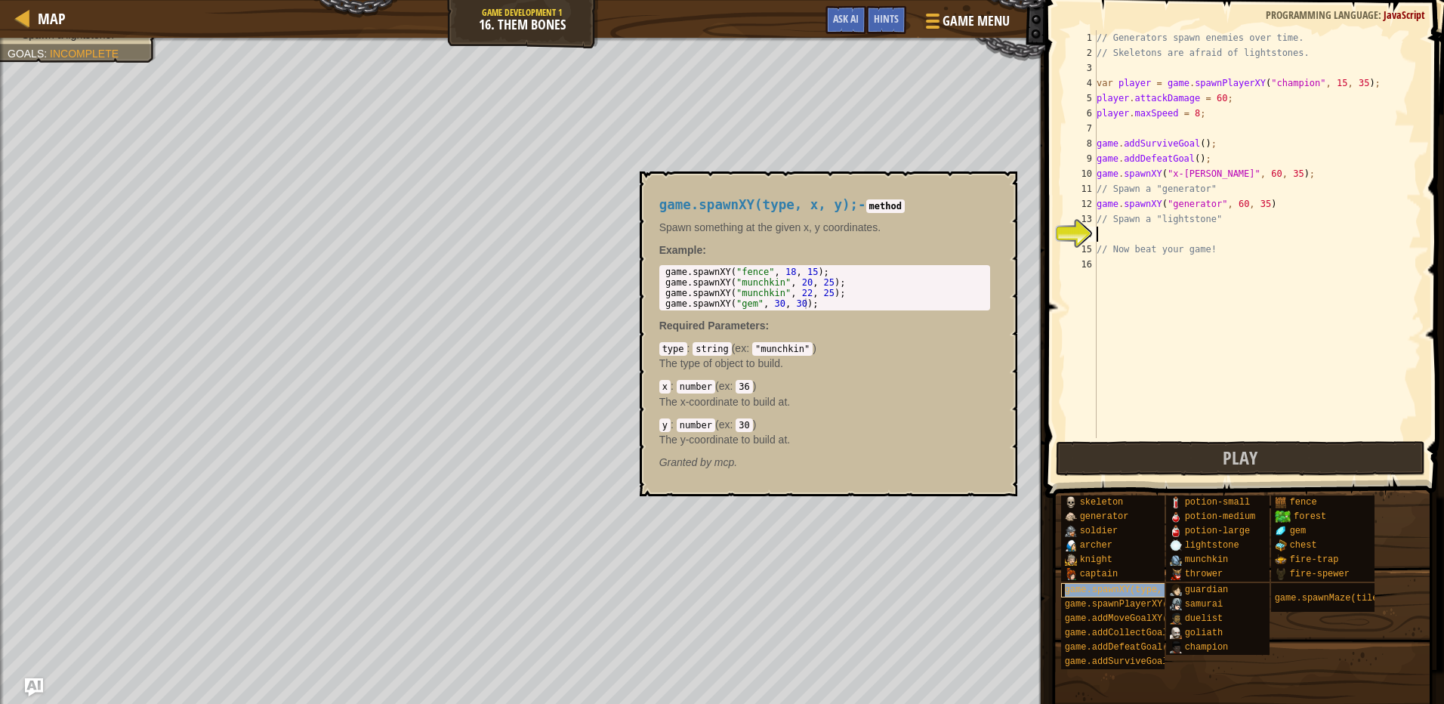
click at [1129, 592] on span "game.spawnXY(type, x, y)" at bounding box center [1130, 590] width 131 height 11
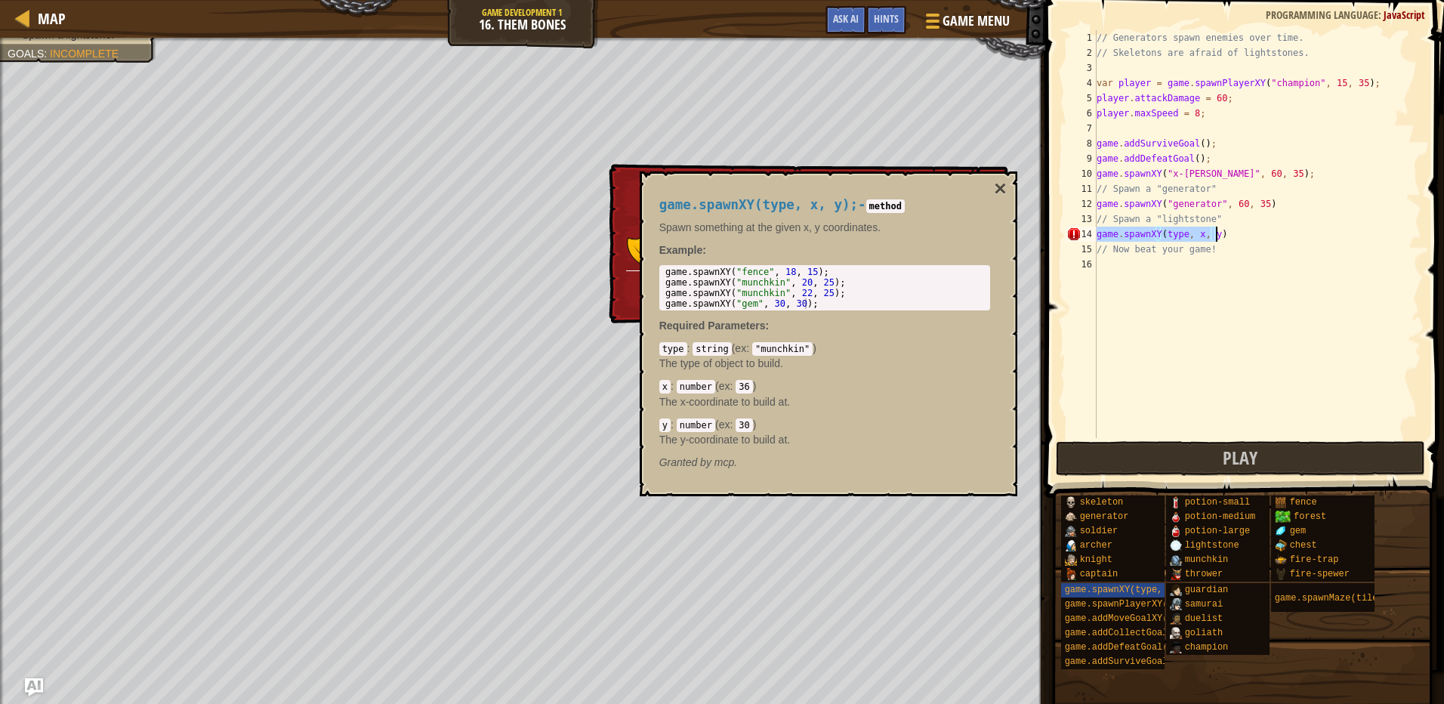
click at [1181, 238] on div "// Generators spawn enemies over time. // Skeletons are afraid of lightstones. …" at bounding box center [1258, 234] width 328 height 408
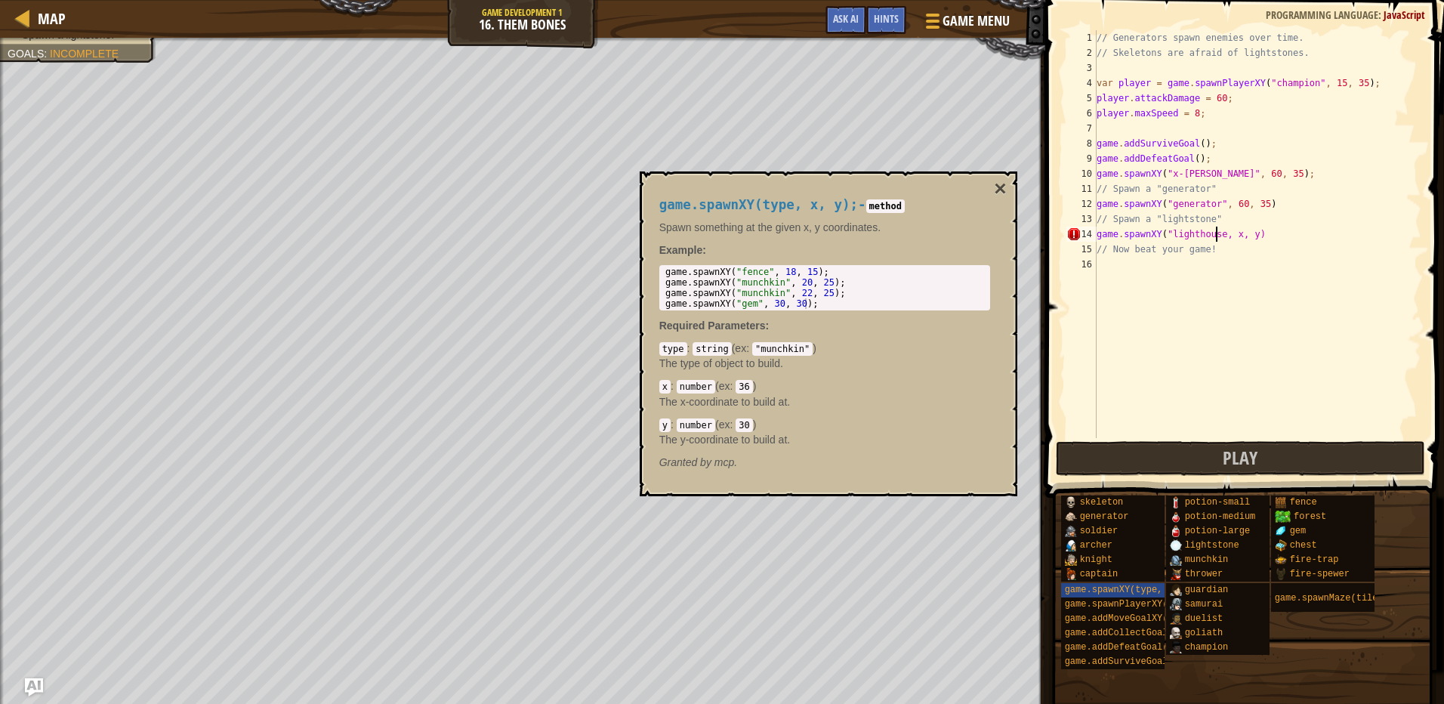
scroll to position [7, 10]
click at [1237, 233] on div "// Generators spawn enemies over time. // Skeletons are afraid of lightstones. …" at bounding box center [1258, 249] width 328 height 438
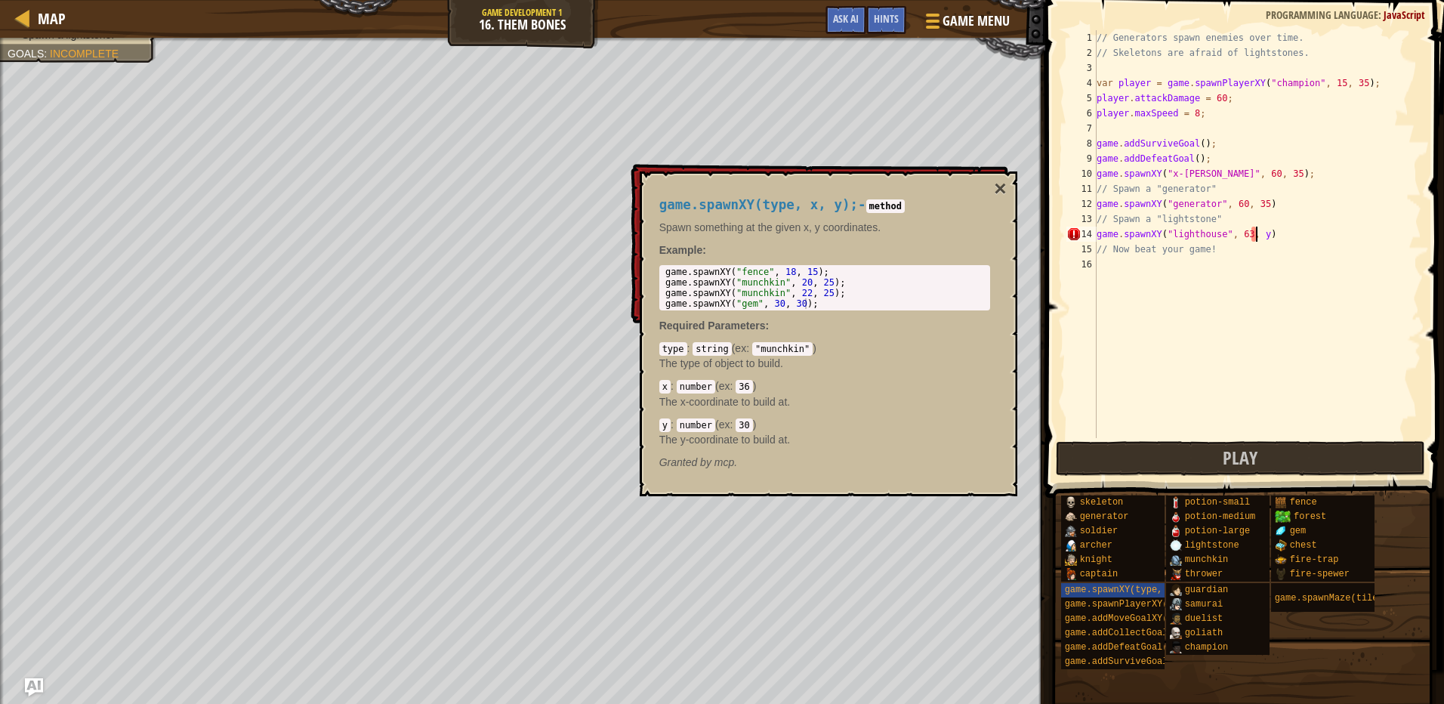
click at [1255, 241] on div "// Generators spawn enemies over time. // Skeletons are afraid of lightstones. …" at bounding box center [1258, 249] width 328 height 438
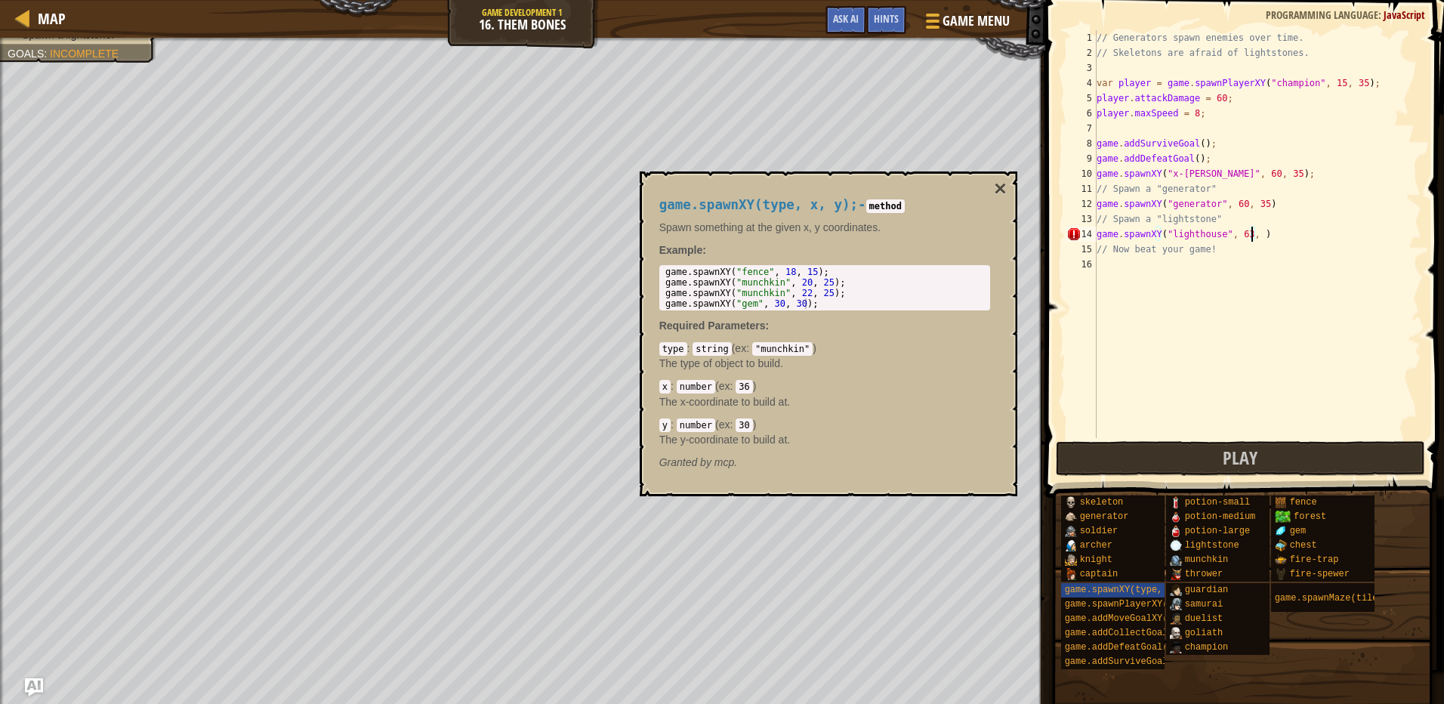
scroll to position [7, 13]
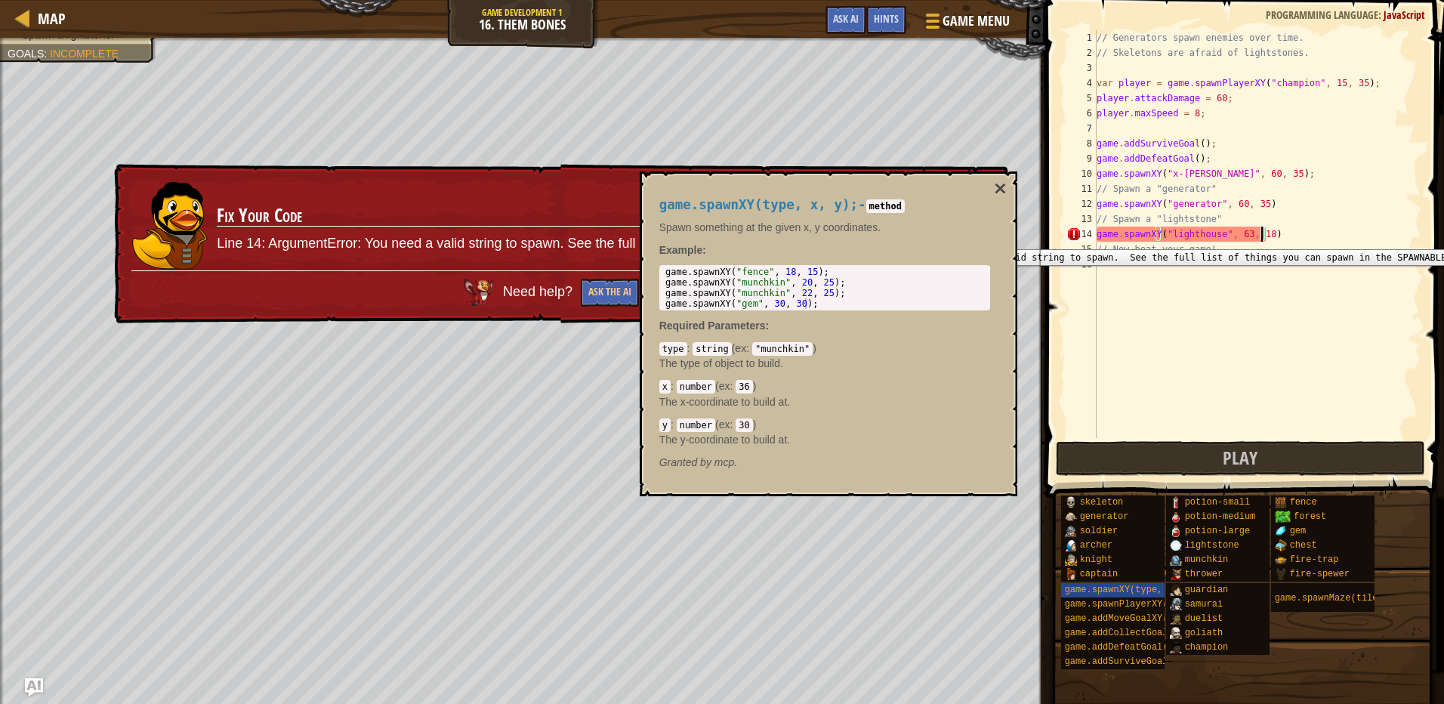
click at [1072, 238] on div "14" at bounding box center [1081, 234] width 30 height 15
click at [992, 185] on div "game.spawnXY(type, x, y); - method Spawn something at the given x, y coordinate…" at bounding box center [825, 334] width 352 height 301
click at [1001, 188] on button "×" at bounding box center [1000, 188] width 12 height 21
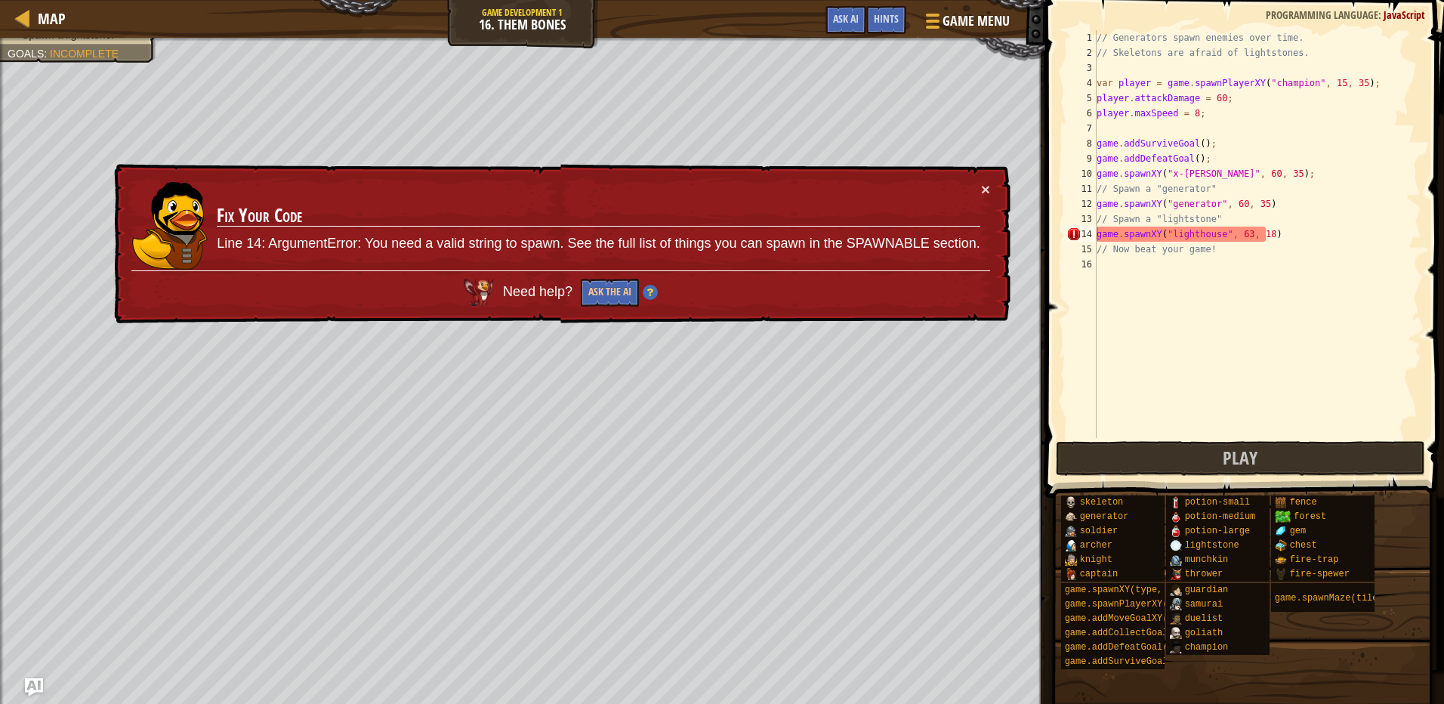
click at [1215, 240] on div "// Generators spawn enemies over time. // Skeletons are afraid of lightstones. …" at bounding box center [1258, 249] width 328 height 438
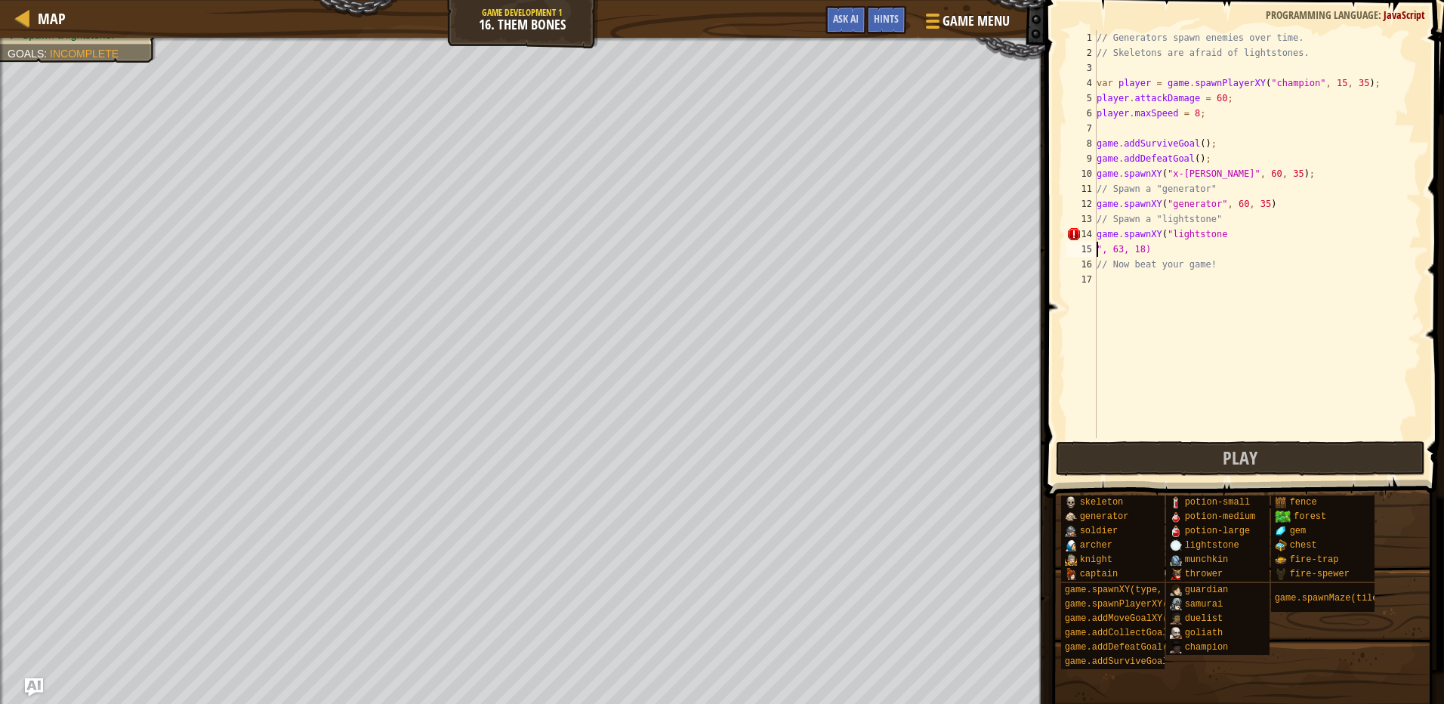
scroll to position [7, 4]
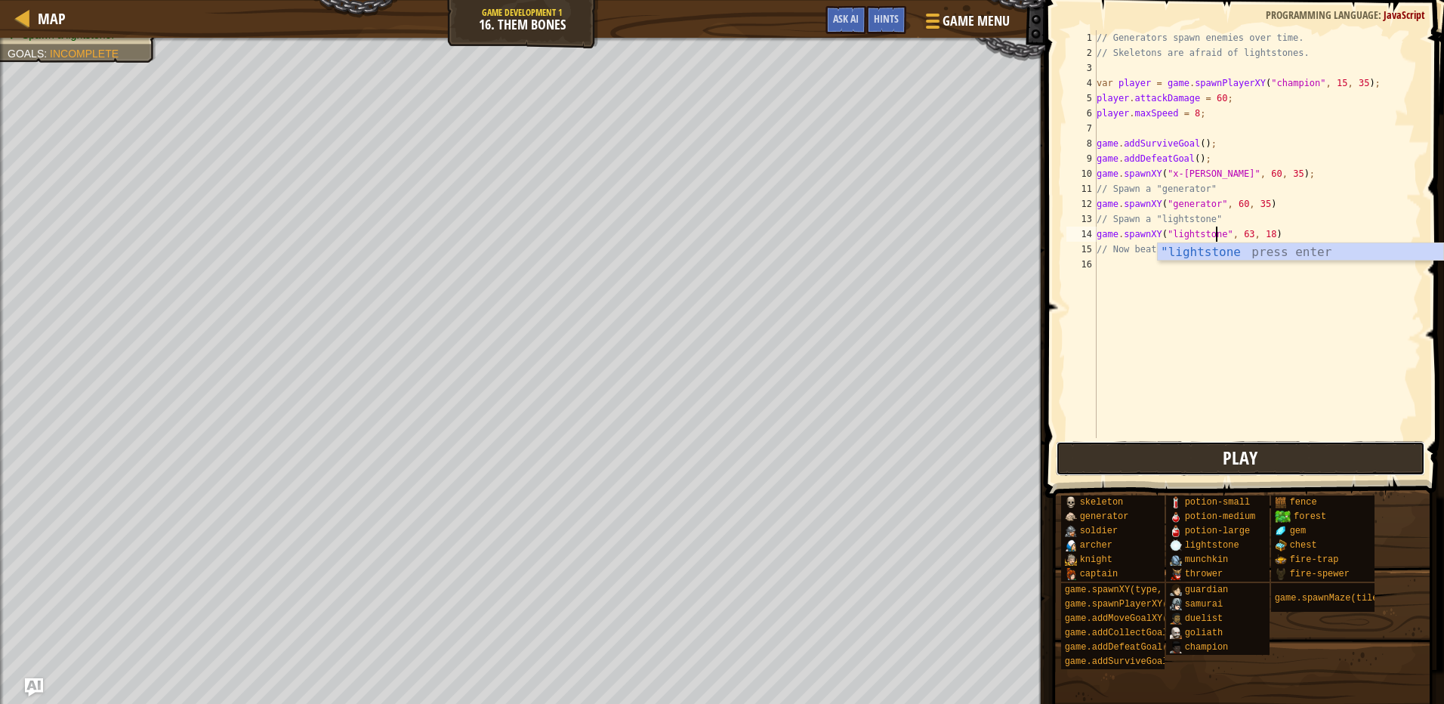
click at [1249, 461] on span "Play" at bounding box center [1240, 458] width 35 height 24
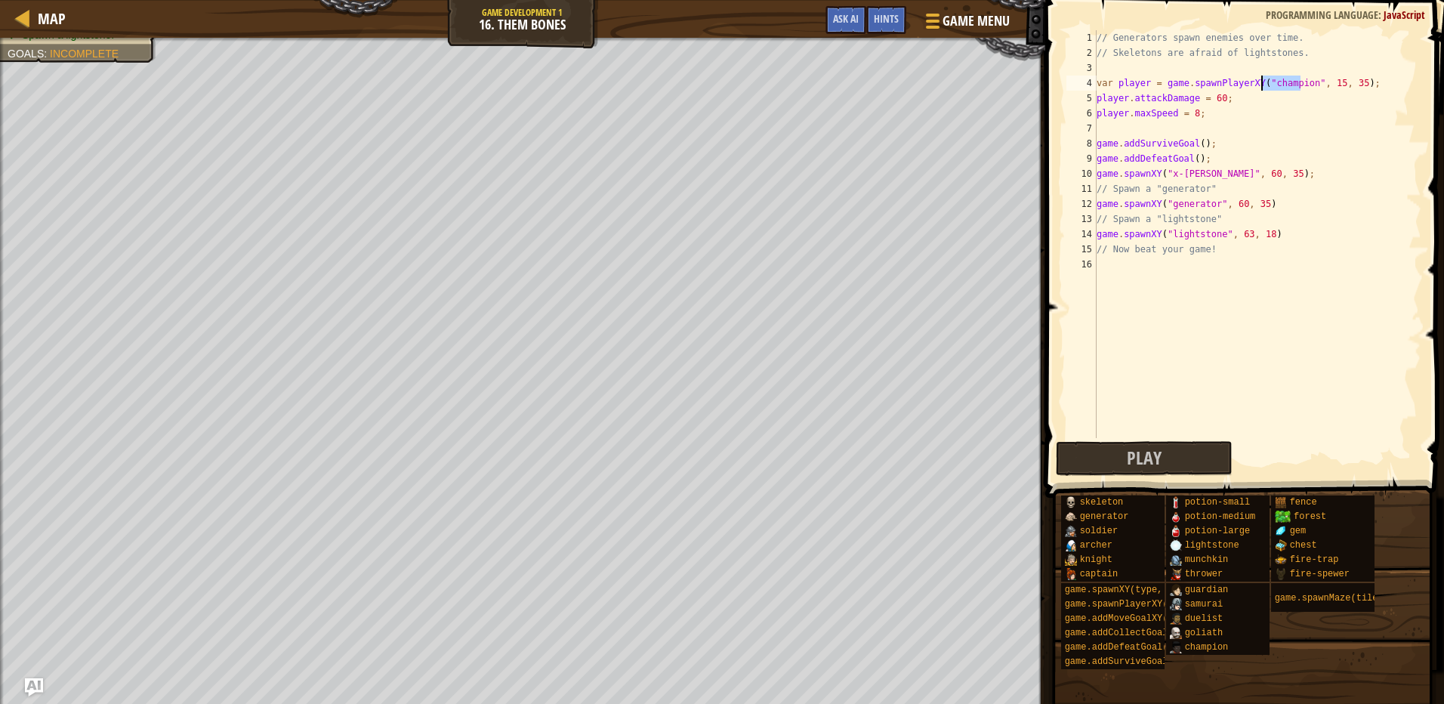
drag, startPoint x: 1300, startPoint y: 87, endPoint x: 1259, endPoint y: 88, distance: 40.8
click at [1259, 88] on div "// Generators spawn enemies over time. // Skeletons are afraid of lightstones. …" at bounding box center [1258, 249] width 328 height 438
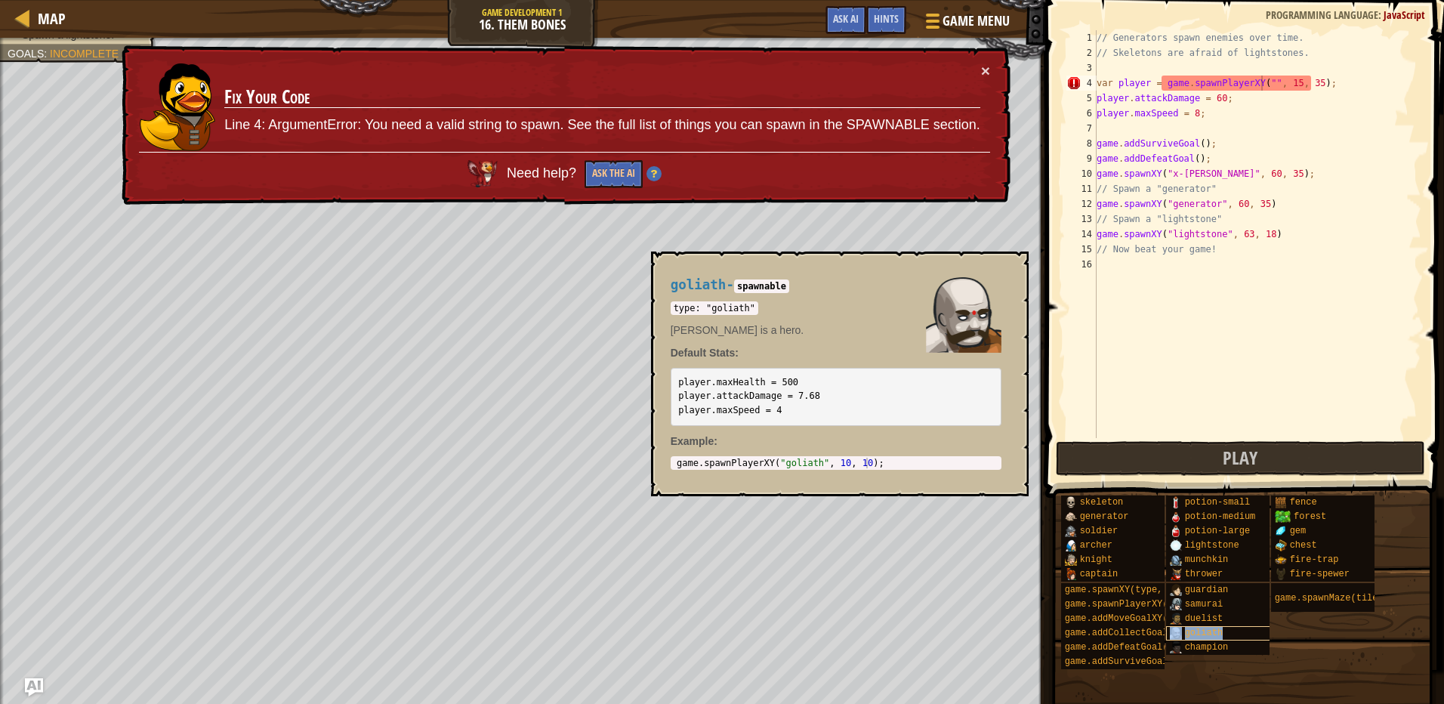
type textarea "var player = game.spawnPlayerXY("goliath", 15, 35);"
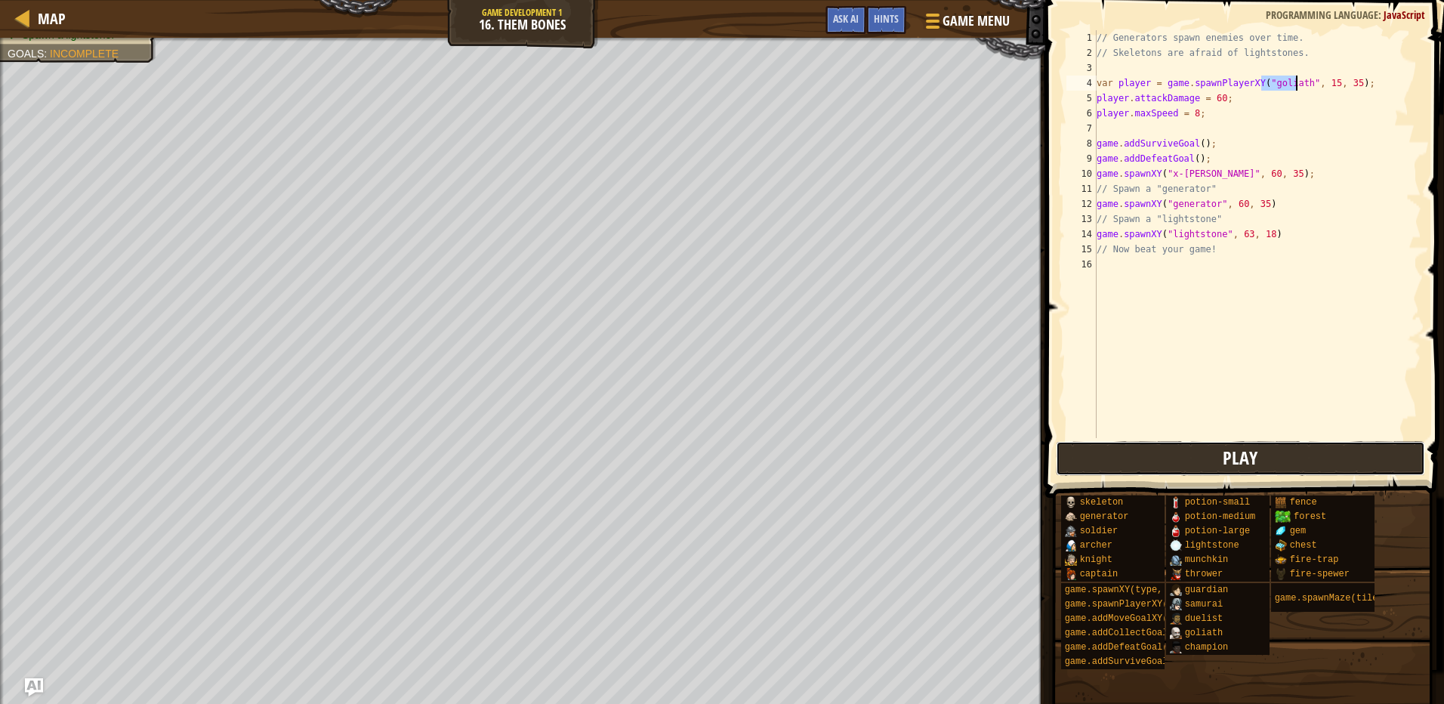
click at [1259, 463] on button "Play" at bounding box center [1240, 458] width 369 height 35
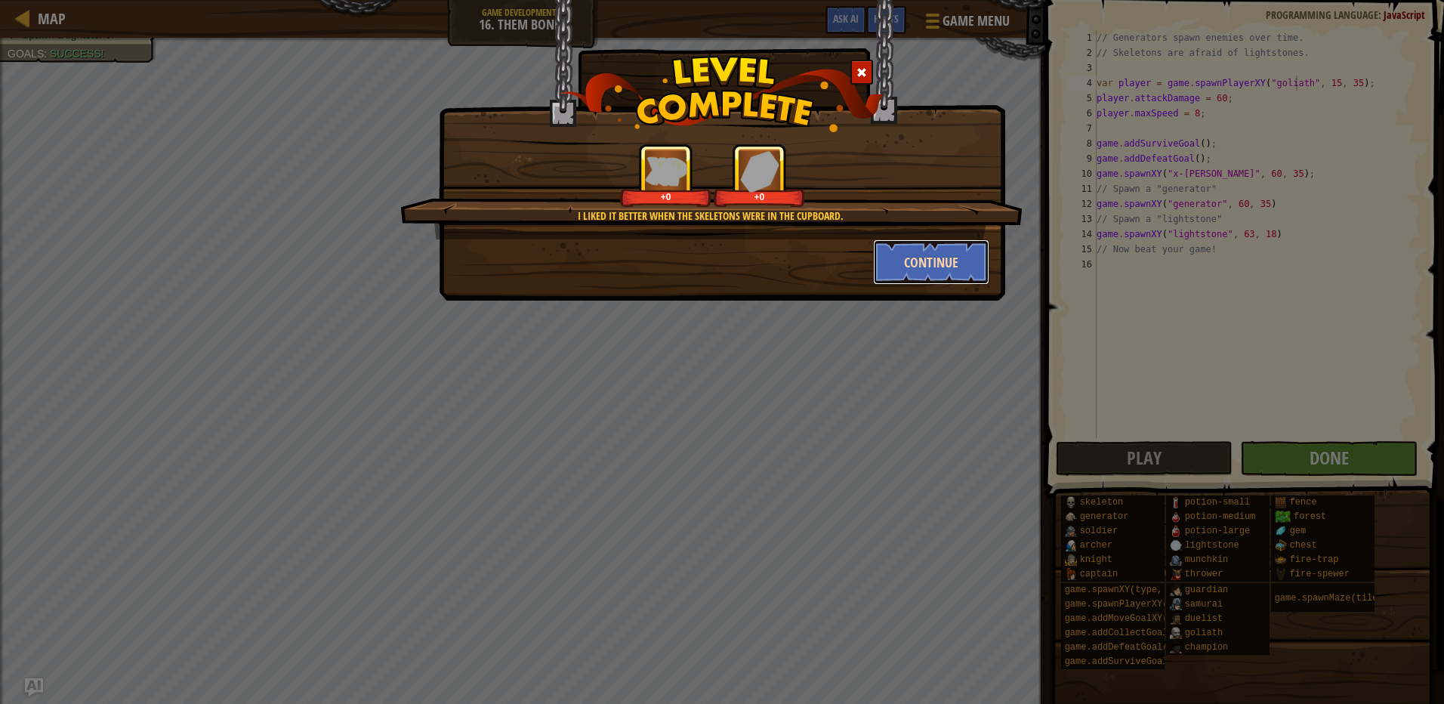
click at [914, 270] on button "Continue" at bounding box center [931, 261] width 117 height 45
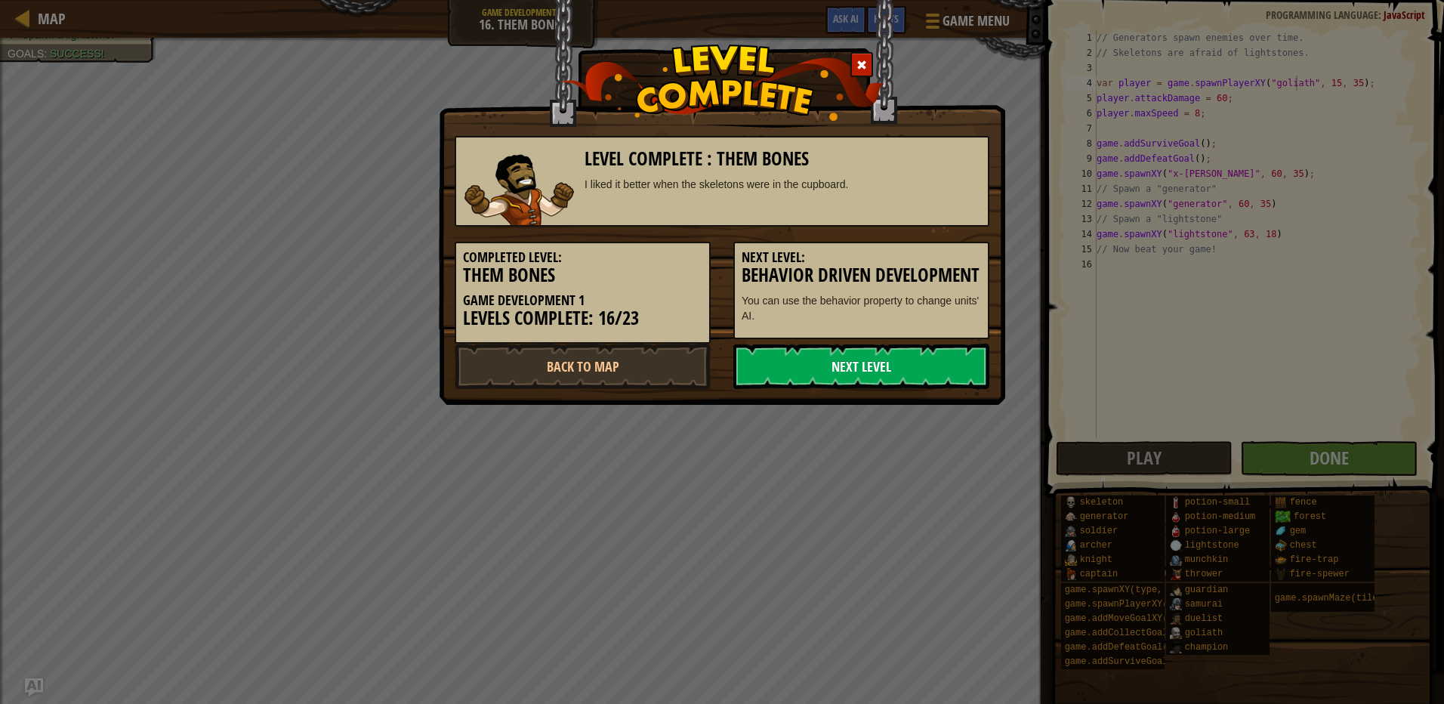
click at [920, 375] on link "Next Level" at bounding box center [861, 366] width 256 height 45
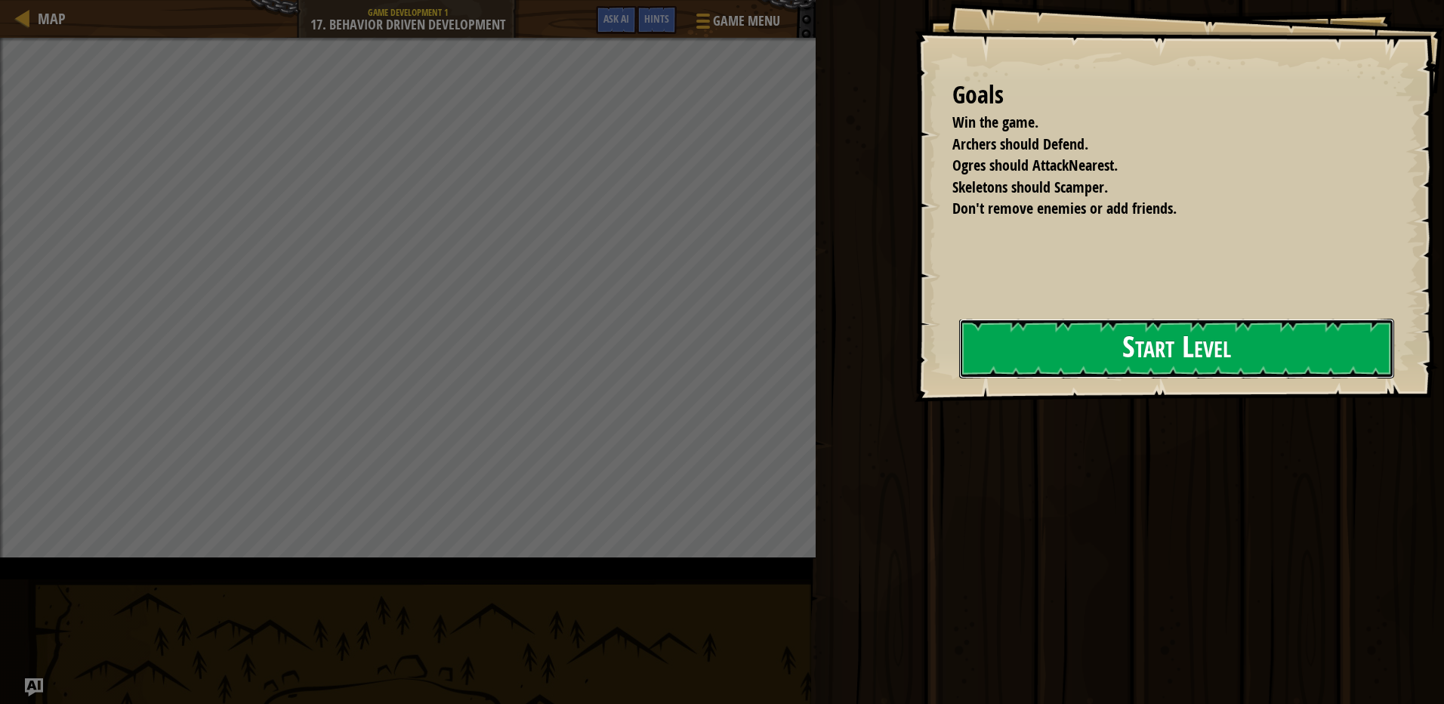
click at [1066, 344] on button "Start Level" at bounding box center [1176, 349] width 435 height 60
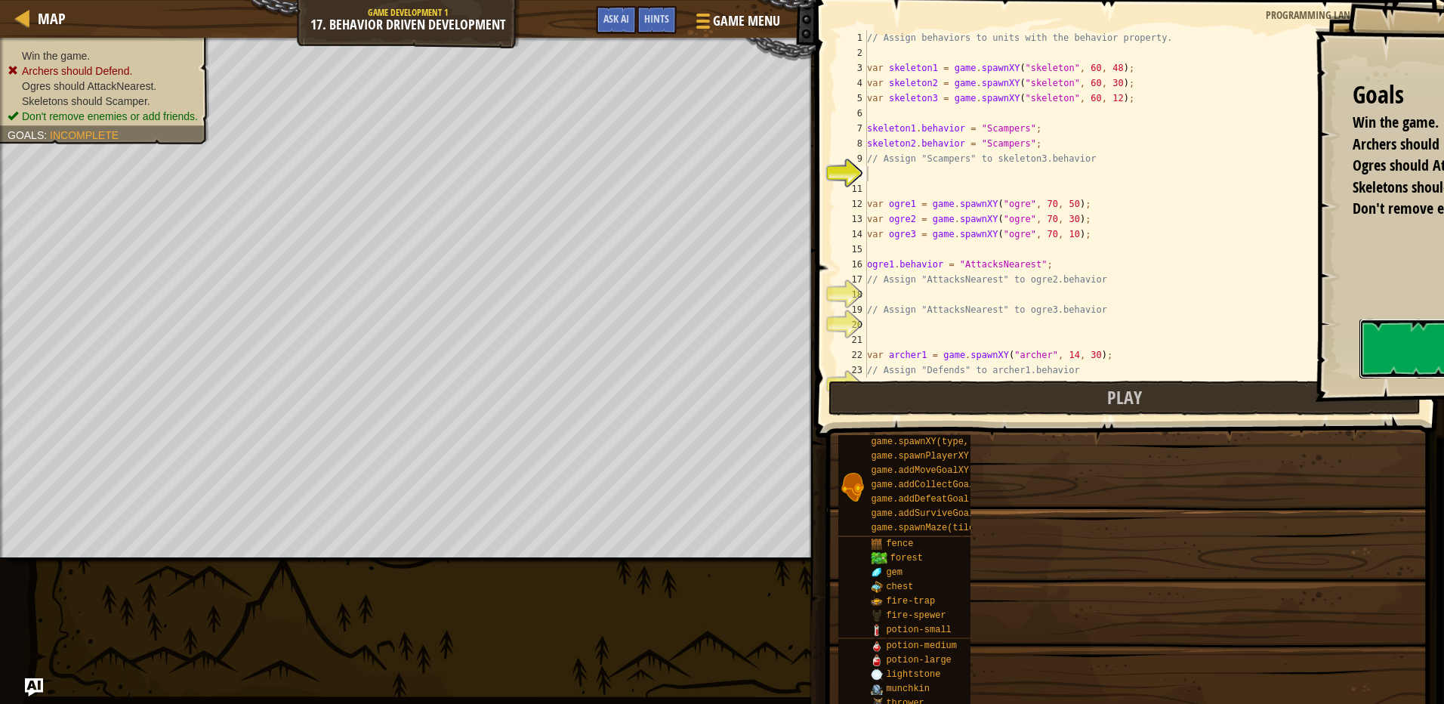
drag, startPoint x: 1037, startPoint y: 360, endPoint x: 1014, endPoint y: 365, distance: 23.3
click at [1034, 361] on div "Goals Win the game. Archers should Defend. Ogres should AttackNearest. Skeleton…" at bounding box center [722, 352] width 1444 height 704
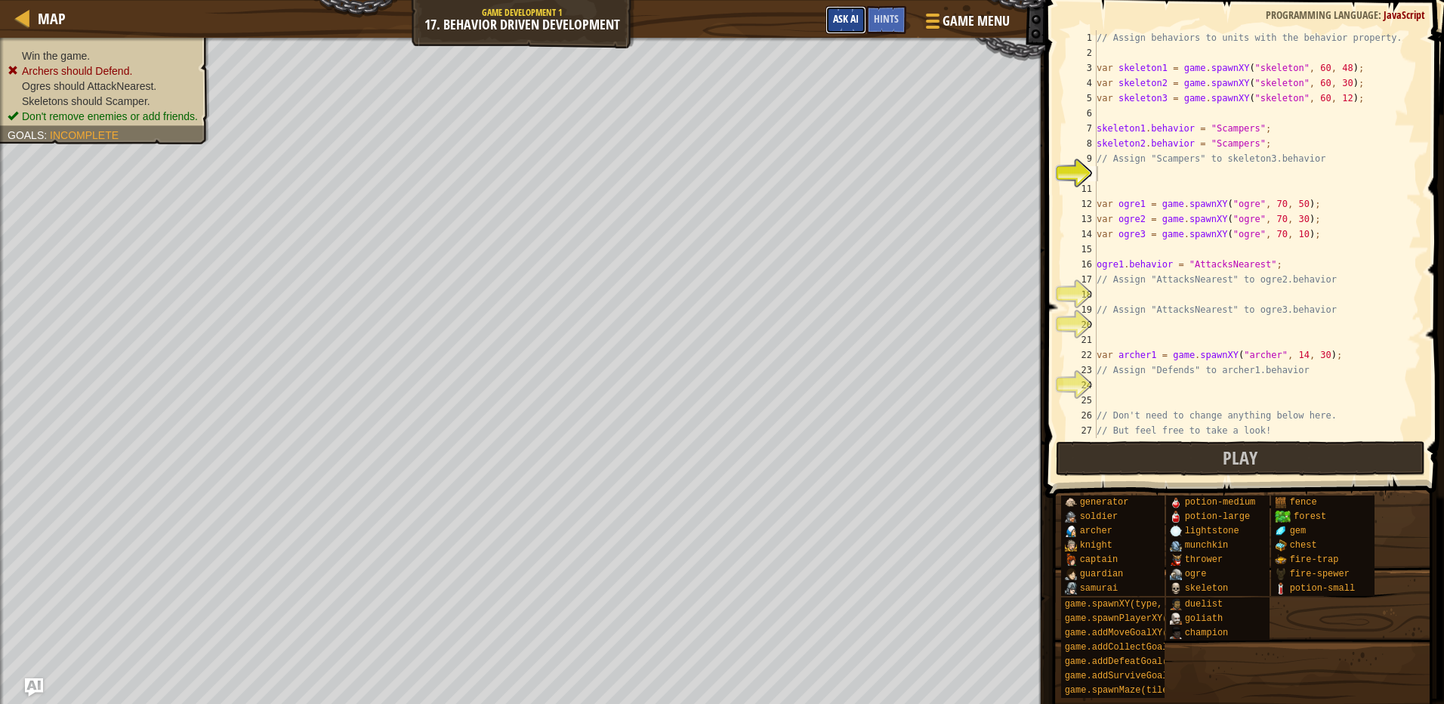
click at [854, 24] on span "Ask AI" at bounding box center [846, 18] width 26 height 14
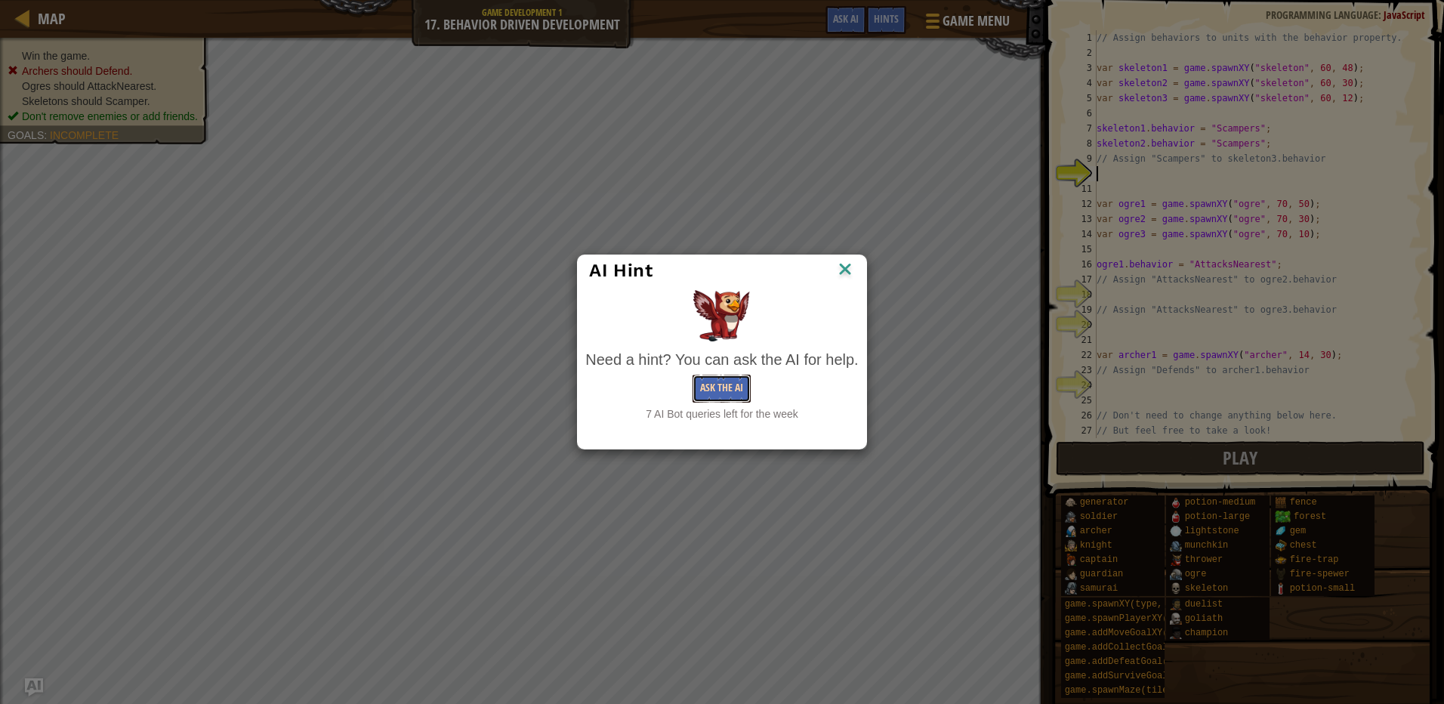
click at [733, 389] on button "Ask the AI" at bounding box center [722, 389] width 58 height 28
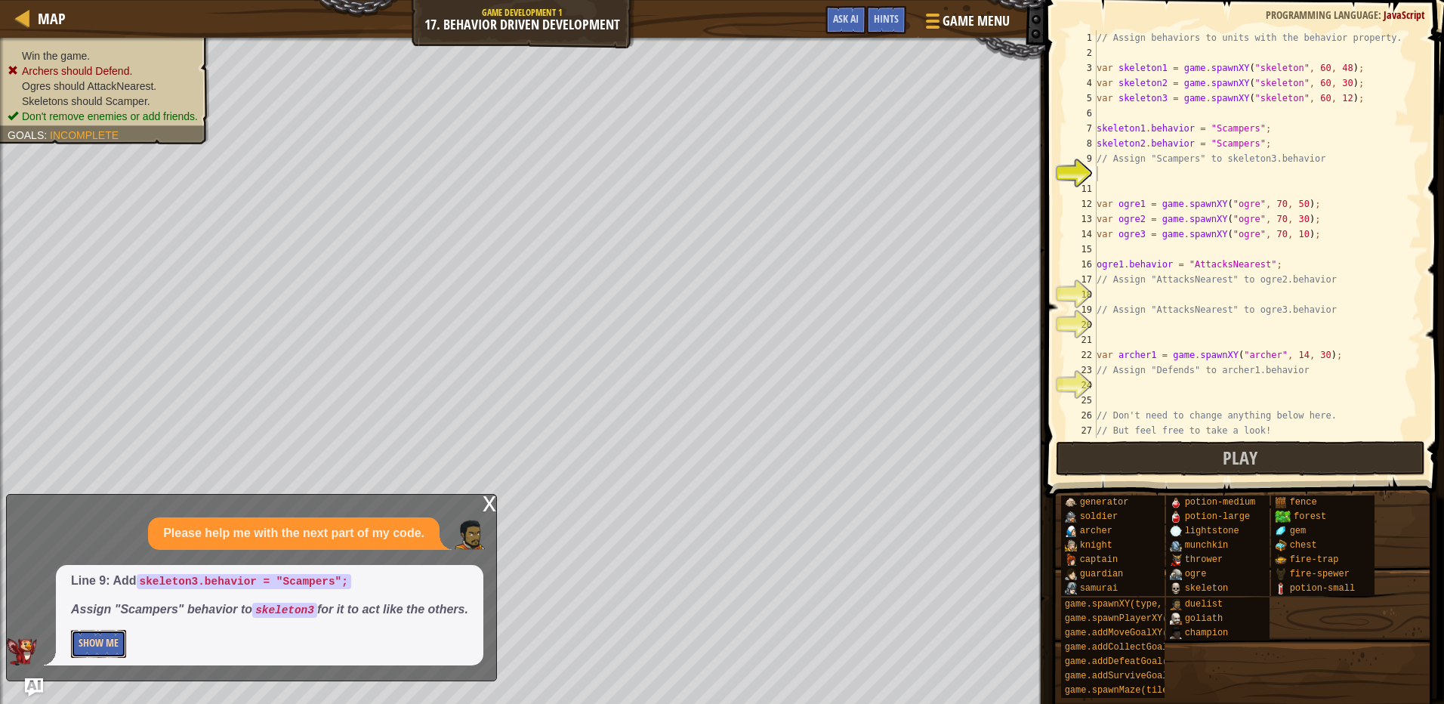
click at [103, 646] on button "Show Me" at bounding box center [98, 644] width 55 height 28
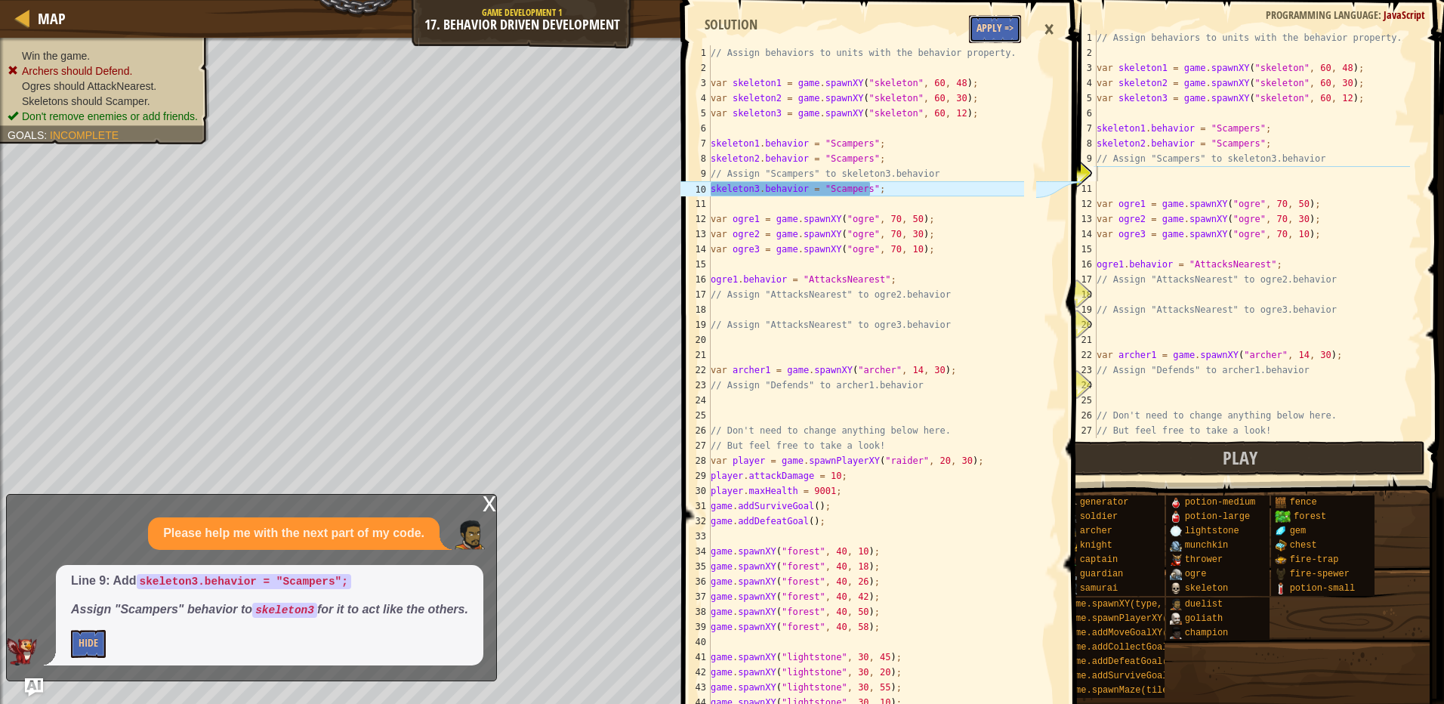
click at [996, 31] on button "Apply =>" at bounding box center [995, 29] width 52 height 28
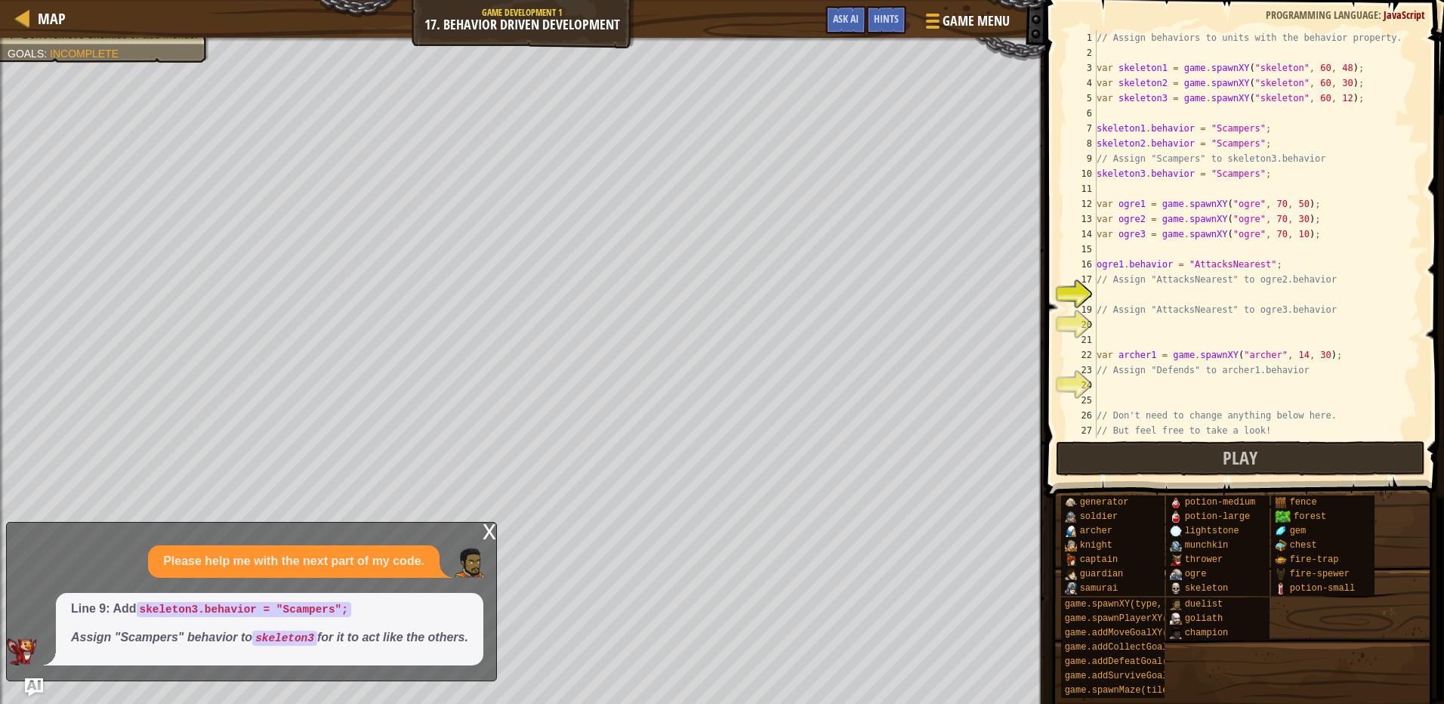
click at [486, 538] on div "x" at bounding box center [490, 530] width 14 height 15
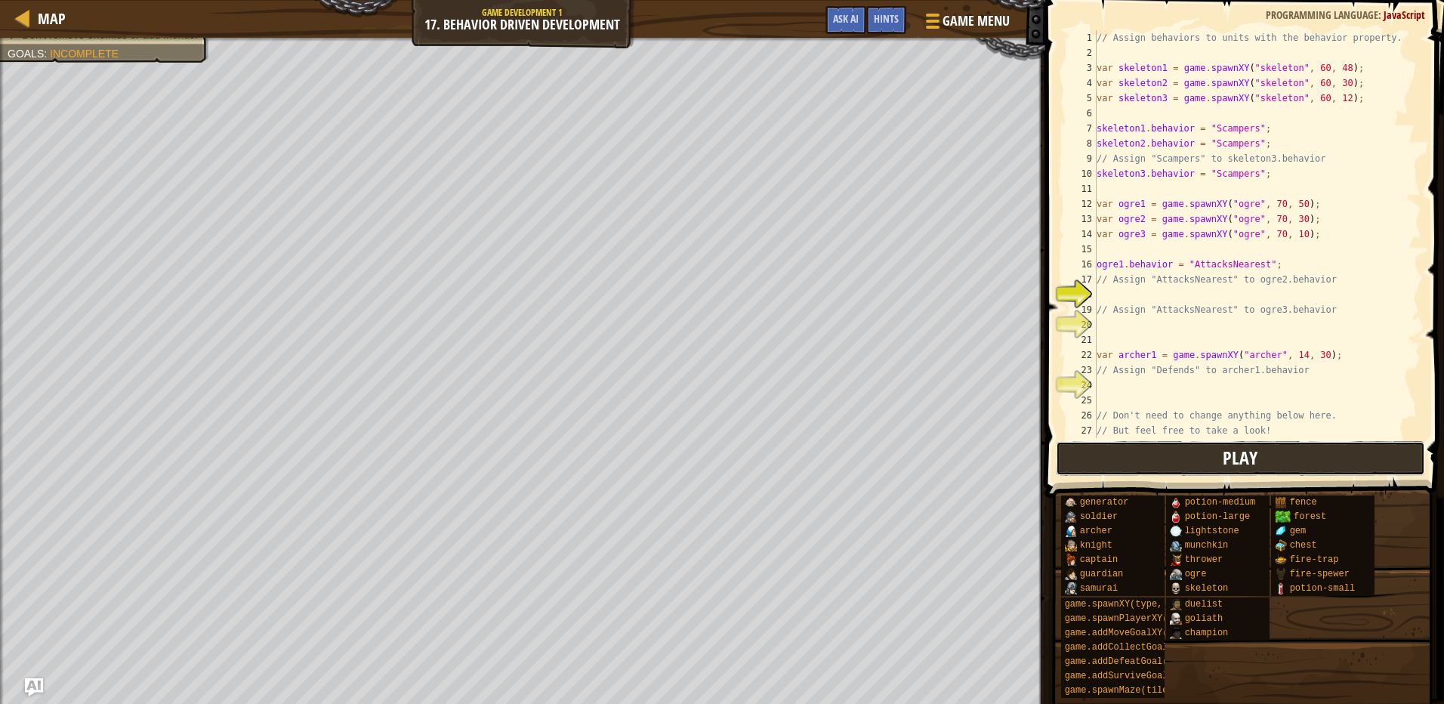
click at [1239, 460] on span "Play" at bounding box center [1240, 458] width 35 height 24
click at [852, 28] on button "Ask AI" at bounding box center [846, 20] width 41 height 28
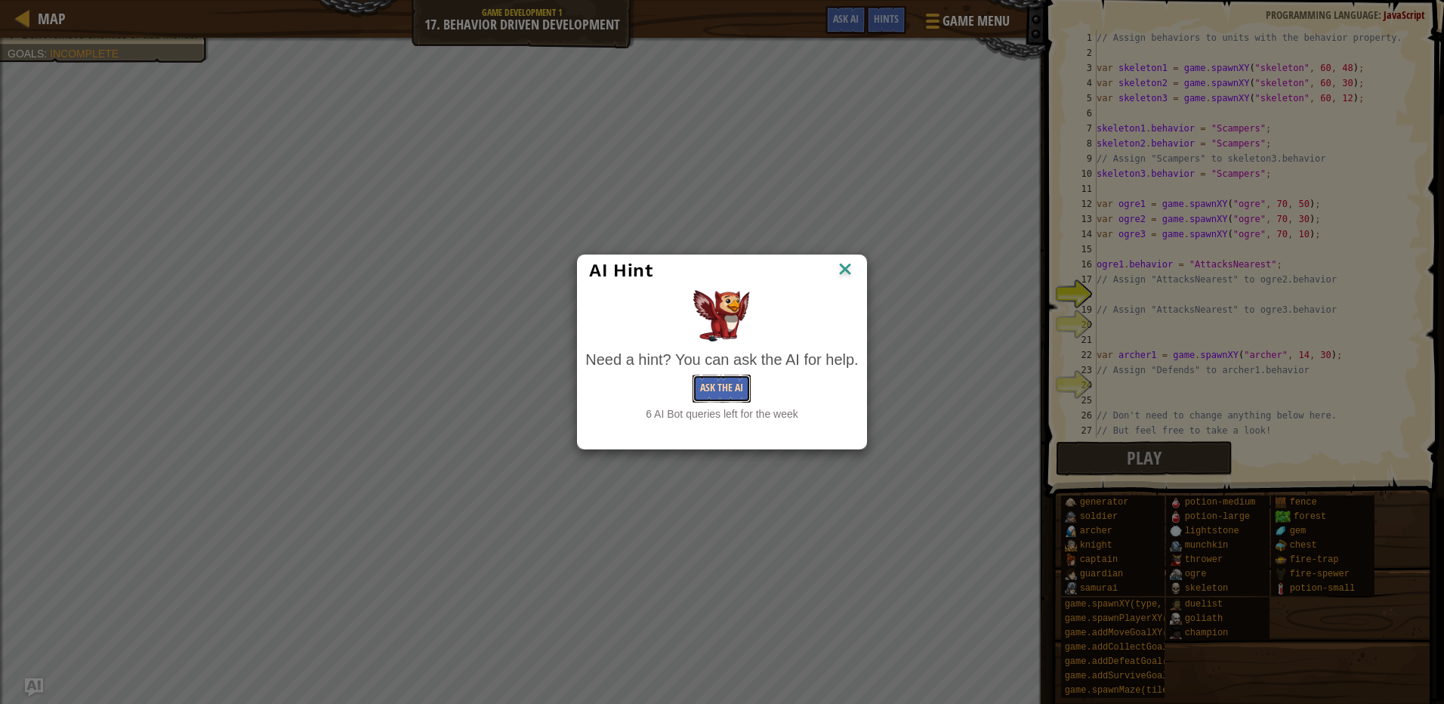
click at [699, 399] on button "Ask the AI" at bounding box center [722, 389] width 58 height 28
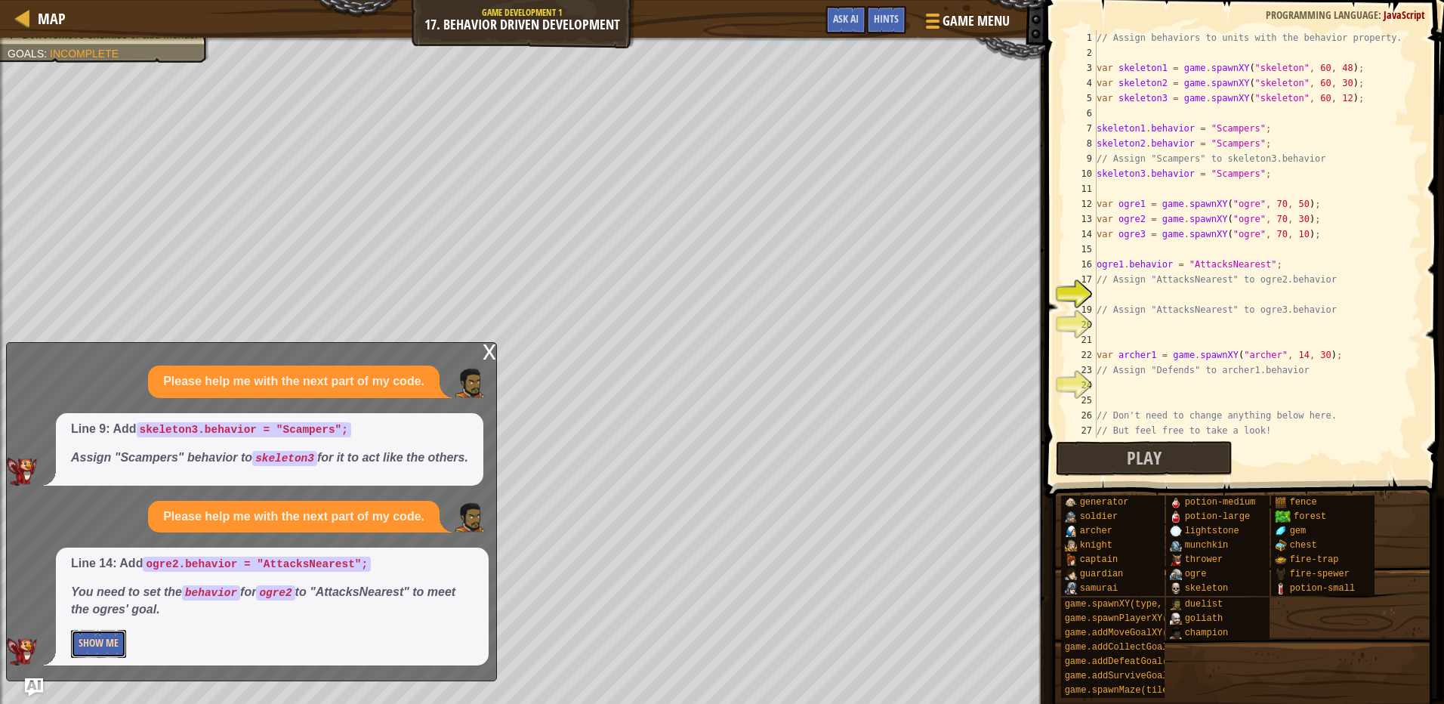
click at [118, 641] on button "Show Me" at bounding box center [98, 644] width 55 height 28
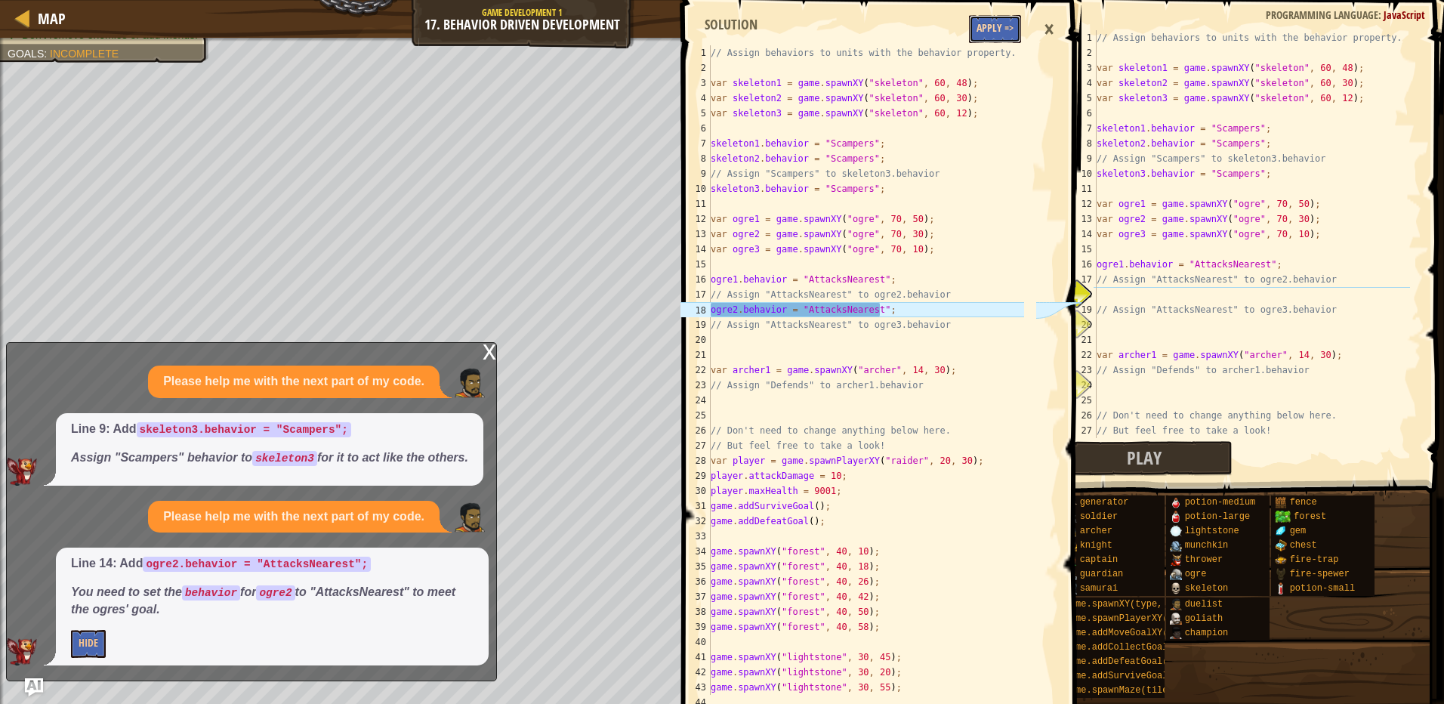
click at [1002, 32] on button "Apply =>" at bounding box center [995, 29] width 52 height 28
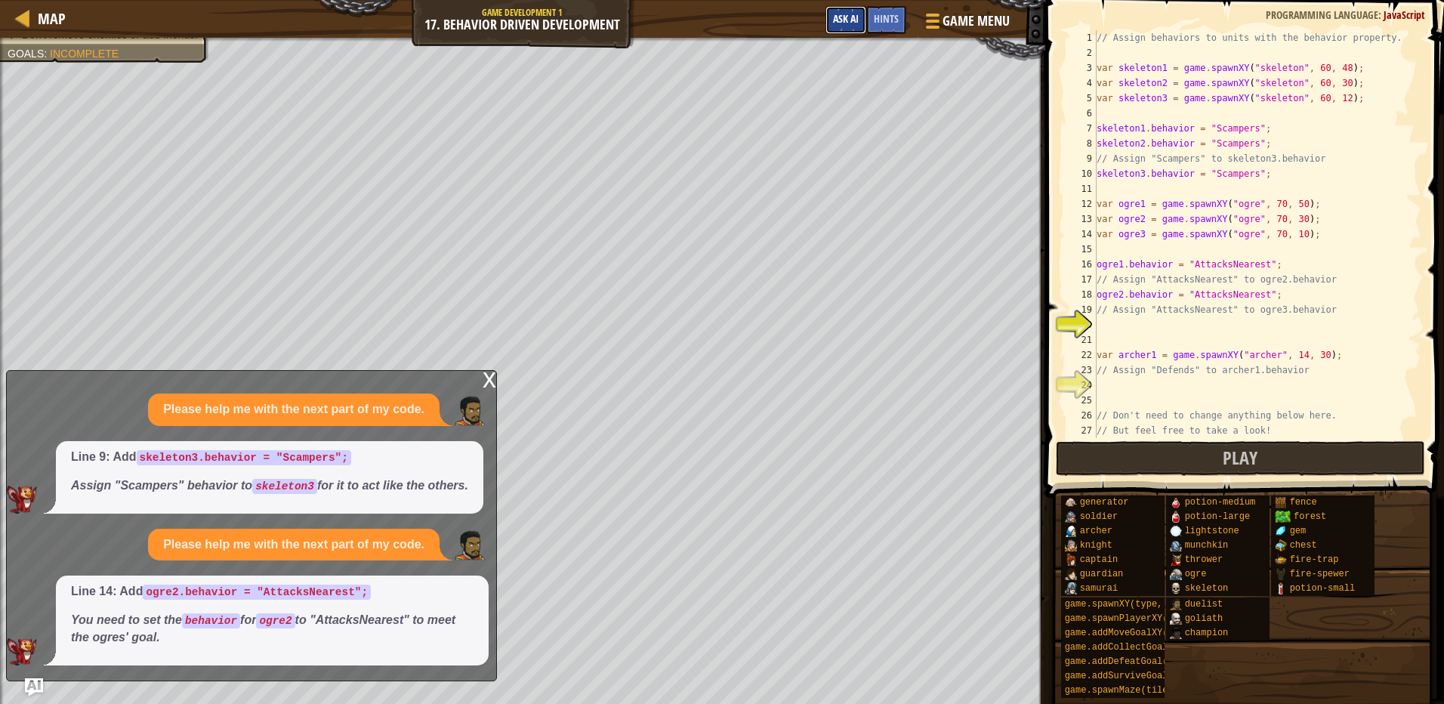
click at [841, 11] on button "Ask AI" at bounding box center [846, 20] width 41 height 28
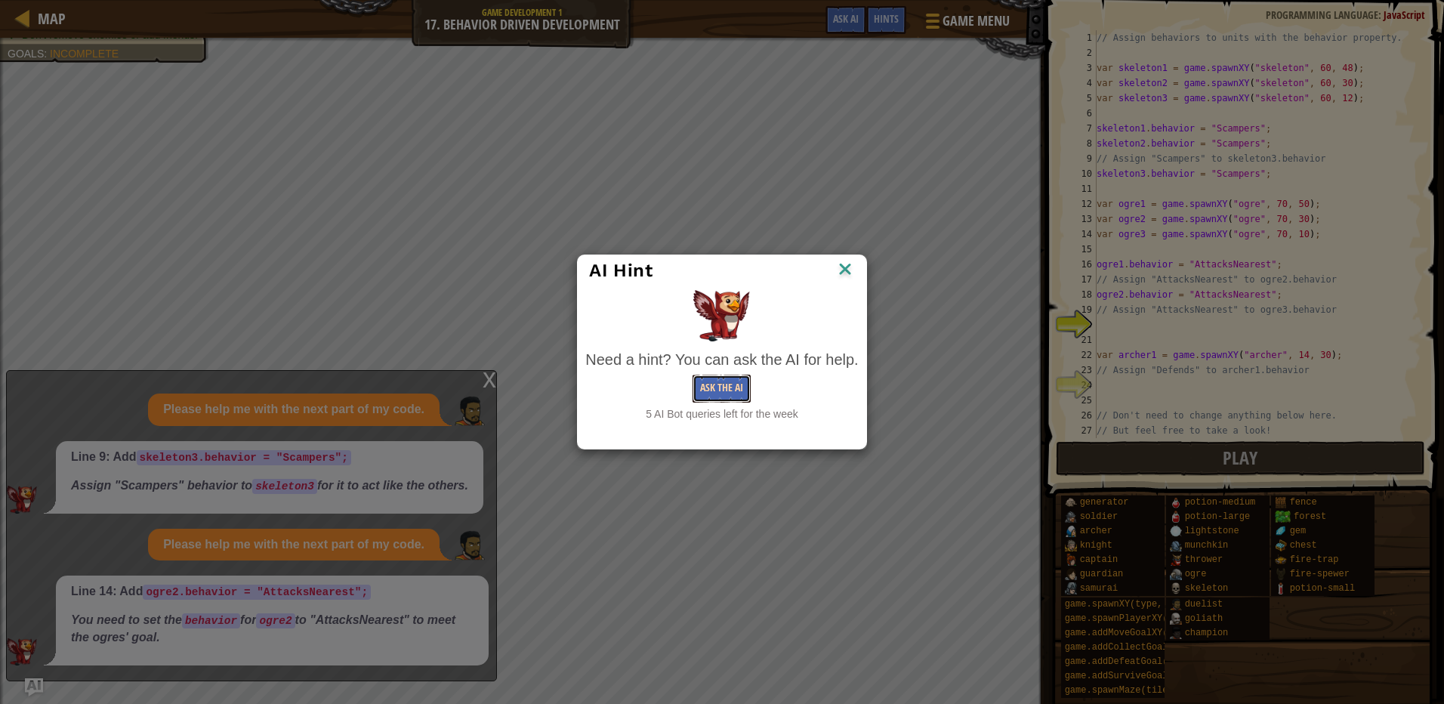
click at [729, 375] on button "Ask the AI" at bounding box center [722, 389] width 58 height 28
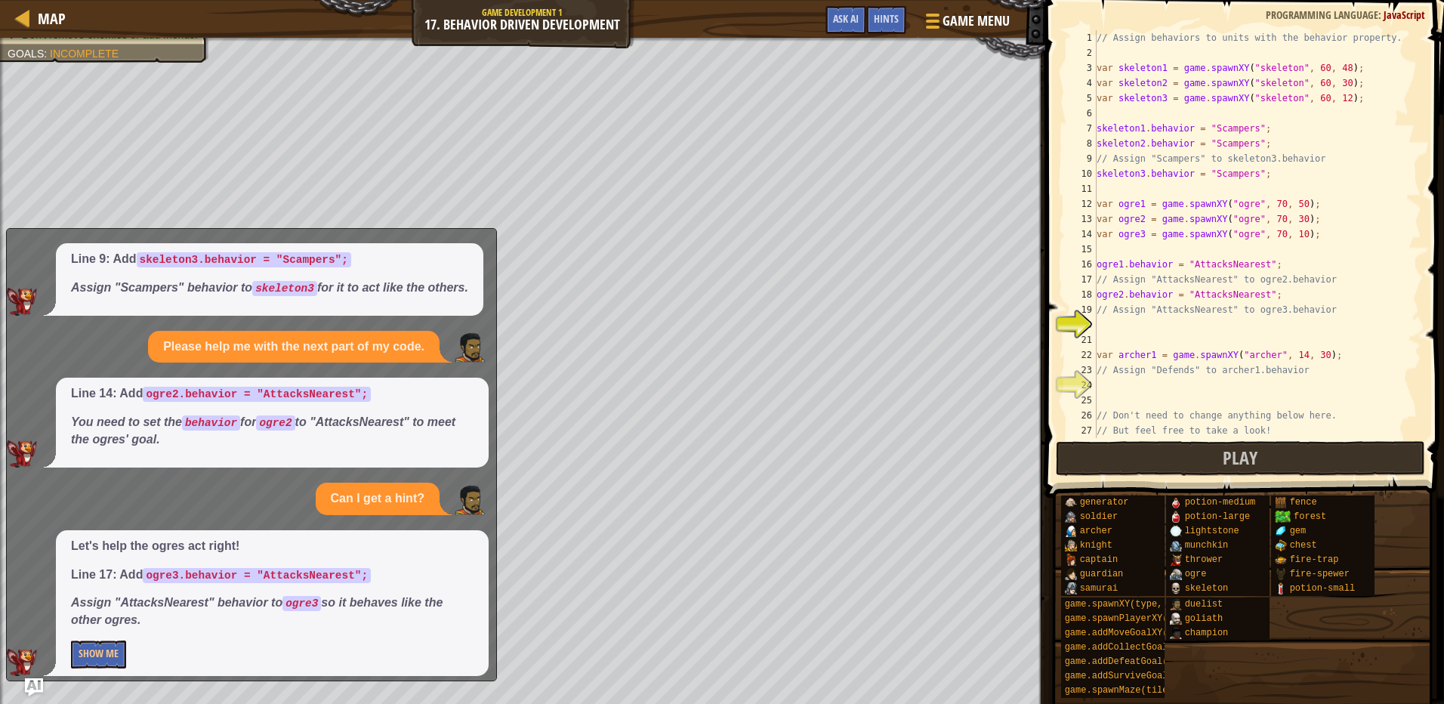
scroll to position [66, 0]
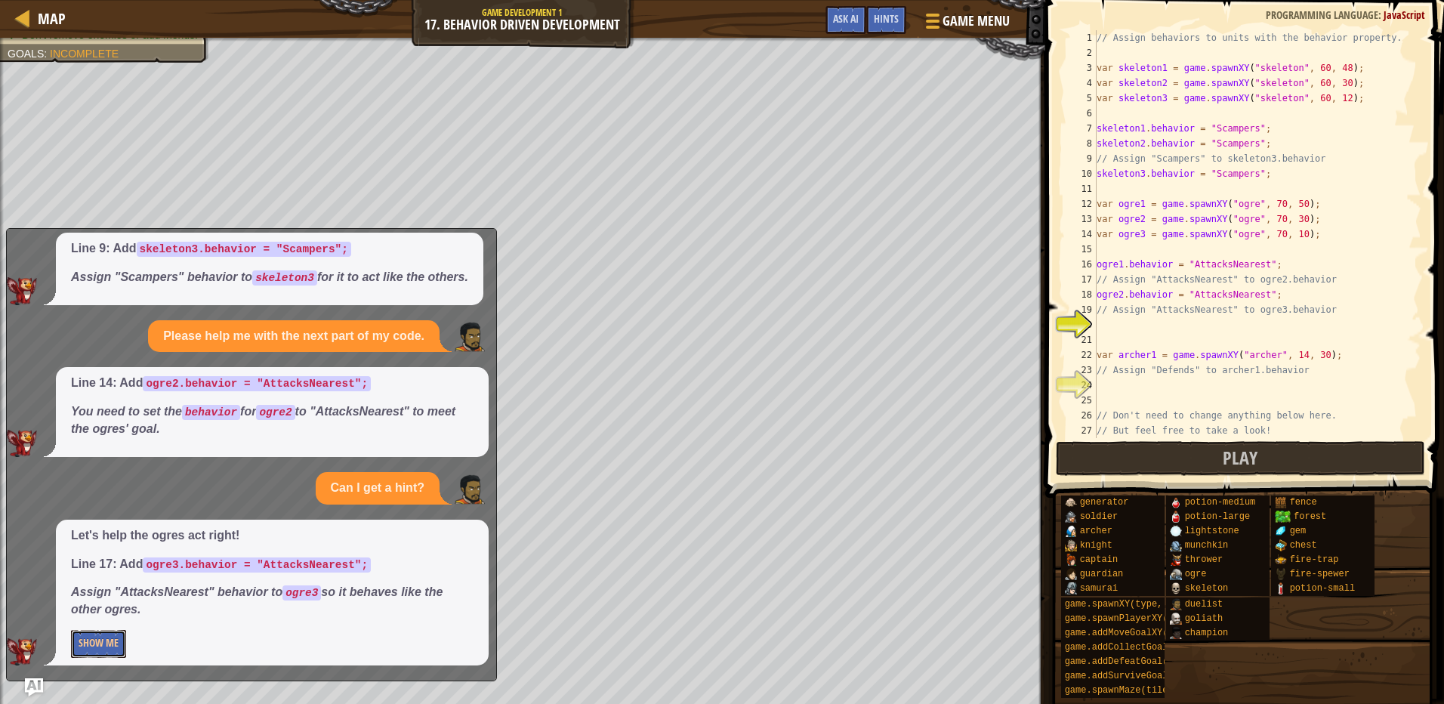
click at [110, 631] on button "Show Me" at bounding box center [98, 644] width 55 height 28
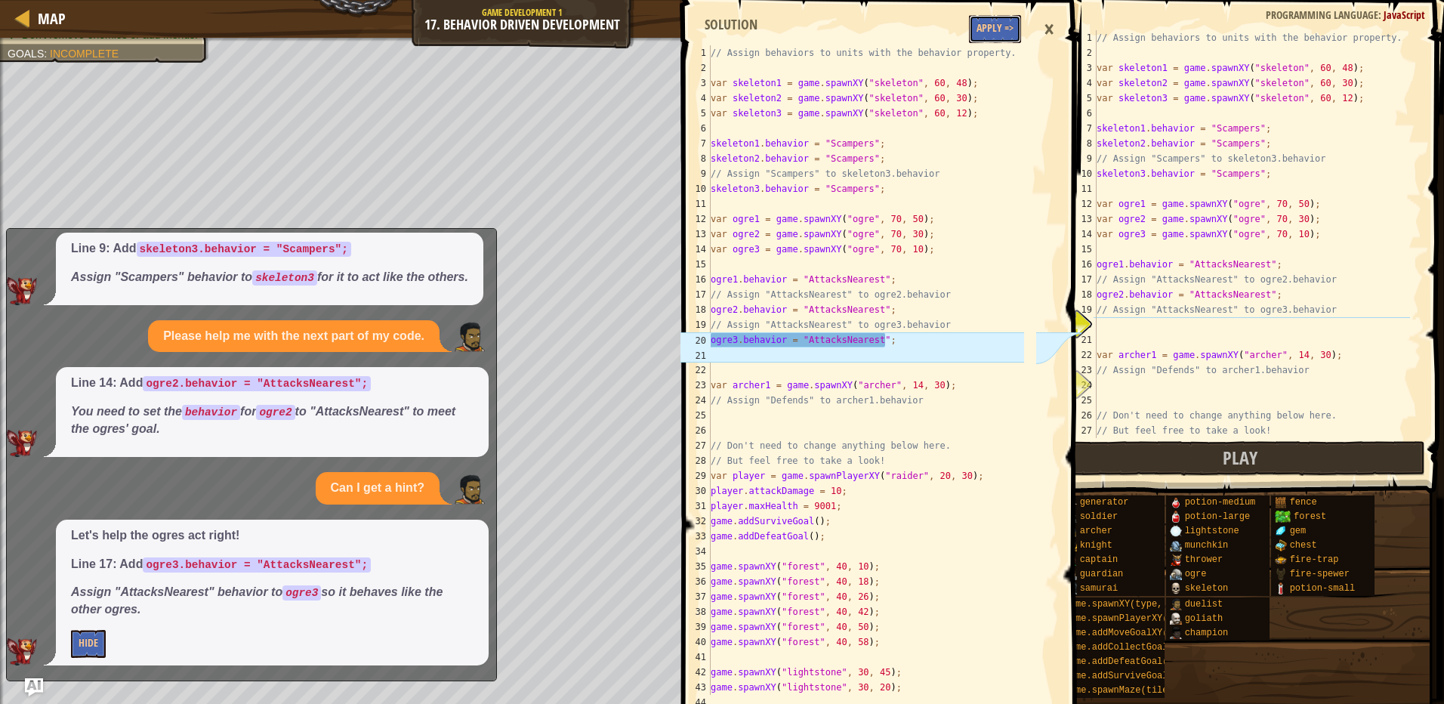
click at [977, 32] on button "Apply =>" at bounding box center [995, 29] width 52 height 28
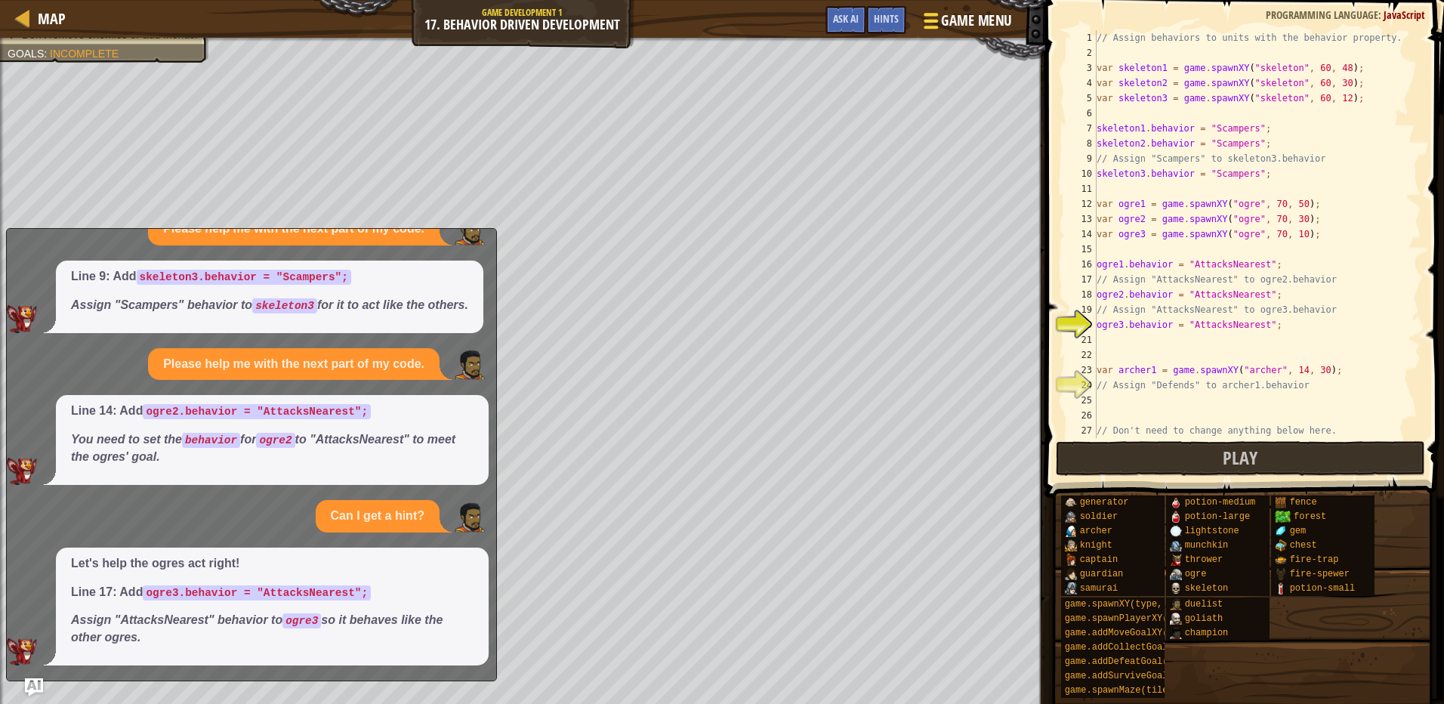
scroll to position [39, 0]
click at [1111, 411] on div "// Assign behaviors to units with the behavior property. var skeleton1 = game .…" at bounding box center [1252, 249] width 316 height 438
click at [1103, 403] on div "// Assign behaviors to units with the behavior property. var skeleton1 = game .…" at bounding box center [1252, 249] width 316 height 438
drag, startPoint x: 847, startPoint y: 14, endPoint x: 838, endPoint y: 19, distance: 10.1
click at [844, 14] on span "Ask AI" at bounding box center [846, 18] width 26 height 14
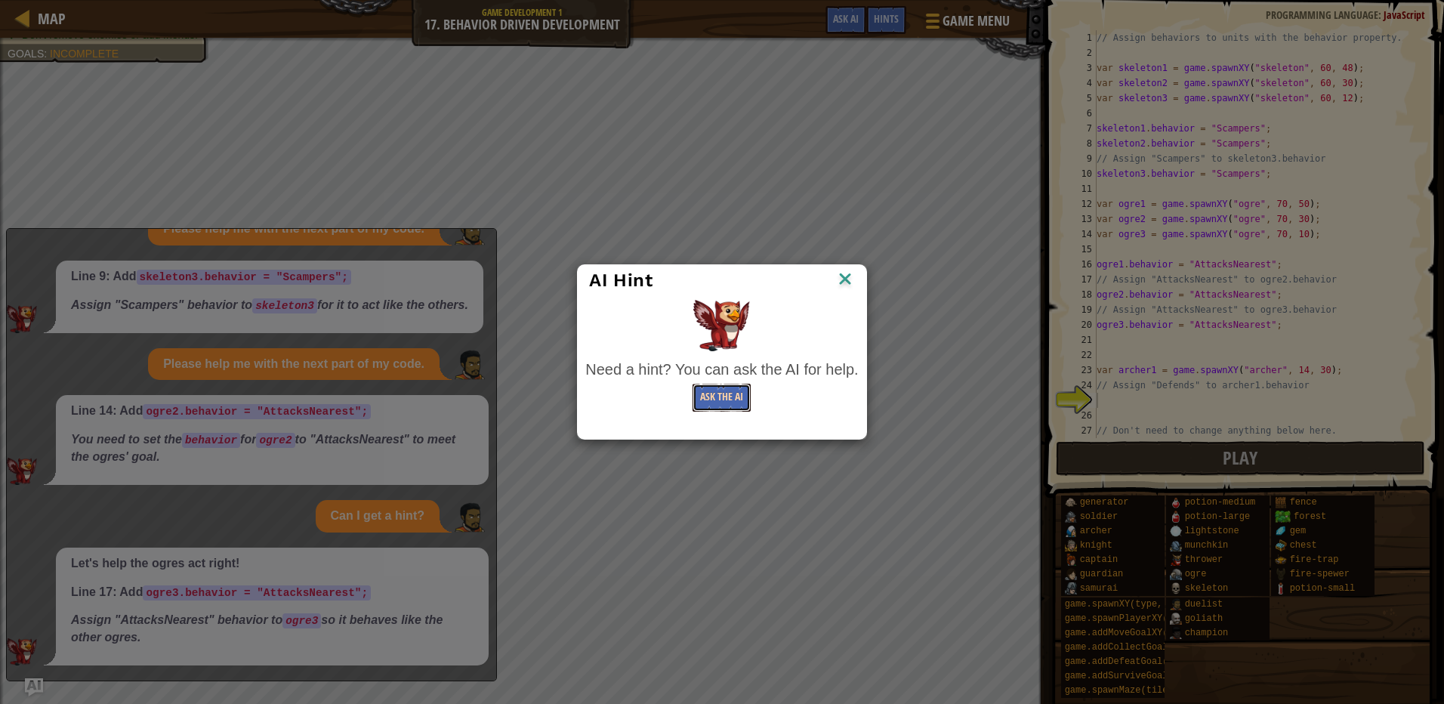
click at [703, 390] on button "Ask the AI" at bounding box center [722, 398] width 58 height 28
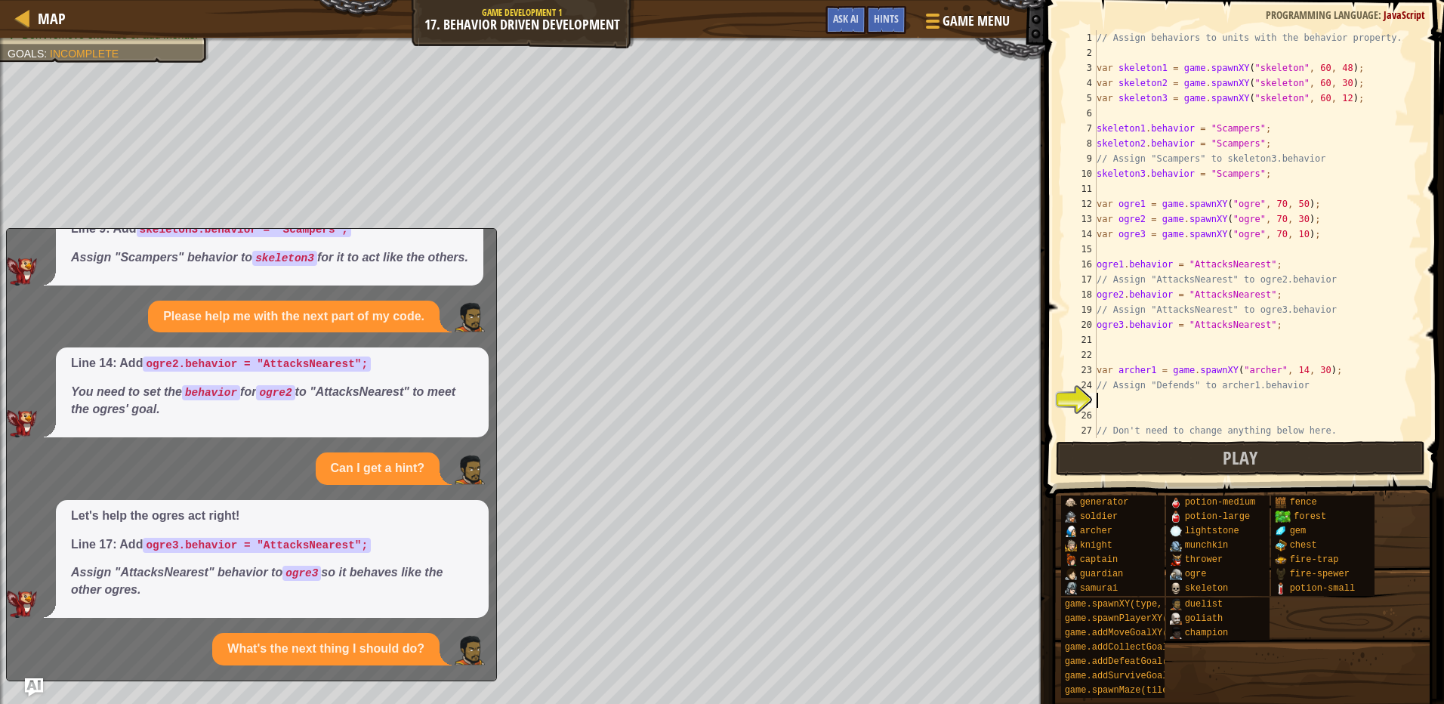
scroll to position [202, 0]
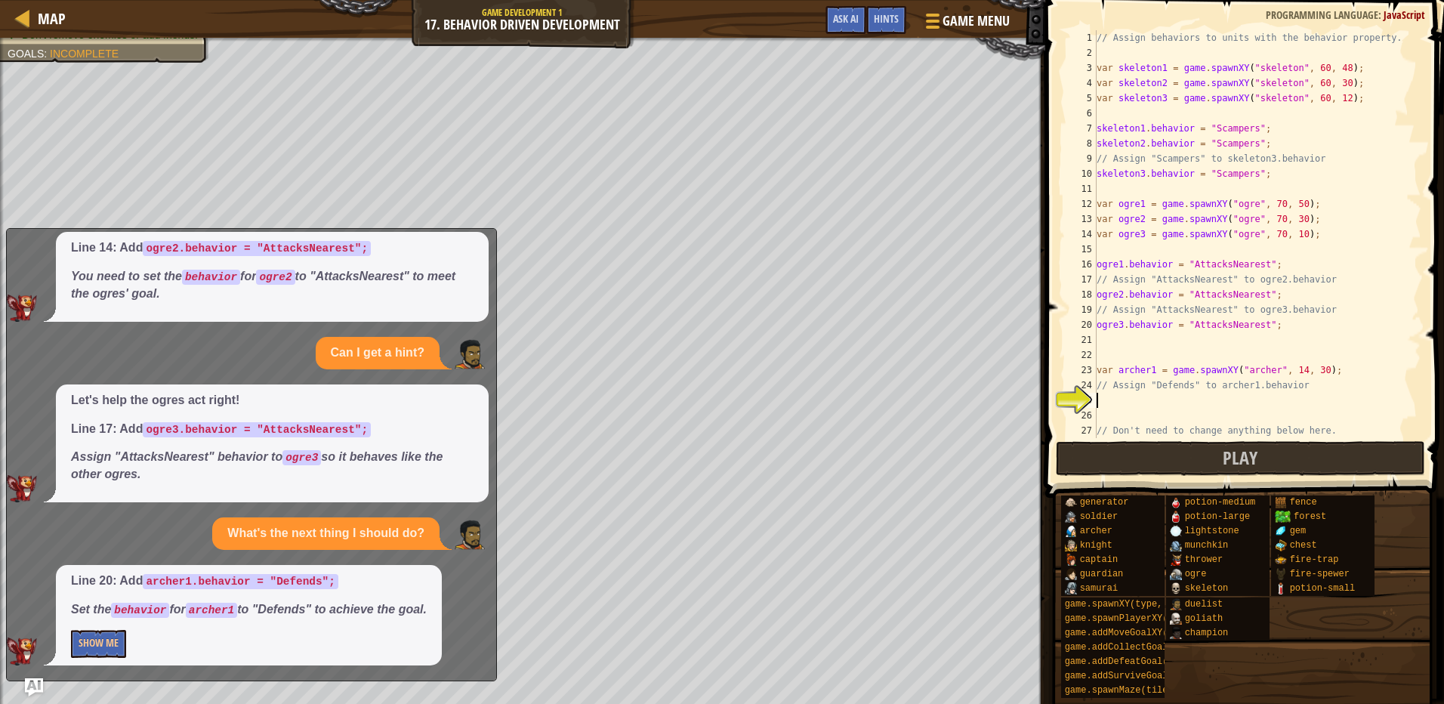
click at [137, 635] on p "Show Me" at bounding box center [249, 644] width 356 height 28
click at [122, 647] on button "Show Me" at bounding box center [98, 644] width 55 height 28
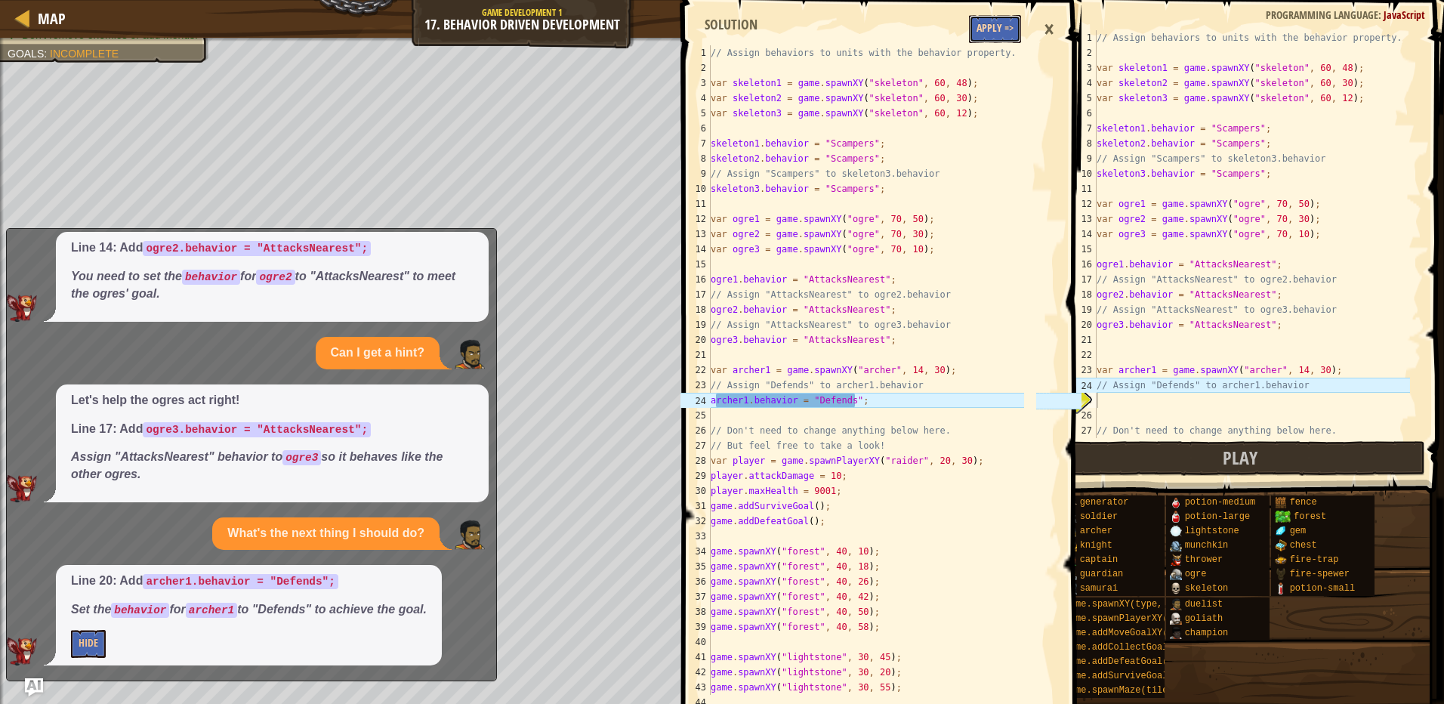
click at [980, 37] on button "Apply =>" at bounding box center [995, 29] width 52 height 28
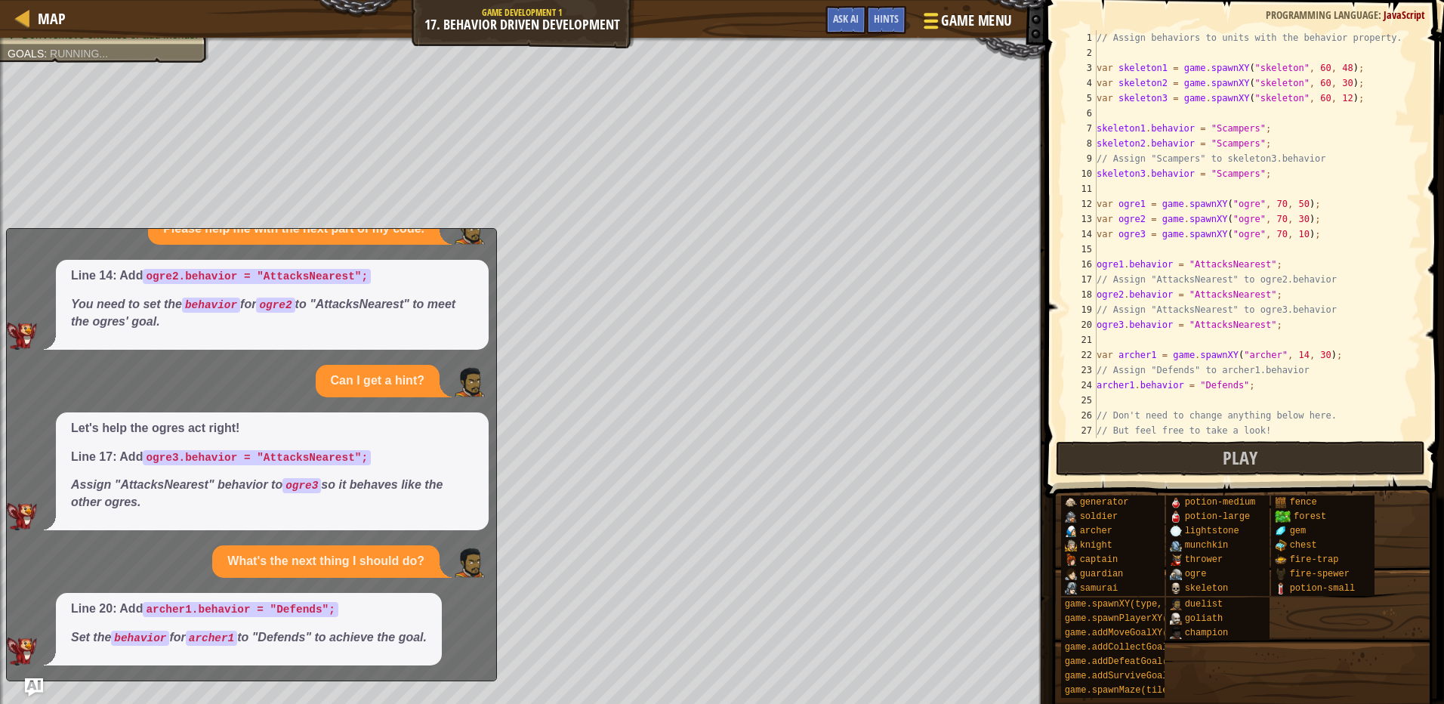
scroll to position [174, 0]
click at [1103, 458] on button "Play" at bounding box center [1240, 458] width 369 height 35
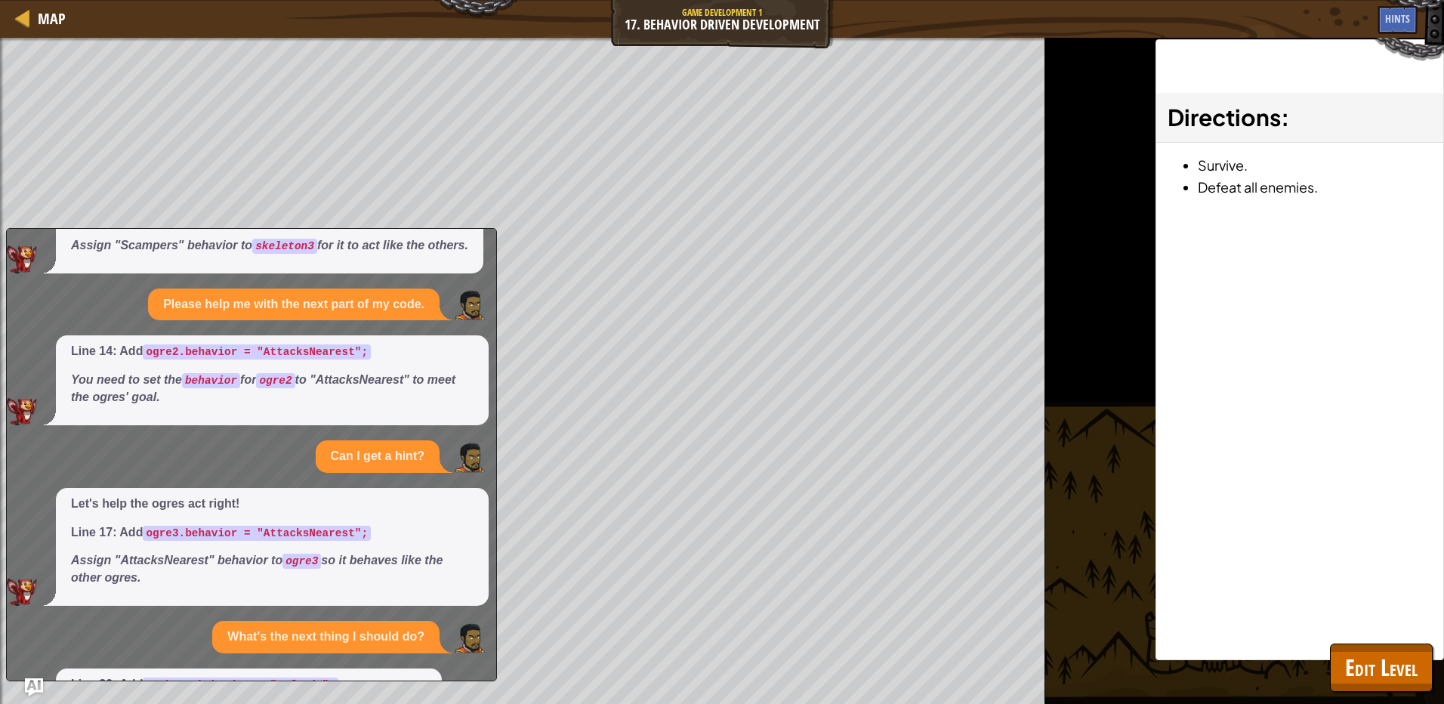
scroll to position [0, 0]
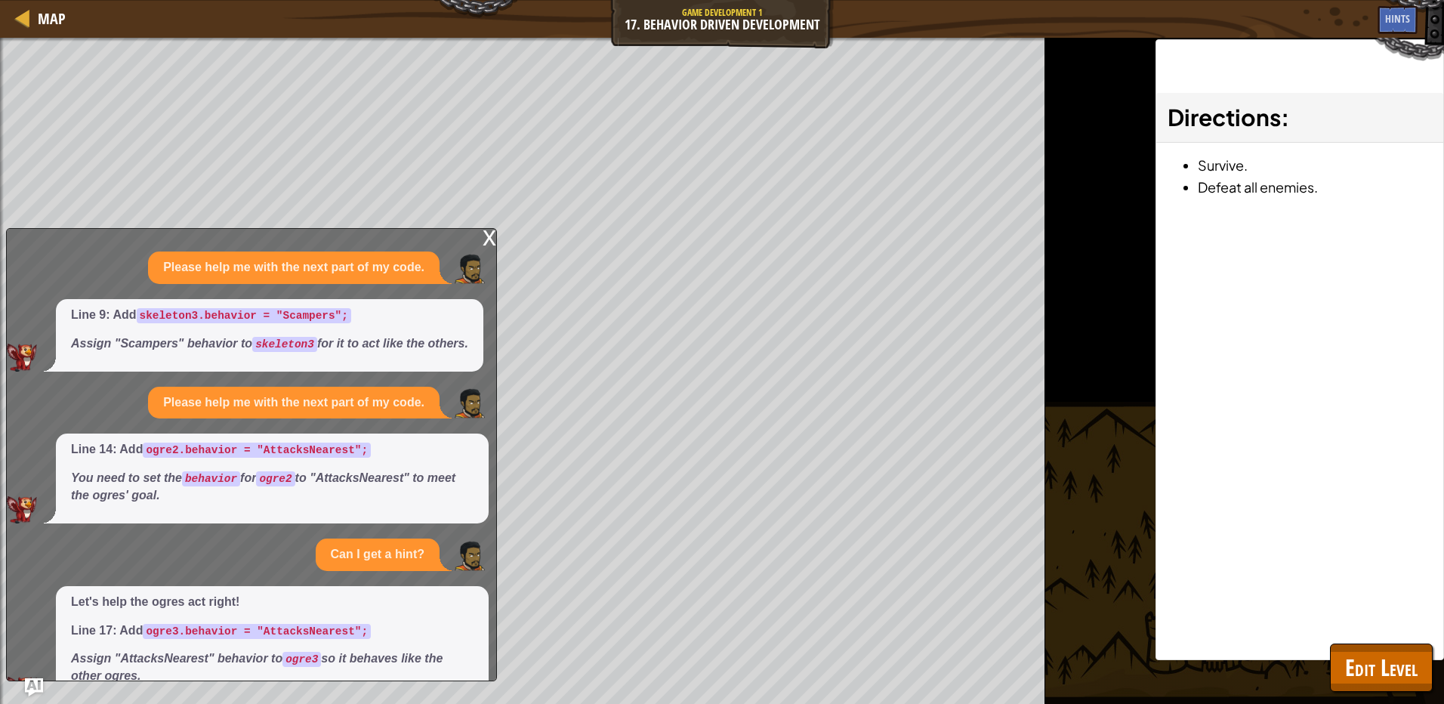
click at [485, 236] on div "x" at bounding box center [490, 236] width 14 height 15
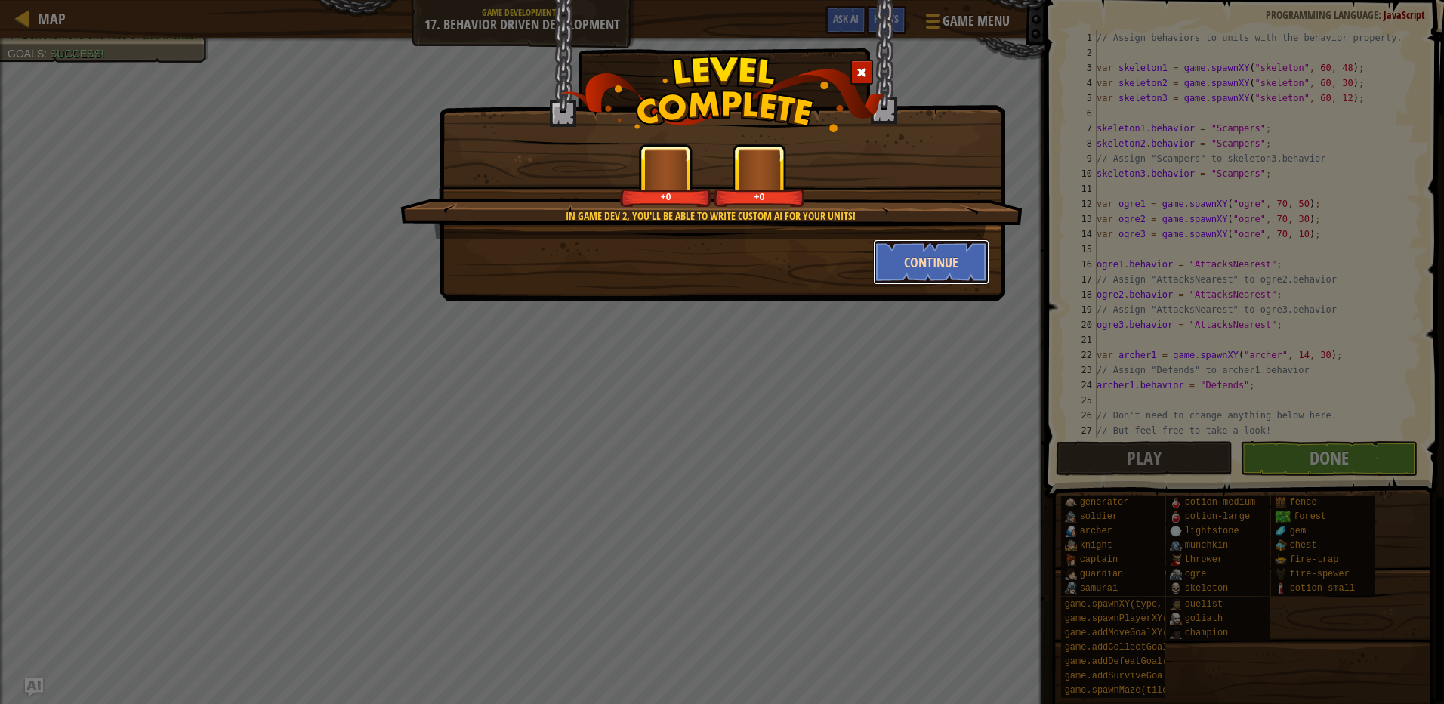
click at [940, 268] on button "Continue" at bounding box center [931, 261] width 117 height 45
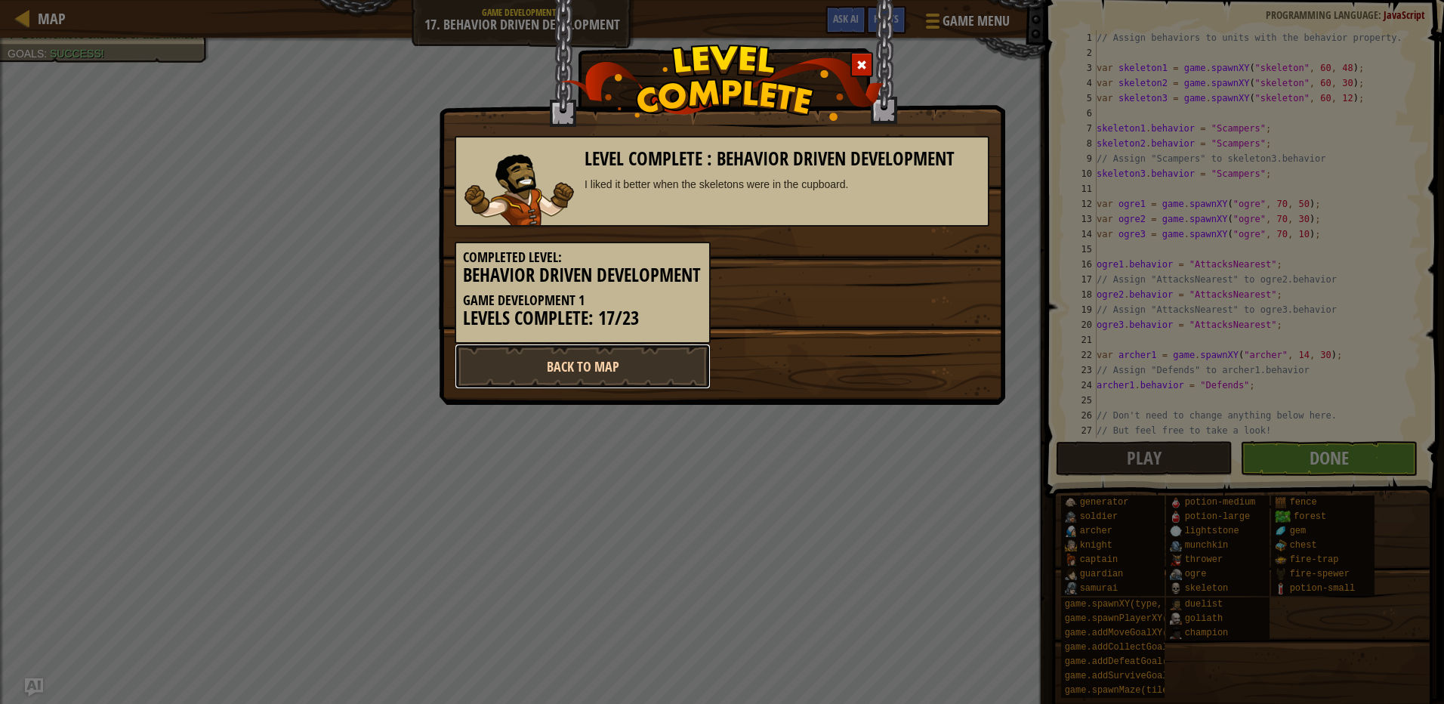
click at [632, 387] on link "Back to Map" at bounding box center [583, 366] width 256 height 45
